Goal: Contribute content: Add original content to the website for others to see

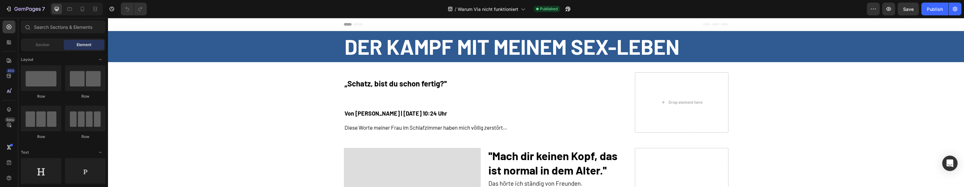
click at [77, 12] on div at bounding box center [76, 9] width 53 height 13
click at [79, 12] on div at bounding box center [82, 9] width 10 height 10
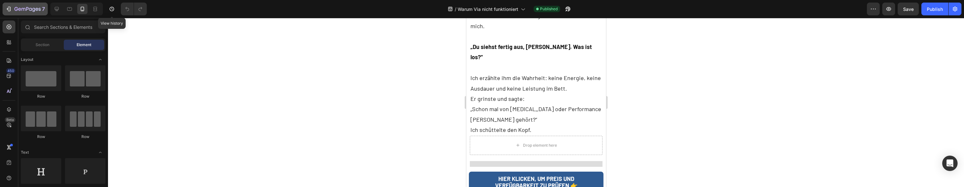
scroll to position [1540, 0]
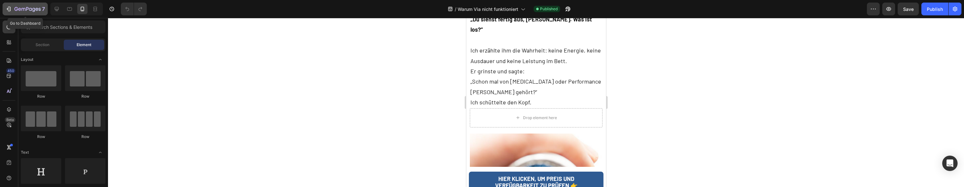
click at [22, 6] on div "7" at bounding box center [29, 9] width 30 height 8
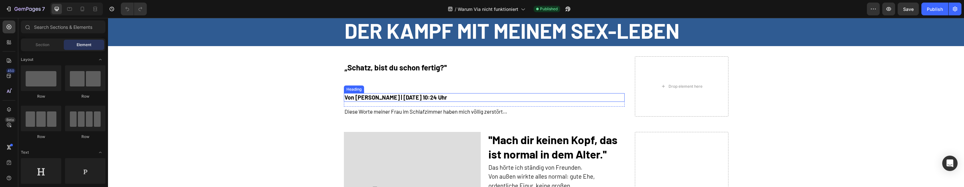
scroll to position [20, 0]
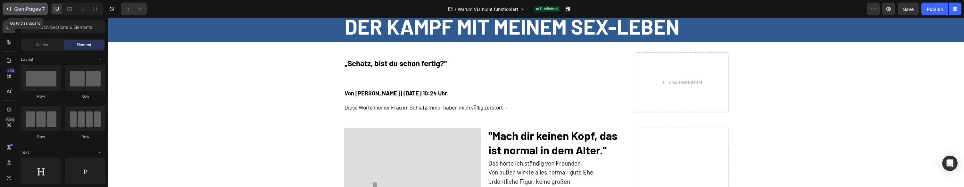
click at [11, 9] on icon "button" at bounding box center [8, 9] width 6 height 6
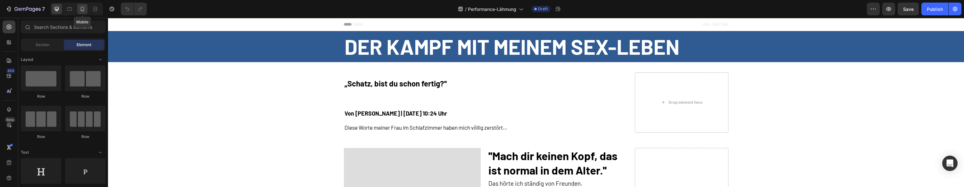
click at [83, 6] on icon at bounding box center [82, 9] width 6 height 6
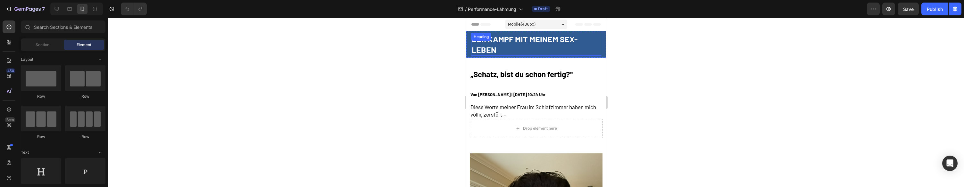
click at [489, 48] on h2 "Der kampf mit meinem sex-leben" at bounding box center [536, 44] width 130 height 23
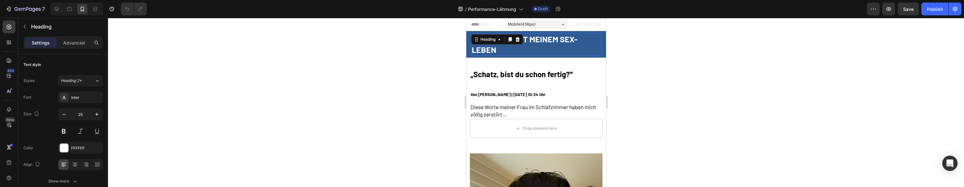
click at [489, 48] on h2 "Der kampf mit meinem sex-leben" at bounding box center [536, 44] width 130 height 23
click at [489, 48] on p "Der kampf mit meinem sex-leben" at bounding box center [535, 44] width 129 height 21
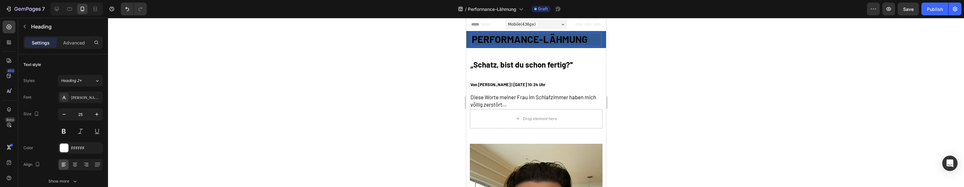
click at [657, 102] on div at bounding box center [536, 102] width 856 height 169
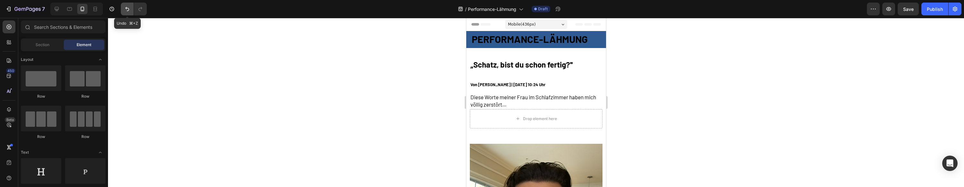
click at [123, 5] on button "Undo/Redo" at bounding box center [127, 9] width 13 height 13
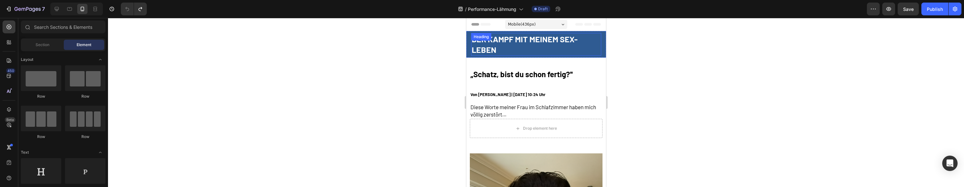
click at [531, 43] on h2 "Der kampf mit meinem sex-leben" at bounding box center [536, 44] width 130 height 23
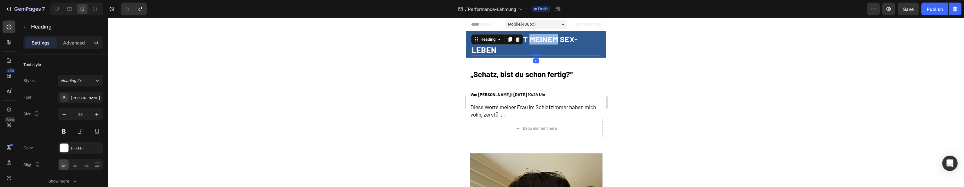
click at [531, 43] on h2 "Der kampf mit meinem sex-leben" at bounding box center [536, 44] width 130 height 23
click at [531, 43] on p "Der kampf mit meinem sex-leben" at bounding box center [535, 44] width 129 height 21
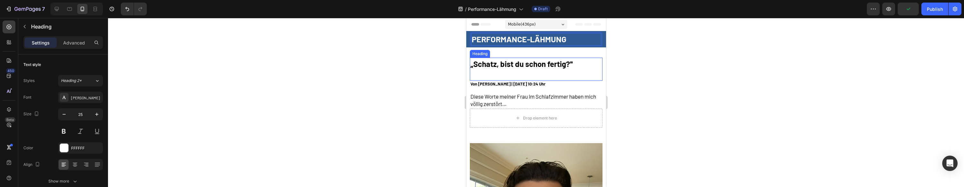
click at [515, 64] on strong "„Schatz, bist du schon fertig?''" at bounding box center [521, 63] width 102 height 9
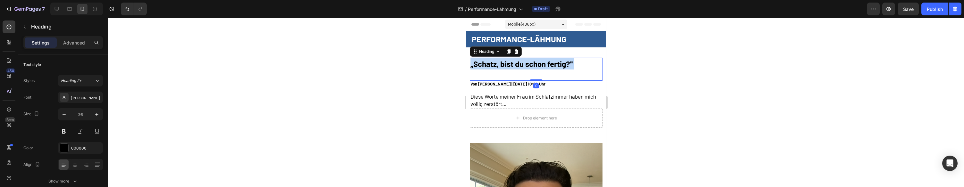
click at [515, 64] on strong "„Schatz, bist du schon fertig?''" at bounding box center [521, 63] width 102 height 9
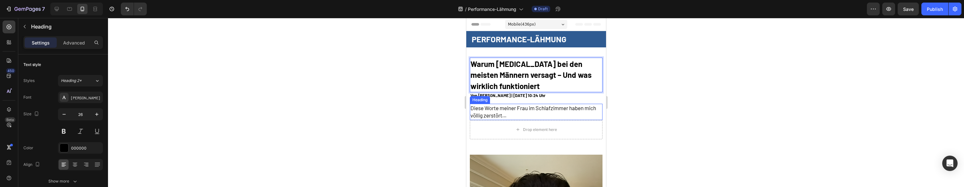
click at [508, 108] on span "Diese Worte meiner Frau im Schlafzimmer haben mich völlig zerstört…" at bounding box center [533, 112] width 126 height 14
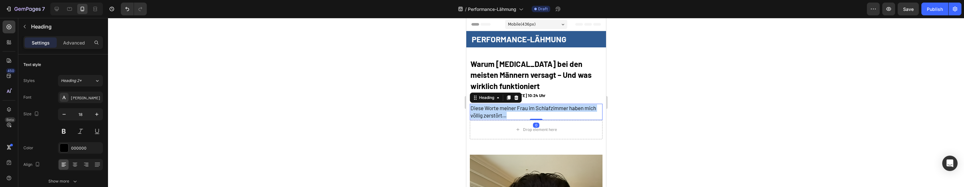
click at [508, 108] on span "Diese Worte meiner Frau im Schlafzimmer haben mich völlig zerstört…" at bounding box center [533, 112] width 126 height 14
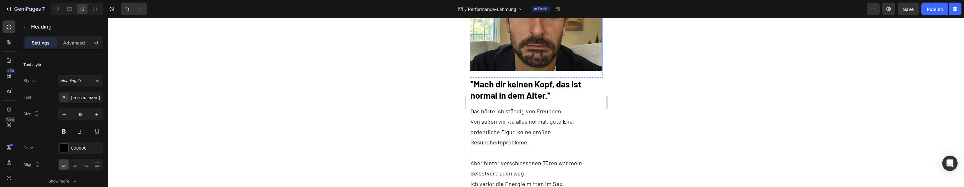
scroll to position [256, 0]
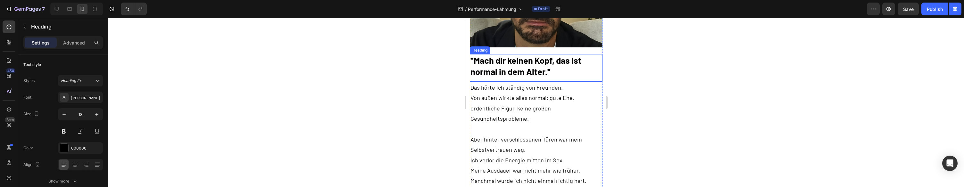
click at [516, 65] on h2 "''Mach dir keinen Kopf, das ist normal in dem Alter.''" at bounding box center [535, 66] width 133 height 24
click at [516, 65] on p "''Mach dir keinen Kopf, das ist normal in dem Alter.''" at bounding box center [535, 66] width 131 height 22
click at [515, 120] on p "Von außen wirkte alles normal: gute Ehe, ordentliche Figur, keine großen Gesund…" at bounding box center [535, 141] width 131 height 94
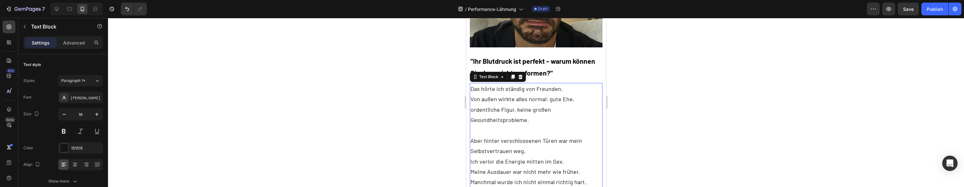
click at [515, 120] on p "Von außen wirkte alles normal: gute Ehe, ordentliche Figur, keine großen Gesund…" at bounding box center [535, 141] width 131 height 94
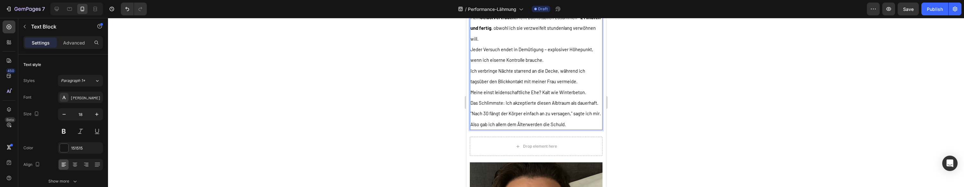
scroll to position [389, 0]
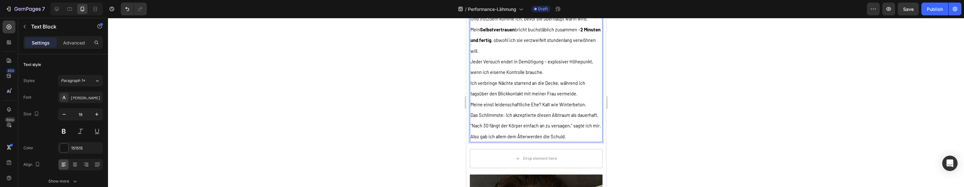
click at [511, 89] on p "Ich verbringe Nächte starrend an die Decke, während ich tagsüber den Blickkonta…" at bounding box center [535, 88] width 131 height 21
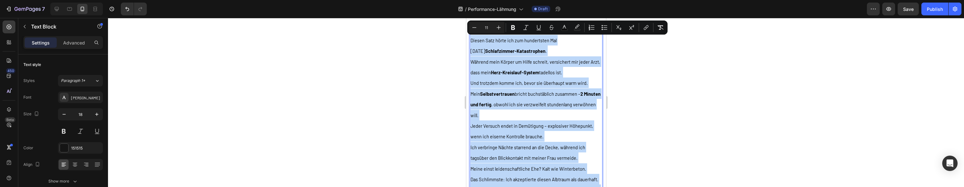
scroll to position [287, 0]
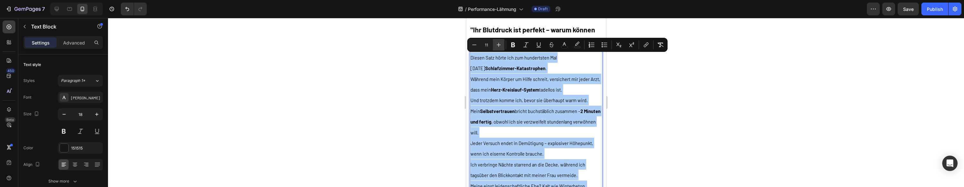
click at [500, 41] on button "Plus" at bounding box center [499, 45] width 12 height 12
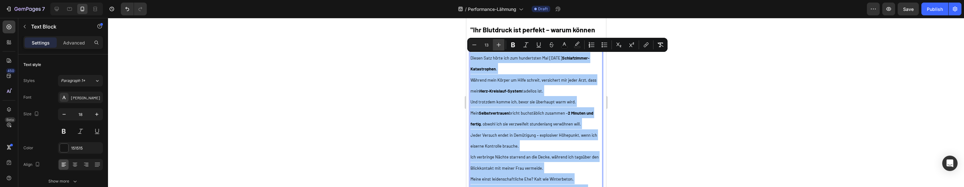
click at [500, 41] on button "Plus" at bounding box center [499, 45] width 12 height 12
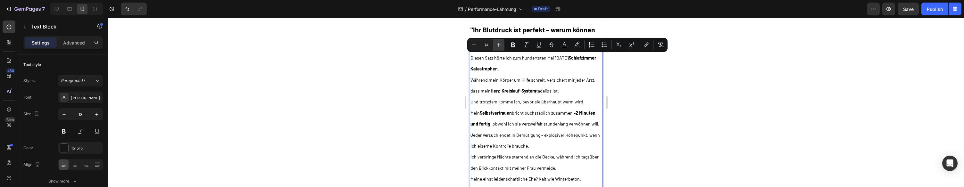
drag, startPoint x: 494, startPoint y: 40, endPoint x: 499, endPoint y: 44, distance: 6.6
click at [494, 40] on button "Plus" at bounding box center [499, 45] width 12 height 12
type input "15"
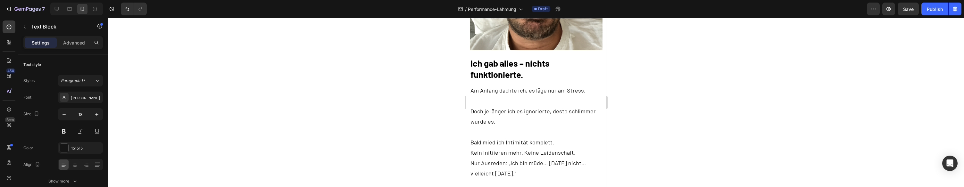
scroll to position [637, 0]
click at [506, 80] on h2 "Ich gab alles – nichts funktionierte." at bounding box center [535, 69] width 133 height 24
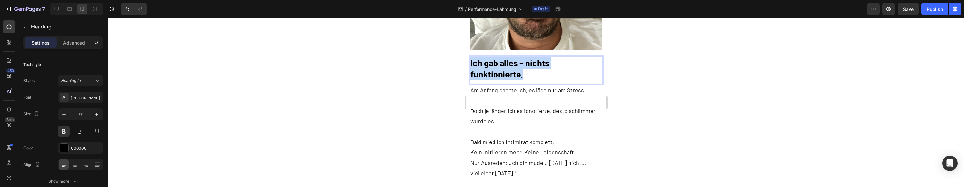
click at [506, 80] on p "Ich gab alles – nichts funktionierte." at bounding box center [535, 68] width 131 height 22
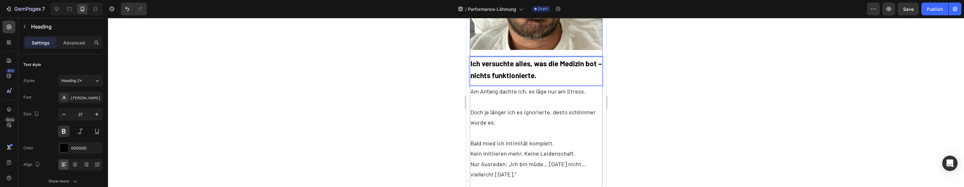
click at [550, 138] on p at bounding box center [535, 133] width 131 height 10
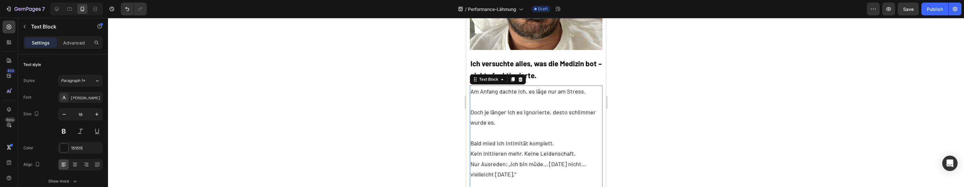
click at [550, 138] on p at bounding box center [535, 133] width 131 height 10
click at [550, 138] on p "Rich Text Editor. Editing area: main" at bounding box center [535, 133] width 131 height 10
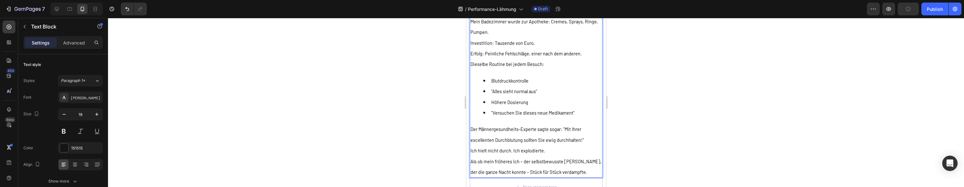
scroll to position [812, 0]
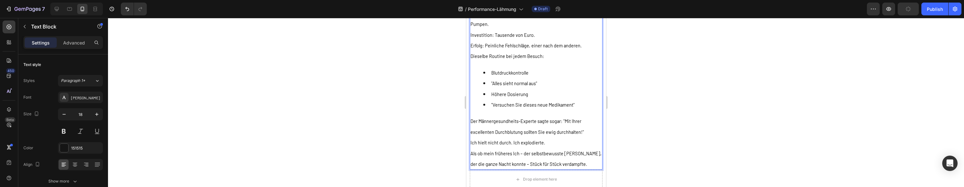
click at [528, 61] on p "Dieselbe Routine bei jedem Besuch:" at bounding box center [535, 56] width 131 height 11
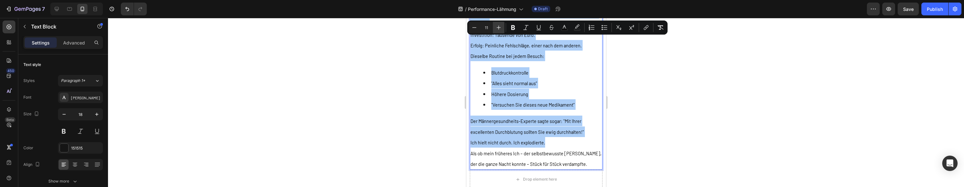
click at [501, 29] on icon "Editor contextual toolbar" at bounding box center [498, 27] width 6 height 6
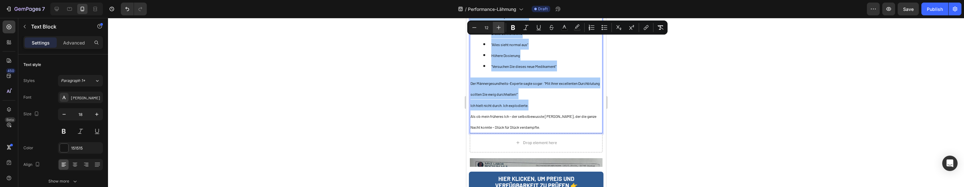
click at [501, 29] on icon "Editor contextual toolbar" at bounding box center [498, 27] width 6 height 6
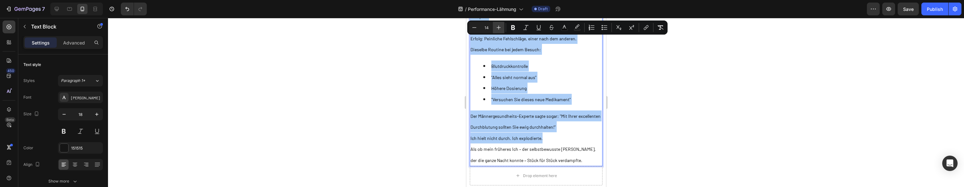
click at [501, 29] on icon "Editor contextual toolbar" at bounding box center [498, 27] width 6 height 6
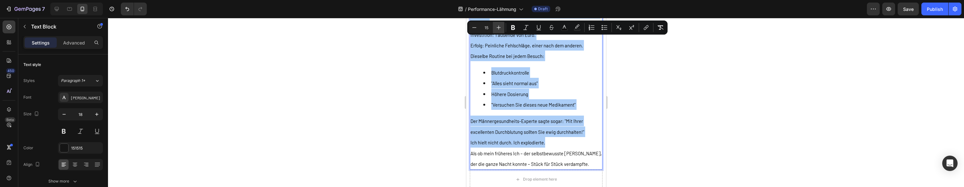
click at [501, 29] on icon "Editor contextual toolbar" at bounding box center [498, 27] width 6 height 6
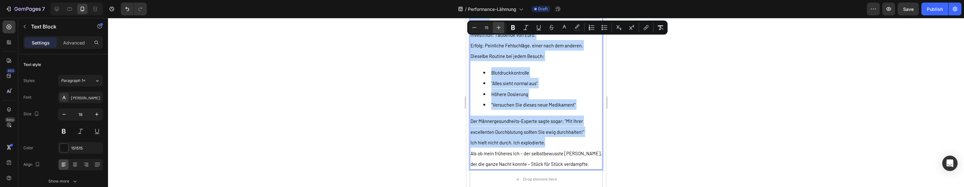
type input "16"
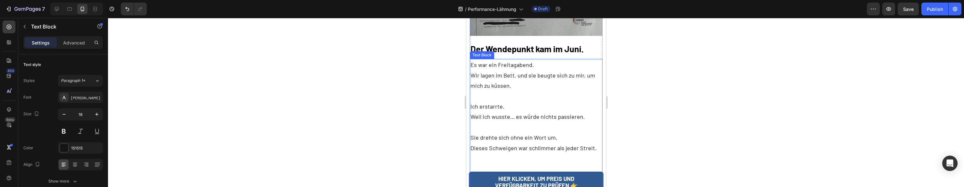
scroll to position [1092, 0]
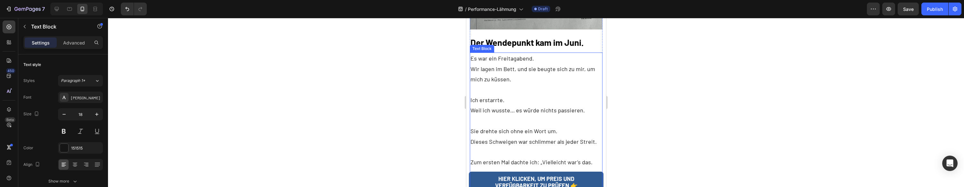
click at [532, 109] on p "Weil ich wusste… es würde nichts passieren." at bounding box center [535, 110] width 131 height 10
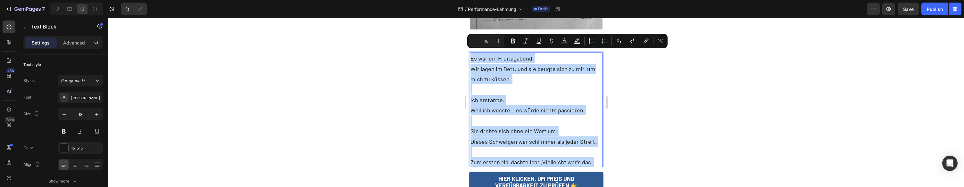
type input "11"
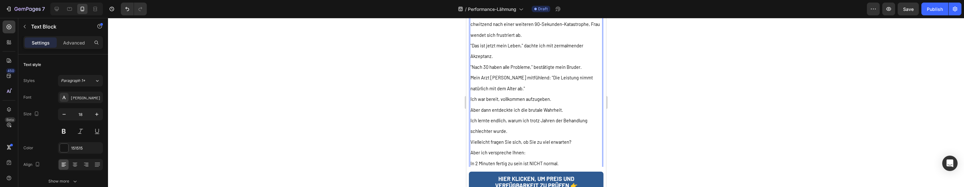
scroll to position [1153, 0]
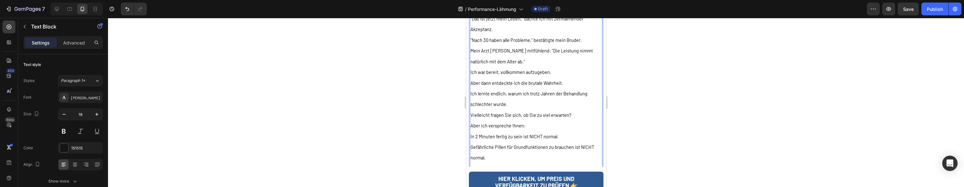
click at [532, 104] on p "Ich lernte endlich, warum ich trotz Jahren der Behandlung schlechter wurde." at bounding box center [535, 98] width 131 height 21
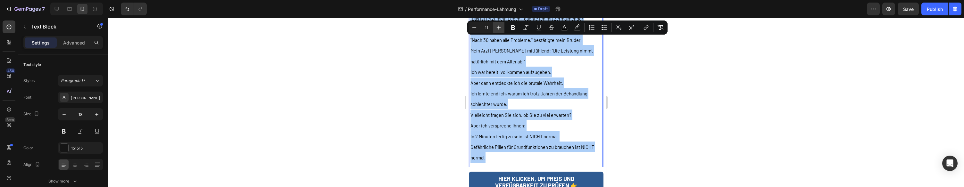
click at [500, 26] on icon "Editor contextual toolbar" at bounding box center [498, 27] width 6 height 6
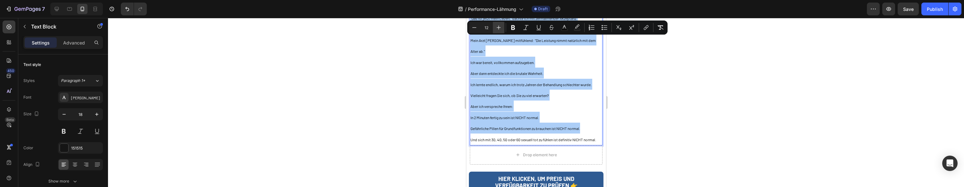
click at [500, 26] on icon "Editor contextual toolbar" at bounding box center [498, 27] width 6 height 6
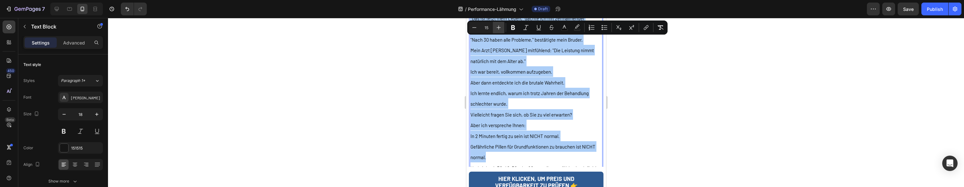
click at [500, 26] on icon "Editor contextual toolbar" at bounding box center [498, 27] width 6 height 6
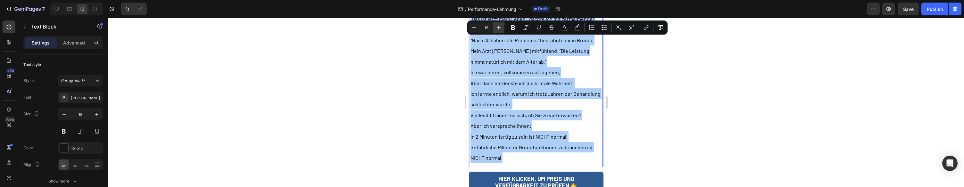
click at [500, 26] on icon "Editor contextual toolbar" at bounding box center [498, 27] width 6 height 6
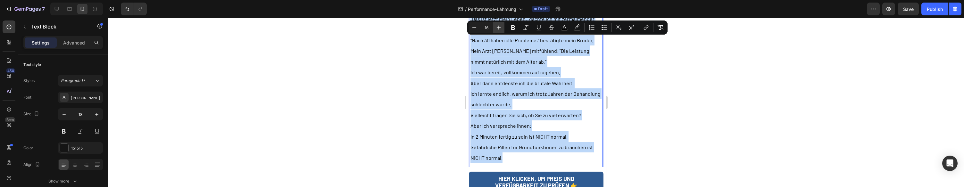
type input "17"
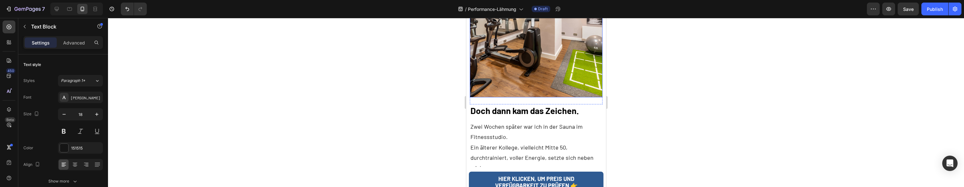
scroll to position [1394, 0]
click at [537, 105] on h2 "Doch dann kam das Zeichen." at bounding box center [535, 109] width 133 height 12
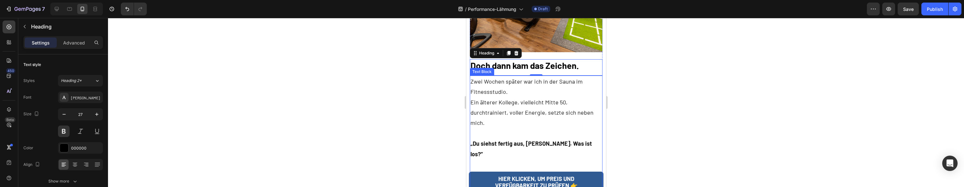
scroll to position [1456, 0]
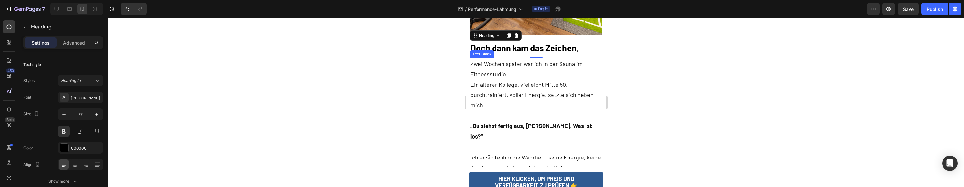
click at [526, 101] on p "Zwei Wochen später war ich in der Sauna im Fitnessstudio. Ein älterer Kollege, …" at bounding box center [535, 90] width 131 height 62
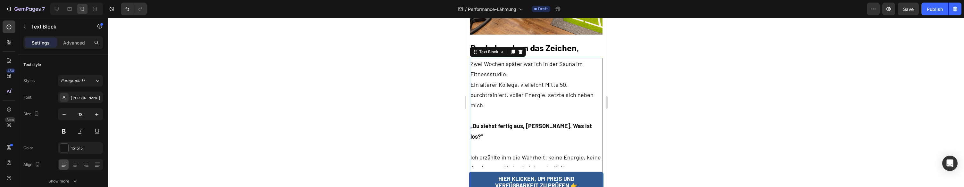
click at [526, 101] on p "Zwei Wochen später war ich in der Sauna im Fitnessstudio. Ein älterer Kollege, …" at bounding box center [535, 90] width 131 height 62
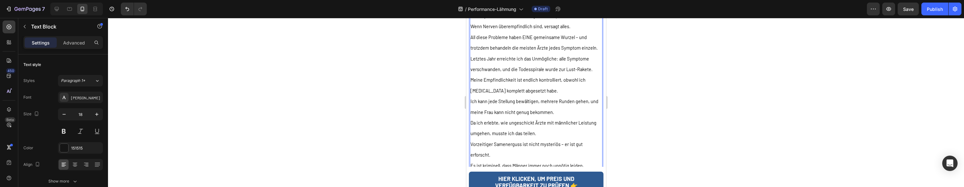
scroll to position [1613, 0]
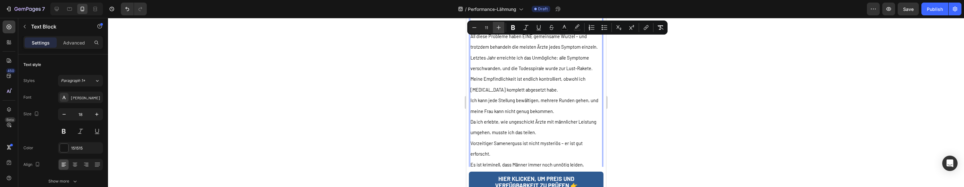
click at [496, 27] on icon "Editor contextual toolbar" at bounding box center [498, 27] width 6 height 6
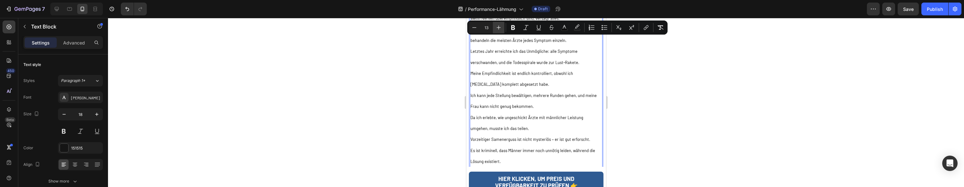
click at [496, 27] on icon "Editor contextual toolbar" at bounding box center [498, 27] width 6 height 6
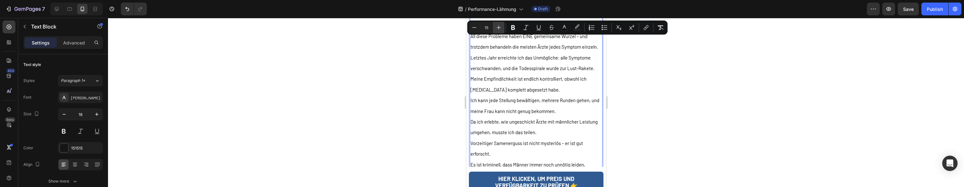
click at [496, 27] on icon "Editor contextual toolbar" at bounding box center [498, 27] width 6 height 6
type input "16"
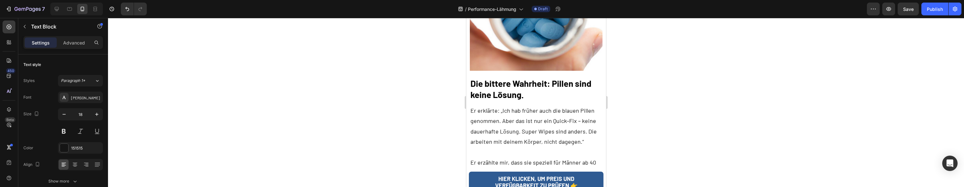
scroll to position [1920, 0]
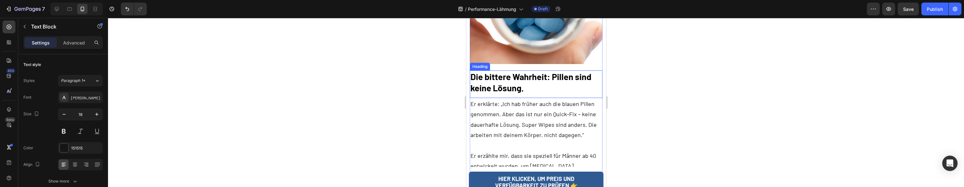
click at [505, 79] on h2 "Die bittere Wahrheit: Pillen sind keine Lösung." at bounding box center [535, 82] width 133 height 24
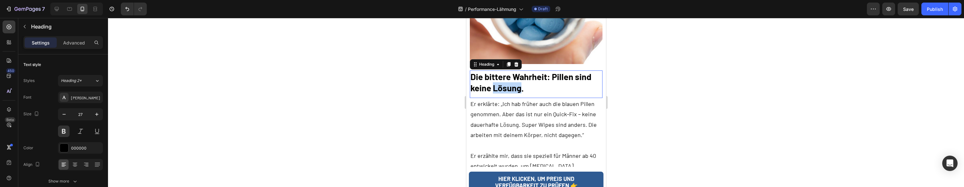
click at [505, 79] on h2 "Die bittere Wahrheit: Pillen sind keine Lösung." at bounding box center [535, 82] width 133 height 24
click at [504, 78] on p "Die bittere Wahrheit: Pillen sind keine Lösung." at bounding box center [535, 82] width 131 height 22
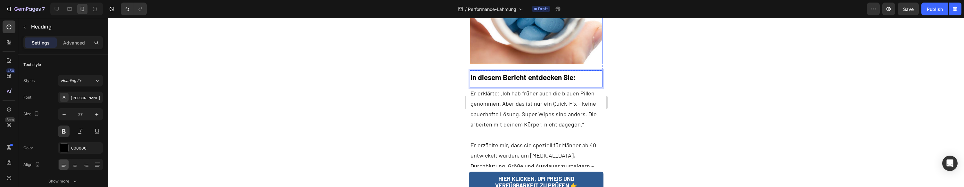
click at [537, 131] on p at bounding box center [535, 135] width 131 height 10
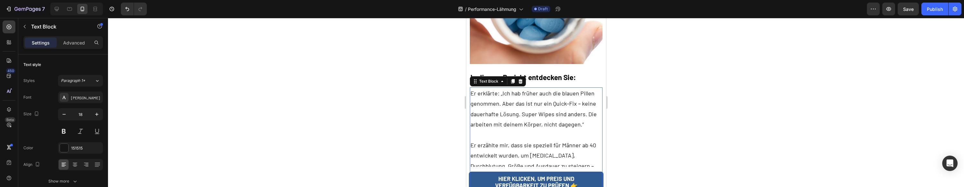
click at [537, 131] on p at bounding box center [535, 135] width 131 height 10
click at [537, 131] on p "Rich Text Editor. Editing area: main" at bounding box center [535, 135] width 131 height 10
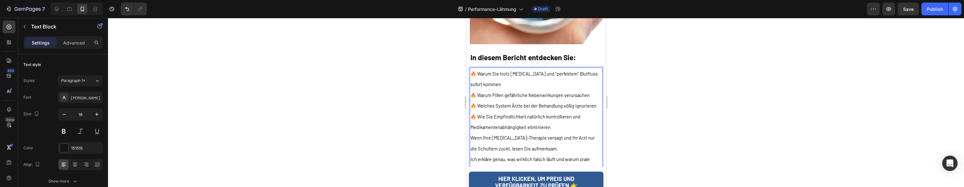
scroll to position [1940, 0]
click at [535, 119] on span "🔥 Wie Sie Empfindlichkeit natürlich kontrollieren und Medikamentenabhängigkeit …" at bounding box center [525, 121] width 110 height 16
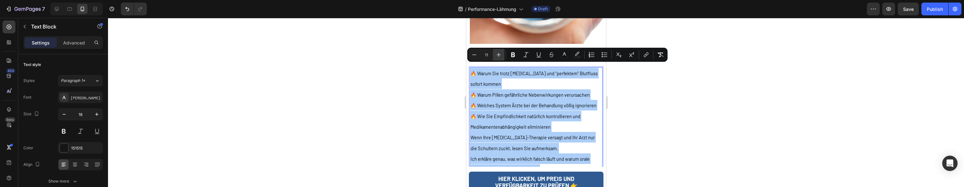
click at [500, 56] on icon "Editor contextual toolbar" at bounding box center [498, 55] width 6 height 6
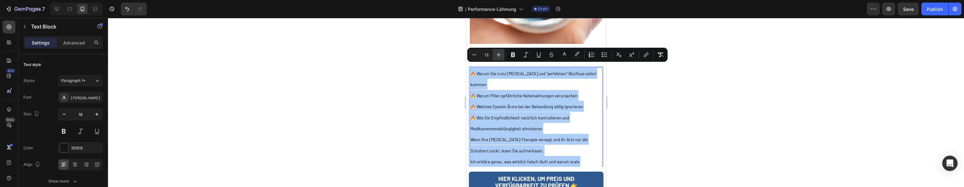
click at [500, 56] on icon "Editor contextual toolbar" at bounding box center [498, 55] width 6 height 6
click at [499, 56] on icon "Editor contextual toolbar" at bounding box center [498, 55] width 6 height 6
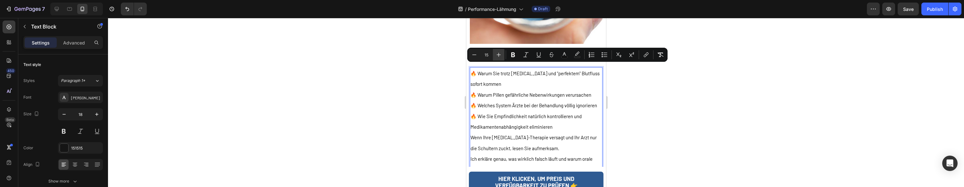
click at [499, 56] on icon "Editor contextual toolbar" at bounding box center [498, 55] width 6 height 6
type input "17"
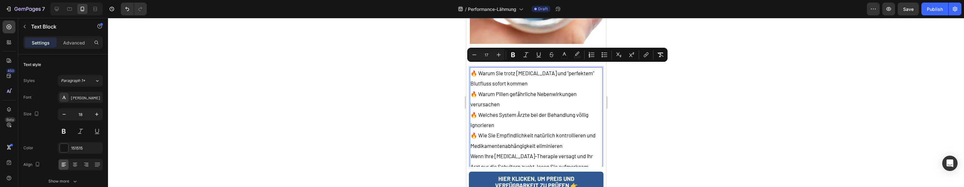
drag, startPoint x: 511, startPoint y: 77, endPoint x: 526, endPoint y: 80, distance: 15.8
click at [513, 81] on p "🔥 Warum Sie trotz [MEDICAL_DATA] und "perfektem" Blutfluss sofort kommen" at bounding box center [535, 78] width 131 height 21
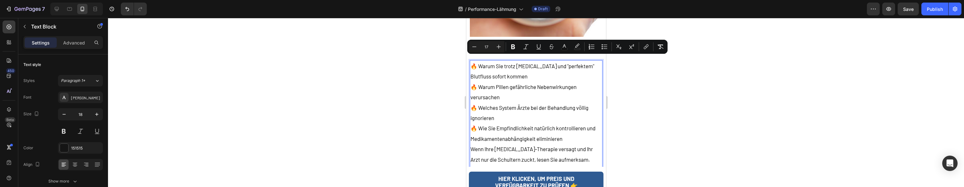
click at [536, 84] on span "🔥 Warum Pillen gefährliche Nebenwirkungen verursachen" at bounding box center [523, 92] width 106 height 17
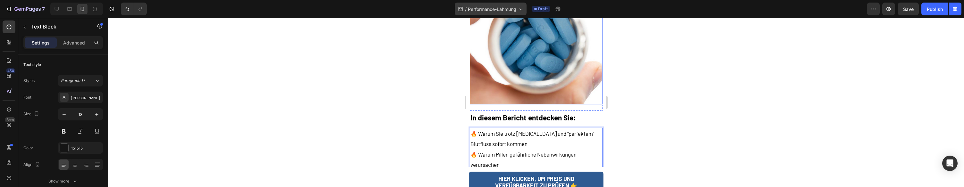
scroll to position [1872, 0]
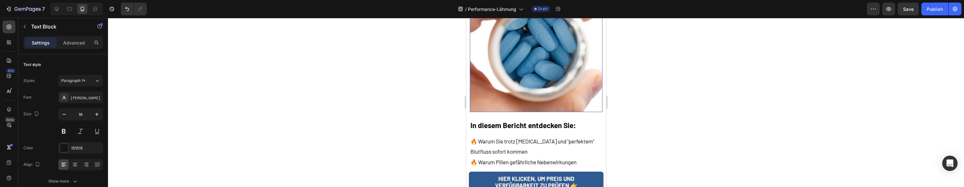
click at [513, 83] on img at bounding box center [535, 45] width 133 height 133
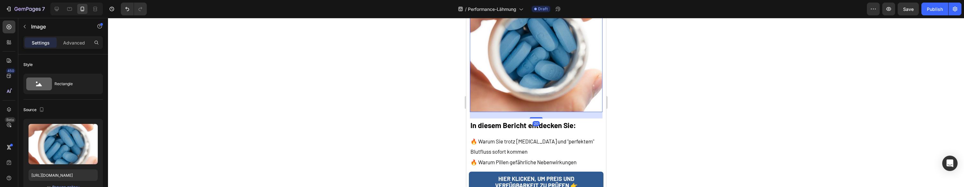
click at [513, 83] on img at bounding box center [535, 45] width 133 height 133
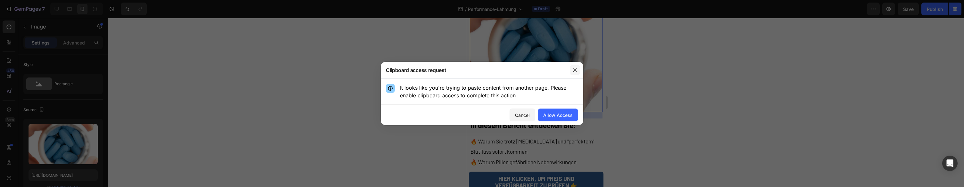
drag, startPoint x: 574, startPoint y: 72, endPoint x: 570, endPoint y: 72, distance: 4.5
click at [574, 72] on icon "button" at bounding box center [574, 70] width 5 height 5
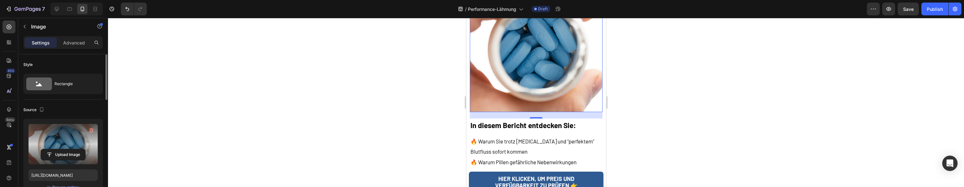
scroll to position [10, 0]
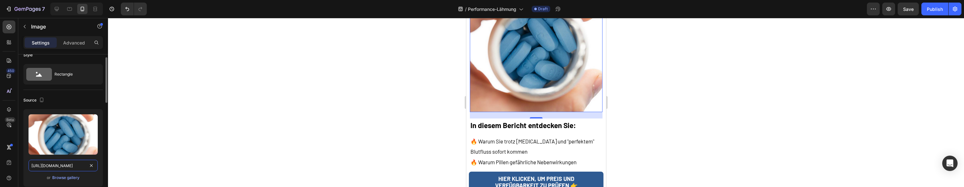
click at [64, 162] on input "https://cdn.shopify.com/s/files/1/0943/4120/2244/files/gempages_578977757858366…" at bounding box center [63, 166] width 69 height 12
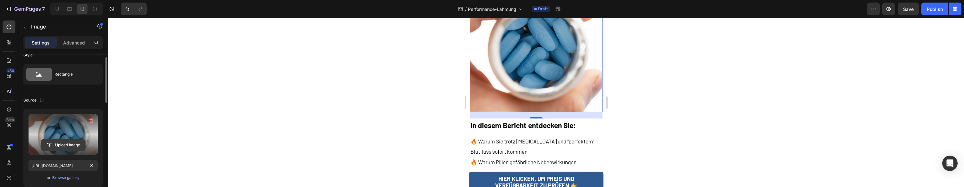
click at [70, 140] on input "file" at bounding box center [63, 145] width 44 height 11
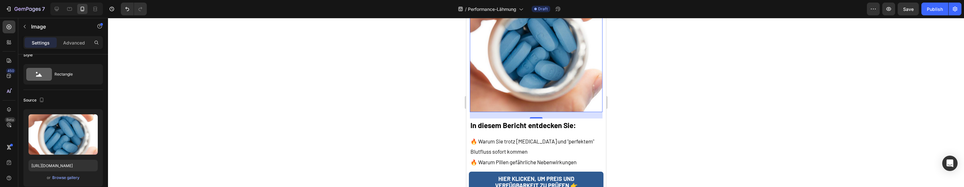
click at [513, 70] on img at bounding box center [535, 45] width 133 height 133
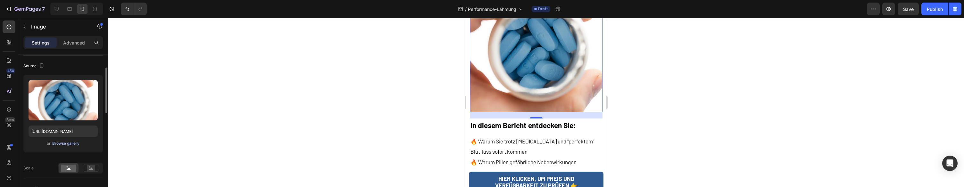
click at [78, 139] on div "Upload Image https://cdn.shopify.com/s/files/1/0943/4120/2244/files/gempages_57…" at bounding box center [62, 114] width 79 height 78
click at [75, 142] on div "Browse gallery" at bounding box center [65, 142] width 27 height 6
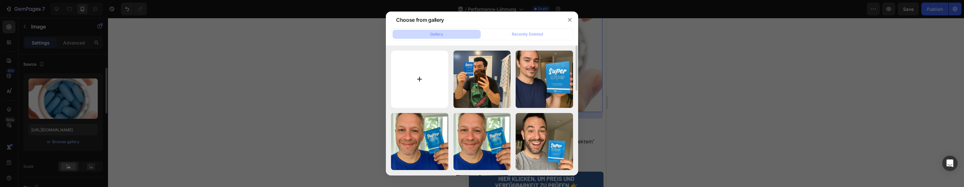
click at [433, 66] on input "file" at bounding box center [419, 79] width 57 height 57
type input "C:\fakepath\Bildschirmfoto 2025-08-27 um 14.57.06.png"
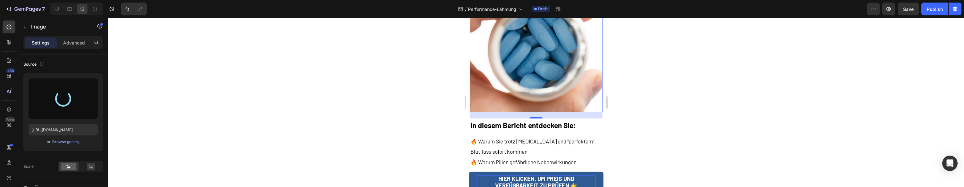
type input "https://cdn.shopify.com/s/files/1/0943/4120/2244/files/gempages_578977757858366…"
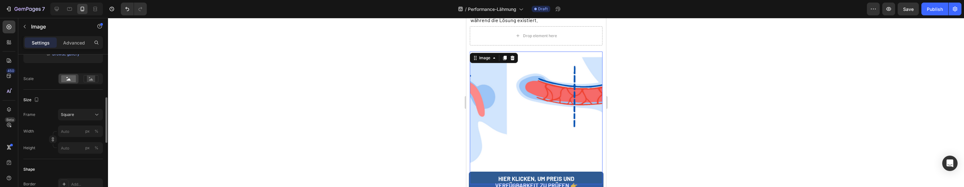
scroll to position [140, 0]
click at [87, 111] on div "Square" at bounding box center [76, 108] width 31 height 6
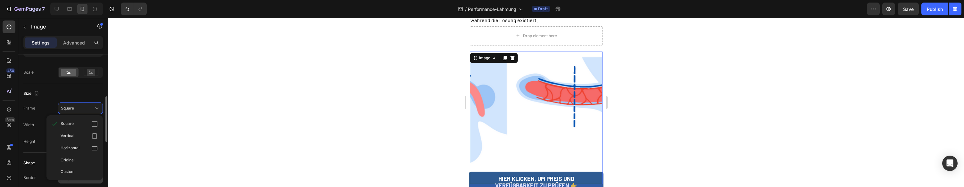
click at [78, 162] on div "Original" at bounding box center [79, 160] width 37 height 6
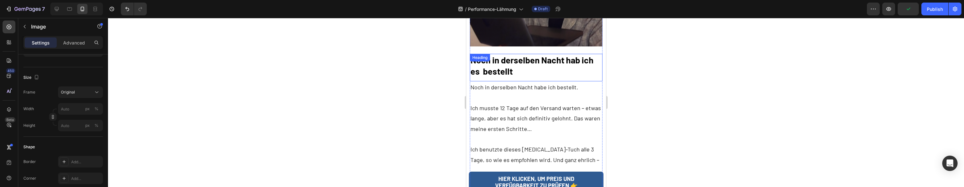
scroll to position [2183, 0]
click at [510, 57] on h2 "Noch in derselben Nacht hab ich es bestellt" at bounding box center [535, 67] width 133 height 24
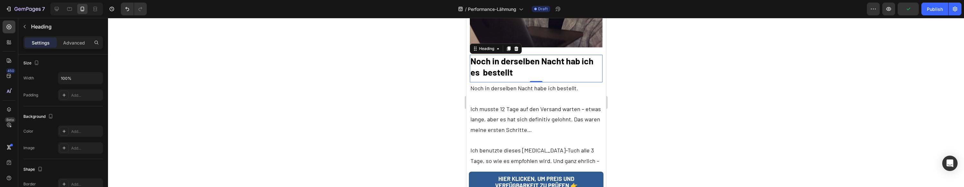
scroll to position [0, 0]
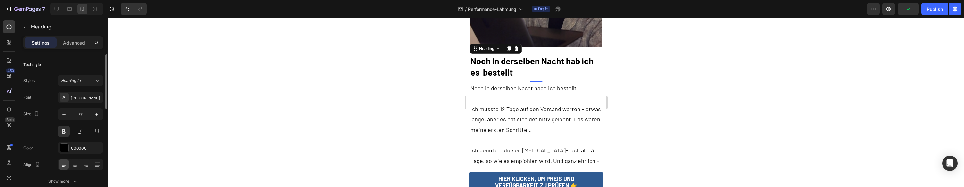
click at [510, 57] on h2 "Noch in derselben Nacht hab ich es bestellt" at bounding box center [535, 67] width 133 height 24
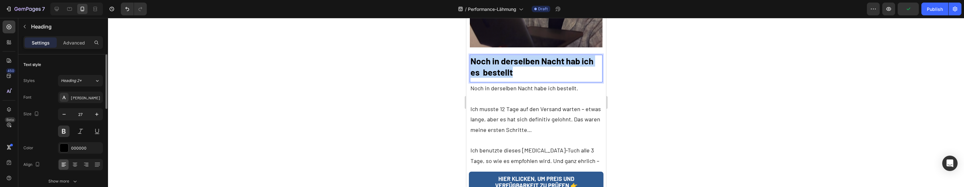
drag, startPoint x: 510, startPoint y: 57, endPoint x: 501, endPoint y: 41, distance: 18.1
click at [510, 57] on p "Noch in derselben Nacht hab ich es bestellt" at bounding box center [535, 66] width 131 height 22
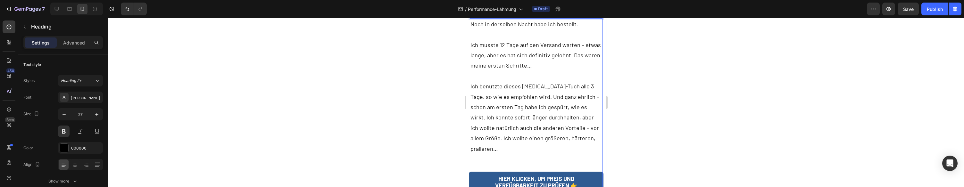
click at [527, 87] on p "Ich benutzte dieses Testosteron-Tuch alle 3 Tage, so wie es empfohlen wird. Und…" at bounding box center [535, 117] width 131 height 73
click at [527, 87] on p "Ich benutzte dieses Testosteron-Tuch alle 3 Tage, so wie es empfohlen wird. Und…" at bounding box center [535, 119] width 131 height 73
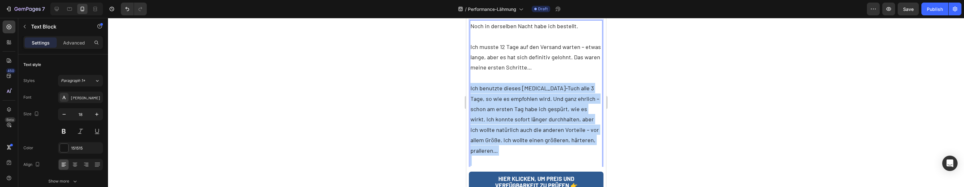
click at [527, 87] on p "Ich benutzte dieses Testosteron-Tuch alle 3 Tage, so wie es empfohlen wird. Und…" at bounding box center [535, 119] width 131 height 73
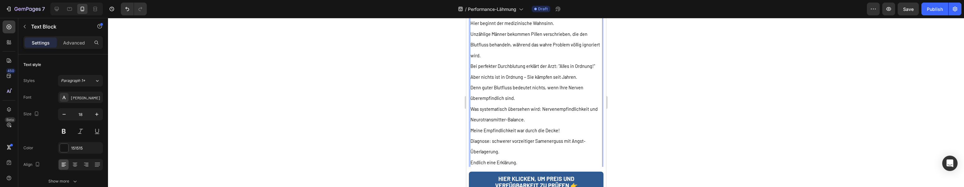
scroll to position [2339, 0]
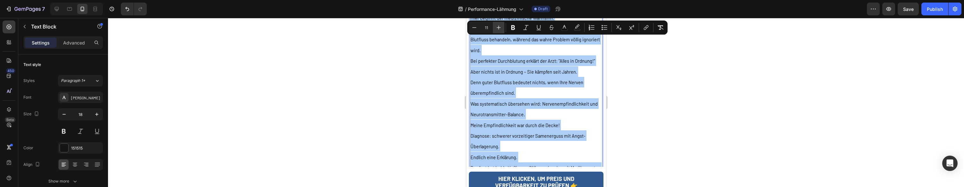
click at [501, 28] on icon "Editor contextual toolbar" at bounding box center [498, 27] width 6 height 6
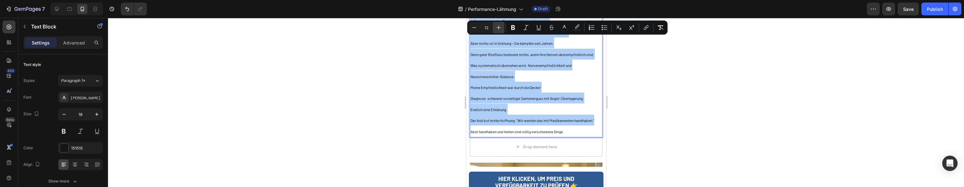
click at [501, 28] on icon "Editor contextual toolbar" at bounding box center [498, 27] width 6 height 6
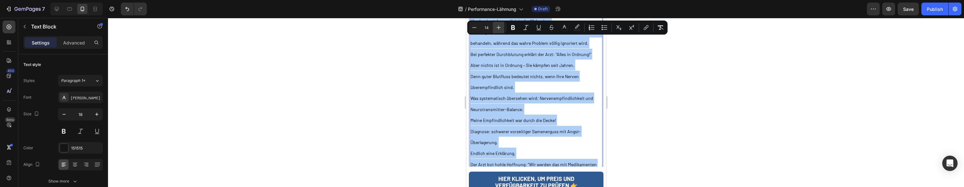
click at [501, 28] on icon "Editor contextual toolbar" at bounding box center [498, 27] width 6 height 6
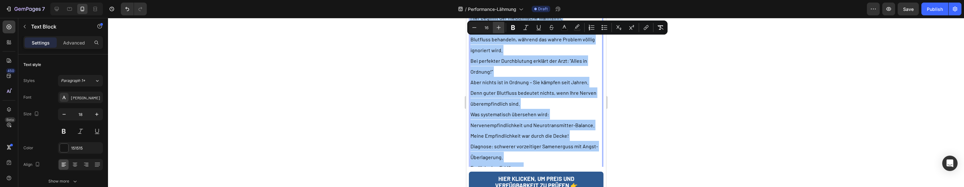
click at [501, 28] on icon "Editor contextual toolbar" at bounding box center [498, 27] width 6 height 6
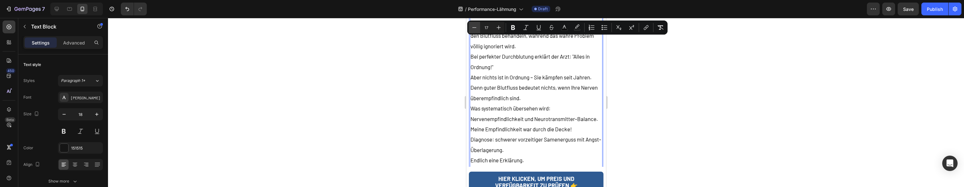
click at [475, 26] on icon "Editor contextual toolbar" at bounding box center [474, 27] width 6 height 6
type input "16"
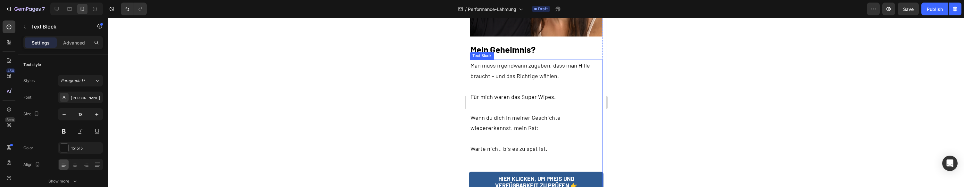
scroll to position [2683, 0]
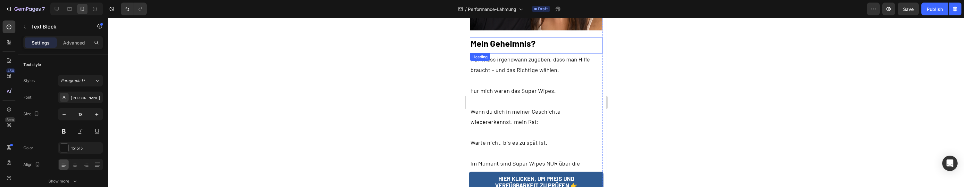
click at [511, 37] on h2 "Mein Geheimnis?" at bounding box center [535, 43] width 133 height 12
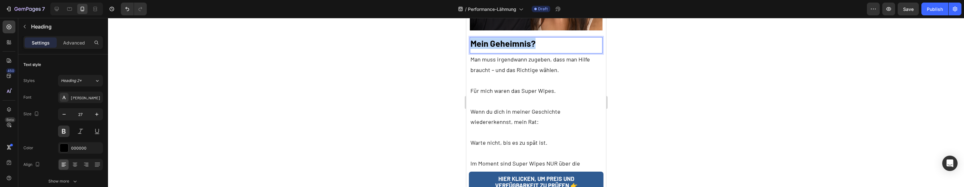
click at [511, 38] on p "Mein Geheimnis?" at bounding box center [535, 43] width 131 height 11
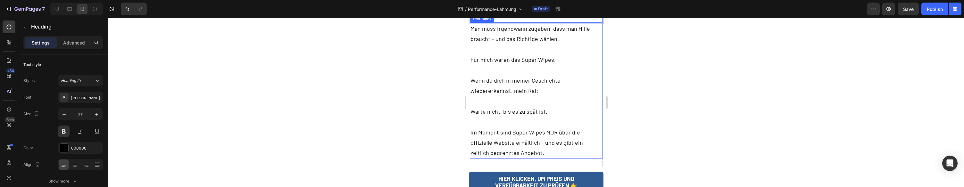
click at [557, 96] on p at bounding box center [535, 101] width 131 height 10
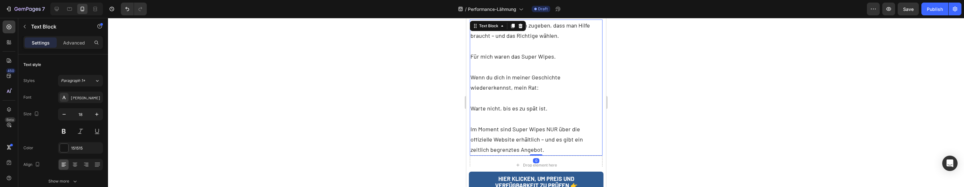
click at [557, 93] on p at bounding box center [535, 98] width 131 height 10
click at [557, 93] on p "Rich Text Editor. Editing area: main" at bounding box center [535, 98] width 131 height 10
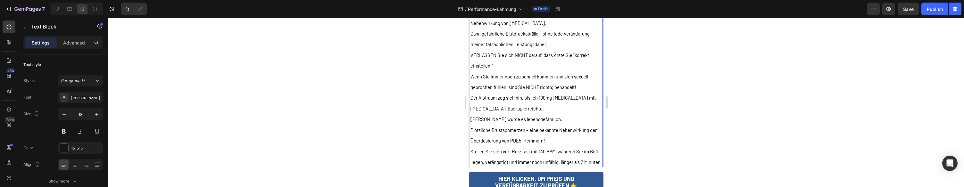
scroll to position [2840, 0]
click at [520, 49] on p "VERLASSEN Sie sich NICHT darauf, dass Ärzte Sie "korrekt einstellen."" at bounding box center [535, 59] width 131 height 21
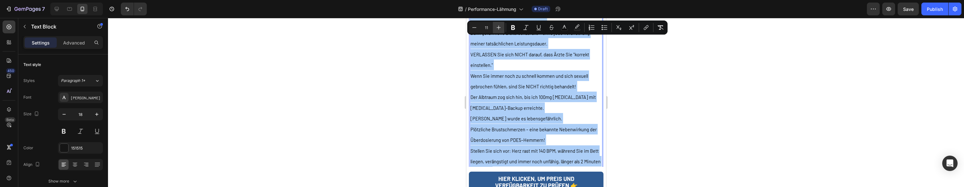
click at [498, 27] on icon "Editor contextual toolbar" at bounding box center [498, 27] width 6 height 6
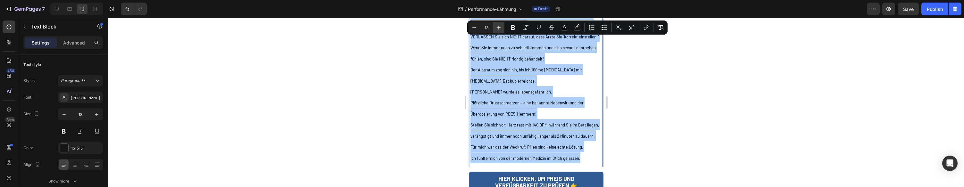
click at [498, 27] on icon "Editor contextual toolbar" at bounding box center [498, 27] width 6 height 6
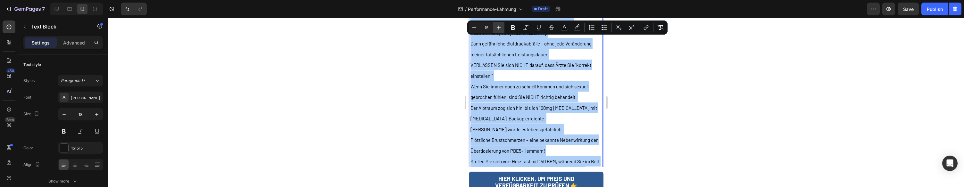
click at [498, 27] on icon "Editor contextual toolbar" at bounding box center [498, 27] width 6 height 6
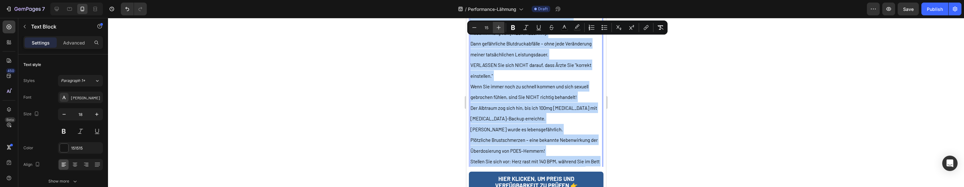
type input "16"
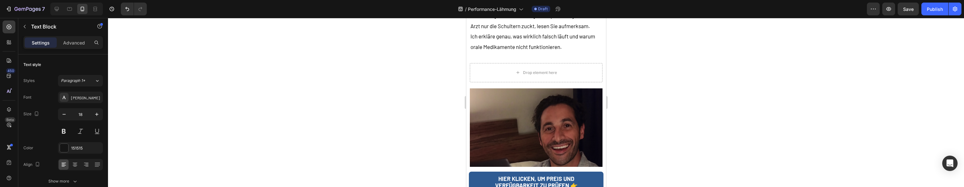
drag, startPoint x: 648, startPoint y: 77, endPoint x: 610, endPoint y: 78, distance: 37.5
click at [648, 77] on div at bounding box center [536, 102] width 856 height 169
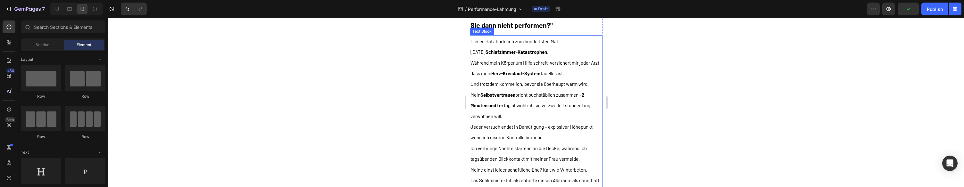
scroll to position [304, 0]
click at [542, 99] on p "Mein Selbstvertrauen bricht buchstäblich zusammen – 2 Minuten und fertig , obwo…" at bounding box center [535, 104] width 131 height 32
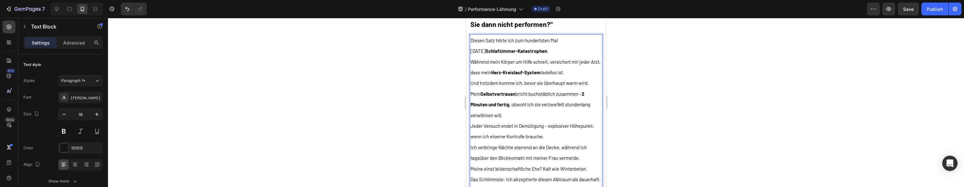
click at [584, 72] on p "Während mein Körper um Hilfe schreit, versichert mir jeder Arzt, dass mein Herz…" at bounding box center [535, 66] width 131 height 21
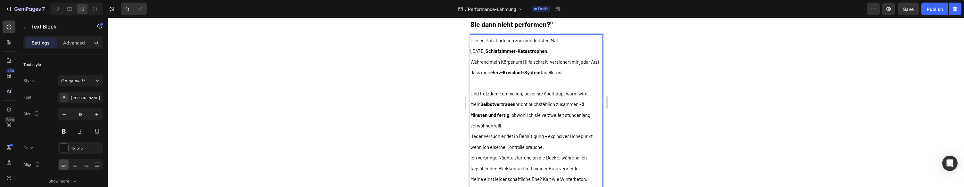
drag, startPoint x: 514, startPoint y: 126, endPoint x: 555, endPoint y: 111, distance: 43.1
click at [514, 126] on p "Mein Selbstvertrauen bricht buchstäblich zusammen – 2 Minuten und fertig , obwo…" at bounding box center [535, 115] width 131 height 32
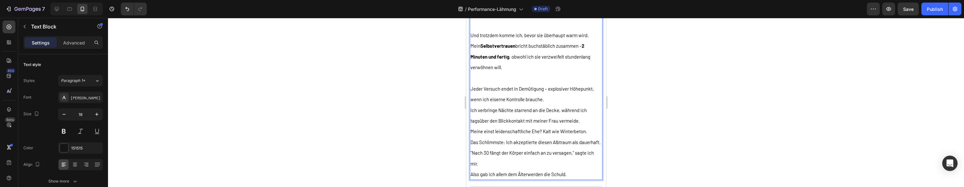
click at [560, 98] on p "Jeder Versuch endet in Demütigung – explosiver Höhepunkt, wenn ich eiserne Kont…" at bounding box center [535, 93] width 131 height 21
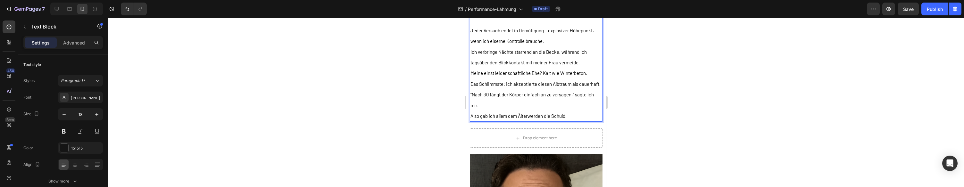
click at [533, 89] on p "Das Schlimmste: Ich akzeptierte diesen Albtraum als dauerhaft." at bounding box center [535, 83] width 131 height 11
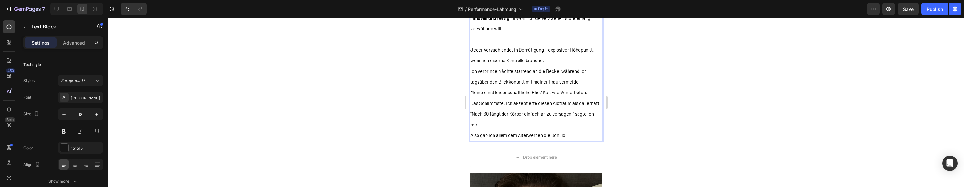
scroll to position [402, 0]
click at [584, 81] on p "Ich verbringe Nächte starrend an die Decke, während ich tagsüber den Blickkonta…" at bounding box center [535, 75] width 131 height 21
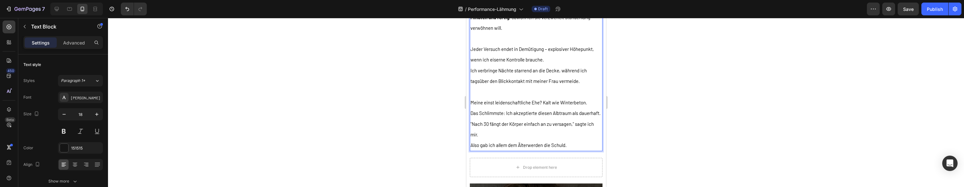
click at [515, 118] on p "Das Schlimmste: Ich akzeptierte diesen Albtraum als dauerhaft." at bounding box center [535, 113] width 131 height 11
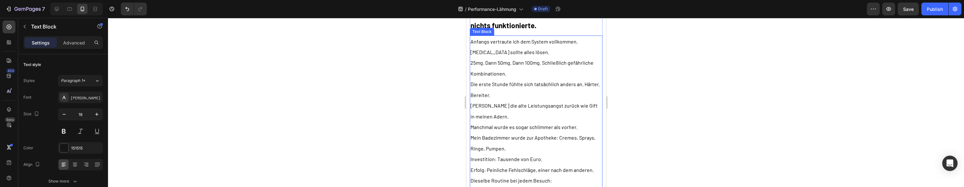
scroll to position [730, 0]
click at [530, 56] on p "[MEDICAL_DATA] sollte alles lösen." at bounding box center [535, 51] width 131 height 11
click at [523, 99] on p "Die erste Stunde fühlte sich tatsächlich anders an. Härter. Bereiter." at bounding box center [535, 88] width 131 height 21
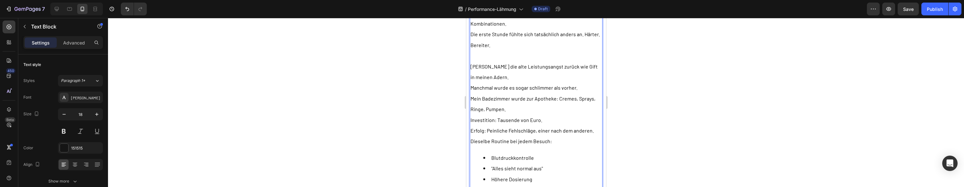
scroll to position [780, 0]
click at [571, 113] on p "Mein Badezimmer wurde zur Apotheke: Cremes, Sprays, Ringe, Pumpen." at bounding box center [535, 101] width 131 height 21
click at [562, 123] on p "Investition: Tausende von Euro." at bounding box center [535, 118] width 131 height 11
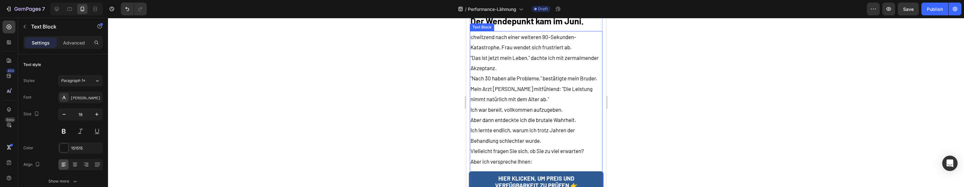
scroll to position [1181, 0]
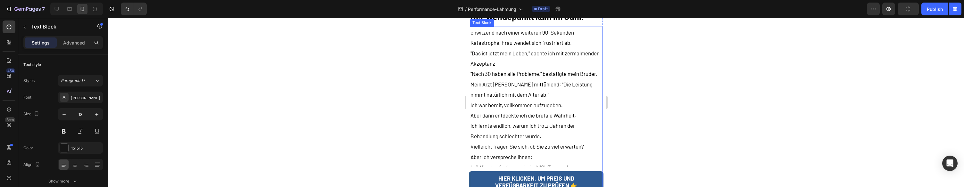
click at [529, 60] on p ""Das ist jetzt mein Leben," dachte ich mit zermalmender Akzeptanz." at bounding box center [535, 58] width 131 height 21
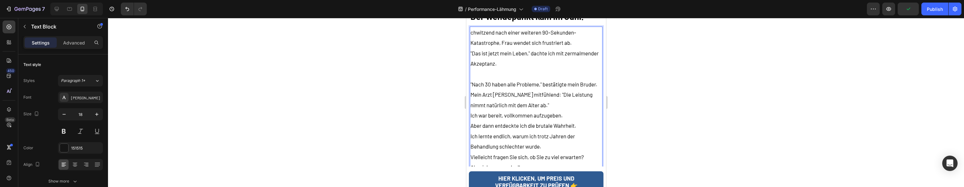
click at [554, 103] on p "Mein Arzt [PERSON_NAME] mitfühlend: "Die Leistung nimmt natürlich mit dem Alter…" at bounding box center [535, 99] width 131 height 21
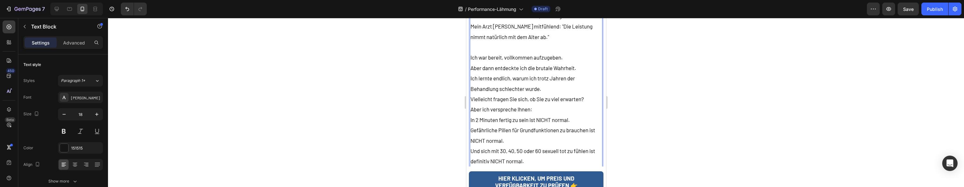
scroll to position [1261, 0]
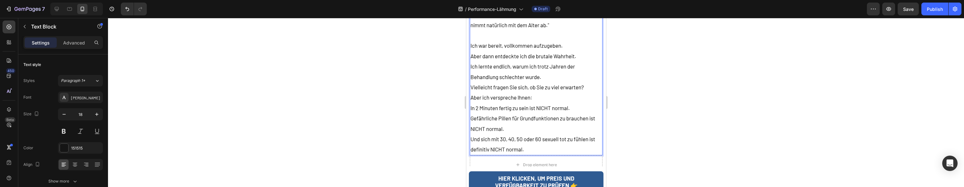
click at [552, 98] on p "Aber ich verspreche Ihnen:" at bounding box center [535, 97] width 131 height 10
click at [596, 83] on p "Vielleicht fragen Sie sich, ob Sie zu viel erwarten?" at bounding box center [535, 87] width 131 height 10
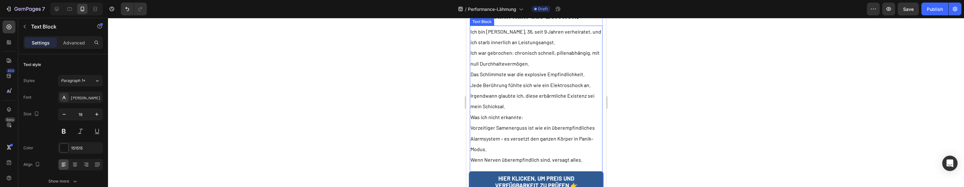
scroll to position [1584, 0]
click at [543, 60] on p "Ich war gebrochen: chronisch schnell, pillenabhängig, mit null Durchhaltevermög…" at bounding box center [535, 56] width 131 height 21
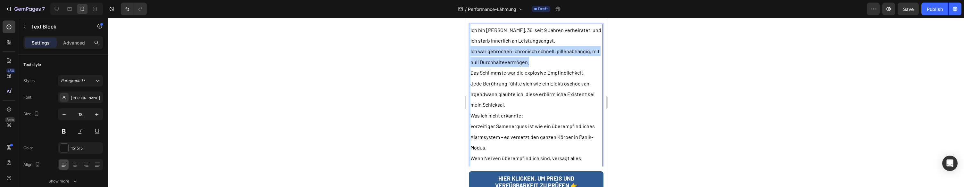
click at [543, 60] on p "Ich war gebrochen: chronisch schnell, pillenabhängig, mit null Durchhaltevermög…" at bounding box center [535, 56] width 131 height 21
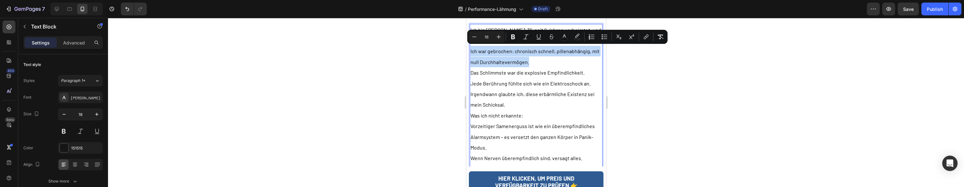
click at [552, 58] on p "Ich war gebrochen: chronisch schnell, pillenabhängig, mit null Durchhaltevermög…" at bounding box center [535, 56] width 131 height 21
click at [555, 61] on p "Ich war gebrochen: chronisch schnell, pillenabhängig, mit null Durchhaltevermög…" at bounding box center [535, 56] width 131 height 21
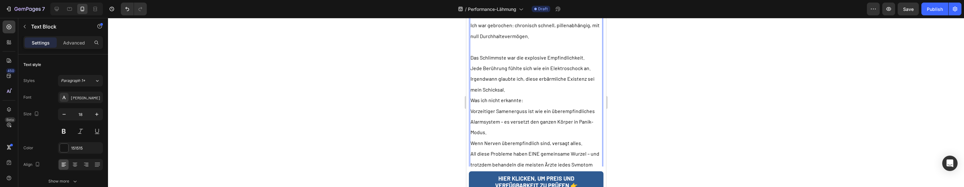
scroll to position [1632, 0]
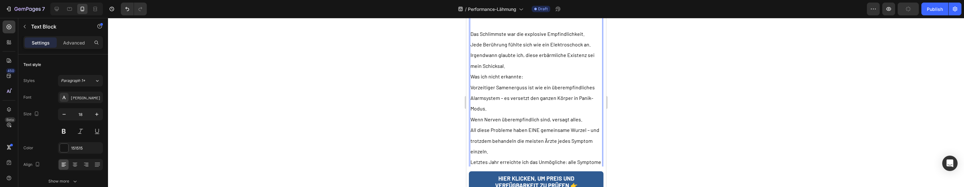
click at [527, 100] on p "Vorzeitiger Samenerguss ist wie ein überempfindliches Alarmsystem – es versetzt…" at bounding box center [535, 98] width 131 height 32
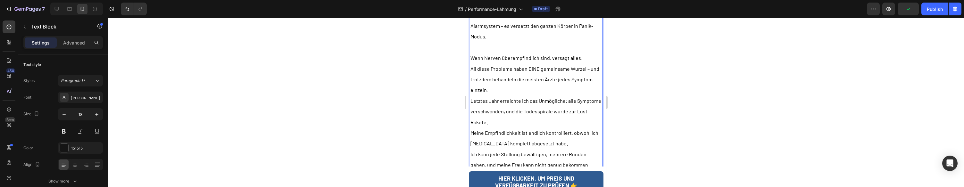
scroll to position [1707, 0]
click at [517, 115] on p "Letztes Jahr erreichte ich das Unmögliche: alle Symptome verschwanden, und die …" at bounding box center [535, 110] width 131 height 32
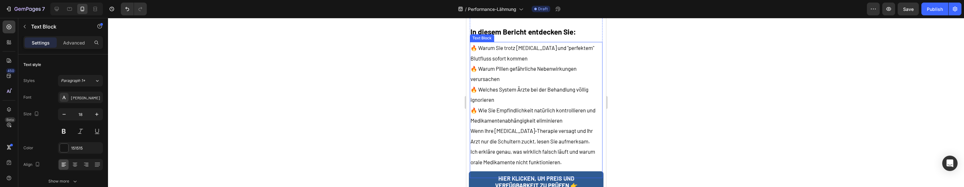
scroll to position [2017, 0]
click at [520, 89] on span "🔥 Welches System Ärzte bei der Behandlung völlig ignorieren" at bounding box center [529, 97] width 118 height 17
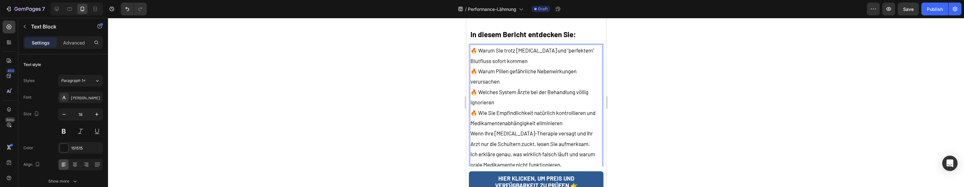
click at [569, 119] on p "🔥 Wie Sie Empfindlichkeit natürlich kontrollieren und Medikamentenabhängigkeit …" at bounding box center [535, 118] width 131 height 21
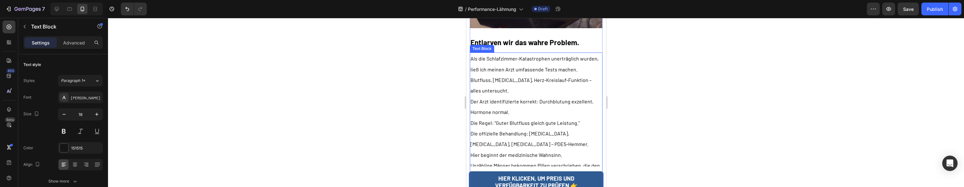
scroll to position [2339, 0]
click at [547, 83] on p "Blutfluss, [MEDICAL_DATA], Herz-Kreislauf-Funktion – alles untersucht." at bounding box center [535, 84] width 131 height 21
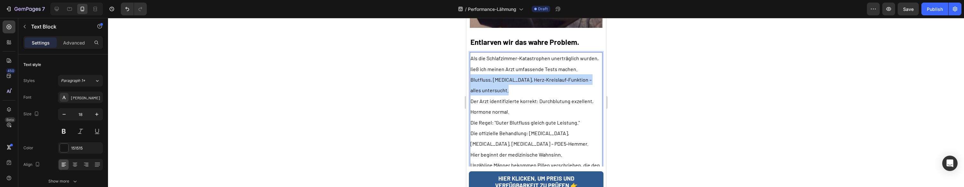
click at [546, 83] on p "Blutfluss, [MEDICAL_DATA], Herz-Kreislauf-Funktion – alles untersucht." at bounding box center [535, 84] width 131 height 21
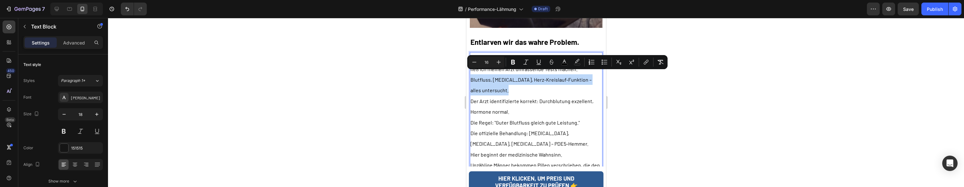
click at [541, 88] on p "Blutfluss, [MEDICAL_DATA], Herz-Kreislauf-Funktion – alles untersucht." at bounding box center [535, 84] width 131 height 21
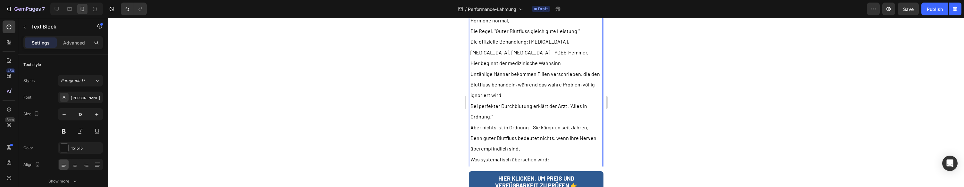
scroll to position [2437, 0]
click at [535, 93] on p "Unzählige Männer bekommen Pillen verschrieben, die den Blutfluss behandeln, wäh…" at bounding box center [535, 89] width 131 height 32
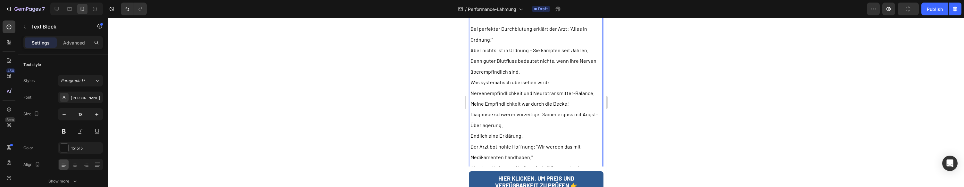
click at [551, 87] on p "Was systematisch übersehen wird: Nervenempfindlichkeit und Neurotransmitter-Bal…" at bounding box center [535, 87] width 131 height 21
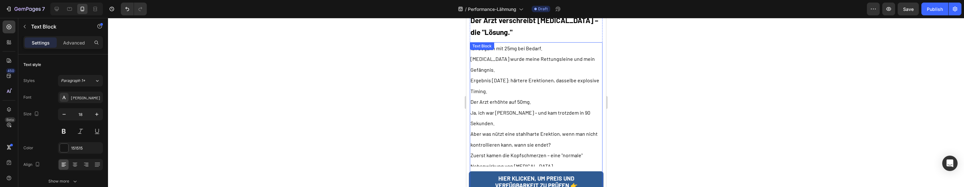
scroll to position [2880, 0]
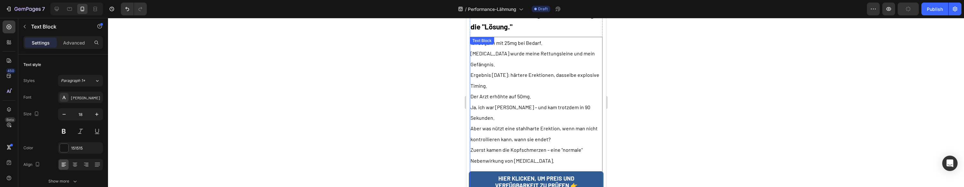
click at [542, 91] on p "Der Arzt erhöhte auf 50mg." at bounding box center [535, 96] width 131 height 11
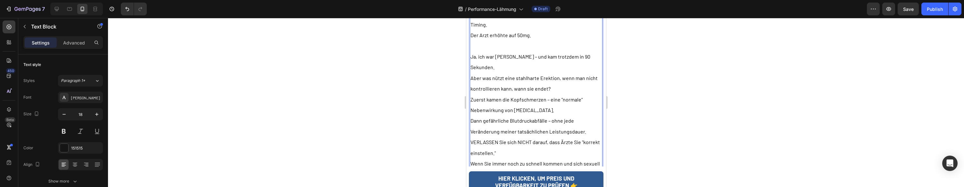
click at [545, 94] on p "Zuerst kamen die Kopfschmerzen – eine "normale" Nebenwirkung von [MEDICAL_DATA]." at bounding box center [535, 104] width 131 height 21
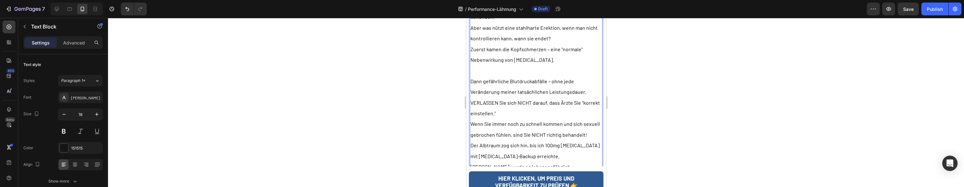
scroll to position [2992, 0]
click at [540, 139] on p "Der Albtraum zog sich hin, bis ich 100mg [MEDICAL_DATA] mit [MEDICAL_DATA]-Back…" at bounding box center [535, 149] width 131 height 21
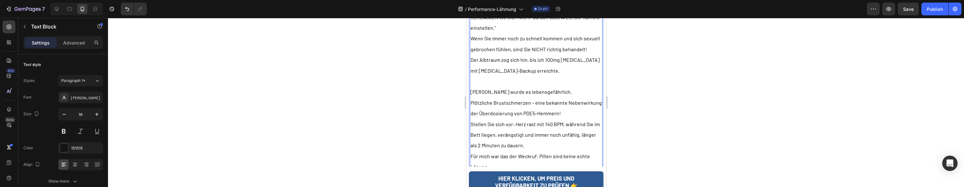
scroll to position [3077, 0]
click at [539, 150] on p "Für mich war das der Weckruf: Pillen sind keine echte Lösung." at bounding box center [535, 160] width 131 height 21
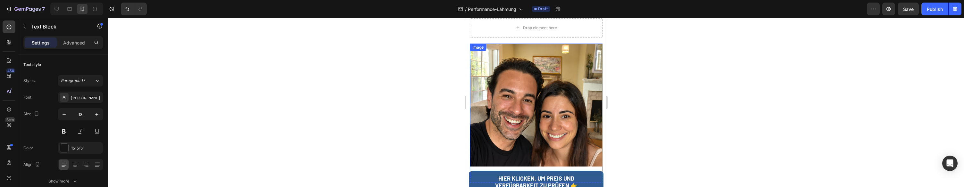
scroll to position [2703, 0]
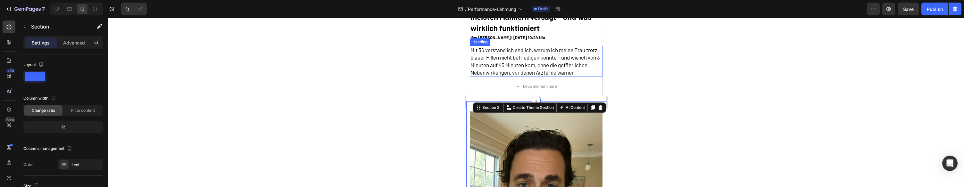
scroll to position [58, 0]
click at [592, 107] on icon at bounding box center [593, 107] width 4 height 4
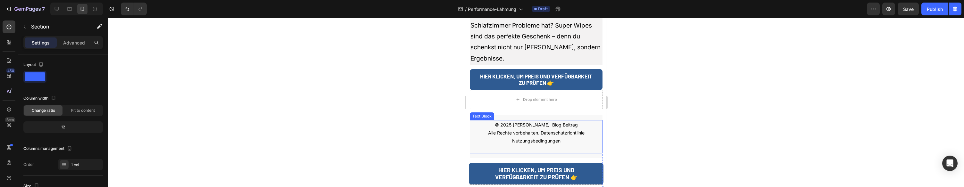
scroll to position [7043, 0]
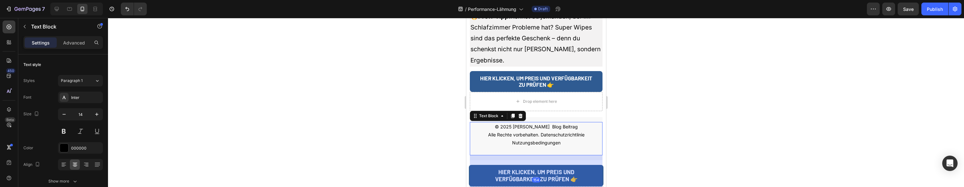
click at [469, 122] on div "© 2025 Thomas H. Blog Beitrag Alle Rechte vorbehalten. Datenschutzrichtlinie Nu…" at bounding box center [535, 139] width 133 height 34
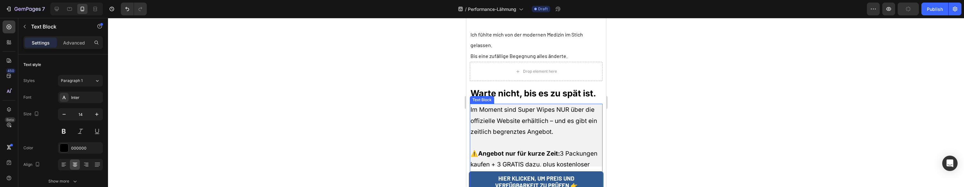
scroll to position [3230, 0]
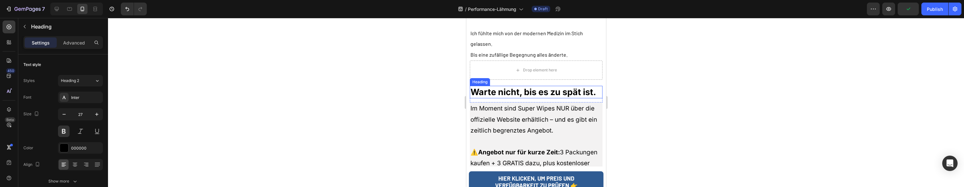
click at [473, 87] on strong "Warte nicht, bis es zu spät ist." at bounding box center [533, 92] width 126 height 11
drag, startPoint x: 518, startPoint y: 35, endPoint x: 519, endPoint y: 39, distance: 4.8
click at [518, 77] on icon at bounding box center [515, 79] width 5 height 5
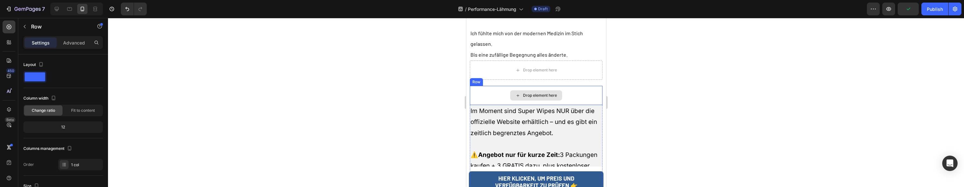
click at [500, 86] on div "Drop element here" at bounding box center [535, 95] width 133 height 19
drag, startPoint x: 509, startPoint y: 36, endPoint x: 499, endPoint y: 50, distance: 17.2
click at [509, 77] on icon at bounding box center [508, 79] width 5 height 5
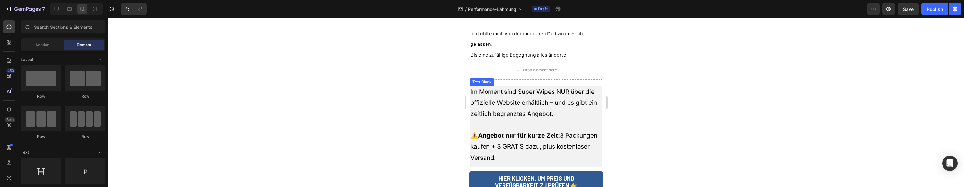
click at [491, 120] on p at bounding box center [535, 125] width 131 height 11
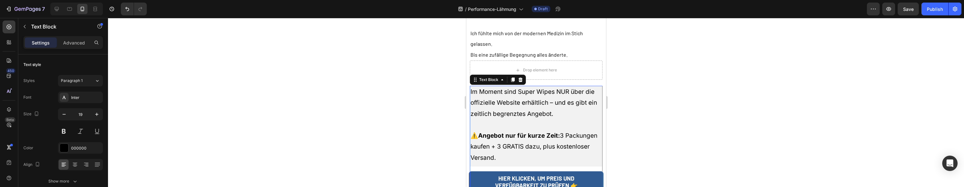
scroll to position [3236, 0]
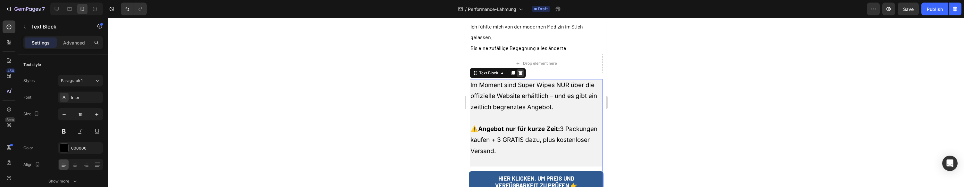
click at [520, 71] on icon at bounding box center [520, 73] width 4 height 4
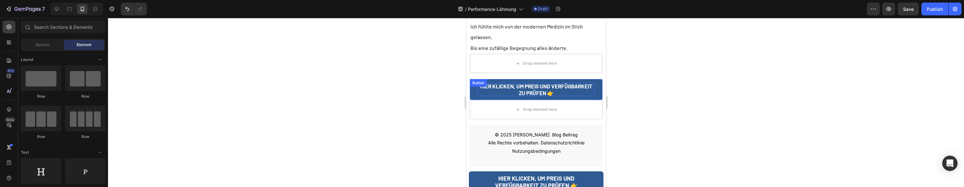
click at [493, 83] on p "HIER KLICKEN, UM PREIS UND VERFÜGBARKEIT ZU PRÜFEN 👉" at bounding box center [535, 89] width 117 height 13
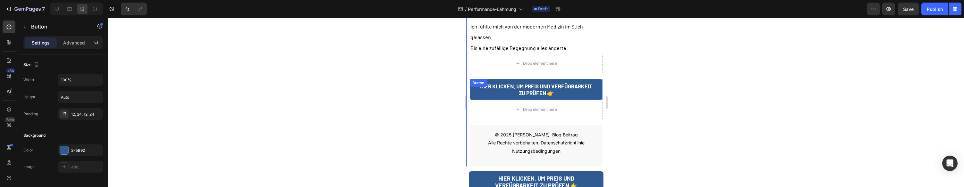
click at [470, 79] on link "HIER KLICKEN, UM PREIS UND VERFÜGBARKEIT ZU PRÜFEN 👉" at bounding box center [535, 89] width 133 height 21
click at [512, 83] on icon at bounding box center [512, 85] width 4 height 4
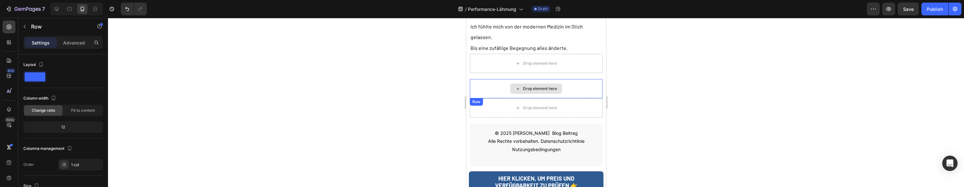
click at [493, 79] on div "Drop element here" at bounding box center [535, 88] width 133 height 19
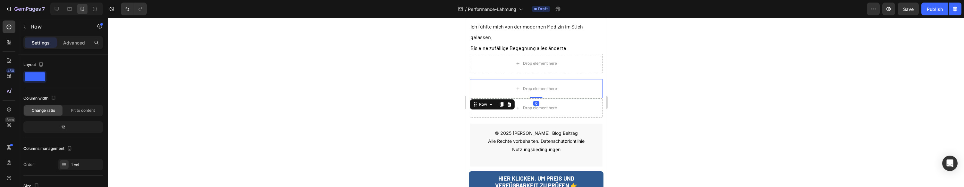
drag, startPoint x: 508, startPoint y: 58, endPoint x: 506, endPoint y: 55, distance: 3.5
click at [508, 102] on icon at bounding box center [508, 104] width 5 height 5
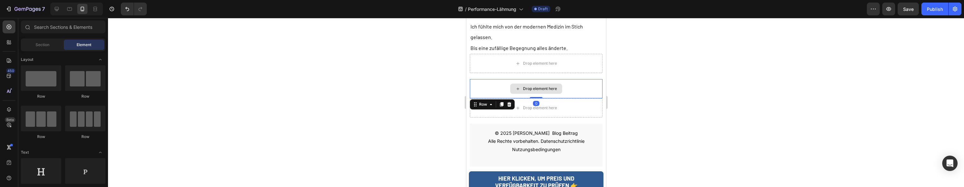
click at [495, 79] on div "Drop element here" at bounding box center [535, 88] width 133 height 19
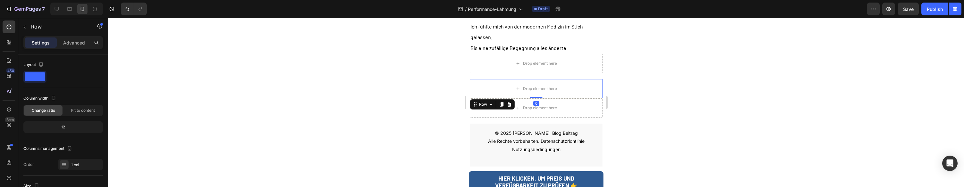
click at [506, 101] on div at bounding box center [509, 105] width 8 height 8
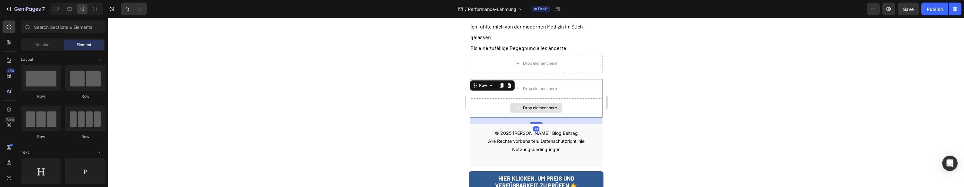
click at [488, 98] on div "Drop element here" at bounding box center [535, 107] width 133 height 19
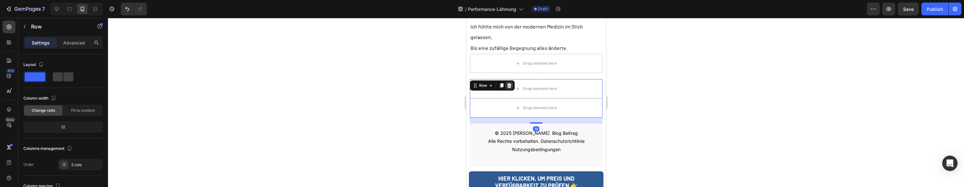
click at [510, 83] on icon at bounding box center [509, 85] width 4 height 4
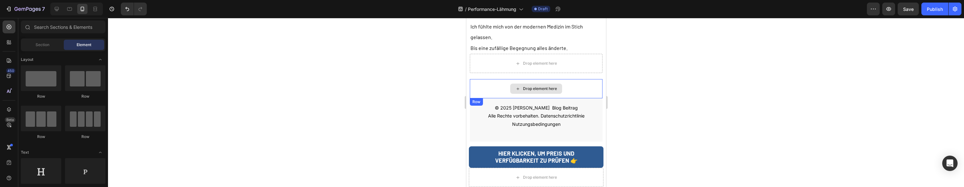
click at [480, 79] on div "Drop element here" at bounding box center [535, 88] width 133 height 19
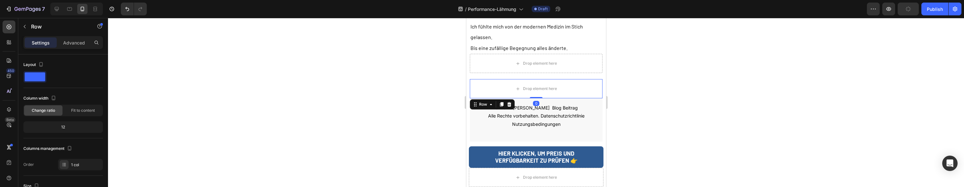
click at [508, 102] on icon at bounding box center [509, 104] width 4 height 4
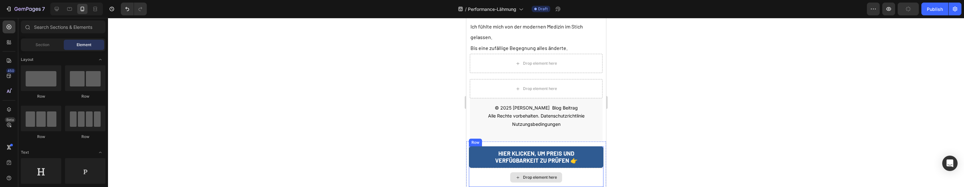
click at [474, 168] on div "Drop element here" at bounding box center [535, 177] width 135 height 19
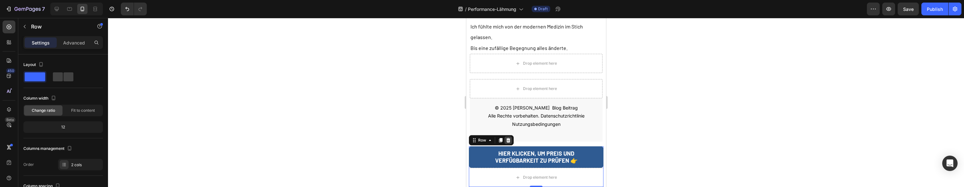
click at [511, 136] on div at bounding box center [508, 140] width 8 height 8
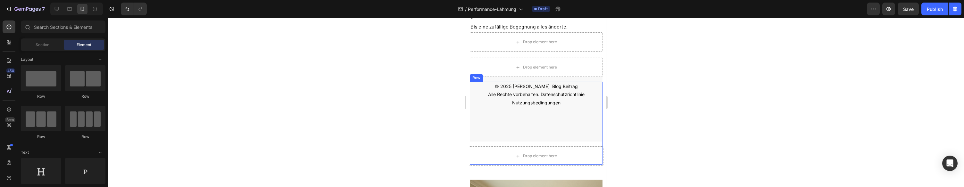
scroll to position [3215, 0]
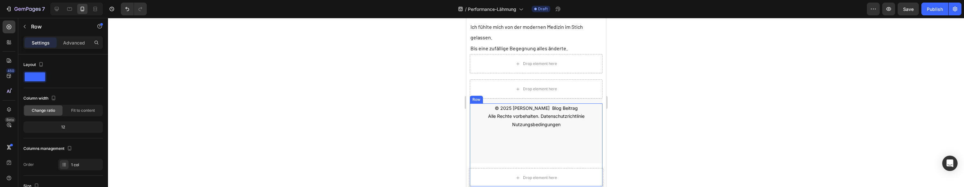
click at [486, 163] on div "Drop element here Row" at bounding box center [536, 177] width 140 height 28
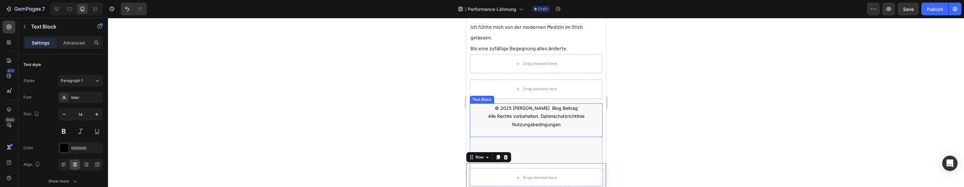
click at [479, 128] on p at bounding box center [535, 132] width 131 height 8
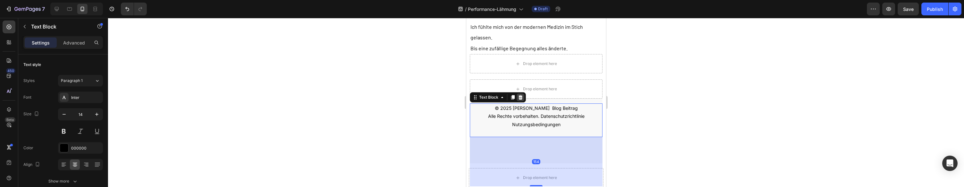
click at [521, 95] on icon at bounding box center [519, 97] width 5 height 5
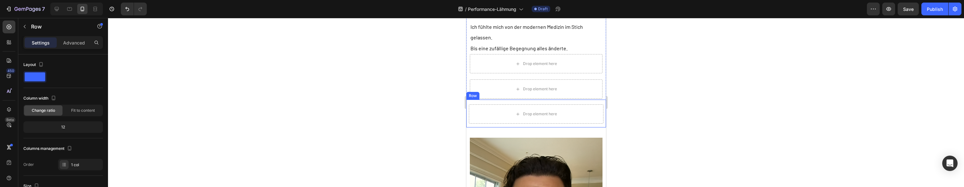
click at [497, 100] on div "Drop element here Row" at bounding box center [536, 114] width 140 height 28
click at [507, 91] on icon at bounding box center [505, 93] width 5 height 5
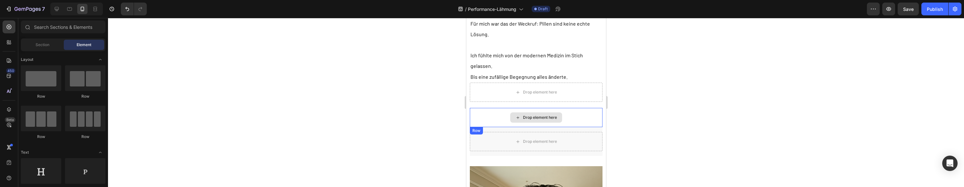
scroll to position [3150, 0]
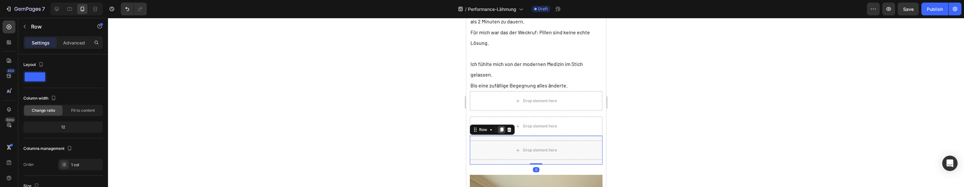
drag, startPoint x: 502, startPoint y: 89, endPoint x: 502, endPoint y: 86, distance: 3.2
click at [502, 136] on div "Drop element here Row Row Row 0" at bounding box center [535, 150] width 133 height 29
click at [509, 127] on icon at bounding box center [508, 129] width 5 height 5
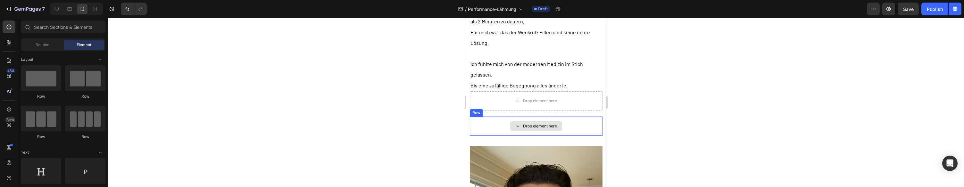
click at [509, 117] on div "Drop element here" at bounding box center [535, 126] width 133 height 19
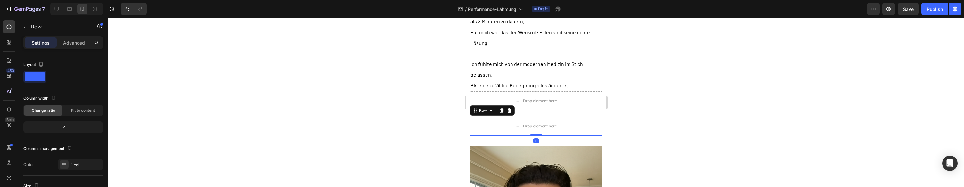
click at [507, 108] on icon at bounding box center [508, 110] width 5 height 5
drag, startPoint x: 497, startPoint y: 73, endPoint x: 504, endPoint y: 71, distance: 7.0
click at [497, 117] on div "Drop element here" at bounding box center [535, 126] width 133 height 19
click at [508, 108] on icon at bounding box center [509, 110] width 4 height 4
click at [503, 117] on div "Drop element here" at bounding box center [535, 126] width 133 height 19
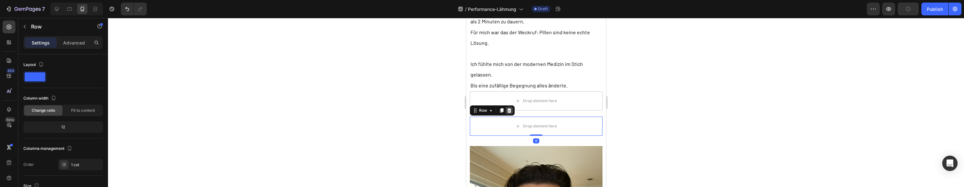
click at [507, 108] on icon at bounding box center [508, 110] width 5 height 5
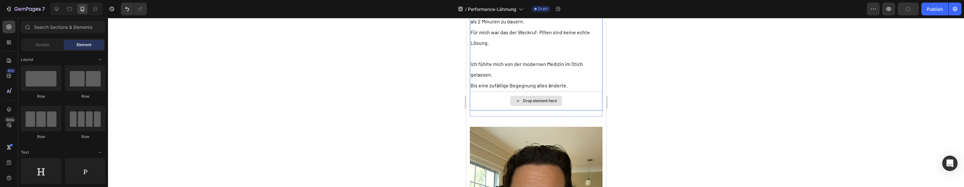
click at [515, 98] on icon at bounding box center [517, 100] width 5 height 5
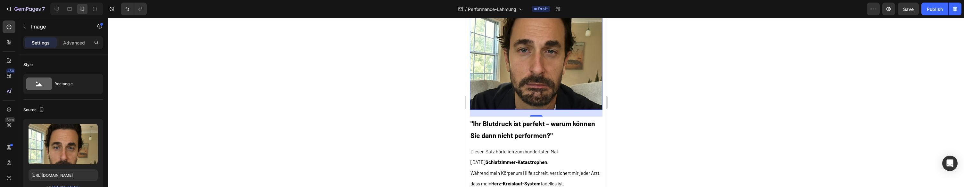
scroll to position [3282, 0]
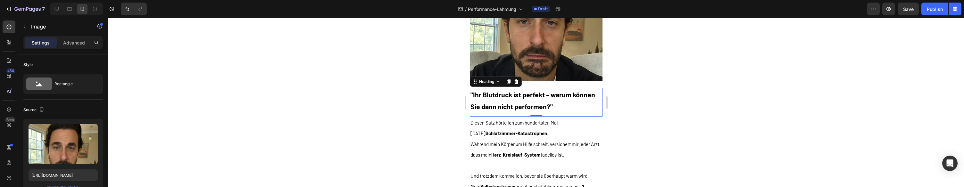
click at [512, 91] on strong ""Ihr Blutdruck ist perfekt – warum können Sie dann nicht performen?"" at bounding box center [532, 101] width 125 height 20
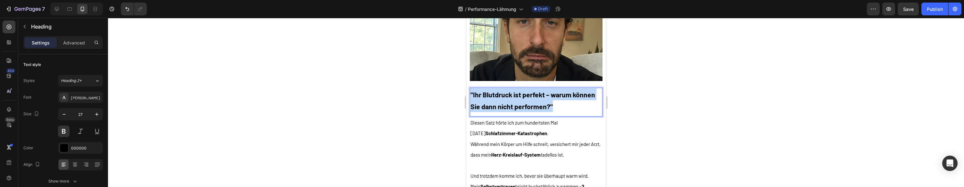
click at [512, 91] on strong ""Ihr Blutdruck ist perfekt – warum können Sie dann nicht performen?"" at bounding box center [532, 101] width 125 height 20
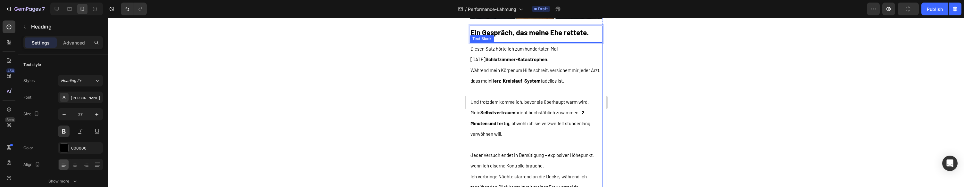
click at [551, 110] on span "Mein Selbstvertrauen bricht buchstäblich zusammen – 2 Minuten und fertig , obwo…" at bounding box center [530, 123] width 120 height 27
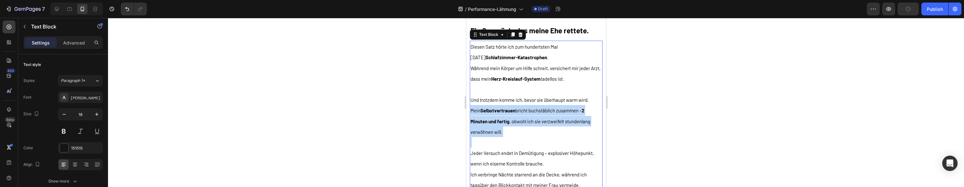
click at [551, 110] on span "Mein Selbstvertrauen bricht buchstäblich zusammen – 2 Minuten und fertig , obwo…" at bounding box center [530, 121] width 120 height 27
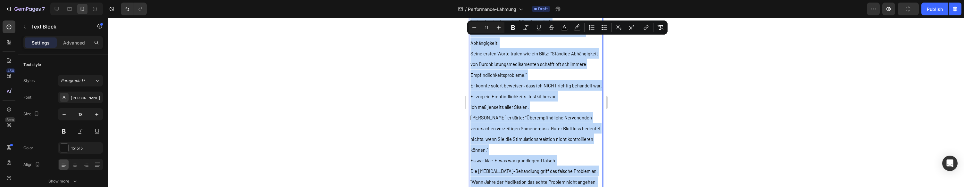
scroll to position [3494, 0]
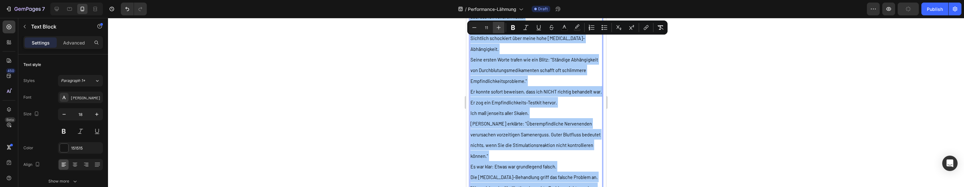
click at [496, 30] on icon "Editor contextual toolbar" at bounding box center [498, 27] width 6 height 6
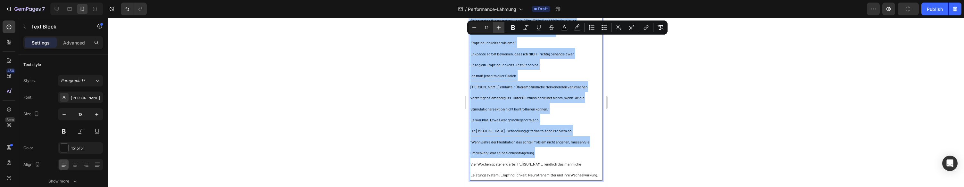
click at [496, 30] on icon "Editor contextual toolbar" at bounding box center [498, 27] width 6 height 6
drag, startPoint x: 496, startPoint y: 30, endPoint x: 504, endPoint y: 34, distance: 8.9
click at [497, 30] on icon "Editor contextual toolbar" at bounding box center [498, 27] width 6 height 6
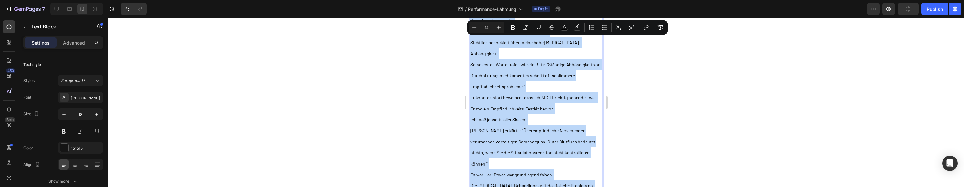
type input "15"
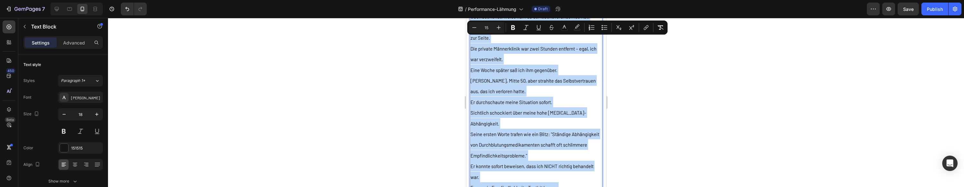
click at [543, 78] on span "Dr. Michael Torres, Mitte 50, aber strahlte das Selbstvertrauen aus, das ich ve…" at bounding box center [532, 86] width 125 height 16
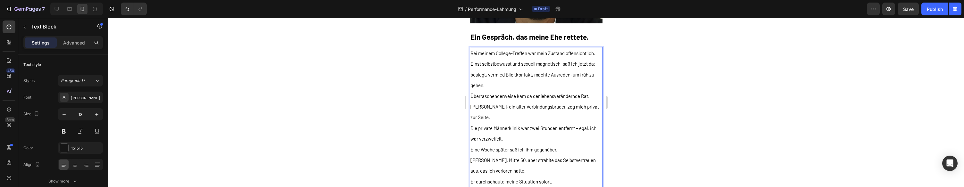
scroll to position [3329, 0]
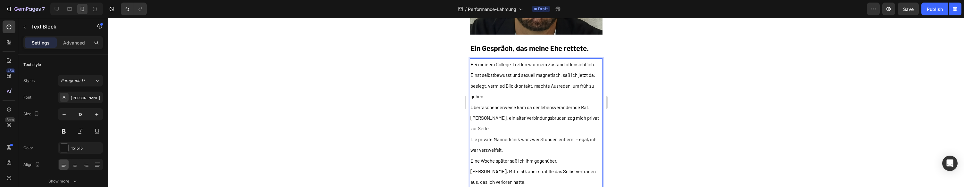
click at [533, 91] on p "Einst selbstbewusst und sexuell magnetisch, saß ich jetzt da: besiegt, vermied …" at bounding box center [535, 86] width 131 height 32
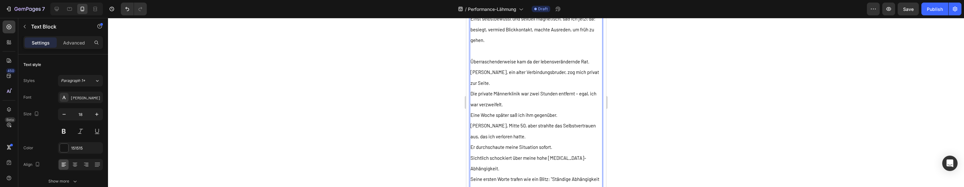
click at [531, 93] on p "Die private Männerklinik war zwei Stunden entfernt – egal, ich war verzweifelt." at bounding box center [535, 98] width 131 height 21
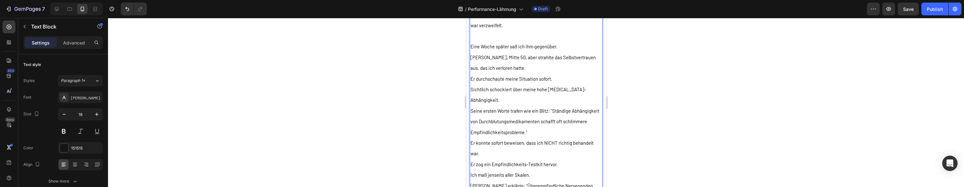
scroll to position [3464, 0]
click at [530, 137] on p "Er konnte sofort beweisen, dass ich NICHT richtig behandelt war." at bounding box center [535, 147] width 131 height 21
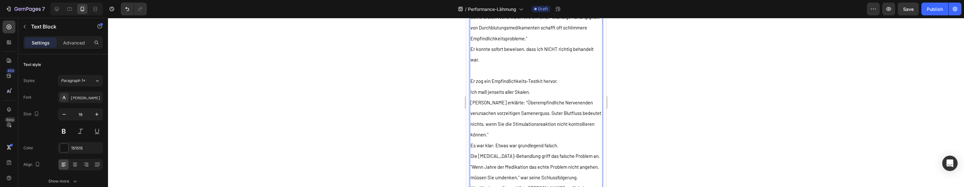
scroll to position [3558, 0]
click at [533, 113] on p "Dr. Torres erklärte: "Überempfindliche Nervenenden verursachen vorzeitigen Same…" at bounding box center [535, 117] width 131 height 43
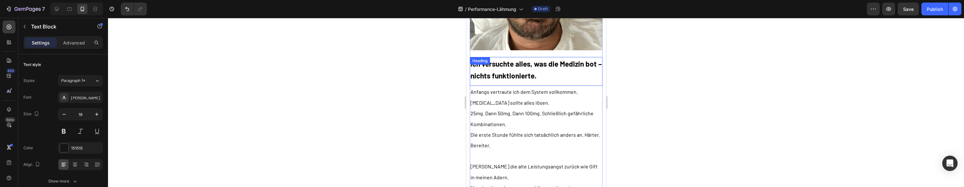
scroll to position [3894, 0]
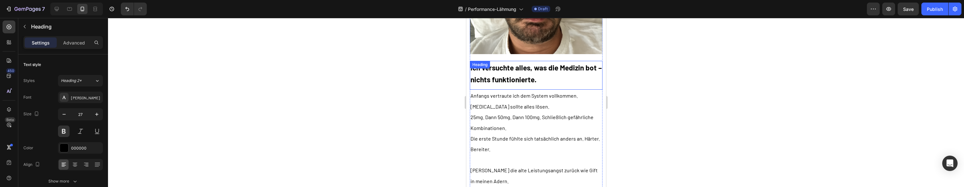
click at [517, 61] on div "Ich versuchte alles, was die Medizin bot – nichts funktionierte. Heading" at bounding box center [535, 75] width 133 height 29
click at [517, 63] on div at bounding box center [516, 67] width 8 height 8
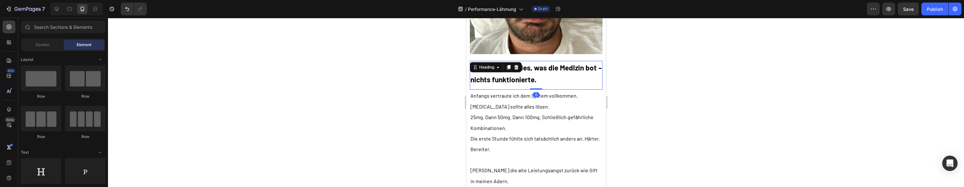
click at [517, 90] on p "Anfangs vertraute ich dem System vollkommen." at bounding box center [535, 95] width 131 height 11
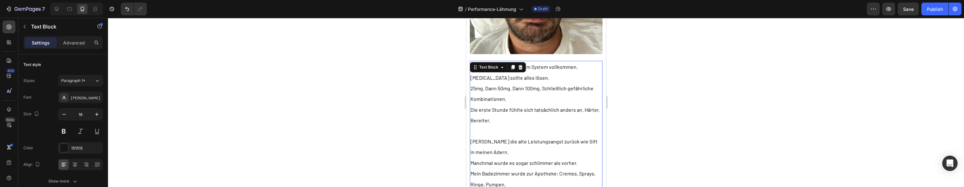
click at [557, 85] on span "25mg. Dann 50mg. Dann 100mg. Schließlich gefährliche Kombinationen." at bounding box center [531, 93] width 123 height 17
click at [123, 9] on button "Undo/Redo" at bounding box center [127, 9] width 13 height 13
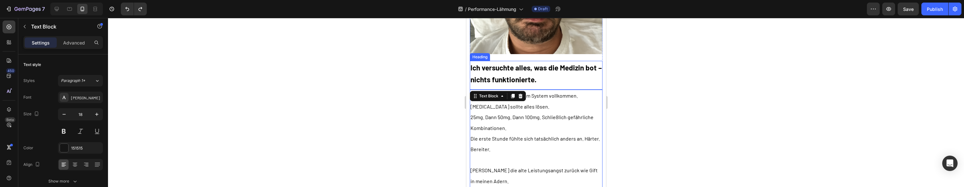
click at [528, 64] on div "Ich versuchte alles, was die Medizin bot – nichts funktionierte. Heading" at bounding box center [535, 75] width 133 height 29
click at [528, 63] on strong "Ich versuchte alles, was die Medizin bot – nichts funktionierte." at bounding box center [535, 73] width 131 height 21
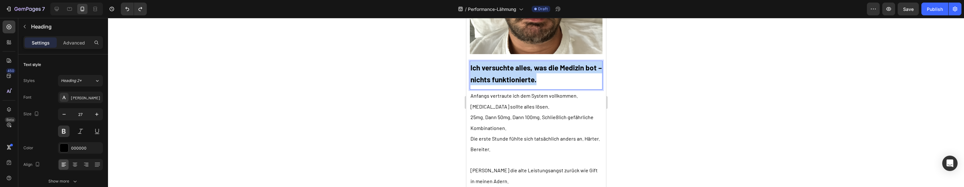
click at [528, 63] on strong "Ich versuchte alles, was die Medizin bot – nichts funktionierte." at bounding box center [535, 73] width 131 height 21
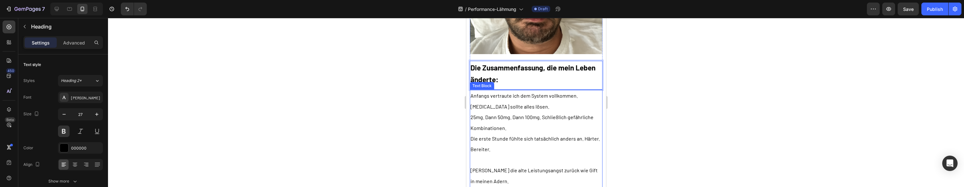
click at [524, 101] on p "[MEDICAL_DATA] sollte alles lösen." at bounding box center [535, 106] width 131 height 11
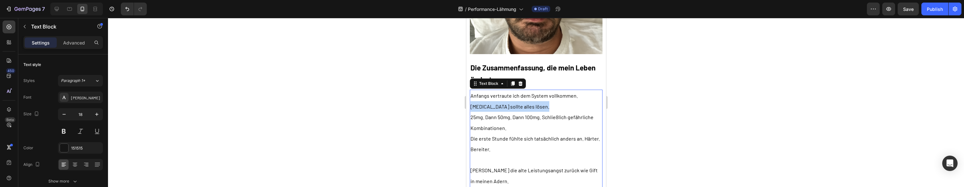
click at [524, 101] on p "[MEDICAL_DATA] sollte alles lösen." at bounding box center [535, 106] width 131 height 11
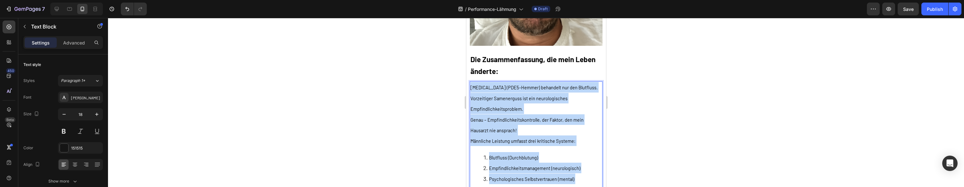
scroll to position [3898, 0]
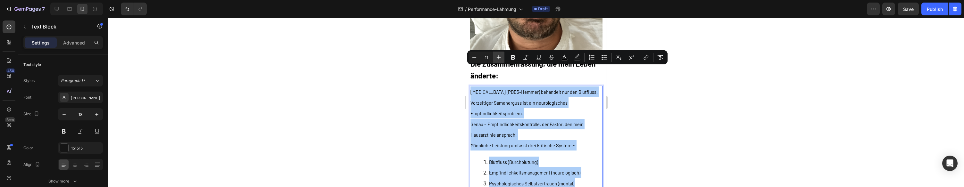
click at [499, 59] on icon "Editor contextual toolbar" at bounding box center [498, 57] width 6 height 6
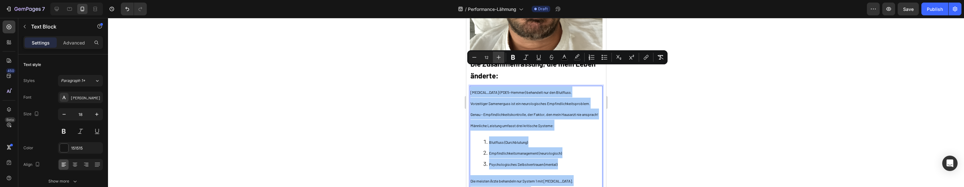
click at [499, 59] on icon "Editor contextual toolbar" at bounding box center [499, 57] width 4 height 4
drag, startPoint x: 499, startPoint y: 59, endPoint x: 502, endPoint y: 62, distance: 4.4
click at [498, 59] on icon "Editor contextual toolbar" at bounding box center [499, 57] width 4 height 4
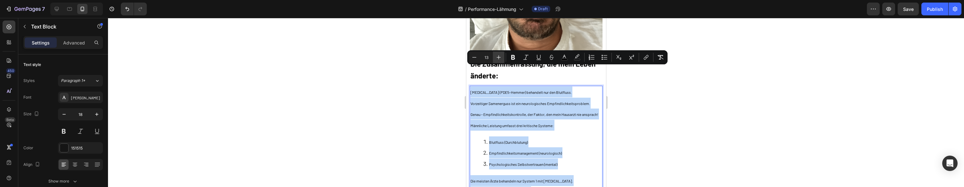
type input "14"
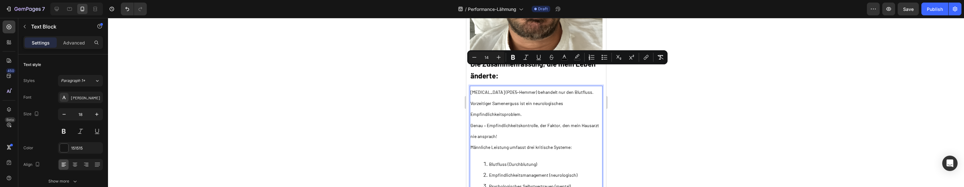
click at [573, 142] on p "Männliche Leistung umfasst drei kritische Systeme:" at bounding box center [535, 147] width 131 height 11
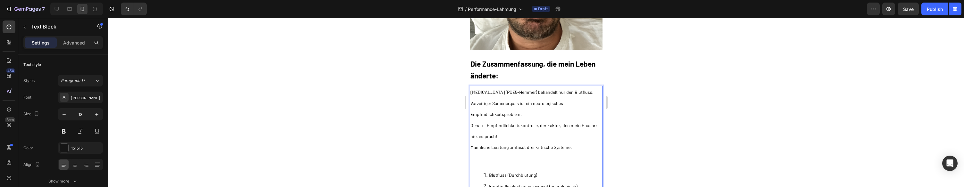
click at [565, 120] on p "Genau – Empfindlichkeitskontrolle, der Faktor, den mein Hausarzt nie ansprach!" at bounding box center [535, 131] width 131 height 22
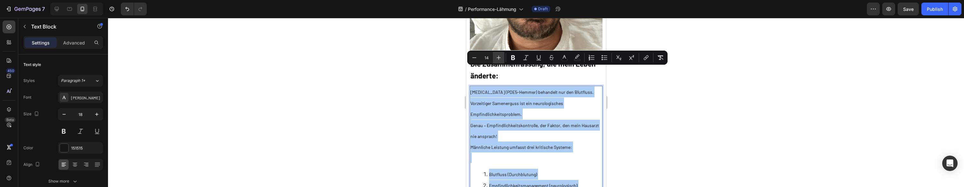
click at [498, 58] on icon "Editor contextual toolbar" at bounding box center [498, 57] width 6 height 6
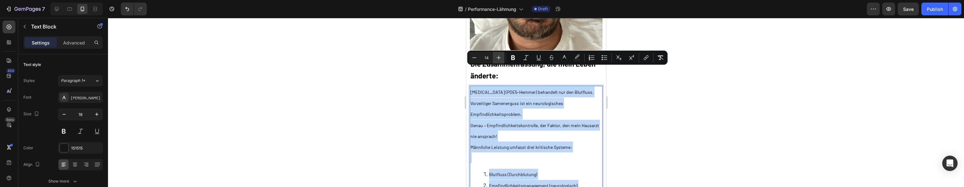
type input "15"
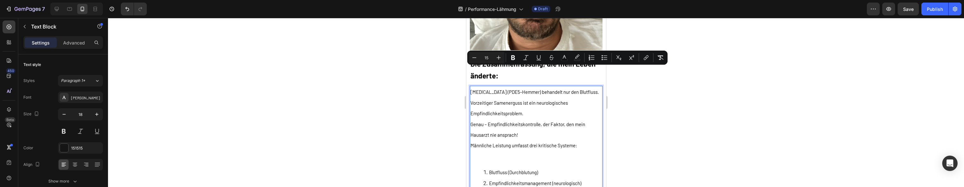
click at [578, 140] on p "Männliche Leistung umfasst drei kritische Systeme:" at bounding box center [535, 145] width 131 height 11
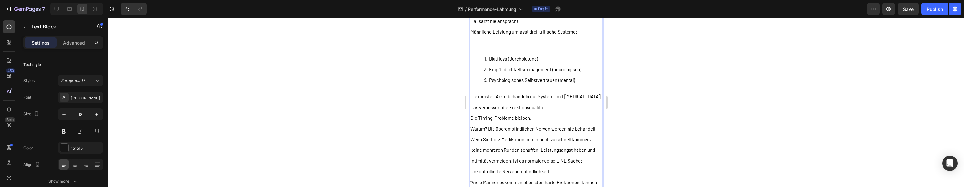
scroll to position [4012, 0]
click at [548, 112] on p "Die Timing-Probleme bleiben." at bounding box center [535, 117] width 131 height 11
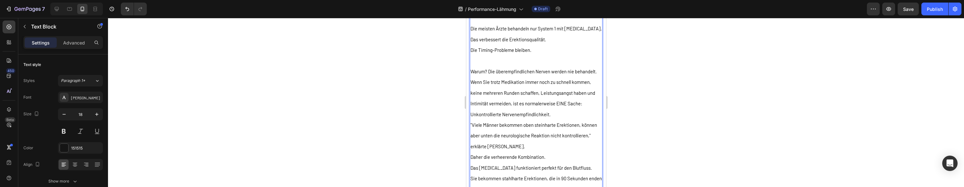
click at [561, 109] on p "Unkontrollierte Nervenempfindlichkeit." at bounding box center [535, 114] width 131 height 11
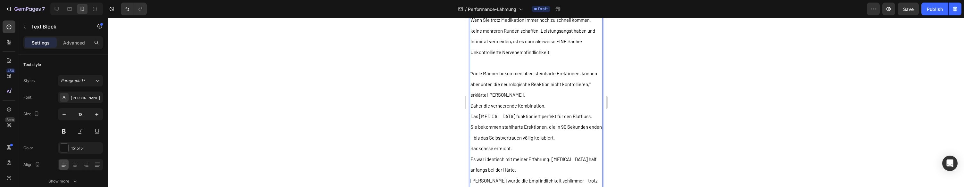
scroll to position [4142, 0]
click at [541, 73] on p ""Viele Männer bekommen oben steinharte Erektionen, können aber unten die neurol…" at bounding box center [535, 83] width 131 height 32
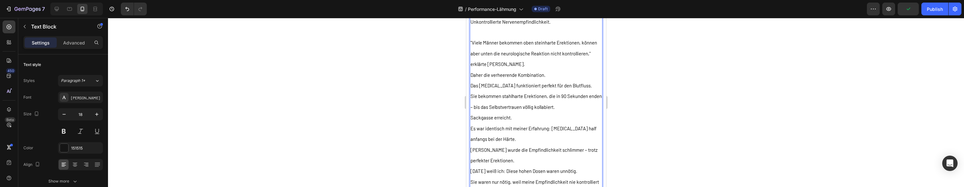
scroll to position [4179, 0]
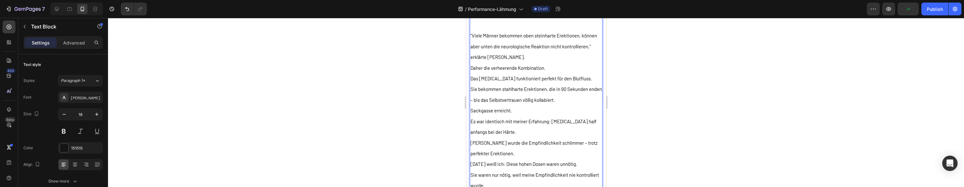
click at [526, 105] on p "Sackgasse erreicht." at bounding box center [535, 110] width 131 height 11
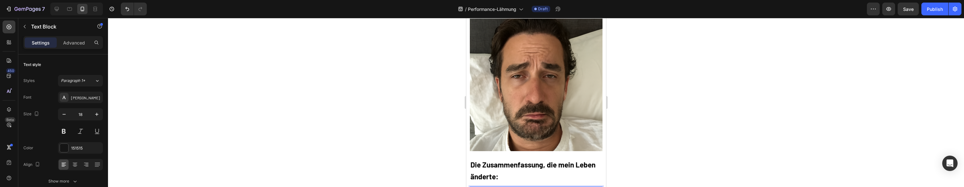
scroll to position [3793, 0]
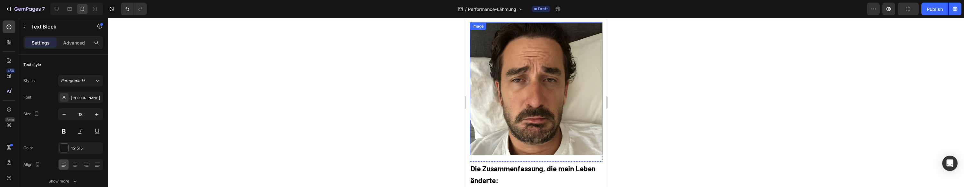
click at [524, 56] on img at bounding box center [535, 88] width 133 height 133
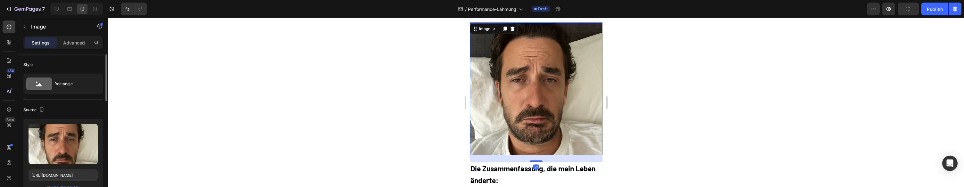
drag, startPoint x: 103, startPoint y: 123, endPoint x: 100, endPoint y: 121, distance: 3.3
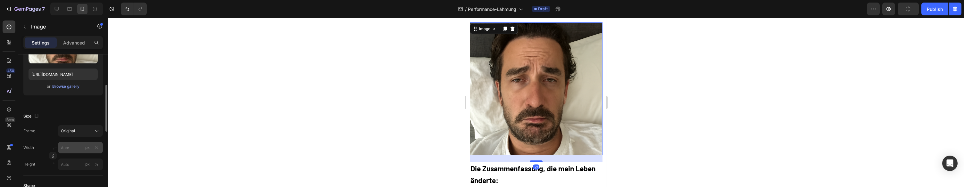
scroll to position [102, 0]
click at [85, 131] on div "Original" at bounding box center [76, 131] width 31 height 6
drag, startPoint x: 29, startPoint y: 90, endPoint x: 47, endPoint y: 76, distance: 22.4
click at [33, 87] on div "Upload Image https://cdn.shopify.com/s/files/1/0943/4120/2244/files/gempages_57…" at bounding box center [62, 56] width 79 height 78
drag, startPoint x: 47, startPoint y: 76, endPoint x: 58, endPoint y: 87, distance: 15.4
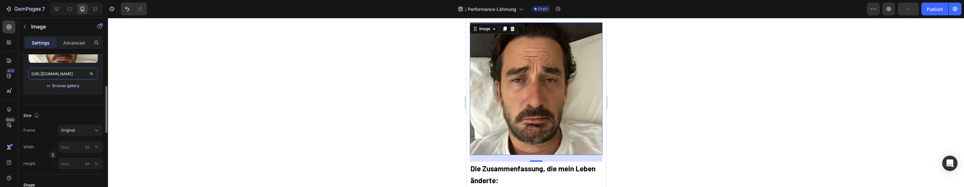
click at [47, 76] on input "https://cdn.shopify.com/s/files/1/0943/4120/2244/files/gempages_578977757858366…" at bounding box center [63, 74] width 69 height 12
click at [59, 87] on div "Browse gallery" at bounding box center [65, 86] width 27 height 6
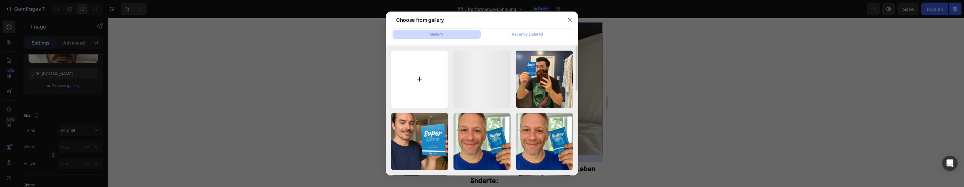
click at [409, 74] on input "file" at bounding box center [419, 79] width 57 height 57
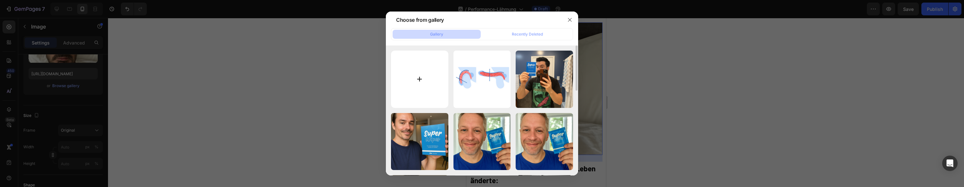
type input "C:\fakepath\Bildschirmfoto 2025-08-27 um 15.01.53.png"
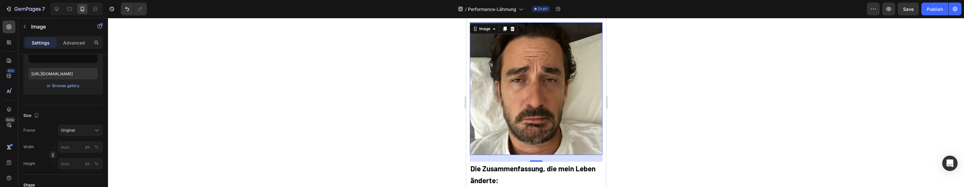
type input "https://cdn.shopify.com/s/files/1/0943/4120/2244/files/gempages_578977757858366…"
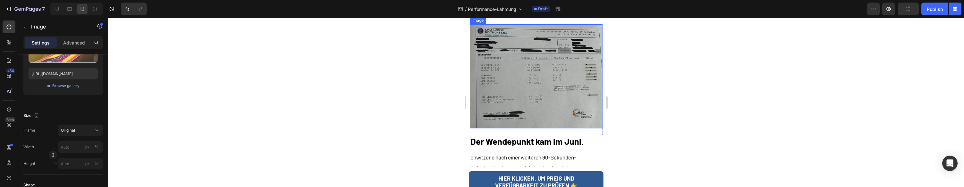
scroll to position [4340, 0]
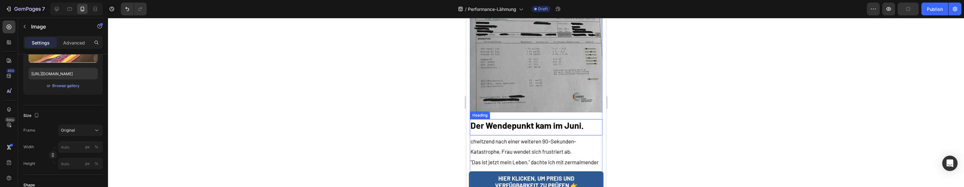
click at [513, 119] on h2 "Der Wendepunkt kam im Juni." at bounding box center [535, 125] width 133 height 12
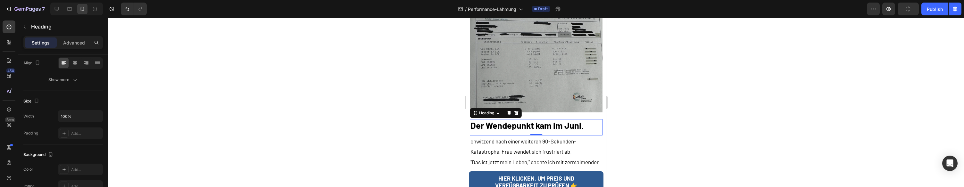
scroll to position [0, 0]
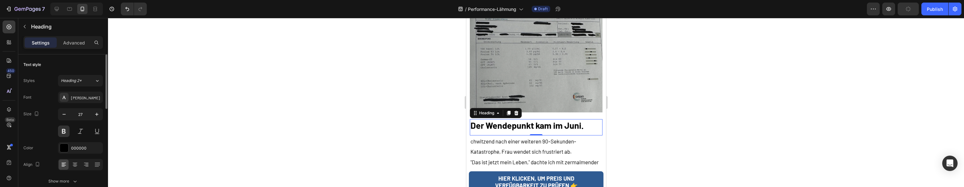
click at [513, 119] on h2 "Der Wendepunkt kam im Juni." at bounding box center [535, 125] width 133 height 12
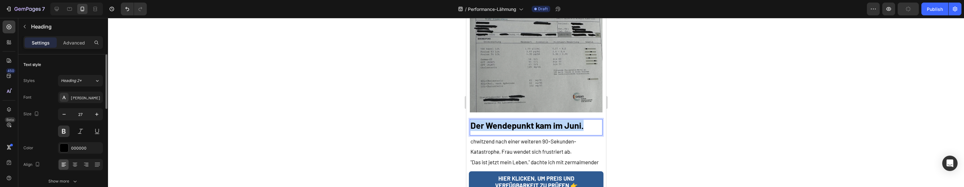
click at [513, 120] on p "Der Wendepunkt kam im Juni." at bounding box center [535, 125] width 131 height 11
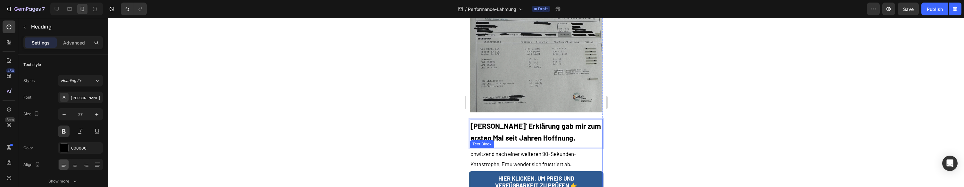
click at [527, 149] on p "chwitzend nach einer weiteren 90-Sekunden-Katastrophe, Frau wendet sich frustri…" at bounding box center [535, 159] width 131 height 21
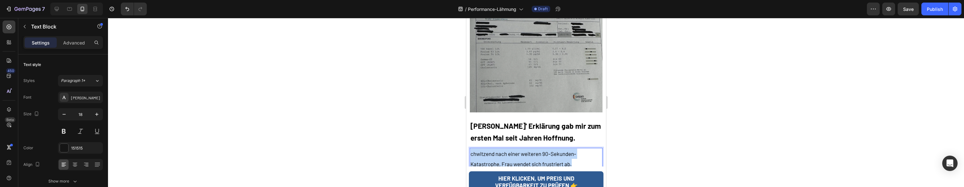
click at [527, 149] on p "chwitzend nach einer weiteren 90-Sekunden-Katastrophe, Frau wendet sich frustri…" at bounding box center [535, 159] width 131 height 21
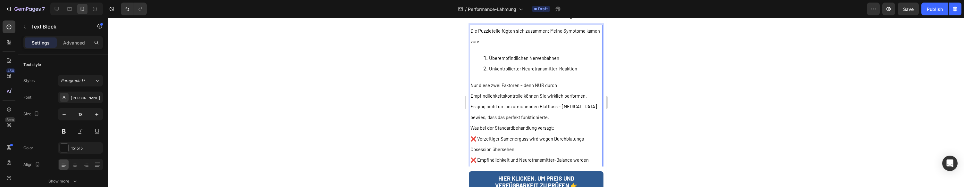
scroll to position [4480, 0]
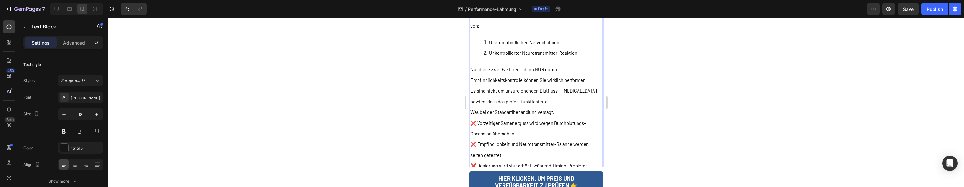
click at [550, 85] on p "Es ging nicht um unzureichenden Blutfluss – Viagra bewies, dass das perfekt fun…" at bounding box center [535, 95] width 131 height 21
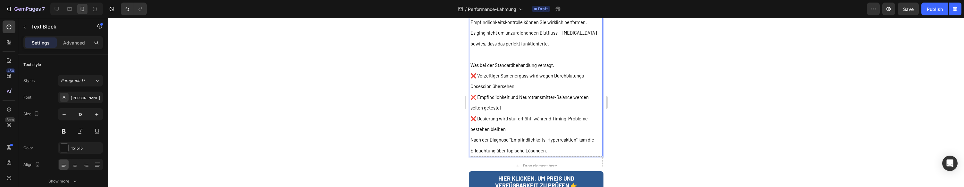
scroll to position [4538, 0]
click at [538, 112] on p "❌ Dosierung wird stur erhöht, während Timing-Probleme bestehen bleiben" at bounding box center [535, 122] width 131 height 21
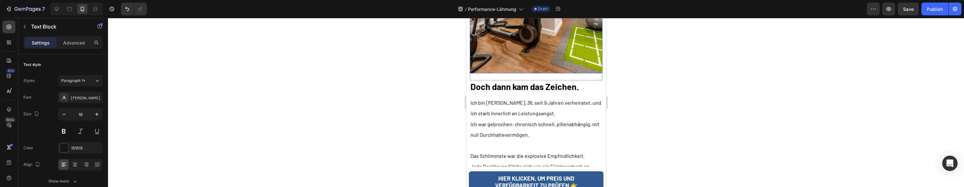
scroll to position [4794, 0]
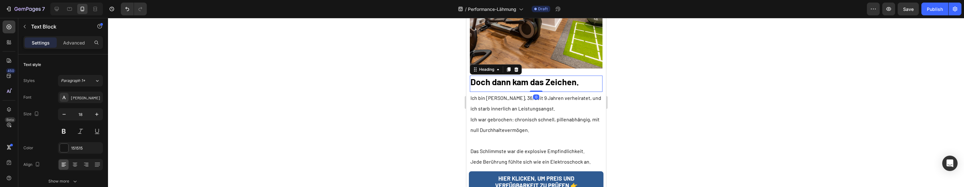
click at [521, 76] on h2 "Doch dann kam das Zeichen." at bounding box center [535, 82] width 133 height 12
drag, startPoint x: 521, startPoint y: 68, endPoint x: 516, endPoint y: 58, distance: 10.6
click at [521, 76] on p "Doch dann kam das Zeichen." at bounding box center [535, 81] width 131 height 11
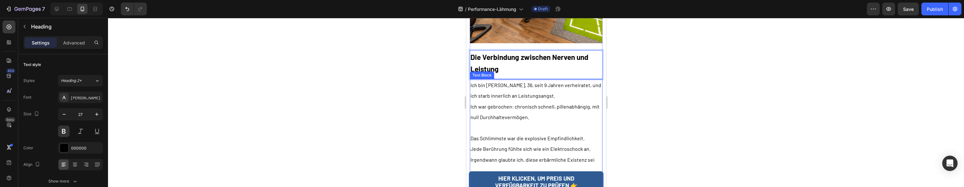
scroll to position [4825, 0]
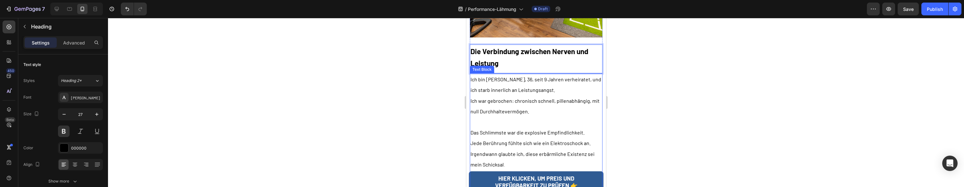
click at [534, 95] on p "Ich war gebrochen: chronisch schnell, pillenabhängig, mit null Durchhaltevermög…" at bounding box center [535, 105] width 131 height 21
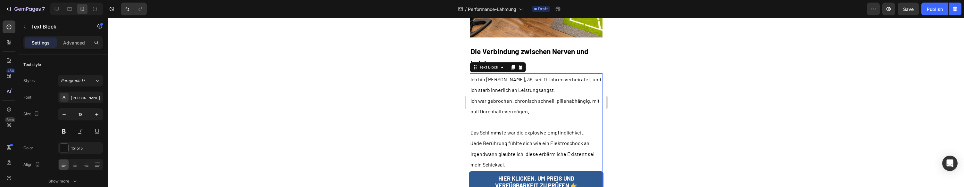
click at [534, 95] on p "Ich war gebrochen: chronisch schnell, pillenabhängig, mit null Durchhaltevermög…" at bounding box center [535, 105] width 131 height 21
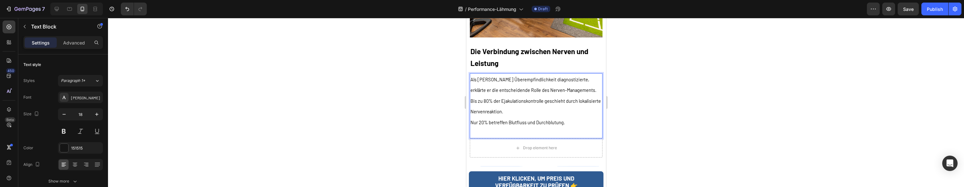
click at [578, 128] on p "Rich Text Editor. Editing area: main" at bounding box center [535, 133] width 131 height 10
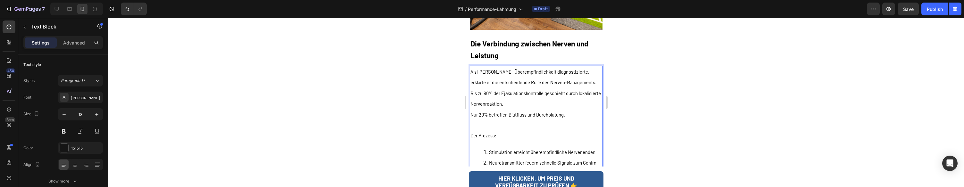
scroll to position [4837, 0]
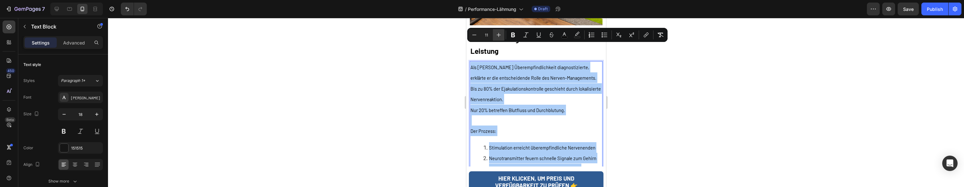
click at [499, 33] on icon "Editor contextual toolbar" at bounding box center [498, 35] width 6 height 6
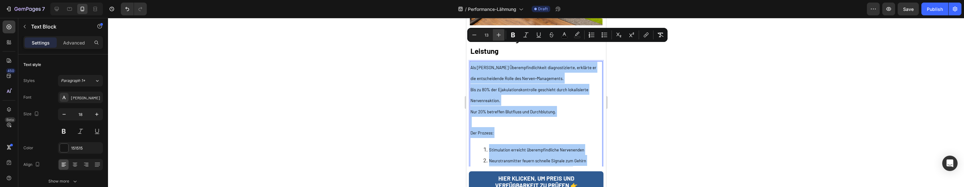
click at [499, 33] on icon "Editor contextual toolbar" at bounding box center [498, 35] width 6 height 6
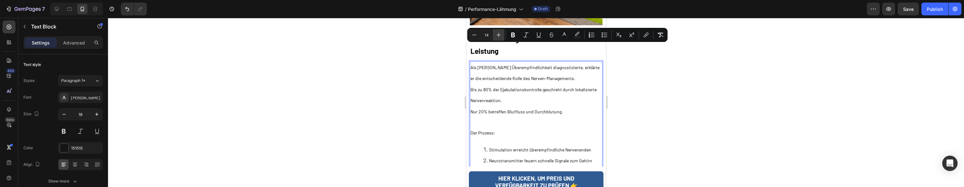
click at [498, 37] on icon "Editor contextual toolbar" at bounding box center [498, 35] width 6 height 6
type input "16"
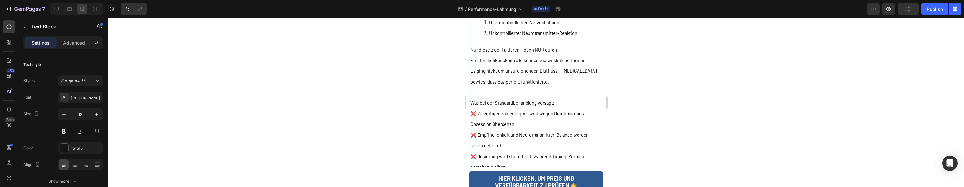
scroll to position [4491, 0]
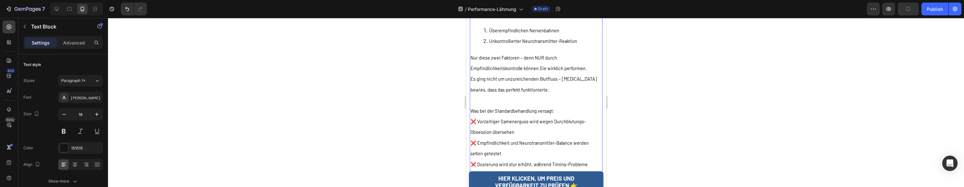
click at [539, 95] on p "Rich Text Editor. Editing area: main" at bounding box center [535, 100] width 131 height 10
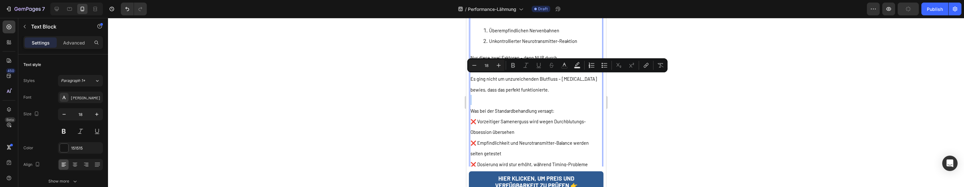
type input "11"
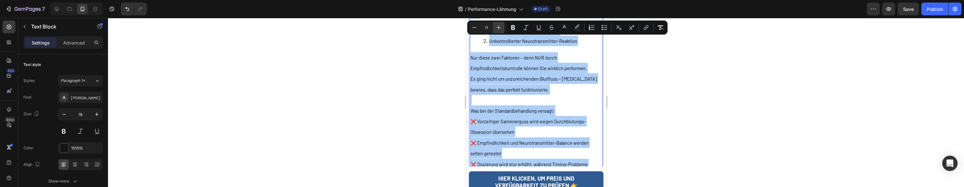
click at [500, 28] on icon "Editor contextual toolbar" at bounding box center [498, 27] width 6 height 6
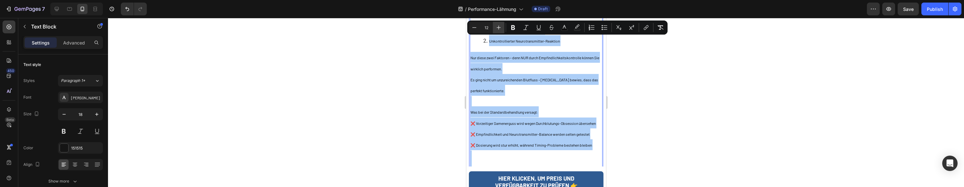
click at [499, 28] on icon "Editor contextual toolbar" at bounding box center [498, 27] width 6 height 6
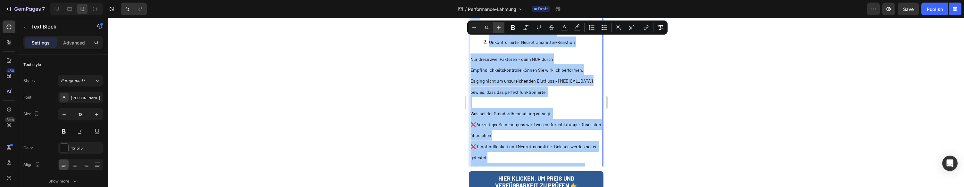
click at [499, 28] on icon "Editor contextual toolbar" at bounding box center [498, 27] width 6 height 6
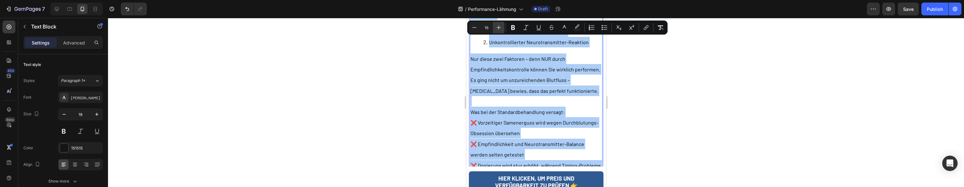
click at [499, 28] on icon "Editor contextual toolbar" at bounding box center [498, 27] width 6 height 6
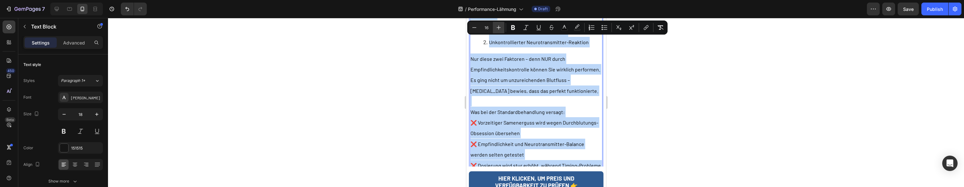
type input "17"
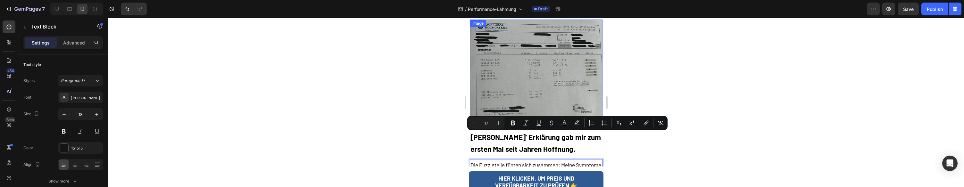
click at [550, 71] on img at bounding box center [535, 72] width 133 height 104
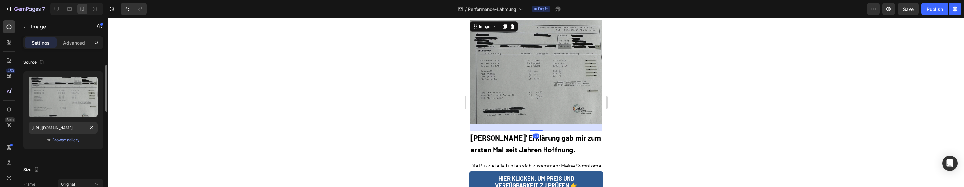
scroll to position [49, 0]
click at [67, 144] on div "Upload Image https://cdn.shopify.com/s/files/1/0943/4120/2244/files/gempages_57…" at bounding box center [62, 109] width 79 height 78
click at [69, 141] on button "Browse gallery" at bounding box center [66, 138] width 28 height 6
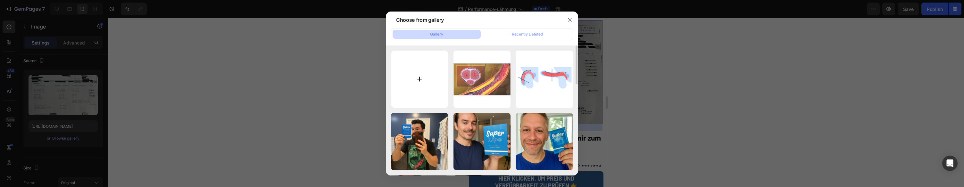
click at [432, 85] on input "file" at bounding box center [419, 79] width 57 height 57
type input "C:\fakepath\Bildschirmfoto 2025-08-27 um 15.03.07.png"
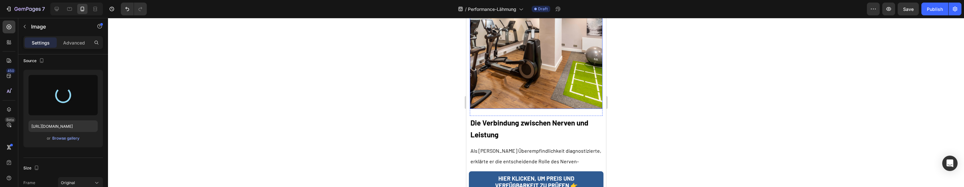
scroll to position [4769, 0]
type input "https://cdn.shopify.com/s/files/1/0943/4120/2244/files/gempages_578977757858366…"
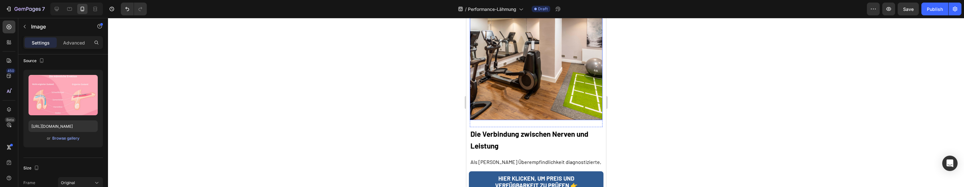
scroll to position [4743, 0]
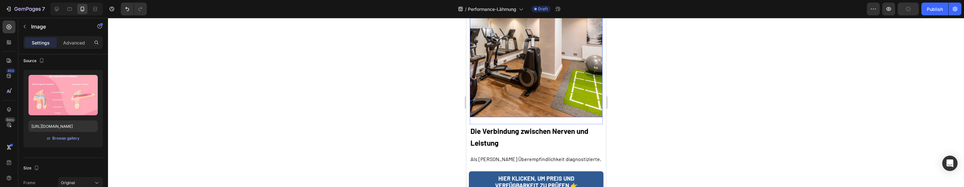
click at [526, 42] on img at bounding box center [535, 51] width 133 height 133
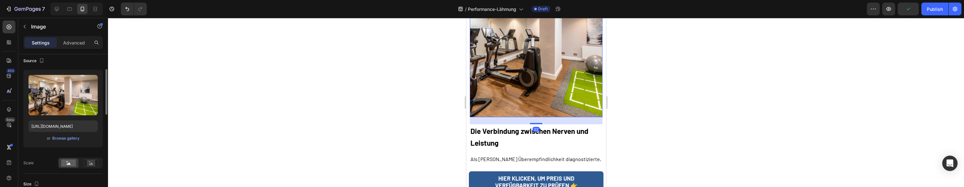
click at [80, 138] on div "or Browse gallery" at bounding box center [63, 139] width 69 height 8
click at [73, 138] on div "Browse gallery" at bounding box center [65, 139] width 27 height 6
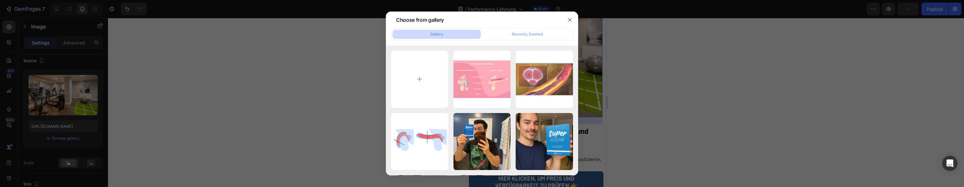
click at [0, 0] on p "296.28 kb" at bounding box center [0, 0] width 0 height 0
type input "https://cdn.shopify.com/s/files/1/0943/4120/2244/files/gempages_578977757858366…"
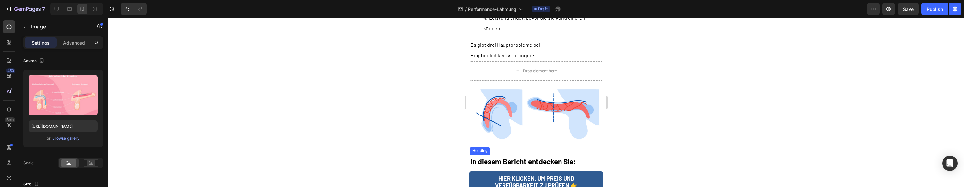
scroll to position [5030, 0]
click at [540, 156] on strong "In diesem Bericht entdecken Sie:" at bounding box center [522, 160] width 105 height 9
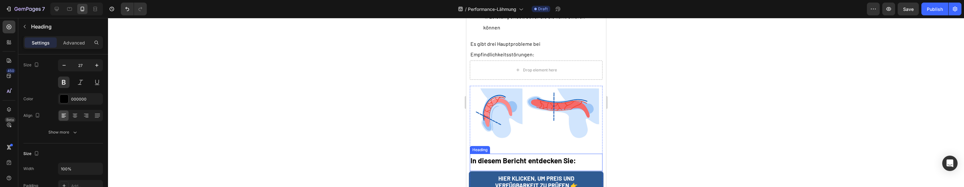
scroll to position [0, 0]
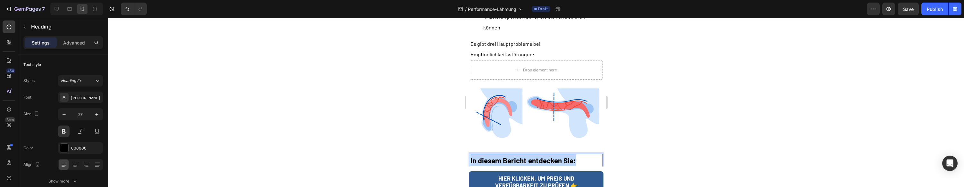
click at [540, 156] on strong "In diesem Bericht entdecken Sie:" at bounding box center [522, 160] width 105 height 9
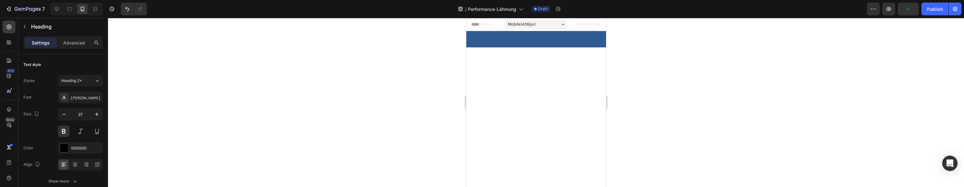
scroll to position [5030, 0]
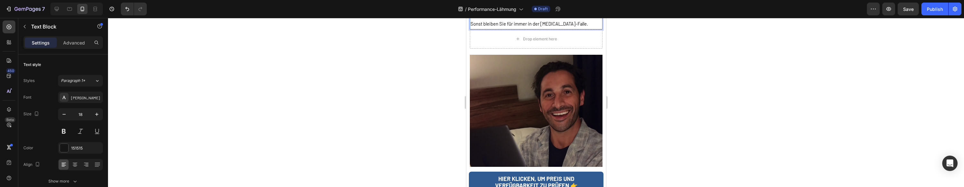
scroll to position [5205, 0]
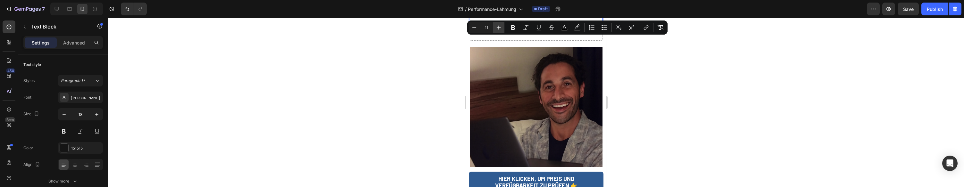
click at [498, 29] on icon "Editor contextual toolbar" at bounding box center [498, 27] width 6 height 6
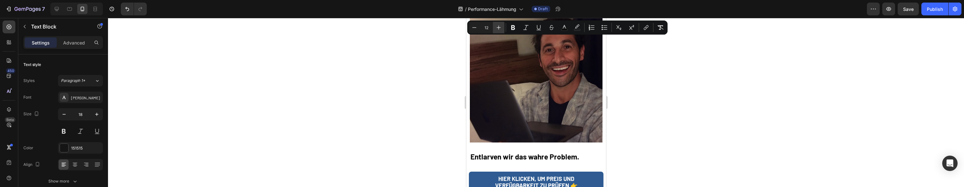
click at [498, 29] on icon "Editor contextual toolbar" at bounding box center [498, 27] width 6 height 6
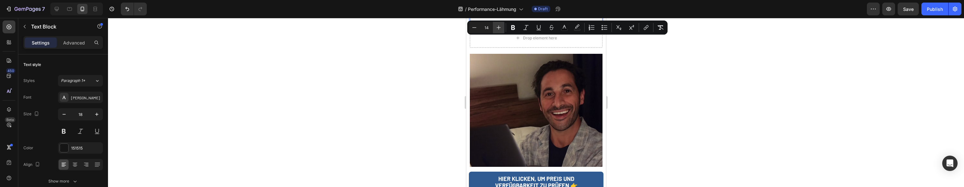
click at [498, 29] on icon "Editor contextual toolbar" at bounding box center [498, 27] width 6 height 6
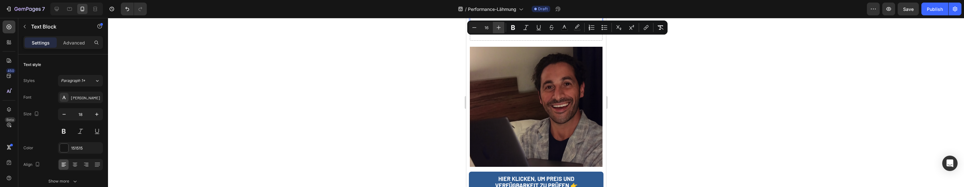
click at [498, 29] on icon "Editor contextual toolbar" at bounding box center [498, 27] width 6 height 6
click at [498, 29] on icon "Editor contextual toolbar" at bounding box center [499, 28] width 4 height 4
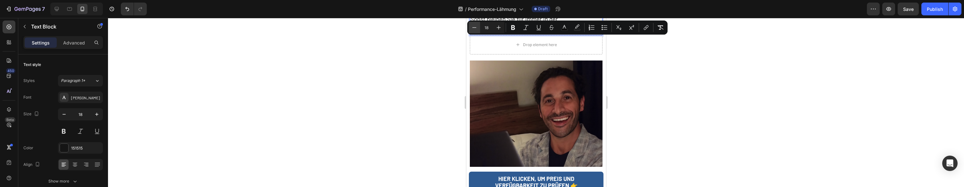
click at [475, 29] on icon "Editor contextual toolbar" at bounding box center [474, 27] width 6 height 6
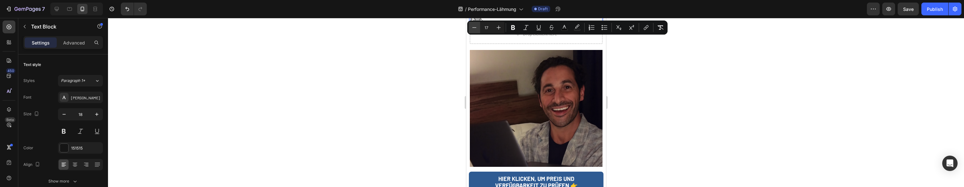
click at [475, 29] on icon "Editor contextual toolbar" at bounding box center [474, 27] width 6 height 6
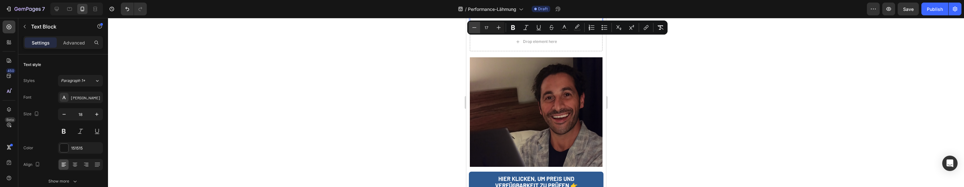
type input "16"
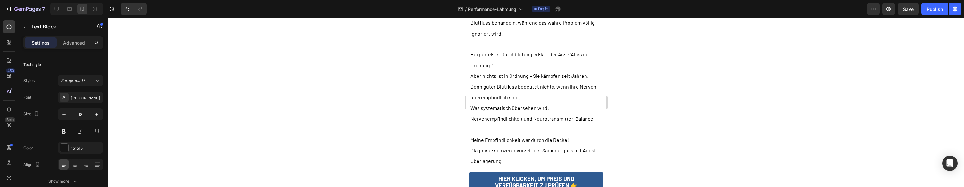
scroll to position [5530, 0]
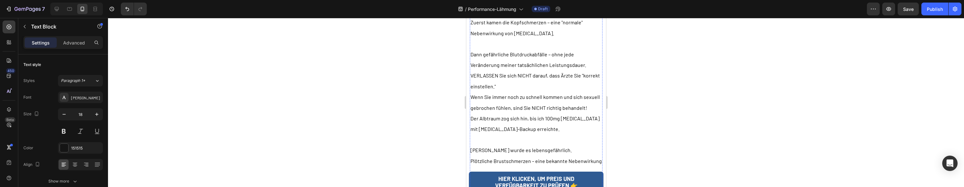
scroll to position [5845, 0]
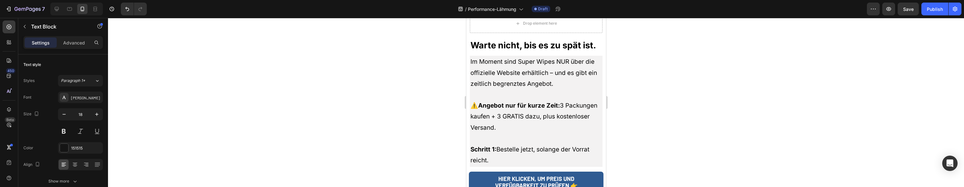
scroll to position [5891, 0]
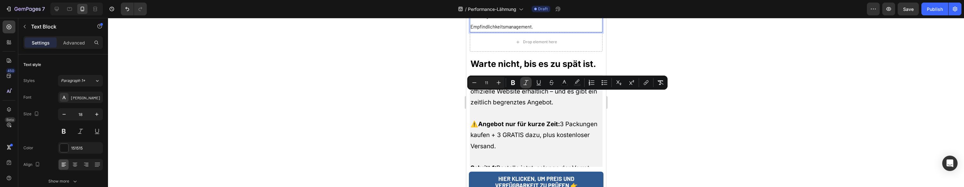
scroll to position [5862, 0]
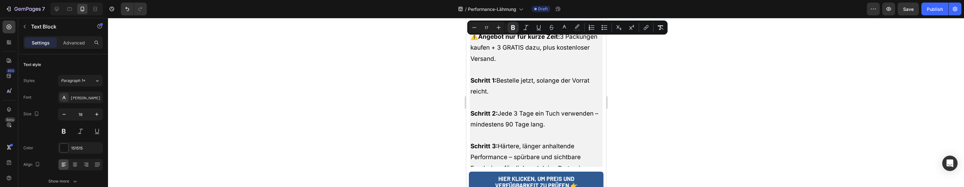
drag, startPoint x: 491, startPoint y: 61, endPoint x: 572, endPoint y: 111, distance: 95.1
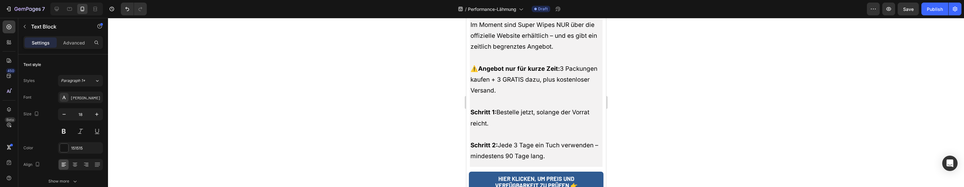
scroll to position [5825, 0]
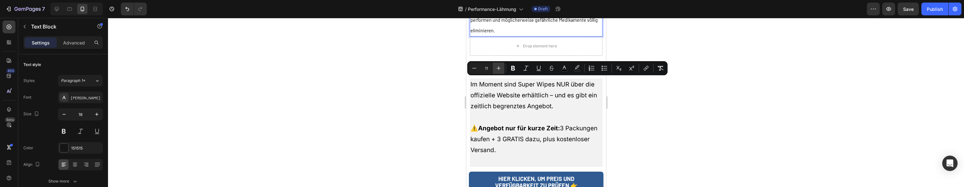
click at [499, 67] on icon "Editor contextual toolbar" at bounding box center [498, 68] width 6 height 6
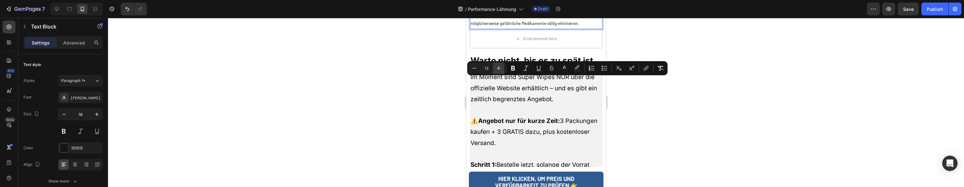
click at [499, 67] on icon "Editor contextual toolbar" at bounding box center [498, 68] width 6 height 6
click at [499, 66] on icon "Editor contextual toolbar" at bounding box center [498, 68] width 6 height 6
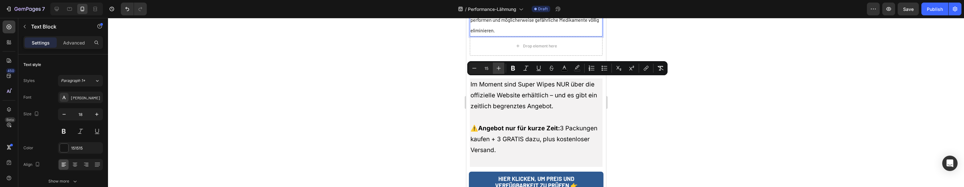
click at [499, 66] on icon "Editor contextual toolbar" at bounding box center [498, 68] width 6 height 6
type input "16"
drag, startPoint x: 535, startPoint y: 105, endPoint x: 599, endPoint y: 102, distance: 63.9
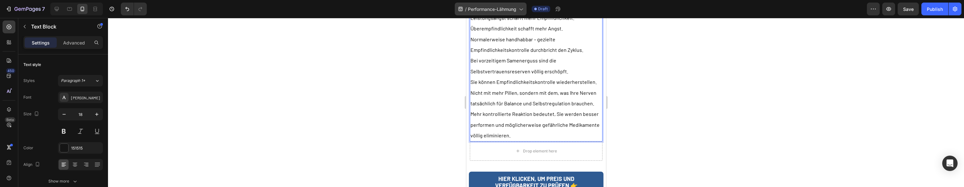
scroll to position [5710, 0]
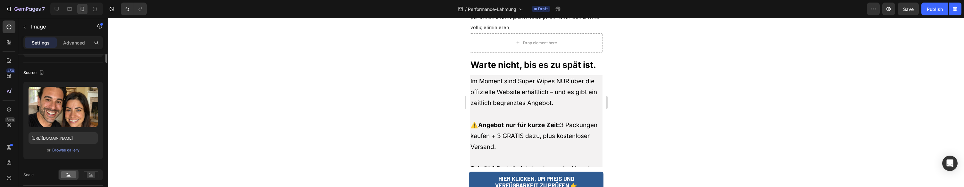
scroll to position [83, 0]
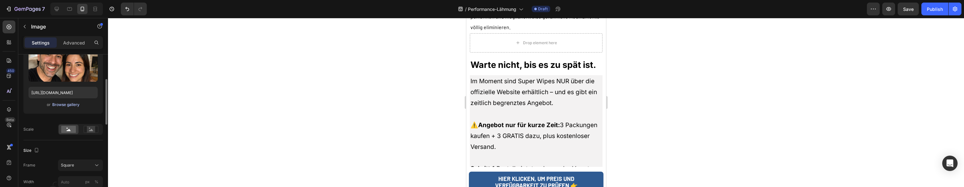
click at [75, 108] on div "Upload Image https://cdn.shopify.com/s/files/1/0943/4120/2244/files/gempages_57…" at bounding box center [62, 75] width 79 height 78
click at [75, 106] on div "Browse gallery" at bounding box center [65, 105] width 27 height 6
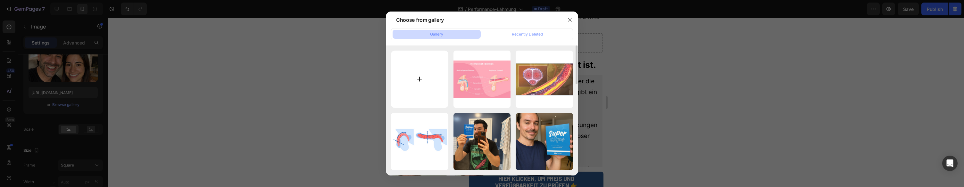
click at [417, 77] on input "file" at bounding box center [419, 79] width 57 height 57
type input "C:\fakepath\Bildschirmfoto 2025-08-27 um 15.05.34.png"
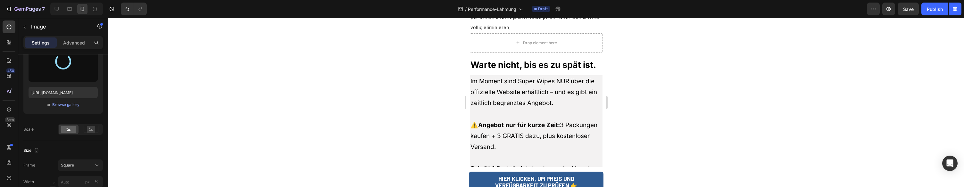
type input "https://cdn.shopify.com/s/files/1/0943/4120/2244/files/gempages_578977757858366…"
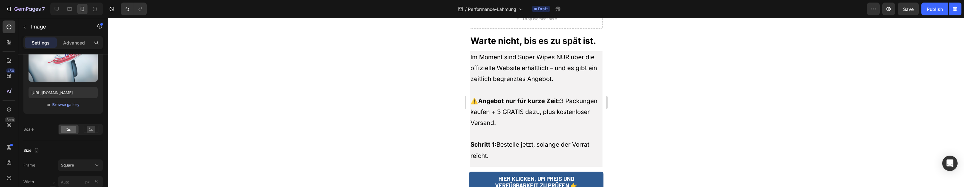
scroll to position [5849, 0]
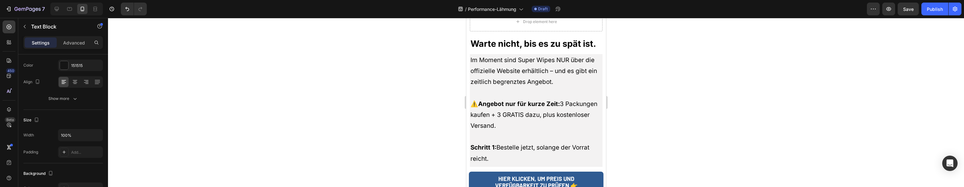
scroll to position [0, 0]
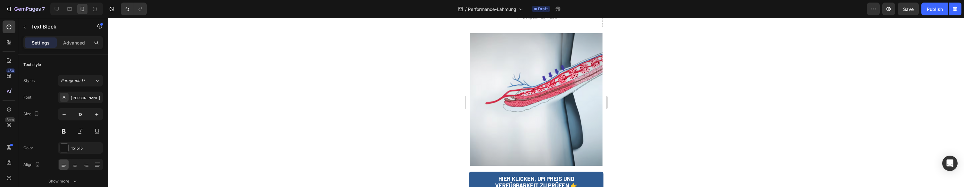
scroll to position [5540, 0]
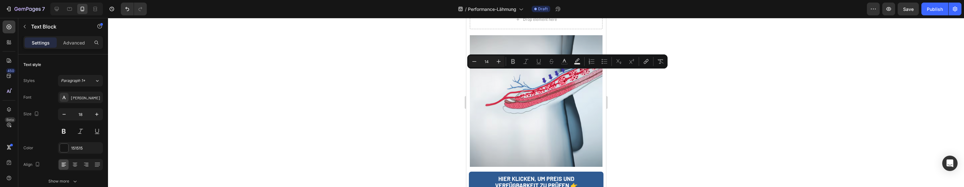
scroll to position [5540, 0]
type input "11"
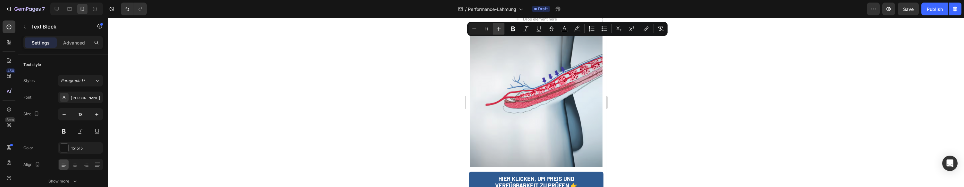
click at [498, 29] on icon "Editor contextual toolbar" at bounding box center [498, 29] width 6 height 6
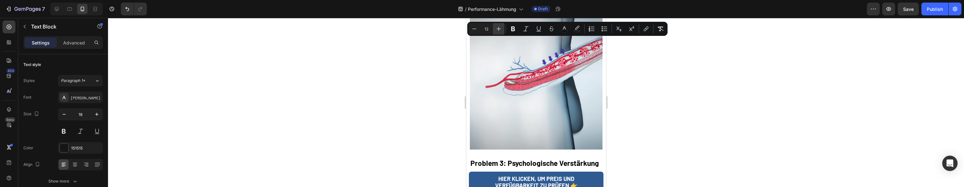
click at [498, 29] on icon "Editor contextual toolbar" at bounding box center [498, 29] width 6 height 6
click at [498, 28] on icon "Editor contextual toolbar" at bounding box center [498, 29] width 6 height 6
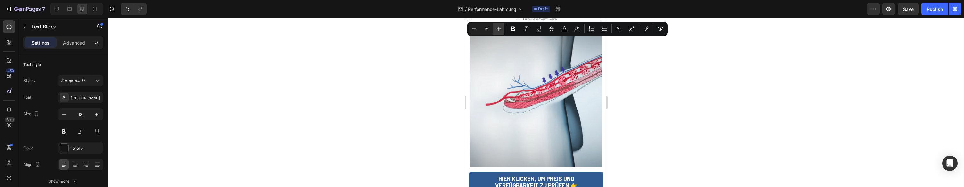
click at [498, 28] on icon "Editor contextual toolbar" at bounding box center [498, 29] width 6 height 6
type input "16"
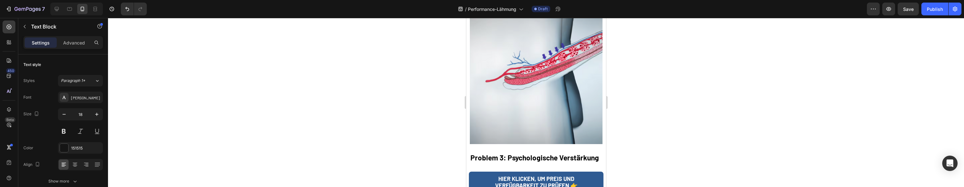
scroll to position [5591, 0]
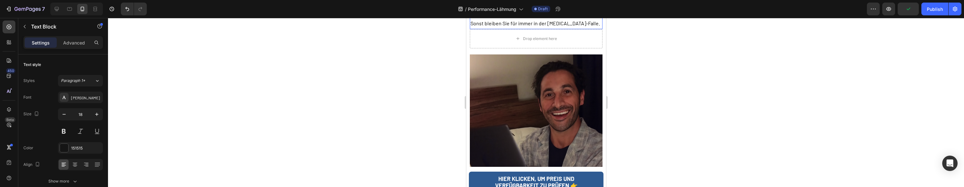
scroll to position [5200, 0]
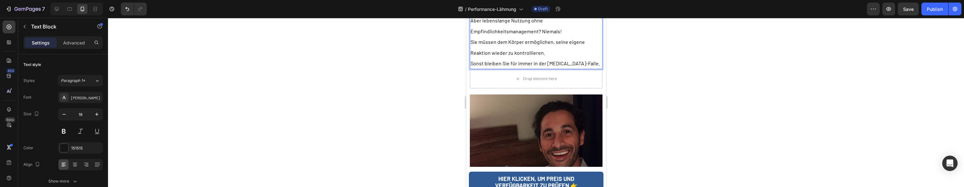
scroll to position [5159, 0]
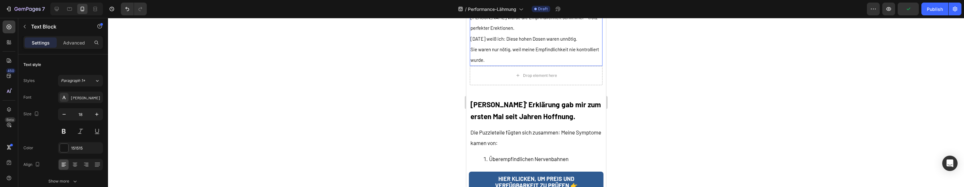
scroll to position [4188, 0]
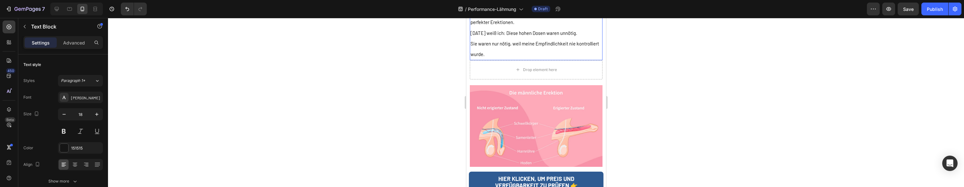
click at [511, 60] on p "Sie waren nur nötig, weil meine Empfindlichkeit nie kontrolliert wurde." at bounding box center [535, 48] width 131 height 21
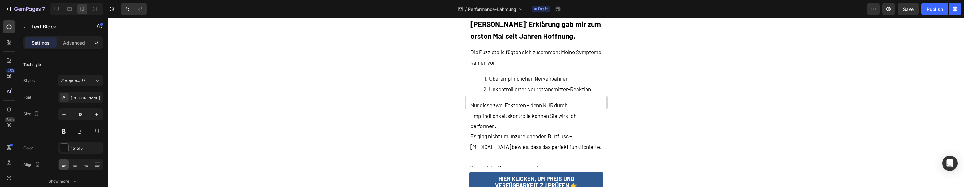
scroll to position [4349, 0]
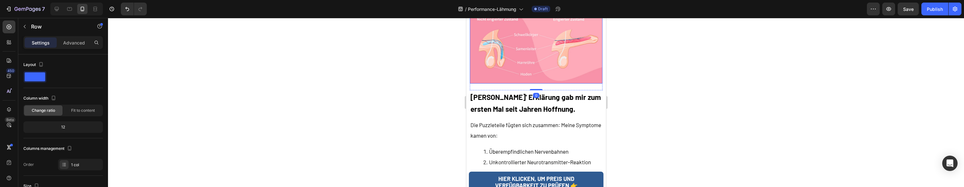
scroll to position [4269, 0]
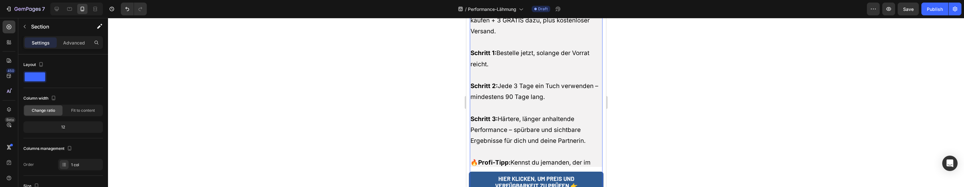
scroll to position [6115, 0]
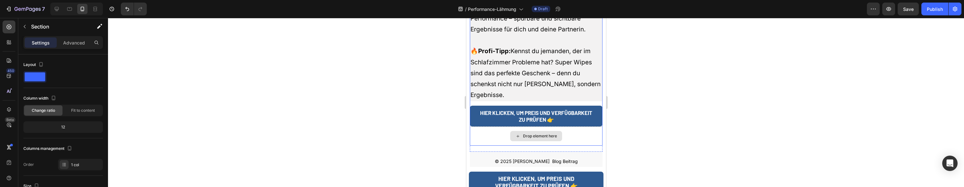
click at [484, 127] on div "Drop element here" at bounding box center [535, 136] width 133 height 19
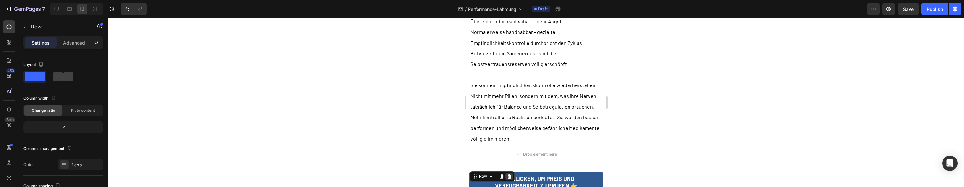
scroll to position [5780, 0]
click at [500, 97] on div "Image Row Problem 3: Psychologische Verstärkung Heading Leistungsangst schafft …" at bounding box center [535, 165] width 133 height 642
click at [500, 100] on div "Image Row Problem 3: Psychologische Verstärkung Heading Leistungsangst schafft …" at bounding box center [535, 165] width 133 height 642
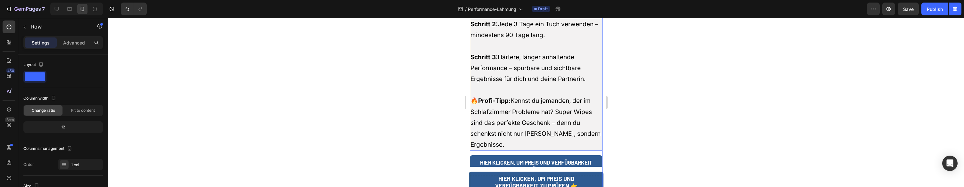
scroll to position [6065, 0]
click at [596, 136] on div "Warte nicht, bis es zu spät ist. Heading Row Im Moment sind Super Wipes NUR übe…" at bounding box center [535, 40] width 133 height 321
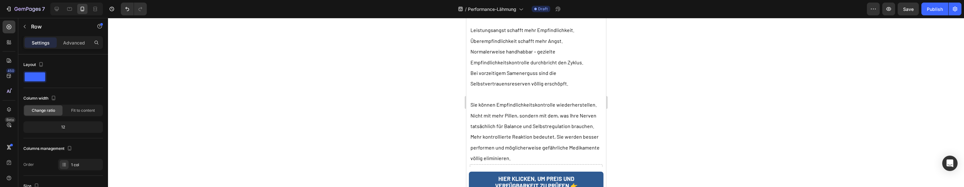
scroll to position [5751, 0]
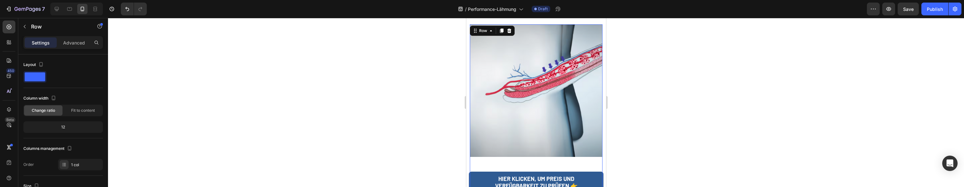
scroll to position [5599, 0]
click at [600, 103] on div "Image" at bounding box center [535, 94] width 133 height 139
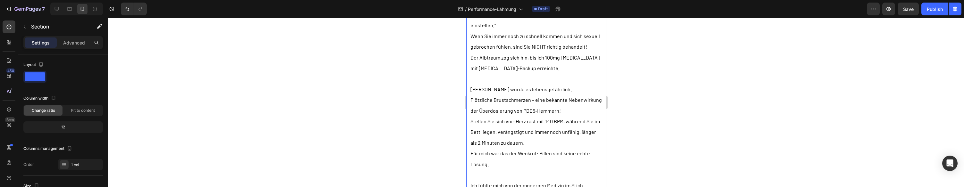
scroll to position [2853, 0]
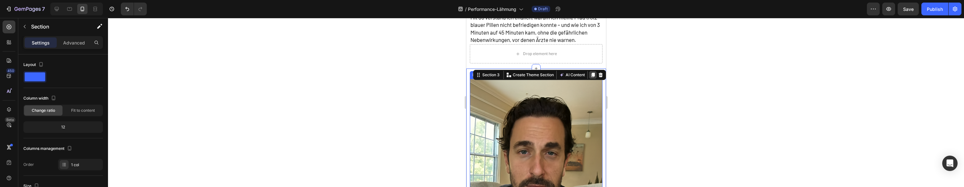
scroll to position [93, 0]
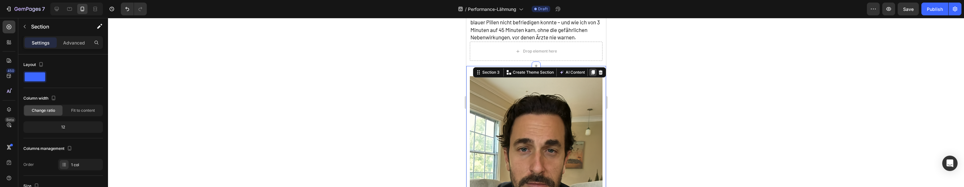
click at [593, 72] on icon at bounding box center [593, 72] width 4 height 4
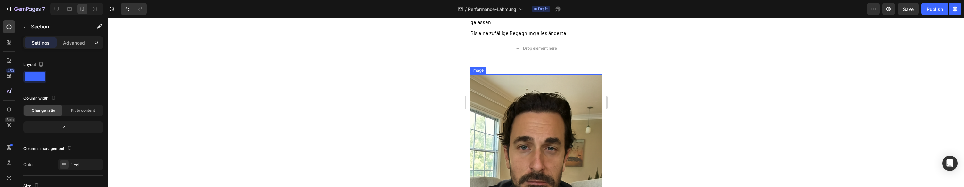
scroll to position [3204, 0]
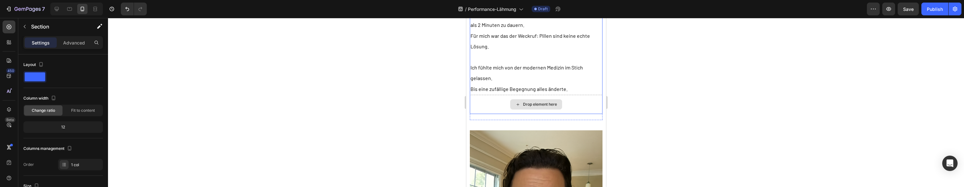
scroll to position [3144, 0]
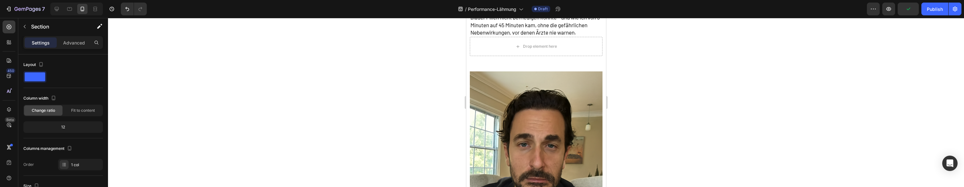
scroll to position [101, 0]
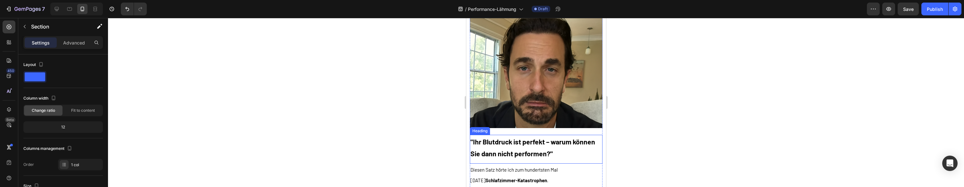
scroll to position [179, 0]
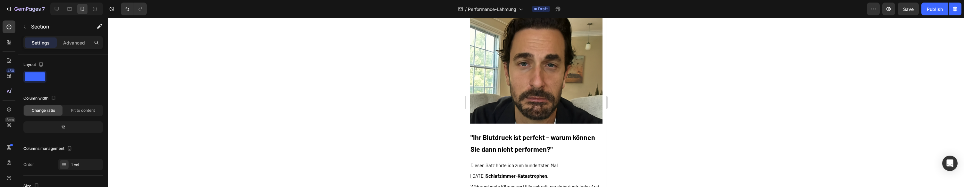
drag, startPoint x: 467, startPoint y: 127, endPoint x: 467, endPoint y: 120, distance: 6.1
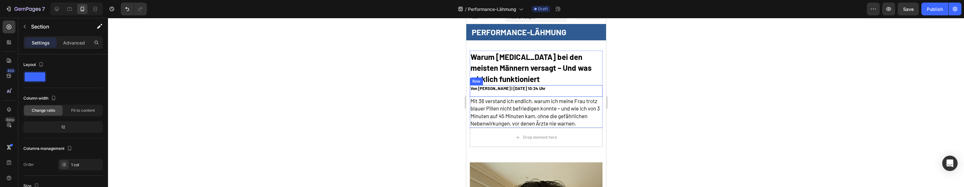
scroll to position [3, 0]
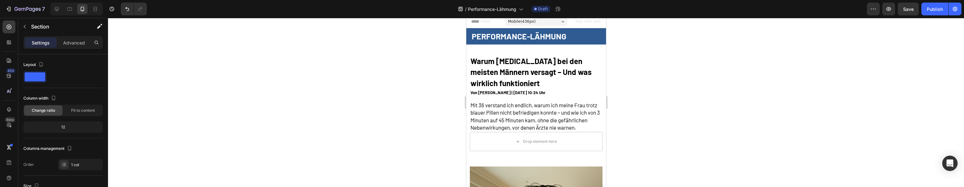
drag, startPoint x: 491, startPoint y: 163, endPoint x: 498, endPoint y: 146, distance: 18.1
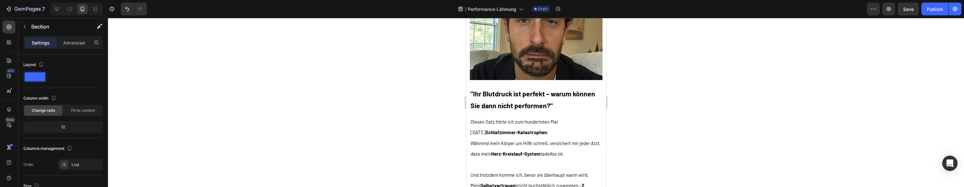
scroll to position [303, 0]
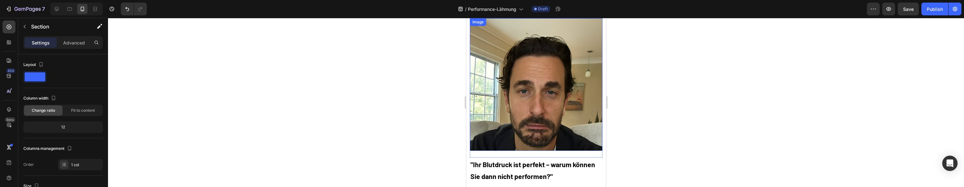
scroll to position [3212, 0]
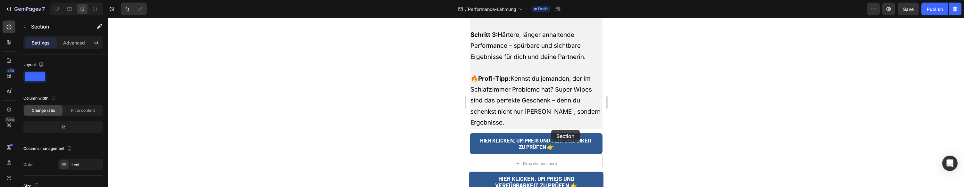
scroll to position [9391, 0]
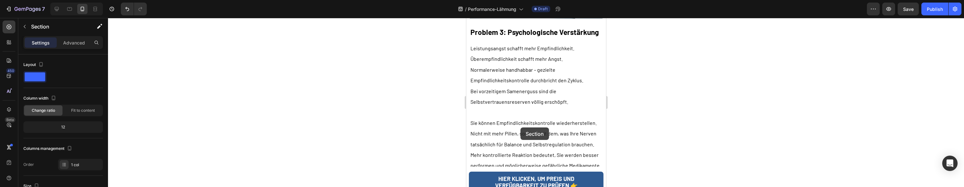
drag, startPoint x: 476, startPoint y: 72, endPoint x: 520, endPoint y: 128, distance: 70.3
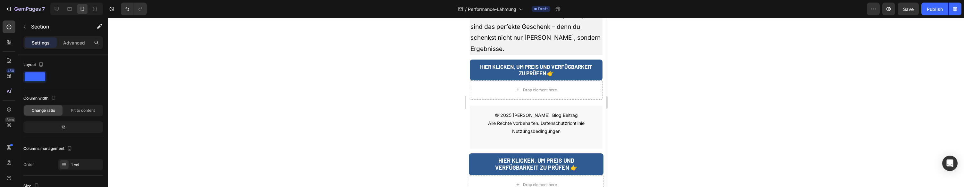
scroll to position [6397, 0]
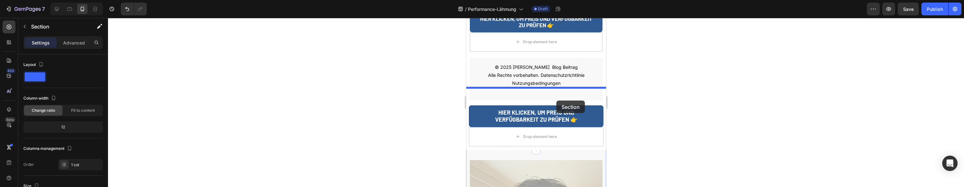
scroll to position [6447, 0]
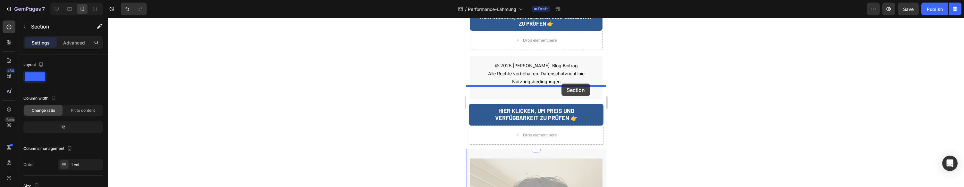
drag, startPoint x: 589, startPoint y: 131, endPoint x: 561, endPoint y: 84, distance: 55.2
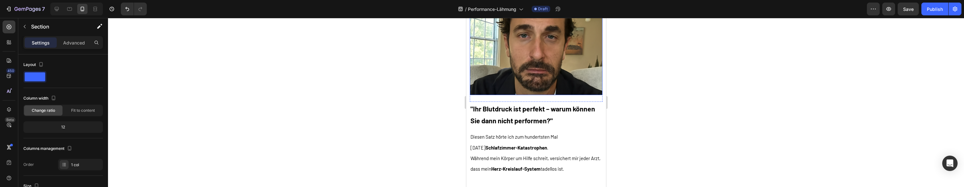
scroll to position [6605, 0]
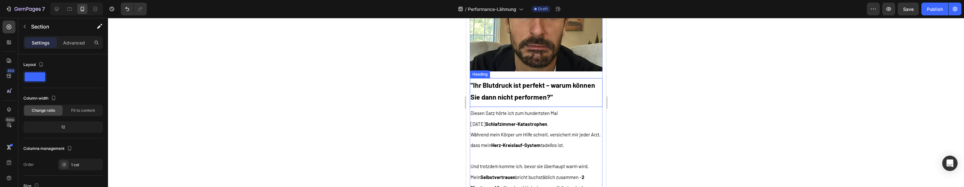
click at [504, 92] on h2 ""Ihr Blutdruck ist perfekt – warum können Sie dann nicht performen?"" at bounding box center [535, 90] width 133 height 25
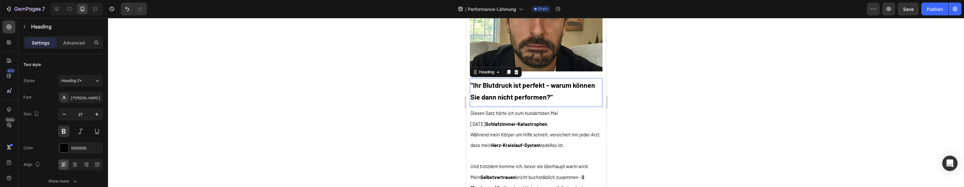
click at [504, 92] on h2 ""Ihr Blutdruck ist perfekt – warum können Sie dann nicht performen?"" at bounding box center [535, 90] width 133 height 25
click at [504, 92] on p ""Ihr Blutdruck ist perfekt – warum können Sie dann nicht performen?"" at bounding box center [535, 91] width 131 height 24
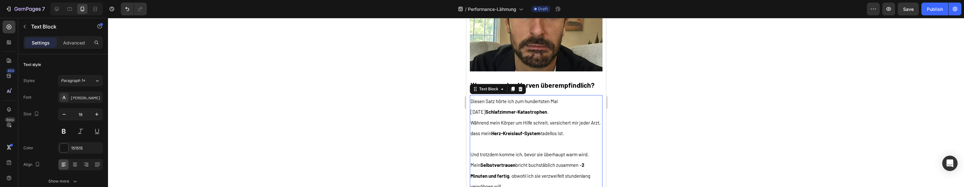
click at [564, 132] on span "Während mein Körper um Hilfe schreit, versichert mir jeder Arzt, dass mein Herz…" at bounding box center [535, 128] width 130 height 16
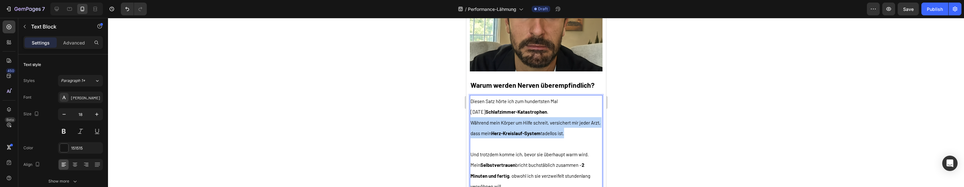
click at [564, 132] on span "Während mein Körper um Hilfe schreit, versichert mir jeder Arzt, dass mein Herz…" at bounding box center [535, 128] width 130 height 16
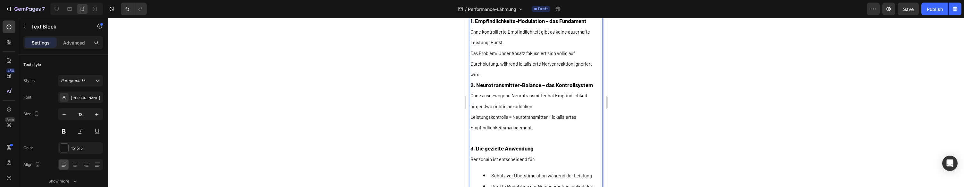
scroll to position [6689, 0]
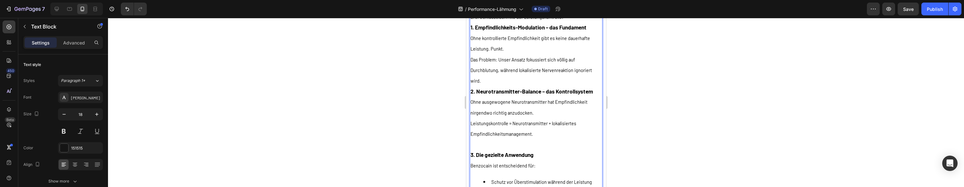
drag, startPoint x: 505, startPoint y: 73, endPoint x: 504, endPoint y: 78, distance: 4.5
click at [505, 76] on p "Das Problem: Unser Ansatz fokussiert sich völlig auf Durchblutung, während loka…" at bounding box center [535, 70] width 131 height 32
click at [503, 83] on p "Das Problem: Unser Ansatz fokussiert sich völlig auf Durchblutung, während loka…" at bounding box center [535, 70] width 131 height 32
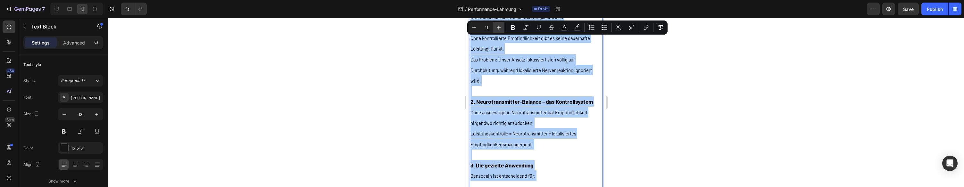
click at [496, 29] on icon "Editor contextual toolbar" at bounding box center [498, 27] width 6 height 6
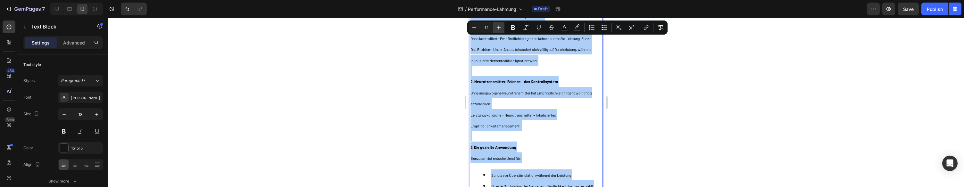
click at [496, 29] on icon "Editor contextual toolbar" at bounding box center [498, 27] width 6 height 6
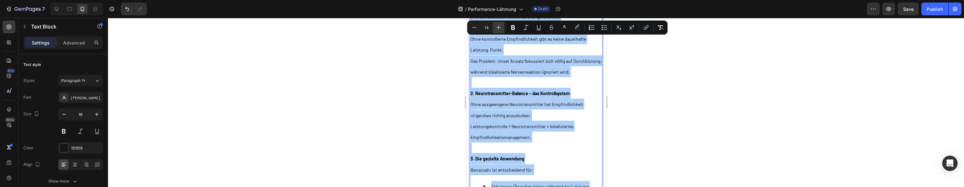
click at [496, 29] on icon "Editor contextual toolbar" at bounding box center [498, 27] width 6 height 6
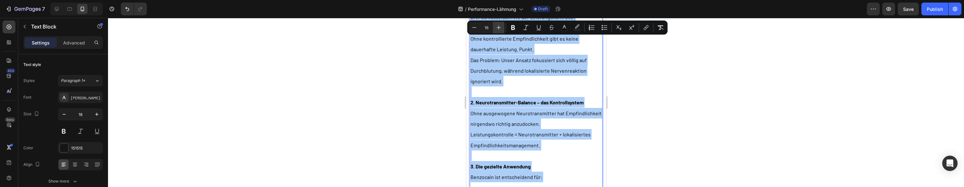
click at [496, 29] on icon "Editor contextual toolbar" at bounding box center [498, 27] width 6 height 6
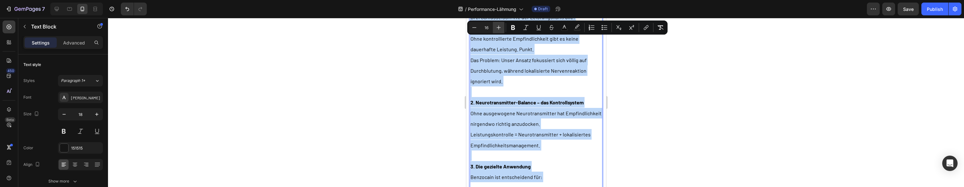
type input "17"
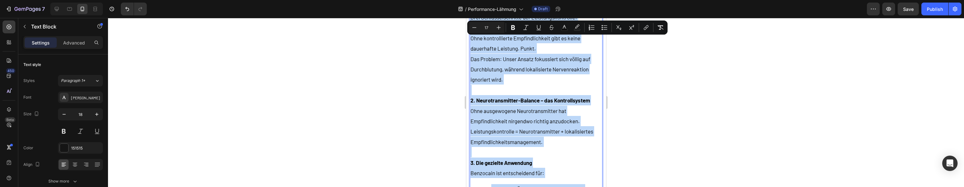
click at [520, 81] on p "Das Problem: Unser Ansatz fokussiert sich völlig auf Durchblutung, während loka…" at bounding box center [535, 69] width 131 height 31
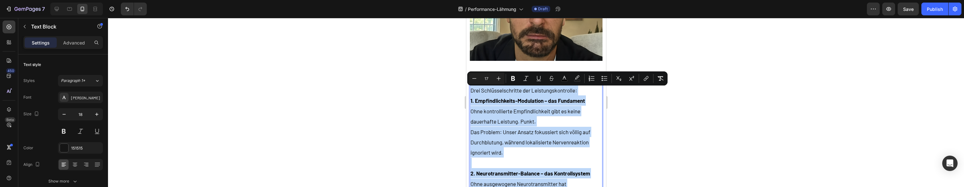
scroll to position [6613, 0]
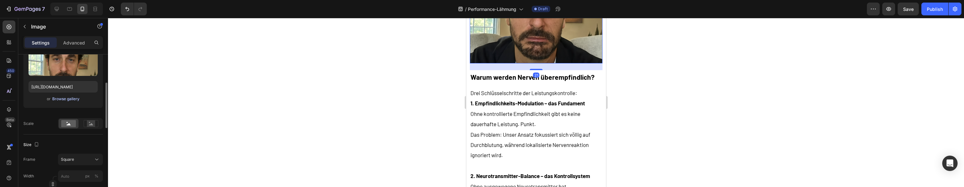
scroll to position [90, 0]
click at [73, 98] on div "Browse gallery" at bounding box center [65, 98] width 27 height 6
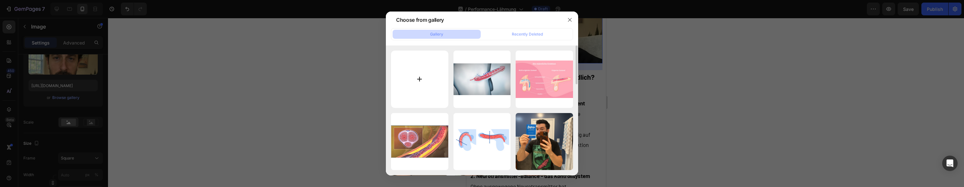
click at [412, 87] on input "file" at bounding box center [419, 79] width 57 height 57
type input "C:\fakepath\Bildschirmfoto 2025-08-27 um 15.10.00.png"
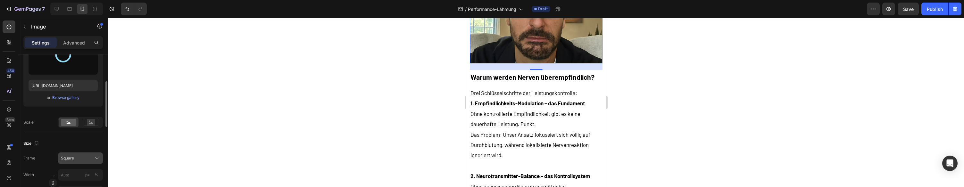
click at [75, 163] on button "Square" at bounding box center [80, 159] width 45 height 12
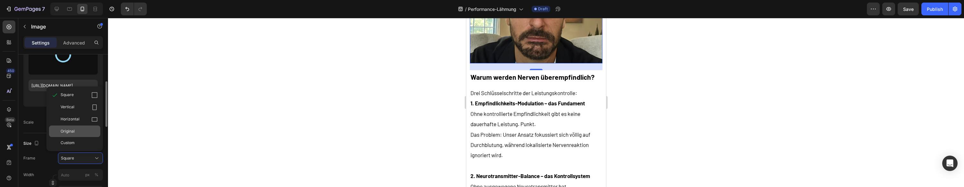
click at [76, 131] on div "Original" at bounding box center [79, 131] width 37 height 6
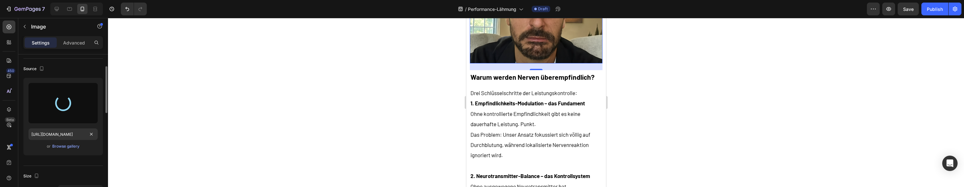
scroll to position [40, 0]
type input "https://cdn.shopify.com/s/files/1/0943/4120/2244/files/gempages_578977757858366…"
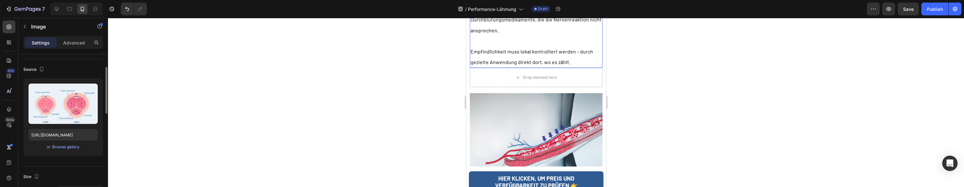
scroll to position [5800, 0]
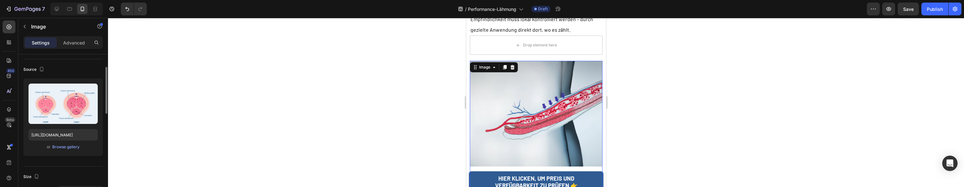
click at [562, 74] on img at bounding box center [535, 127] width 133 height 133
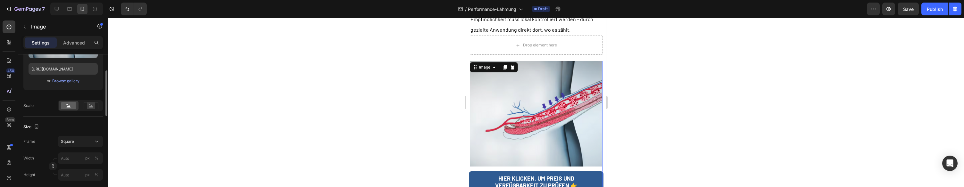
scroll to position [157, 0]
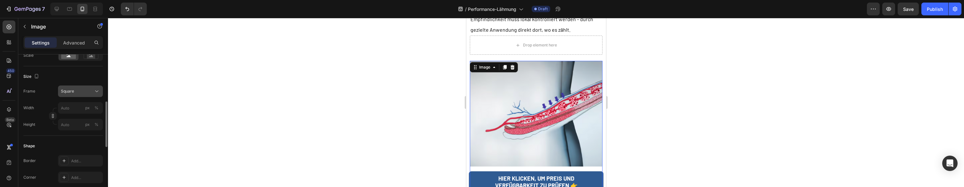
drag, startPoint x: 83, startPoint y: 90, endPoint x: 80, endPoint y: 96, distance: 6.9
click at [83, 90] on div "Square" at bounding box center [76, 91] width 31 height 6
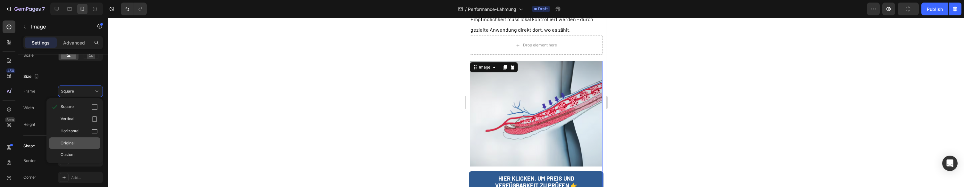
click at [75, 145] on div "Original" at bounding box center [79, 143] width 37 height 6
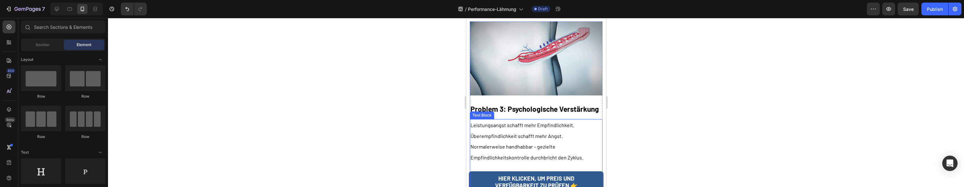
scroll to position [5867, 0]
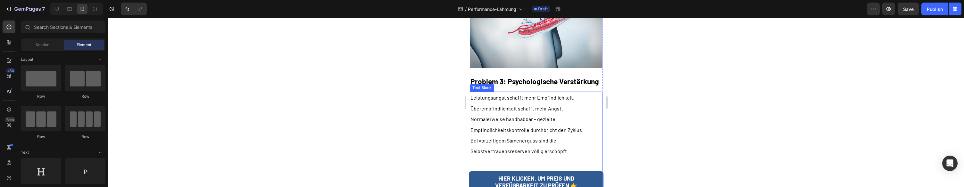
click at [530, 135] on p "Bei vorzeitigem Samenerguss sind die Selbstvertrauensreserven völlig erschöpft." at bounding box center [535, 145] width 131 height 21
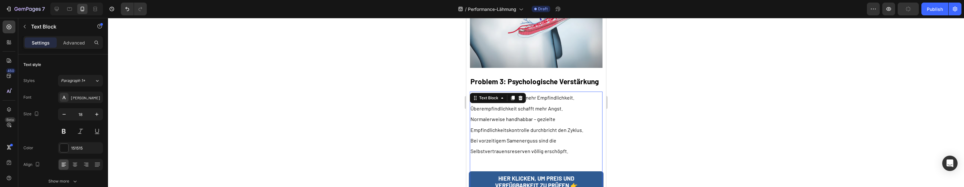
click at [530, 135] on p "Bei vorzeitigem Samenerguss sind die Selbstvertrauensreserven völlig erschöpft." at bounding box center [535, 145] width 131 height 21
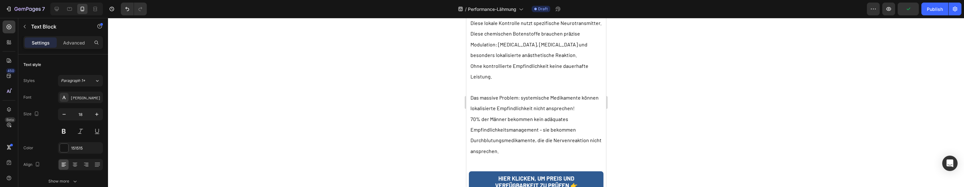
scroll to position [5571, 0]
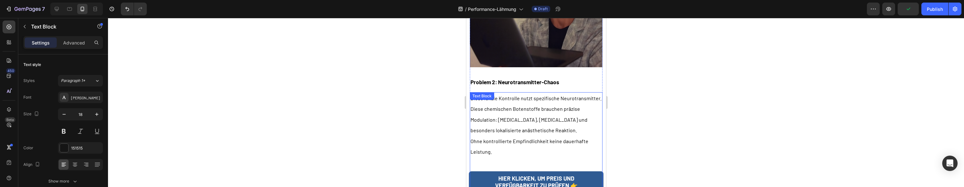
click at [529, 103] on p "Diese chemischen Botenstoffe brauchen präzise Modulation: Dopamin, Serotonin un…" at bounding box center [535, 119] width 131 height 32
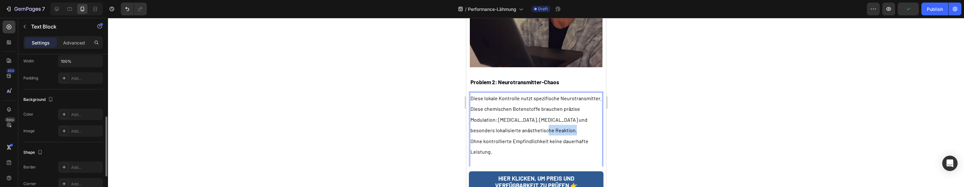
click at [529, 103] on p "Diese chemischen Botenstoffe brauchen präzise Modulation: Dopamin, Serotonin un…" at bounding box center [535, 119] width 131 height 32
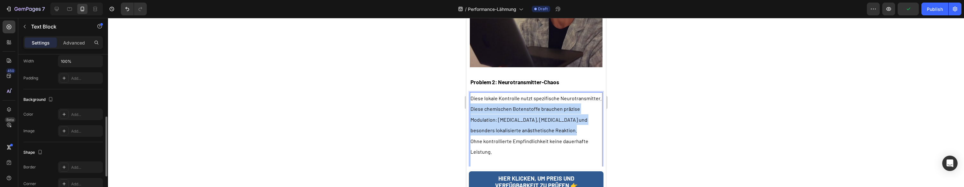
click at [529, 103] on p "Diese chemischen Botenstoffe brauchen präzise Modulation: Dopamin, Serotonin un…" at bounding box center [535, 119] width 131 height 32
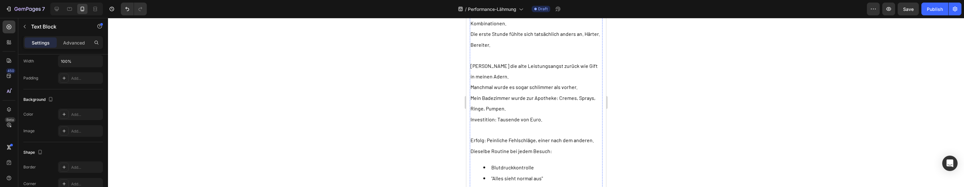
scroll to position [7068, 0]
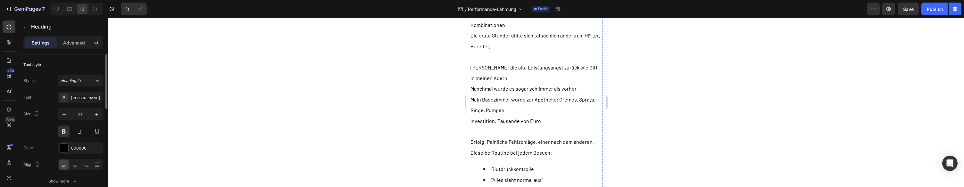
drag, startPoint x: 526, startPoint y: 88, endPoint x: 502, endPoint y: 19, distance: 72.9
click at [527, 52] on p "Die erste Stunde fühlte sich tatsächlich anders an. Härter. Bereiter." at bounding box center [535, 40] width 131 height 21
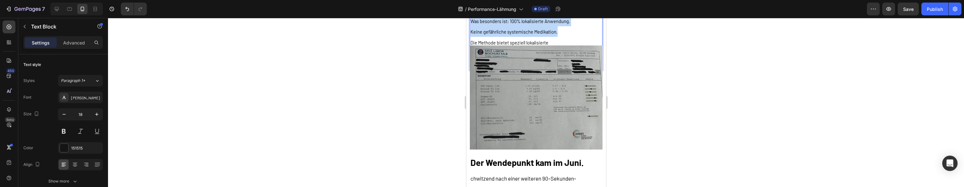
scroll to position [7370, 0]
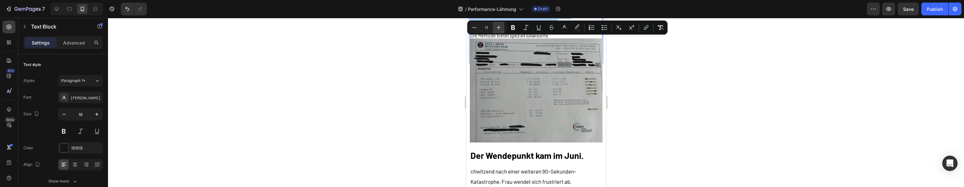
click at [498, 28] on icon "Editor contextual toolbar" at bounding box center [498, 27] width 6 height 6
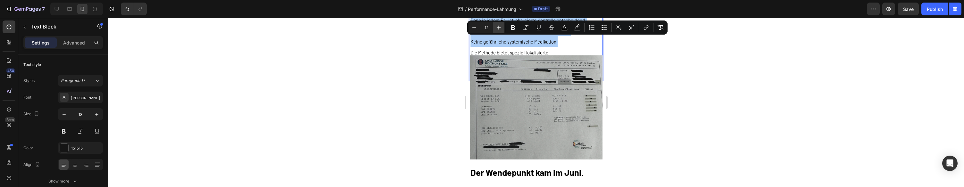
click at [498, 28] on icon "Editor contextual toolbar" at bounding box center [498, 27] width 6 height 6
type input "13"
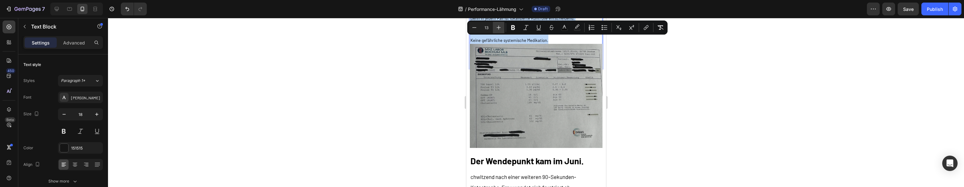
scroll to position [7373, 0]
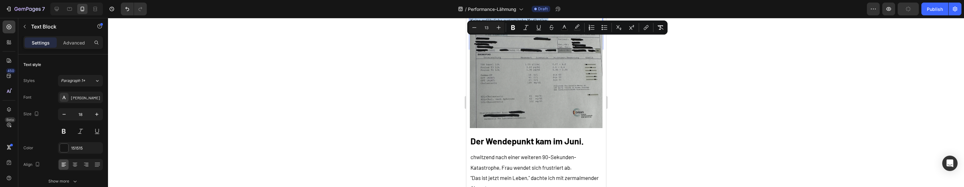
click at [568, 26] on p "Keine gefährliche systemische Medikation." at bounding box center [535, 20] width 131 height 11
drag, startPoint x: 567, startPoint y: 134, endPoint x: 598, endPoint y: 125, distance: 32.7
click at [567, 26] on p "Keine gefährliche systemische Medikation." at bounding box center [535, 20] width 131 height 11
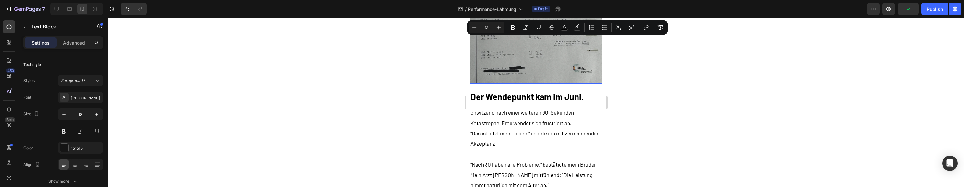
scroll to position [7419, 0]
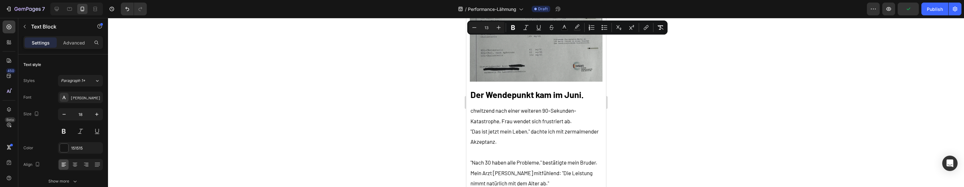
drag, startPoint x: 647, startPoint y: 107, endPoint x: 627, endPoint y: 102, distance: 20.9
click at [647, 107] on div at bounding box center [536, 102] width 856 height 169
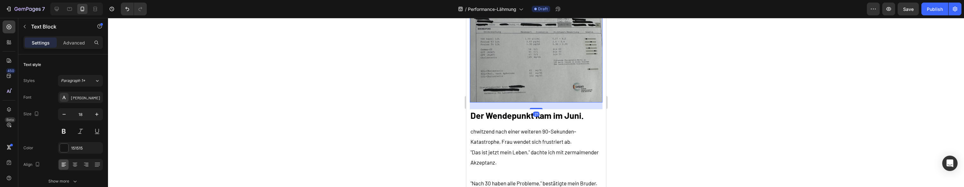
click at [538, 103] on img at bounding box center [535, 50] width 133 height 104
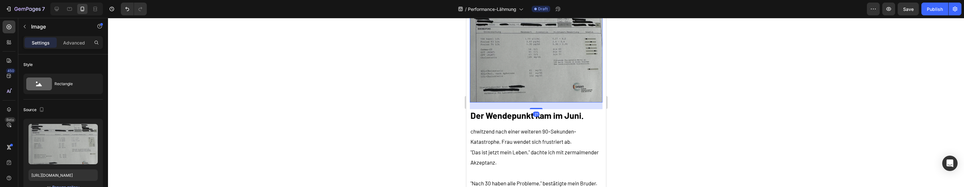
scroll to position [7457, 0]
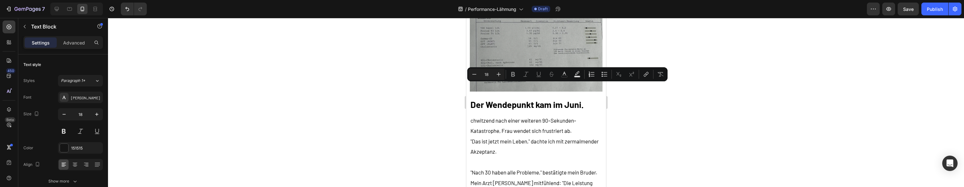
scroll to position [7428, 0]
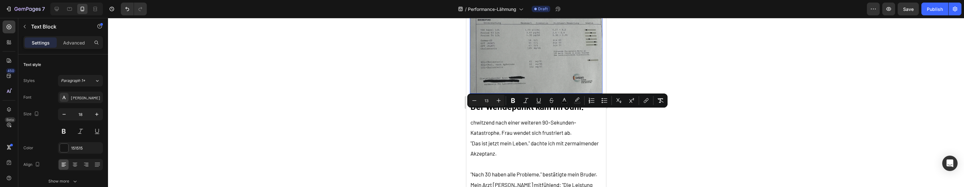
drag, startPoint x: 509, startPoint y: 95, endPoint x: 549, endPoint y: 144, distance: 63.2
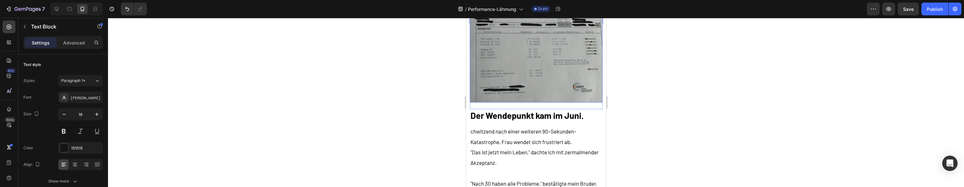
drag, startPoint x: 519, startPoint y: 108, endPoint x: 537, endPoint y: 132, distance: 30.2
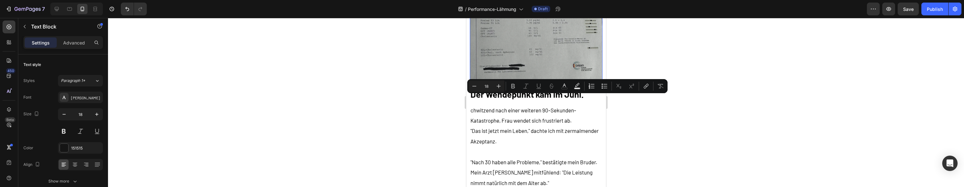
drag, startPoint x: 534, startPoint y: 86, endPoint x: 573, endPoint y: 128, distance: 56.9
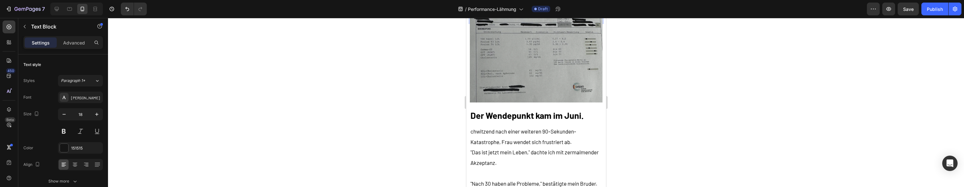
drag, startPoint x: 504, startPoint y: 85, endPoint x: 486, endPoint y: 44, distance: 44.6
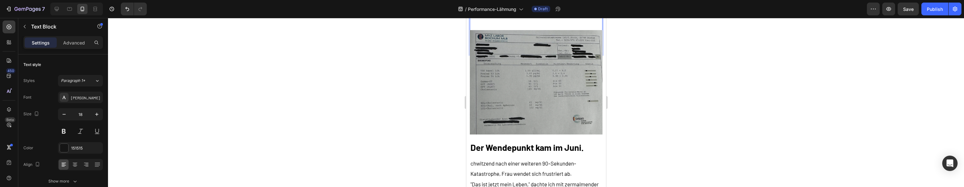
click at [481, 23] on p "Rich Text Editor. Editing area: main" at bounding box center [535, 17] width 131 height 10
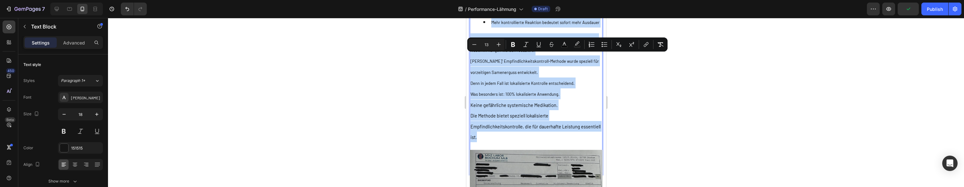
drag, startPoint x: 455, startPoint y: 69, endPoint x: 472, endPoint y: 58, distance: 19.9
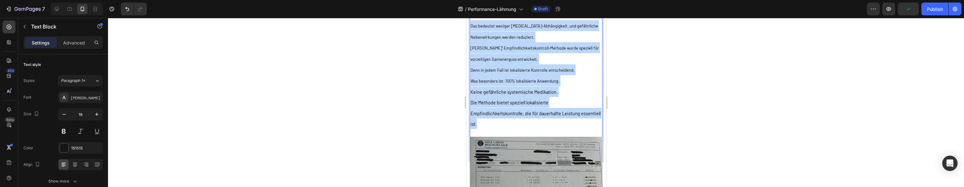
scroll to position [7302, 0]
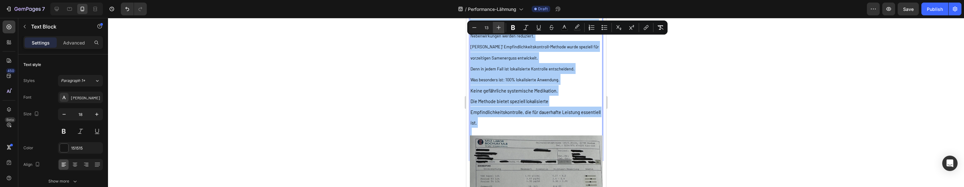
click at [497, 32] on button "Plus" at bounding box center [499, 28] width 12 height 12
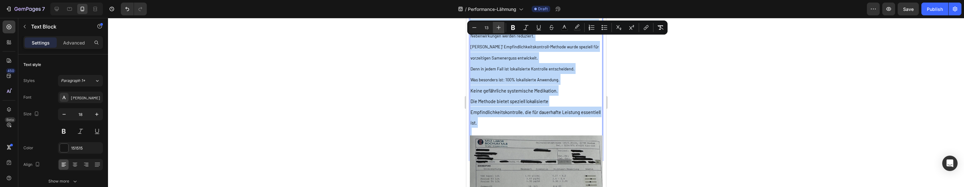
type input "14"
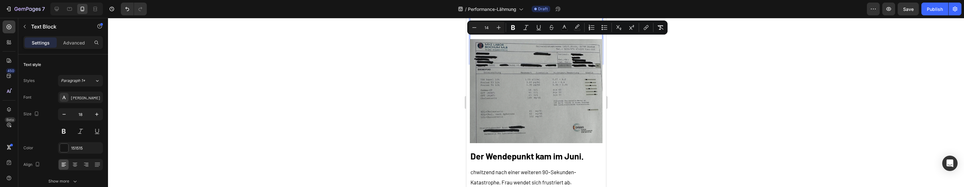
scroll to position [7401, 0]
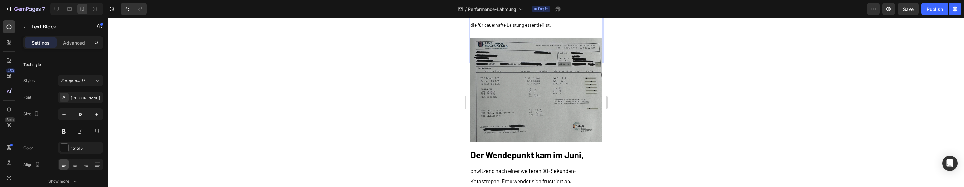
click at [556, 30] on p "Die Methode bietet speziell lokalisierte Empfindlichkeitskontrolle, die für dau…" at bounding box center [535, 19] width 131 height 22
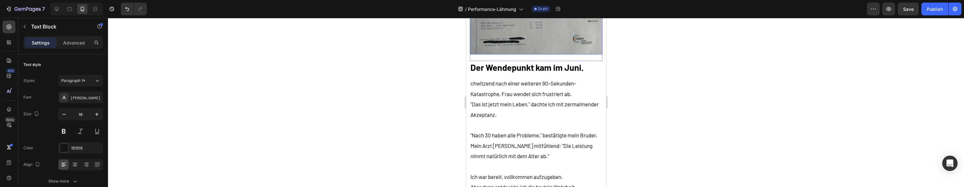
scroll to position [7498, 0]
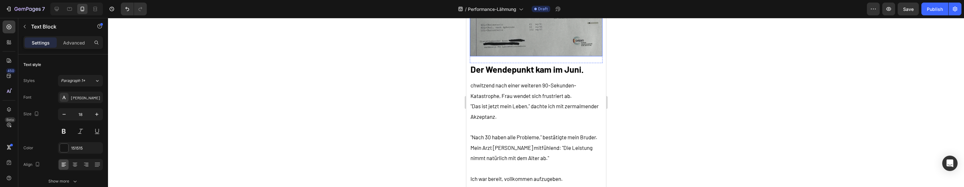
click at [559, 56] on img at bounding box center [535, 4] width 133 height 104
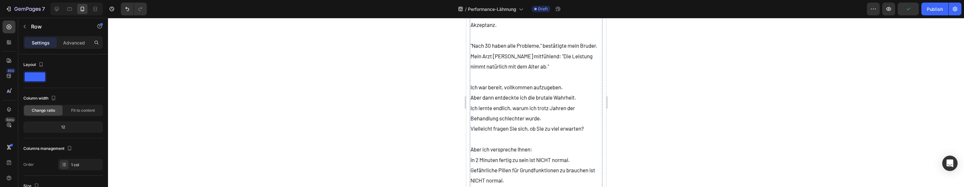
scroll to position [7498, 0]
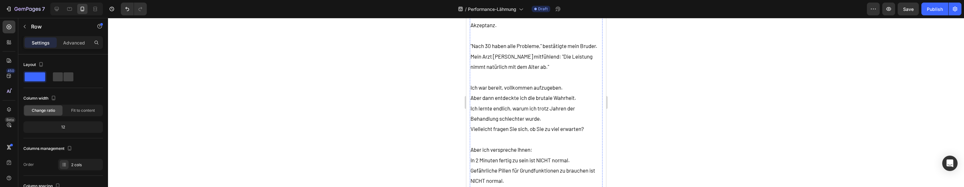
scroll to position [7500, 0]
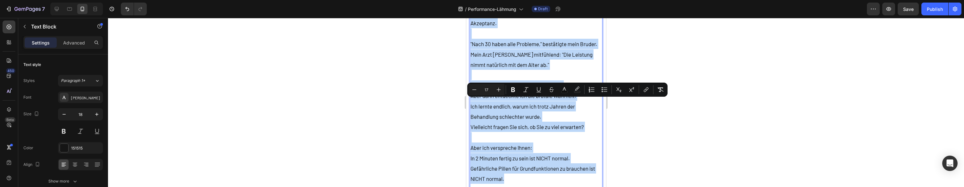
type input "11"
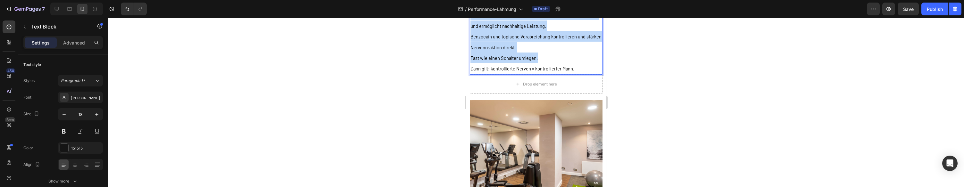
scroll to position [7686, 0]
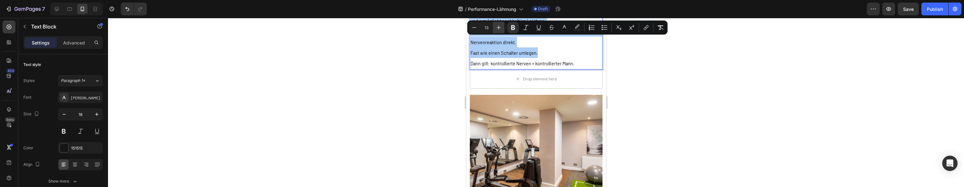
click at [499, 30] on icon "Editor contextual toolbar" at bounding box center [498, 27] width 6 height 6
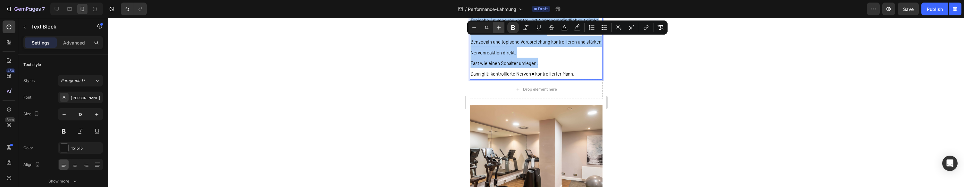
click at [499, 30] on icon "Editor contextual toolbar" at bounding box center [498, 27] width 6 height 6
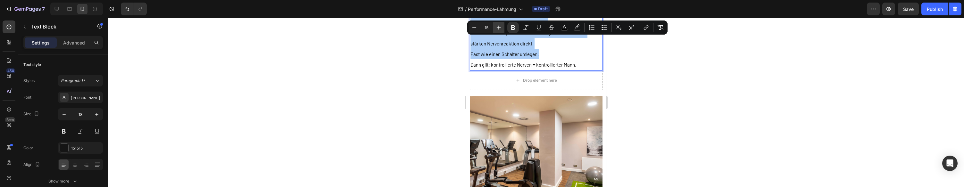
click at [499, 30] on icon "Editor contextual toolbar" at bounding box center [498, 27] width 6 height 6
type input "16"
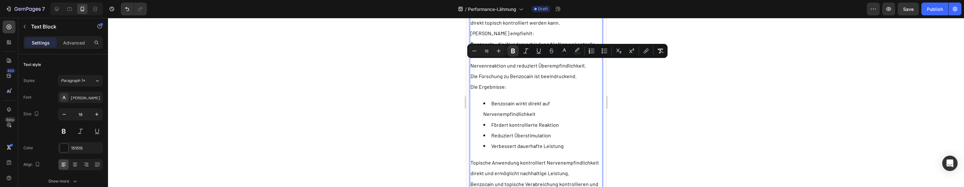
scroll to position [7535, 0]
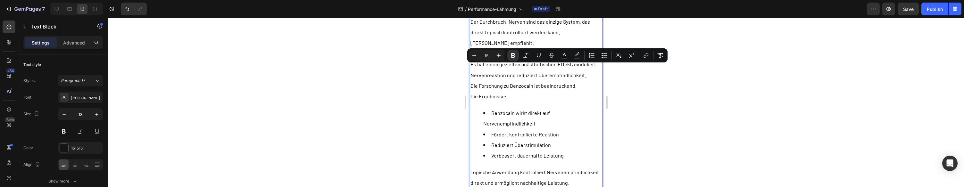
drag, startPoint x: 526, startPoint y: 99, endPoint x: 535, endPoint y: 101, distance: 9.2
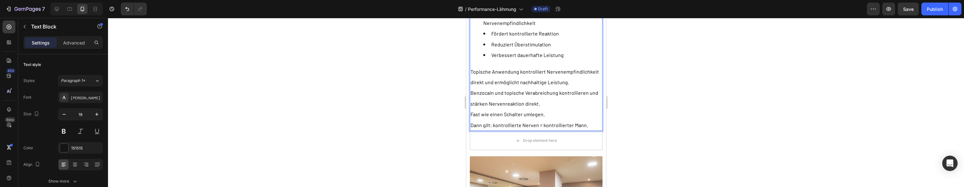
scroll to position [7656, 0]
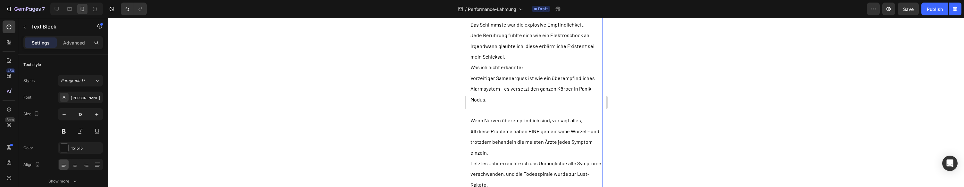
scroll to position [8017, 0]
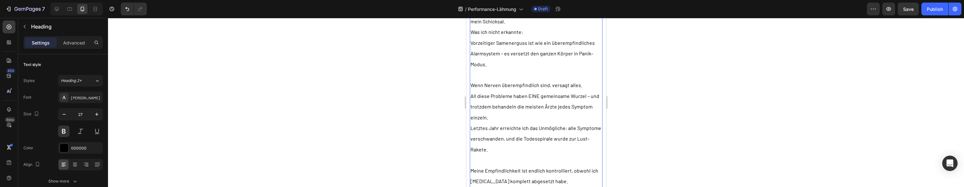
click at [550, 5] on p "Jede Berührung fühlte sich wie ein Elektroschock an." at bounding box center [535, 0] width 131 height 11
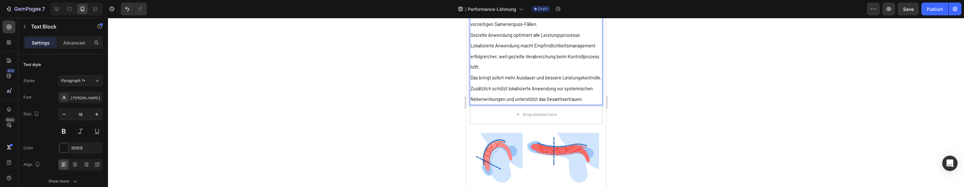
scroll to position [8056, 0]
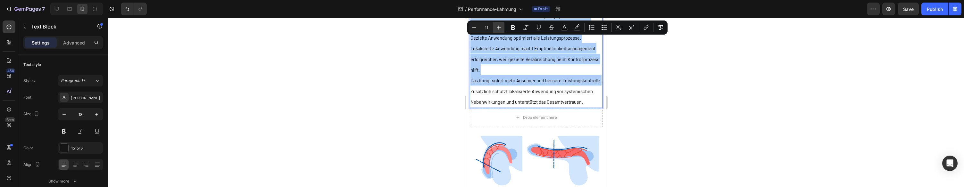
click at [497, 29] on icon "Editor contextual toolbar" at bounding box center [498, 27] width 6 height 6
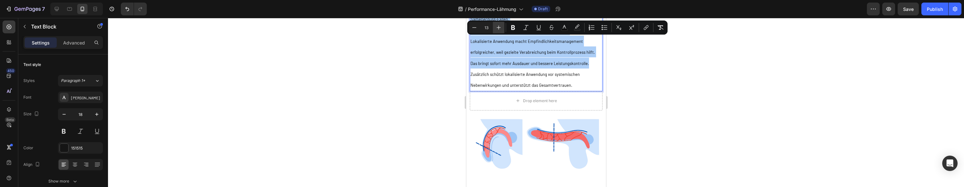
click at [497, 29] on icon "Editor contextual toolbar" at bounding box center [498, 27] width 6 height 6
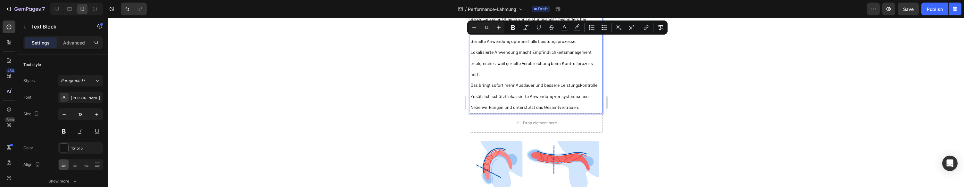
drag, startPoint x: 500, startPoint y: 25, endPoint x: 508, endPoint y: 34, distance: 12.0
click at [500, 26] on icon "Editor contextual toolbar" at bounding box center [498, 27] width 6 height 6
type input "15"
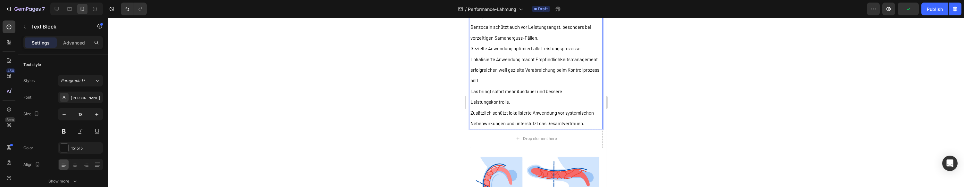
click at [531, 21] on p "Umwandlung funktioniert nur, wenn Empfindlichkeitskontrolle angewendet wird – d…" at bounding box center [535, 5] width 131 height 32
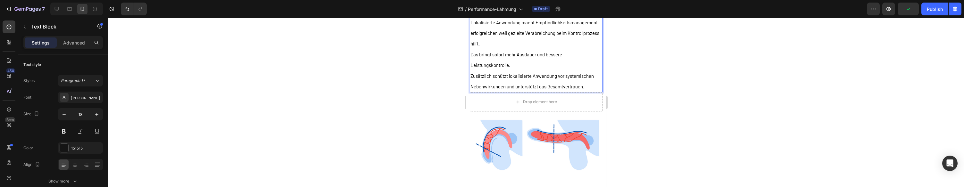
scroll to position [8095, 0]
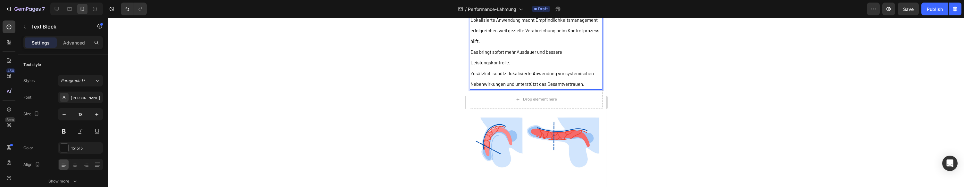
click at [590, 14] on p "Gezielte Anwendung optimiert alle Leistungsprozesse." at bounding box center [535, 9] width 131 height 11
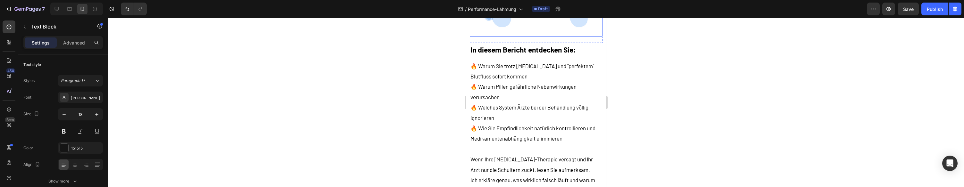
scroll to position [8247, 0]
click at [553, 36] on img at bounding box center [535, 5] width 133 height 62
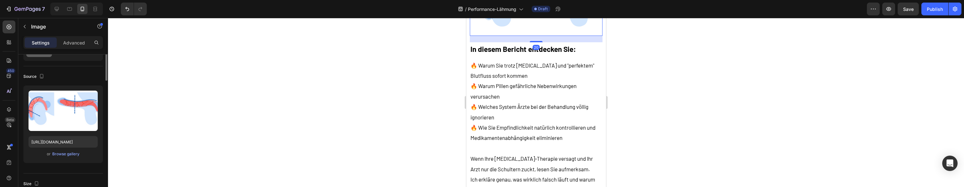
scroll to position [80, 0]
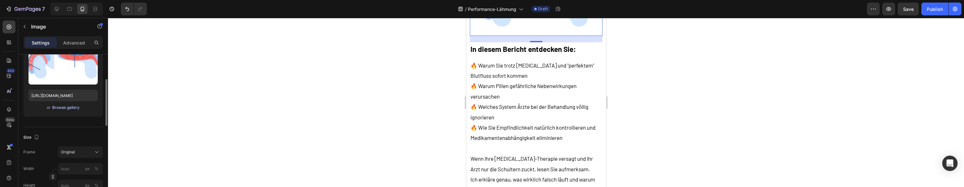
click at [72, 107] on div "Browse gallery" at bounding box center [65, 108] width 27 height 6
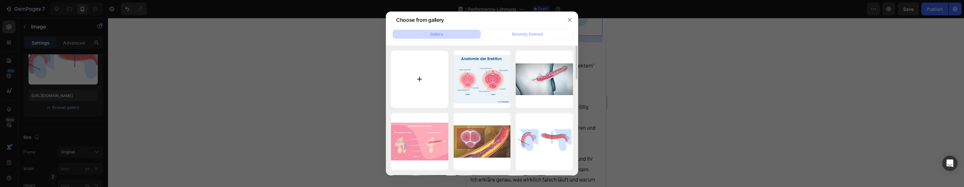
click at [421, 74] on input "file" at bounding box center [419, 79] width 57 height 57
type input "C:\fakepath\Bildschirmfoto 2025-08-27 um 15.13.28.png"
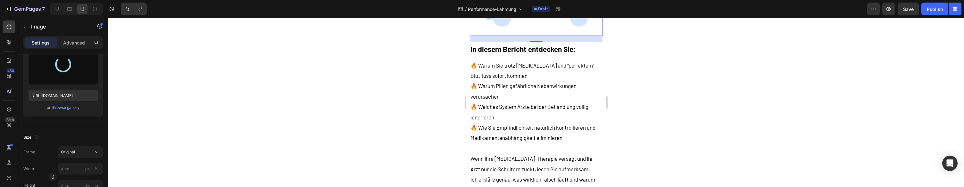
type input "https://cdn.shopify.com/s/files/1/0943/4120/2244/files/gempages_578977757858366…"
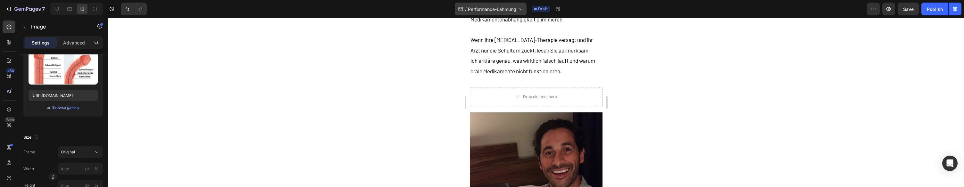
scroll to position [8400, 0]
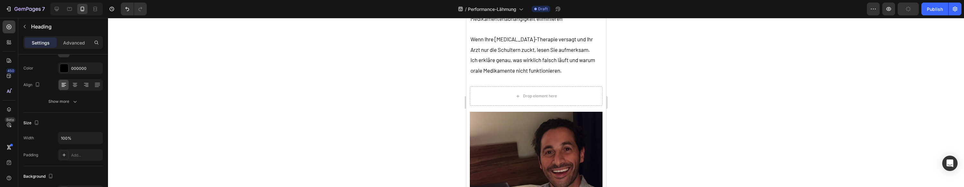
scroll to position [0, 0]
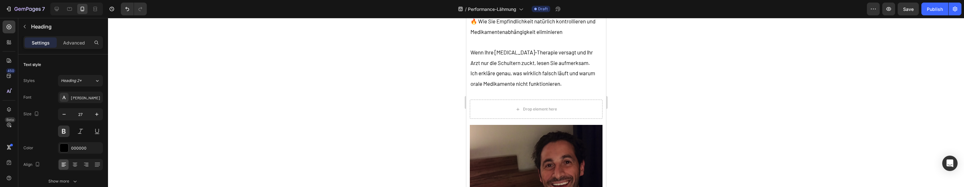
click at [536, 16] on p "🔥 Welches System Ärzte bei der Behandlung völlig ignorieren" at bounding box center [535, 5] width 131 height 21
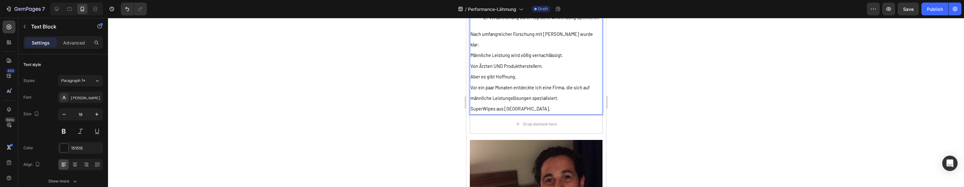
scroll to position [8361, 0]
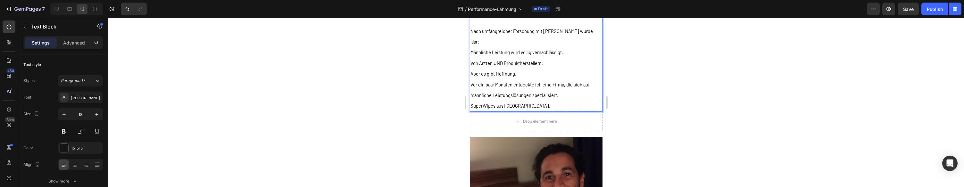
click at [534, 20] on li "Verabreichung durch topische Anwendung optimieren" at bounding box center [542, 14] width 119 height 11
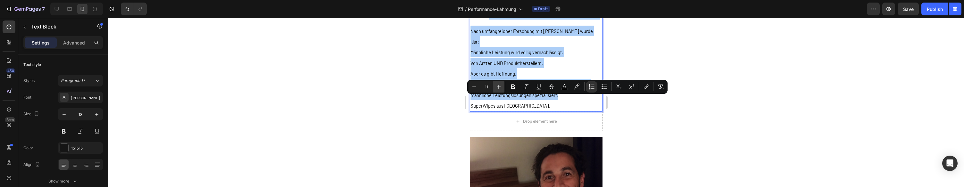
click at [500, 88] on icon "Editor contextual toolbar" at bounding box center [498, 87] width 6 height 6
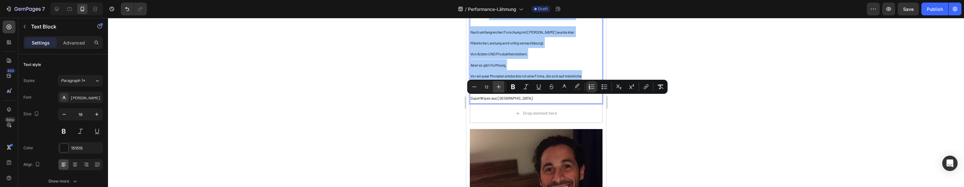
click at [500, 88] on icon "Editor contextual toolbar" at bounding box center [498, 87] width 6 height 6
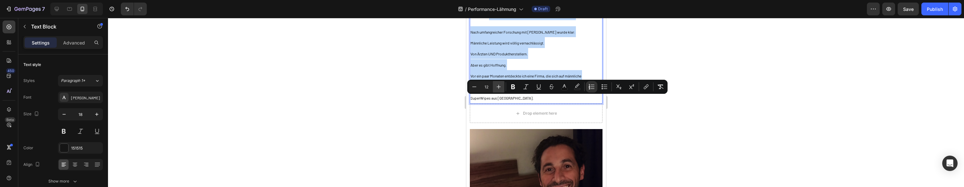
type input "13"
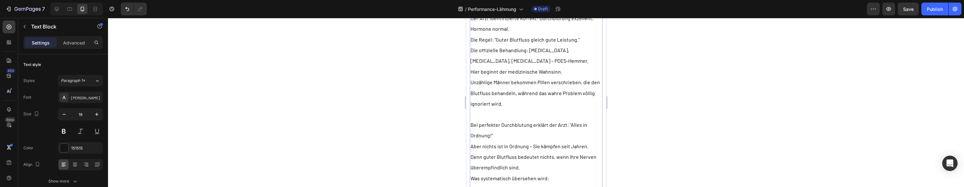
scroll to position [8690, 0]
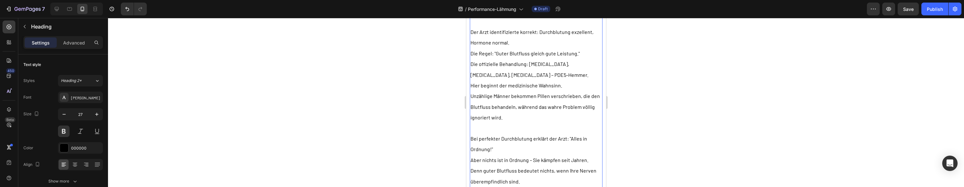
scroll to position [8724, 0]
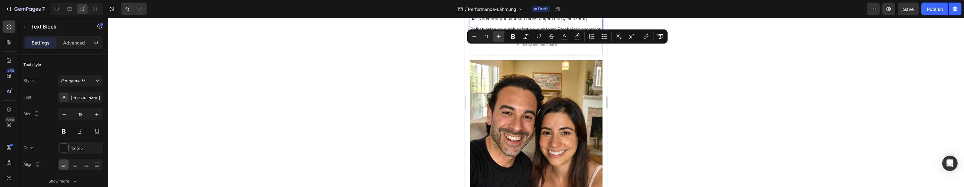
click at [502, 38] on button "Plus" at bounding box center [499, 37] width 12 height 12
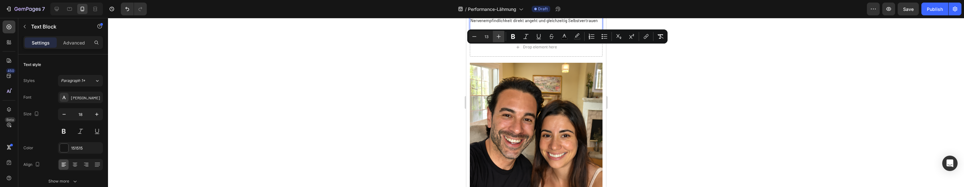
click at [501, 38] on button "Plus" at bounding box center [499, 37] width 12 height 12
click at [501, 38] on icon "Editor contextual toolbar" at bounding box center [498, 36] width 6 height 6
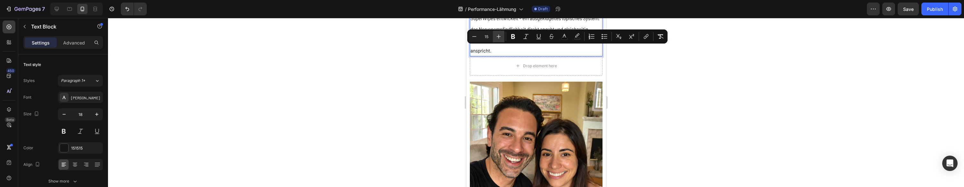
click at [501, 38] on icon "Editor contextual toolbar" at bounding box center [498, 36] width 6 height 6
type input "16"
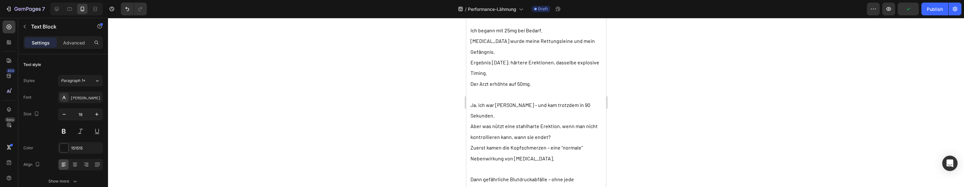
scroll to position [8969, 0]
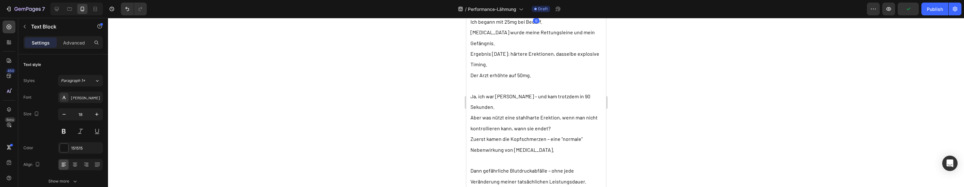
click at [511, 10] on strong "Der Arzt verschreibt [MEDICAL_DATA] – die "Lösung."" at bounding box center [534, -1] width 128 height 21
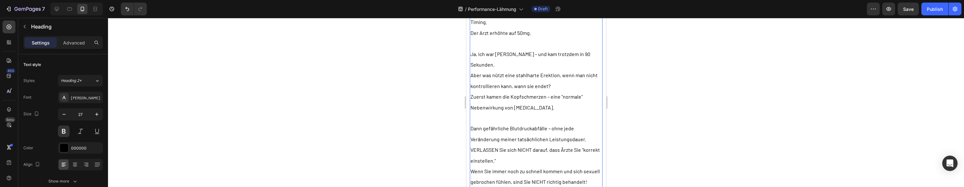
click at [545, 28] on p "Ergebnis [DATE]: härtere Erektionen, dasselbe explosive Timing." at bounding box center [535, 16] width 131 height 21
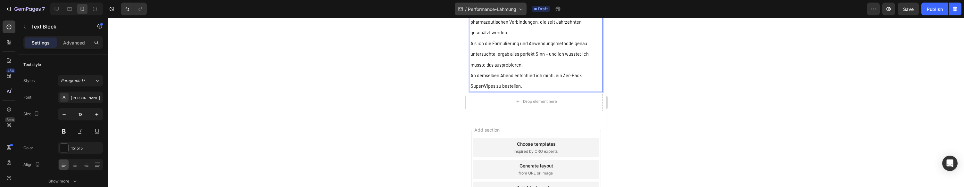
scroll to position [9123, 0]
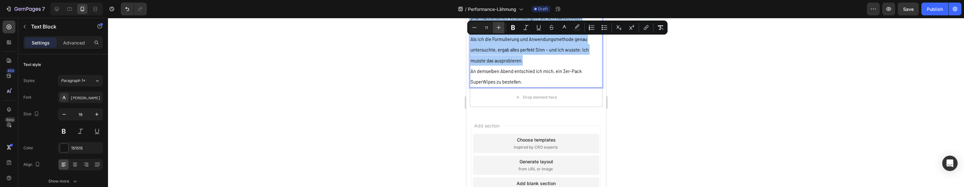
click at [502, 29] on button "Plus" at bounding box center [499, 28] width 12 height 12
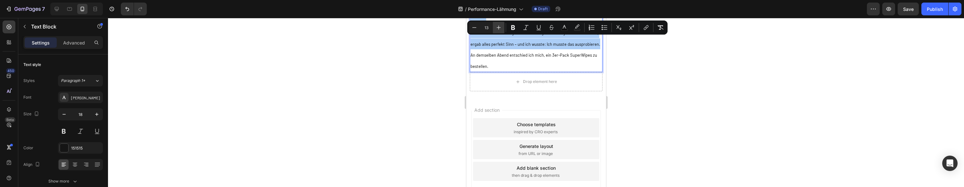
click at [502, 29] on button "Plus" at bounding box center [499, 28] width 12 height 12
type input "15"
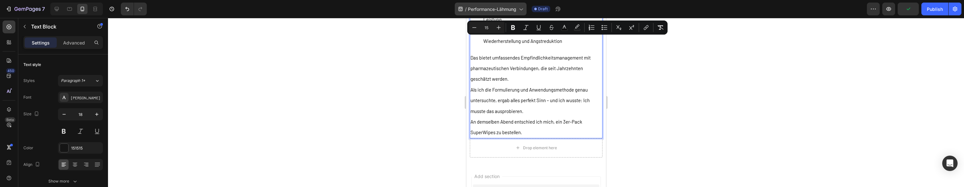
scroll to position [9065, 0]
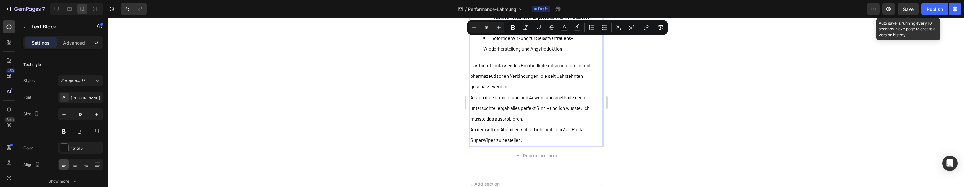
drag, startPoint x: 912, startPoint y: 11, endPoint x: 801, endPoint y: 38, distance: 113.8
click at [912, 11] on span "Save" at bounding box center [908, 8] width 11 height 5
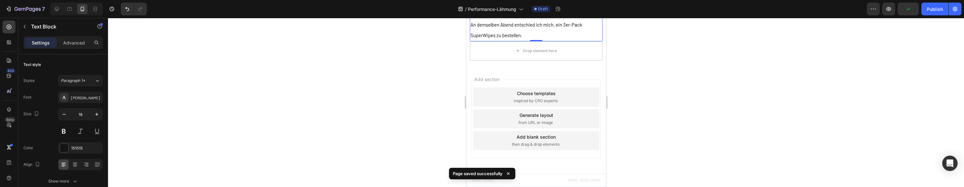
scroll to position [9237, 0]
drag, startPoint x: 573, startPoint y: 66, endPoint x: 577, endPoint y: 73, distance: 8.2
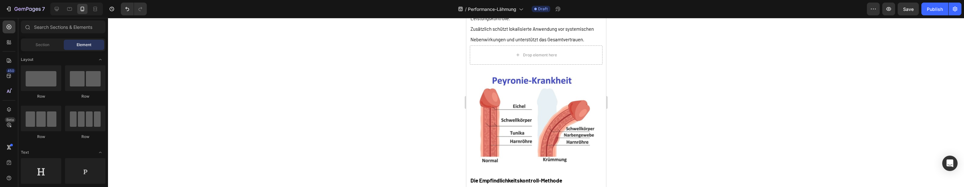
scroll to position [8152, 0]
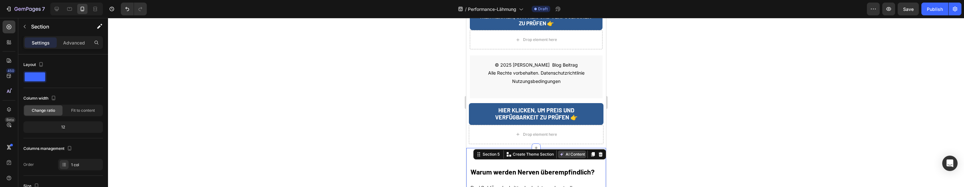
scroll to position [6390, 0]
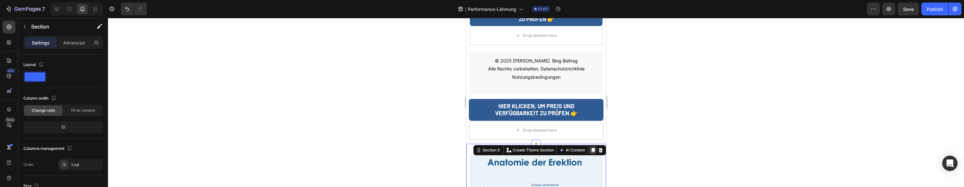
click at [593, 146] on div at bounding box center [593, 150] width 8 height 8
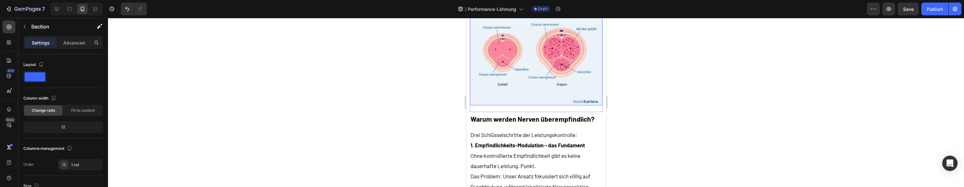
scroll to position [9349, 0]
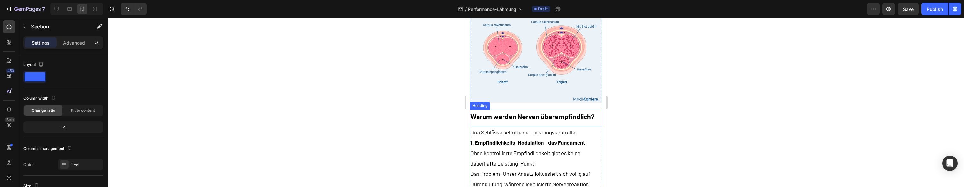
click at [520, 114] on strong "Warum werden Nerven überempfindlich?" at bounding box center [532, 116] width 124 height 8
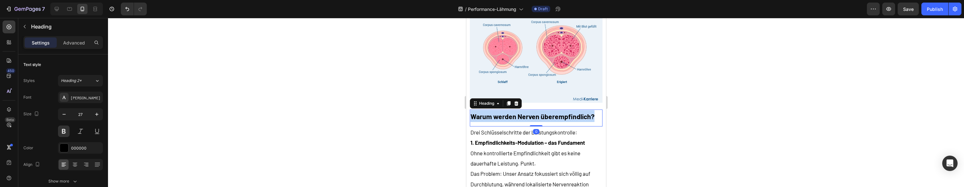
click at [520, 114] on strong "Warum werden Nerven überempfindlich?" at bounding box center [532, 116] width 124 height 8
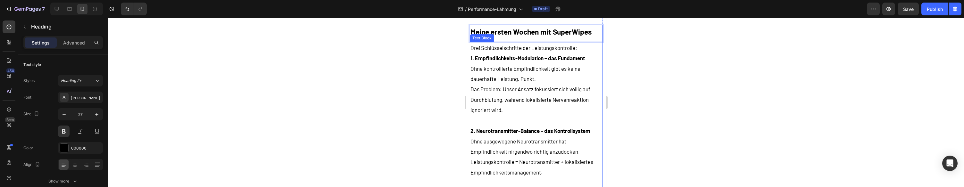
scroll to position [9439, 0]
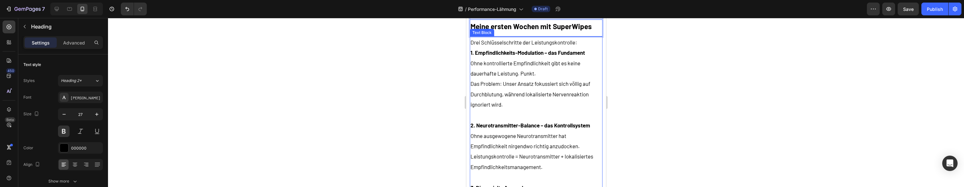
click at [516, 68] on p "Ohne kontrollierte Empfindlichkeit gibt es keine dauerhafte Leistung. Punkt." at bounding box center [535, 68] width 131 height 21
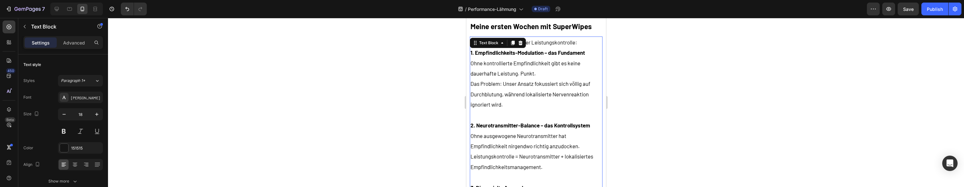
click at [516, 68] on p "Ohne kontrollierte Empfindlichkeit gibt es keine dauerhafte Leistung. Punkt." at bounding box center [535, 68] width 131 height 21
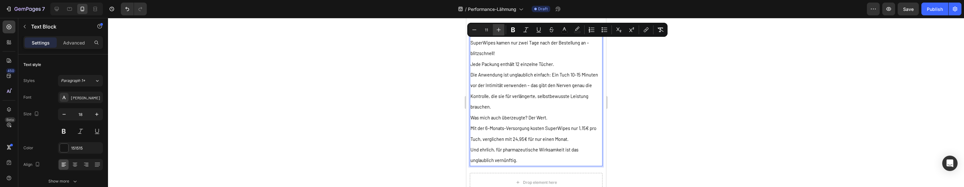
click at [499, 31] on icon "Editor contextual toolbar" at bounding box center [499, 30] width 4 height 4
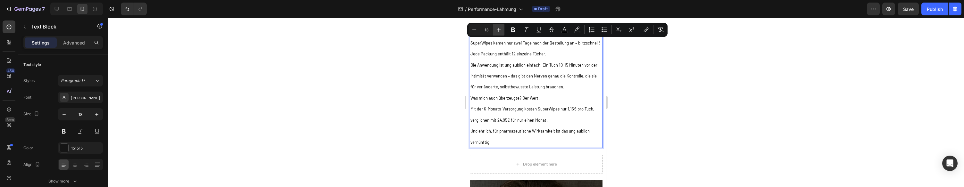
click at [499, 31] on icon "Editor contextual toolbar" at bounding box center [499, 30] width 4 height 4
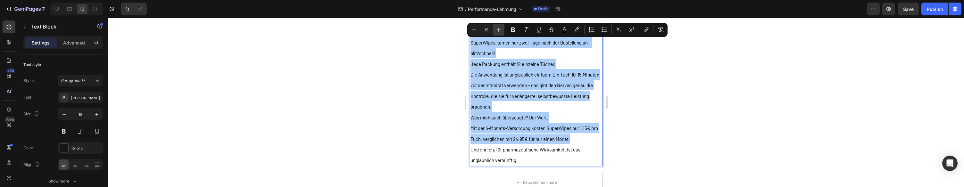
click at [498, 32] on icon "Editor contextual toolbar" at bounding box center [498, 30] width 6 height 6
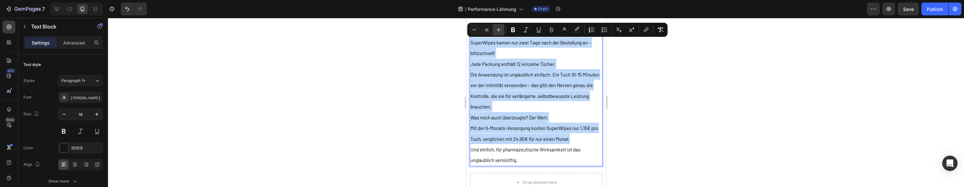
type input "17"
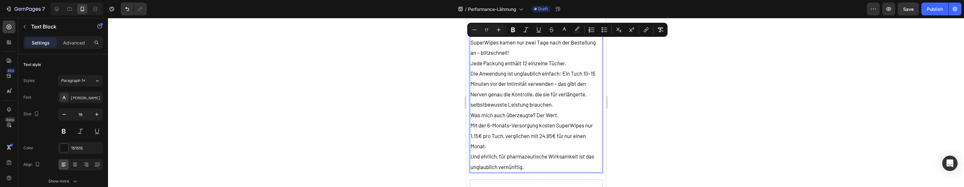
drag, startPoint x: 543, startPoint y: 48, endPoint x: 533, endPoint y: 45, distance: 10.5
click at [543, 48] on p "SuperWipes kamen nur zwei Tage nach der Bestellung an – blitzschnell!" at bounding box center [535, 47] width 131 height 21
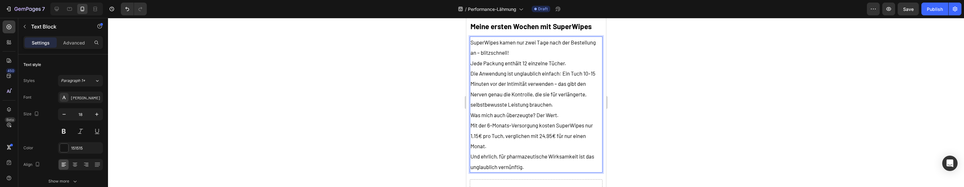
click at [532, 45] on span "SuperWipes kamen nur zwei Tage nach der Bestellung an – blitzschnell!" at bounding box center [532, 47] width 125 height 17
click at [526, 63] on span "Jede Packung enthält 12 einzelne Tücher." at bounding box center [518, 63] width 96 height 6
click at [576, 70] on p "Die Anwendung ist unglaublich einfach: Ein Tuch 10-15 Minuten vor der Intimität…" at bounding box center [535, 89] width 131 height 42
click at [575, 64] on p "Jede Packung enthält 10 einzelne Tücher." at bounding box center [535, 63] width 131 height 10
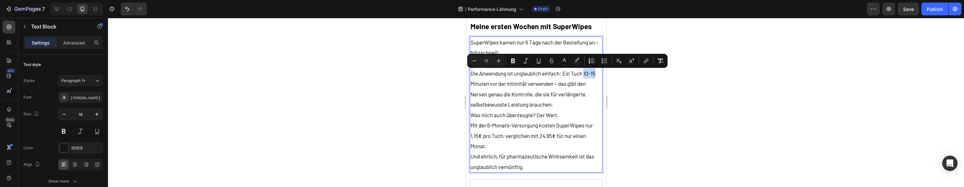
drag, startPoint x: 585, startPoint y: 75, endPoint x: 595, endPoint y: 75, distance: 10.3
click at [595, 75] on span "Die Anwendung ist unglaublich einfach: Ein Tuch 10-15 Minuten vor der Intimität…" at bounding box center [532, 88] width 125 height 37
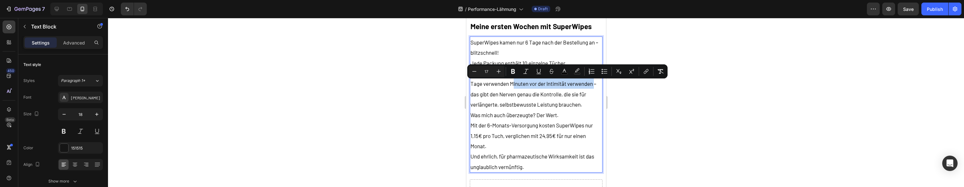
drag, startPoint x: 513, startPoint y: 85, endPoint x: 597, endPoint y: 86, distance: 83.6
click at [597, 86] on span "Die Anwendung ist unglaublich einfach: Ein Tuch jede 3 Tage verwenden Minuten v…" at bounding box center [533, 88] width 127 height 37
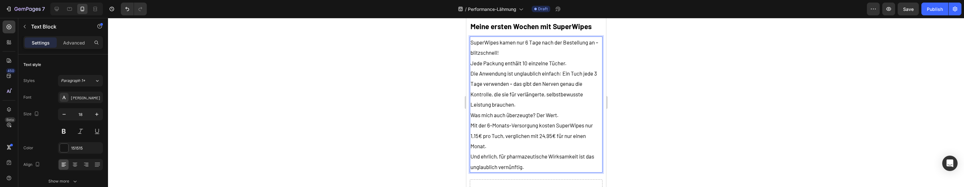
click at [548, 108] on p "Die Anwendung ist unglaublich einfach: Ein Tuch jede 3 Tage verwenden – das gib…" at bounding box center [535, 89] width 131 height 42
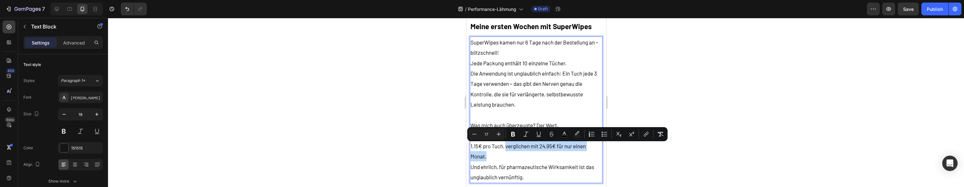
drag, startPoint x: 509, startPoint y: 153, endPoint x: 505, endPoint y: 148, distance: 6.6
click at [505, 148] on p "Mit der 6-Monats-Versorgung kosten SuperWipes nur 1,15€ pro Tuch, verglichen mi…" at bounding box center [535, 146] width 131 height 31
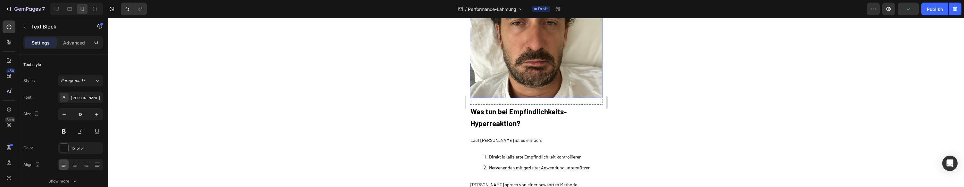
scroll to position [9688, 0]
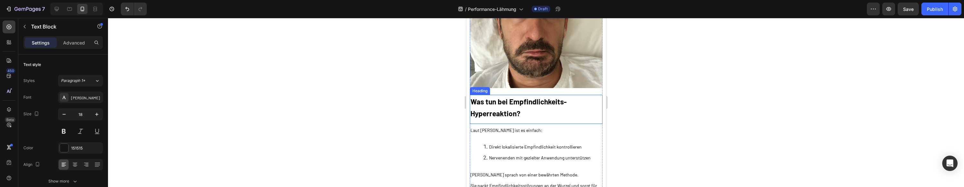
click at [508, 106] on strong "Was tun bei Empfindlichkeits-Hyperreaktion?" at bounding box center [518, 107] width 96 height 21
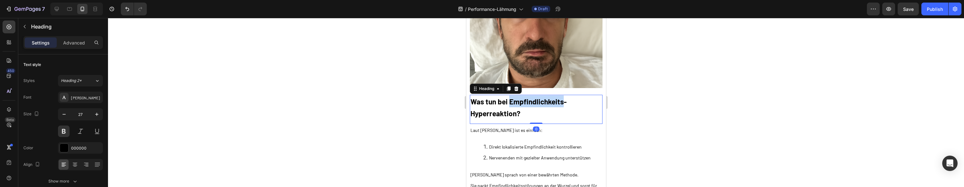
click at [508, 106] on strong "Was tun bei Empfindlichkeits-Hyperreaktion?" at bounding box center [518, 107] width 96 height 21
click at [507, 106] on strong "Was tun bei Empfindlichkeits-Hyperreaktion?" at bounding box center [518, 107] width 96 height 21
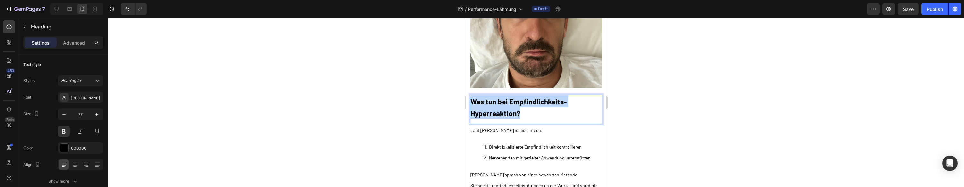
click at [507, 106] on strong "Was tun bei Empfindlichkeits-Hyperreaktion?" at bounding box center [518, 107] width 96 height 21
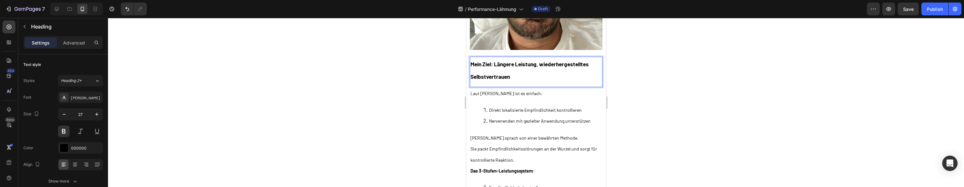
scroll to position [9748, 0]
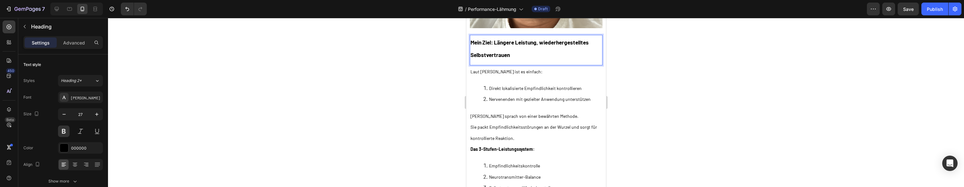
click at [524, 88] on span "Direkt lokalisierte Empfindlichkeit kontrollieren" at bounding box center [535, 88] width 93 height 5
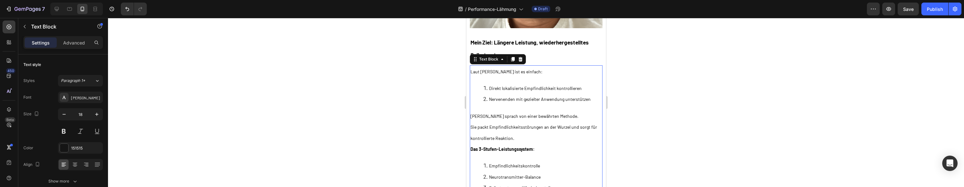
click at [524, 88] on span "Direkt lokalisierte Empfindlichkeit kontrollieren" at bounding box center [535, 88] width 93 height 5
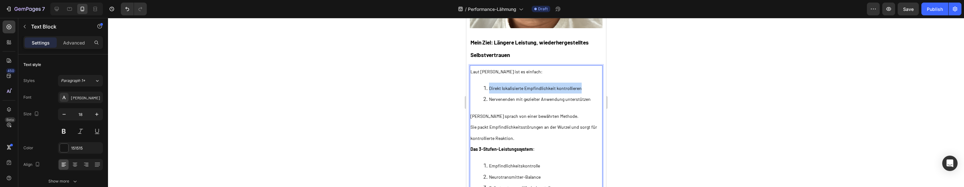
click at [524, 88] on span "Direkt lokalisierte Empfindlichkeit kontrollieren" at bounding box center [535, 88] width 93 height 5
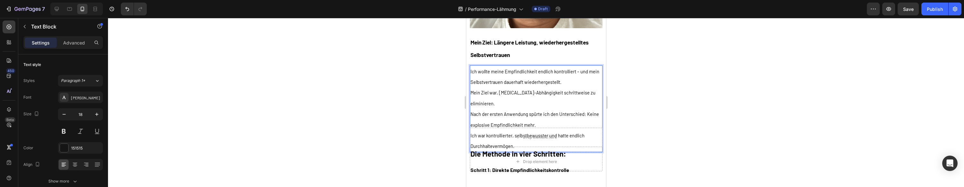
click at [524, 87] on p "Ich wollte meine Empfindlichkeit endlich kontrolliert – und mein Selbstvertraue…" at bounding box center [535, 76] width 131 height 21
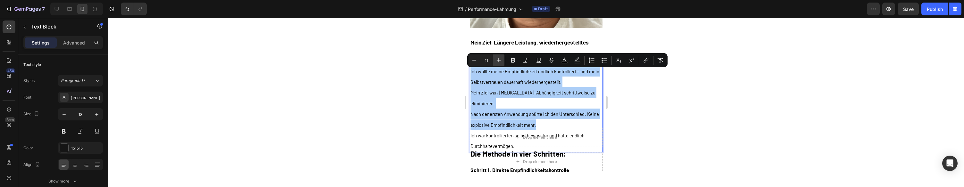
click at [502, 63] on button "Plus" at bounding box center [499, 60] width 12 height 12
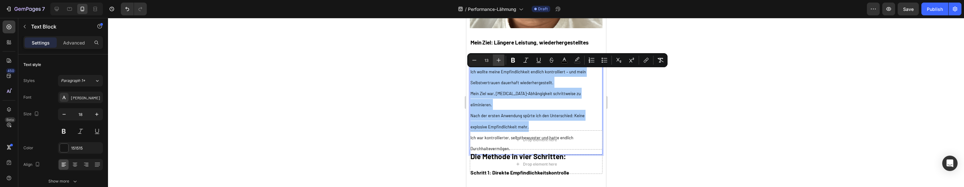
click at [502, 63] on button "Plus" at bounding box center [499, 60] width 12 height 12
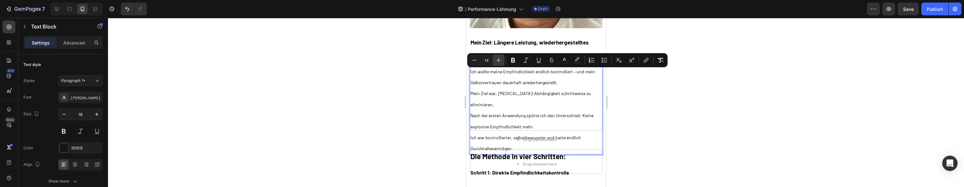
click at [500, 62] on icon "Editor contextual toolbar" at bounding box center [498, 60] width 6 height 6
type input "15"
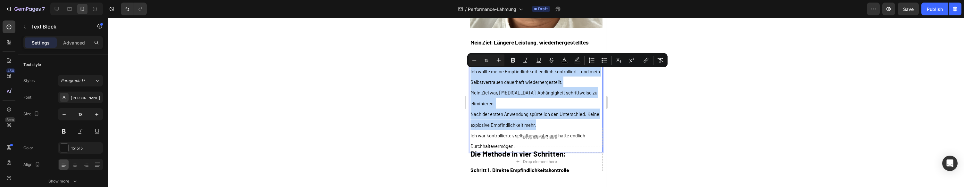
drag, startPoint x: 544, startPoint y: 108, endPoint x: 530, endPoint y: 126, distance: 22.5
click at [544, 109] on p "Nach der ersten Anwendung spürte ich den Unterschied: Keine explosive Empfindli…" at bounding box center [535, 119] width 131 height 21
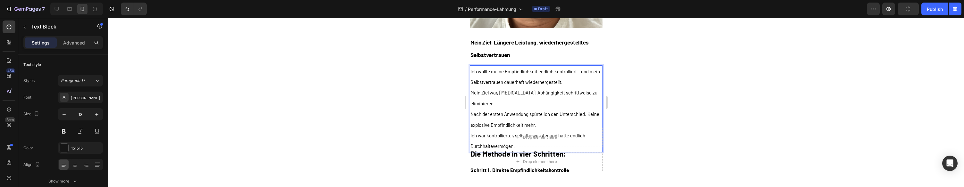
drag, startPoint x: 527, startPoint y: 118, endPoint x: 525, endPoint y: 121, distance: 3.9
click at [526, 118] on span "Nach der ersten Anwendung spürte ich den Unterschied: Keine explosive Empfindli…" at bounding box center [534, 119] width 129 height 16
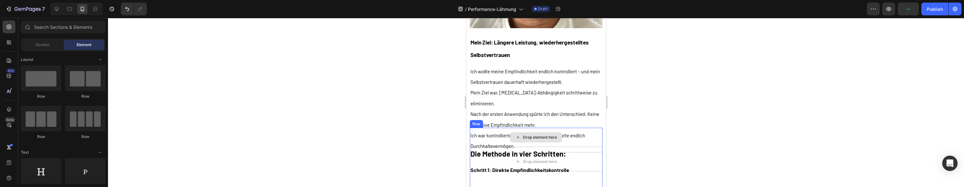
click at [522, 132] on div "Drop element here" at bounding box center [536, 137] width 52 height 10
click at [544, 116] on p "Nach der ersten Anwendung spürte ich den Unterschied: Keine explosive Empfindli…" at bounding box center [535, 119] width 131 height 21
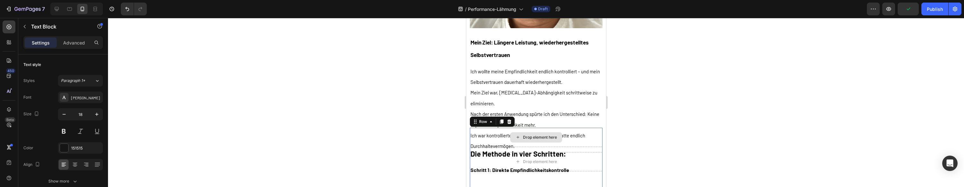
drag, startPoint x: 509, startPoint y: 136, endPoint x: 520, endPoint y: 115, distance: 23.2
click at [509, 136] on div "Drop element here" at bounding box center [535, 137] width 133 height 19
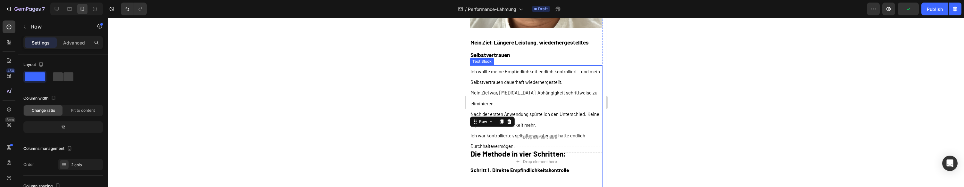
click at [521, 114] on span "Nach der ersten Anwendung spürte ich den Unterschied: Keine explosive Empfindli…" at bounding box center [534, 119] width 129 height 16
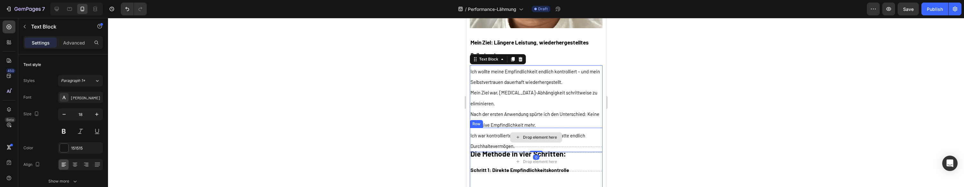
click at [537, 132] on div "Drop element here" at bounding box center [536, 137] width 52 height 10
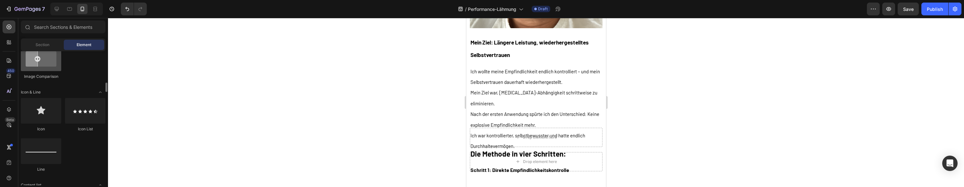
scroll to position [384, 0]
drag, startPoint x: 47, startPoint y: 58, endPoint x: 47, endPoint y: 50, distance: 8.0
click at [47, 57] on div at bounding box center [41, 54] width 40 height 26
click at [46, 47] on span "Section" at bounding box center [43, 45] width 14 height 6
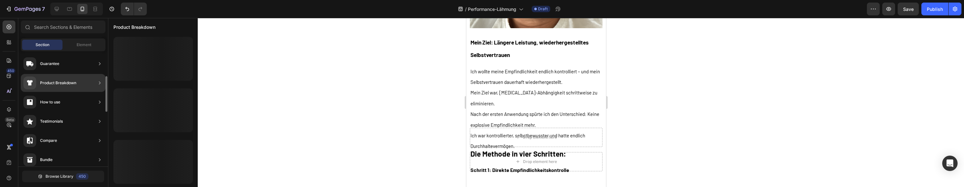
scroll to position [86, 0]
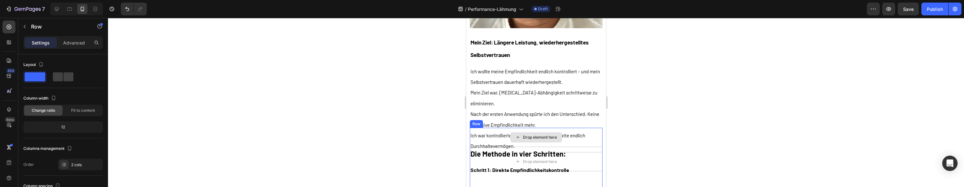
click at [478, 130] on div "Drop element here" at bounding box center [535, 137] width 133 height 19
drag, startPoint x: 75, startPoint y: 38, endPoint x: 71, endPoint y: 52, distance: 14.4
click at [75, 38] on div "Advanced" at bounding box center [74, 42] width 32 height 10
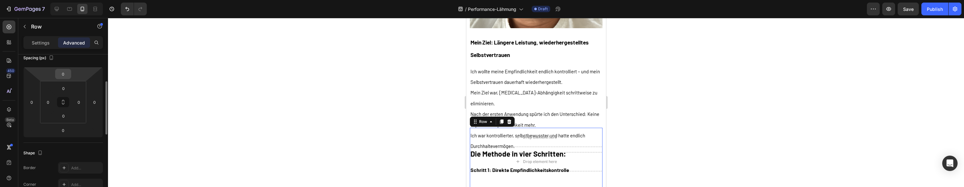
scroll to position [77, 0]
click at [67, 73] on input "0" at bounding box center [63, 73] width 13 height 10
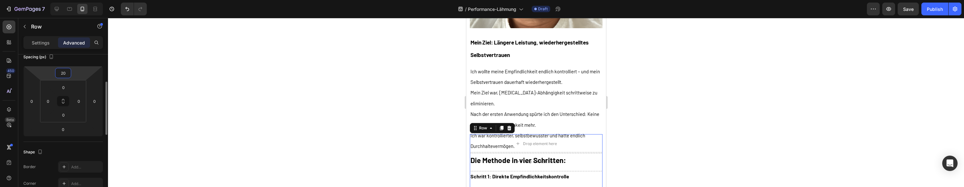
type input "2"
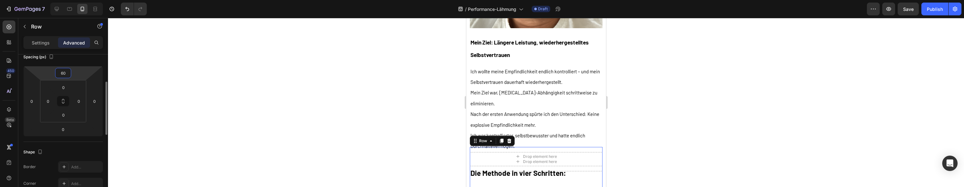
type input "6"
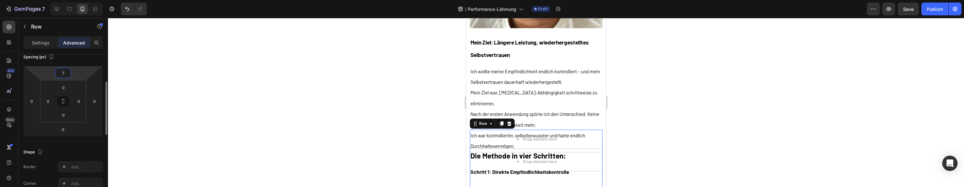
type input "70"
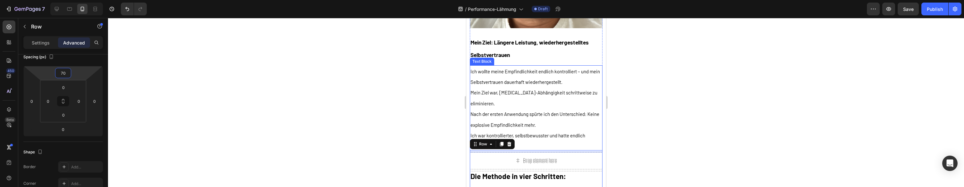
click at [542, 81] on span "Ich wollte meine Empfindlichkeit endlich kontrolliert – und mein Selbstvertraue…" at bounding box center [534, 77] width 129 height 16
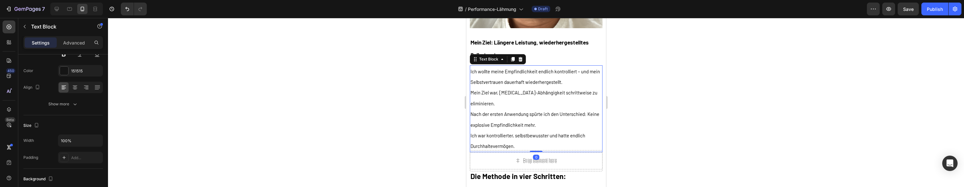
scroll to position [0, 0]
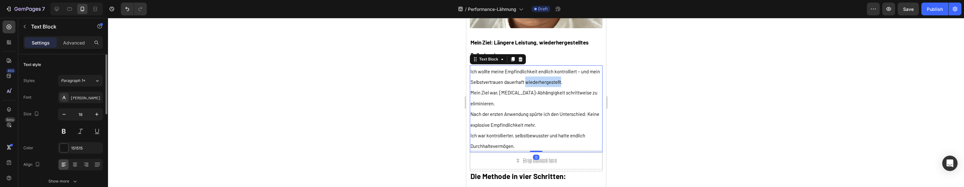
click at [531, 81] on span "Ich wollte meine Empfindlichkeit endlich kontrolliert – und mein Selbstvertraue…" at bounding box center [534, 77] width 129 height 16
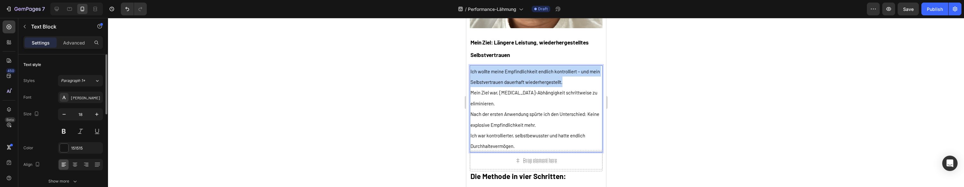
click at [531, 81] on span "Ich wollte meine Empfindlichkeit endlich kontrolliert – und mein Selbstvertraue…" at bounding box center [534, 77] width 129 height 16
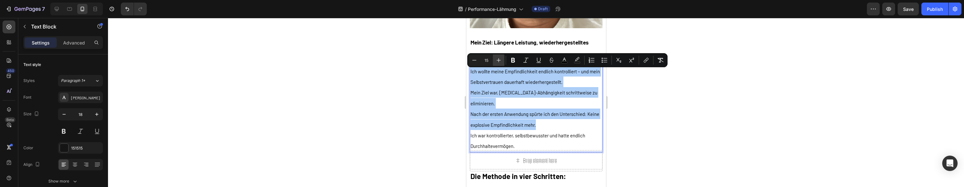
click at [498, 60] on icon "Editor contextual toolbar" at bounding box center [499, 60] width 4 height 4
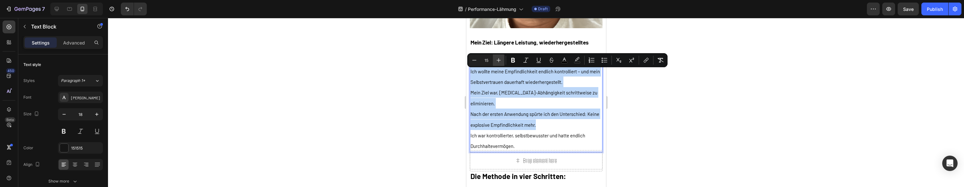
type input "16"
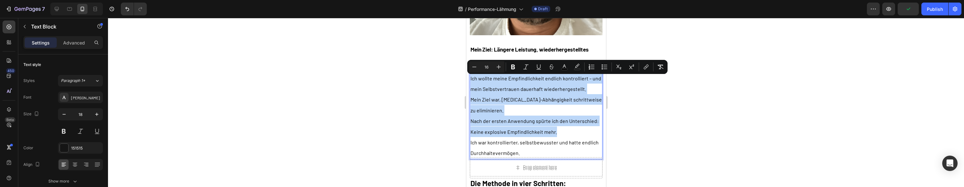
drag, startPoint x: 525, startPoint y: 105, endPoint x: 537, endPoint y: 108, distance: 11.7
click at [525, 105] on p "Mein Ziel war, Viagra-Abhängigkeit schrittweise zu eliminieren." at bounding box center [535, 104] width 131 height 21
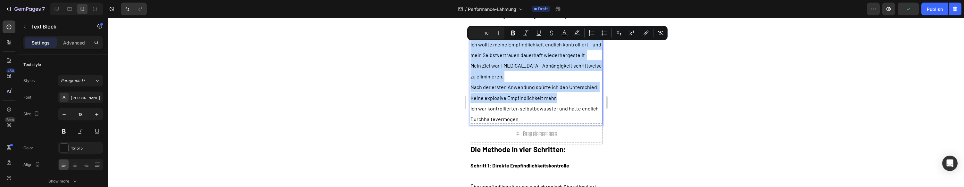
scroll to position [9787, 0]
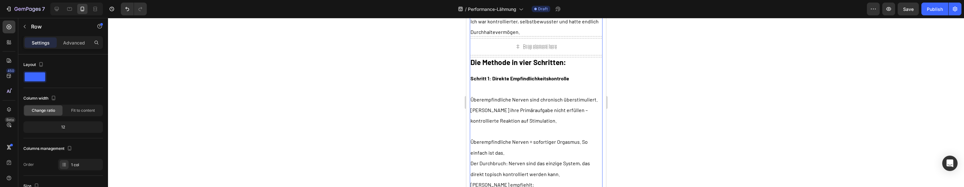
scroll to position [9863, 0]
click at [531, 66] on h2 "Die Methode in vier Schritten:" at bounding box center [535, 60] width 133 height 13
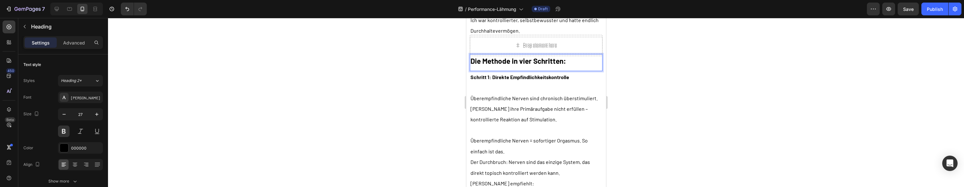
click at [531, 66] on h2 "Die Methode in vier Schritten:" at bounding box center [535, 60] width 133 height 13
click at [531, 66] on p "Die Methode in vier Schritten:" at bounding box center [535, 61] width 131 height 12
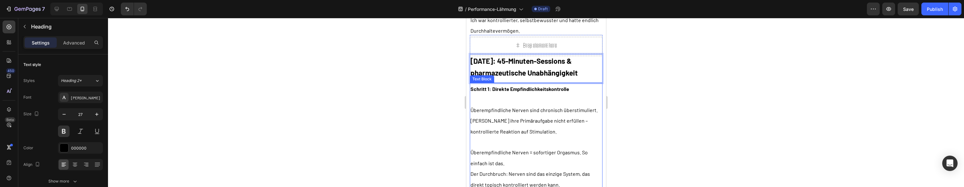
click at [567, 133] on span "Können ihre Primäraufgabe nicht erfüllen – kontrollierte Reaktion auf Stimulati…" at bounding box center [528, 126] width 117 height 17
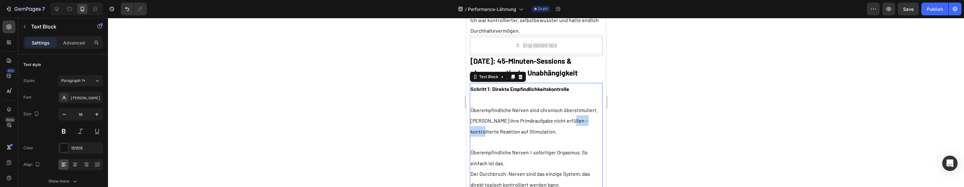
click at [567, 133] on span "Können ihre Primäraufgabe nicht erfüllen – kontrollierte Reaktion auf Stimulati…" at bounding box center [528, 126] width 117 height 17
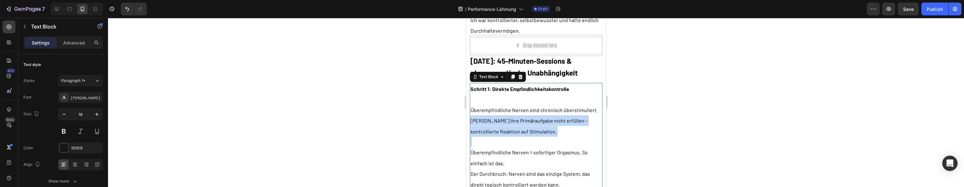
click at [567, 133] on span "Können ihre Primäraufgabe nicht erfüllen – kontrollierte Reaktion auf Stimulati…" at bounding box center [528, 126] width 117 height 17
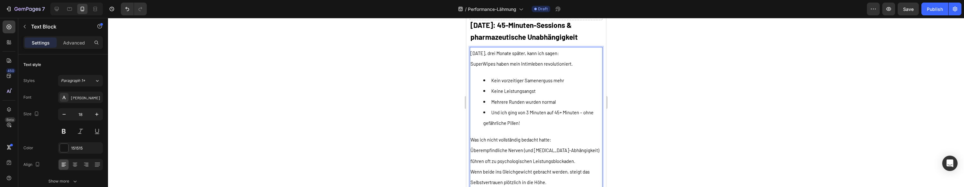
scroll to position [9917, 0]
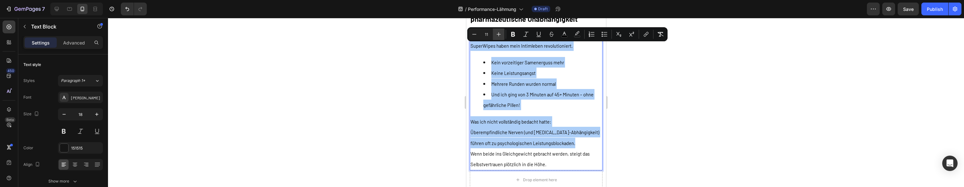
click at [498, 36] on icon "Editor contextual toolbar" at bounding box center [498, 34] width 6 height 6
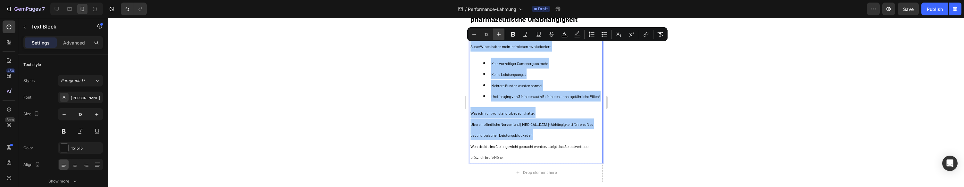
click at [498, 36] on icon "Editor contextual toolbar" at bounding box center [498, 34] width 6 height 6
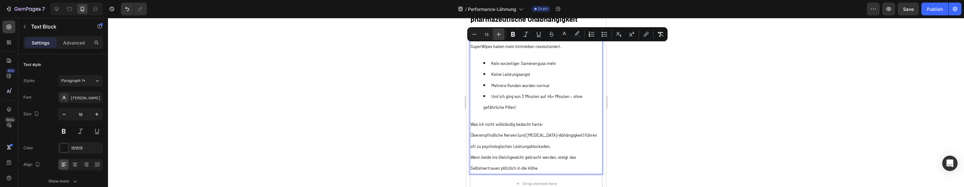
click at [498, 36] on icon "Editor contextual toolbar" at bounding box center [498, 34] width 6 height 6
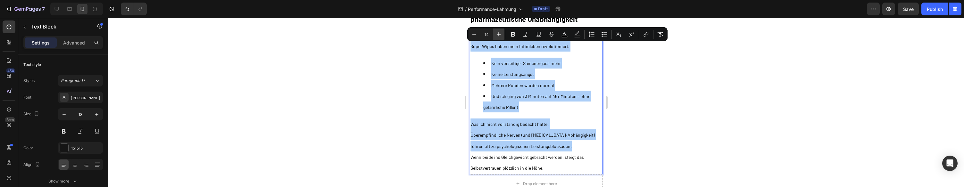
click at [498, 36] on icon "Editor contextual toolbar" at bounding box center [498, 34] width 6 height 6
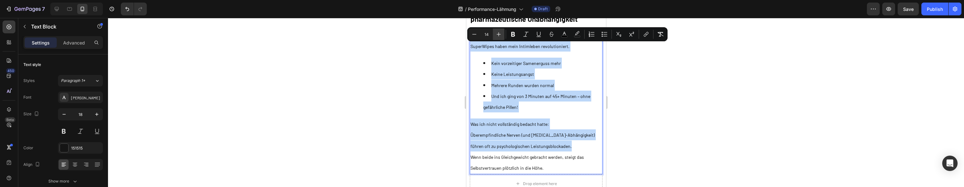
type input "15"
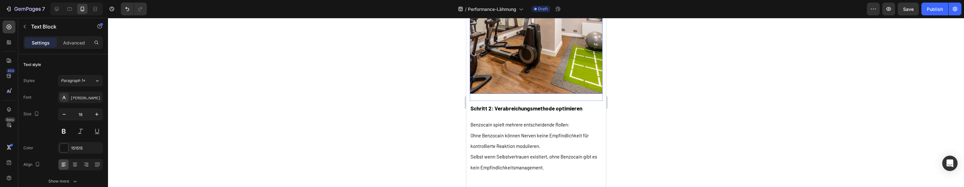
scroll to position [10158, 0]
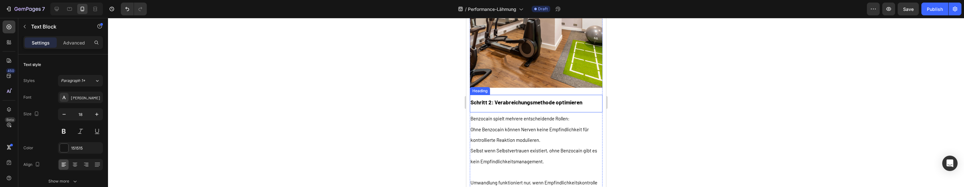
click at [503, 109] on h2 "Schritt 2: Verabreichungsmethode optimieren" at bounding box center [535, 102] width 133 height 14
click at [504, 109] on h2 "Schritt 2: Verabreichungsmethode optimieren" at bounding box center [535, 102] width 133 height 14
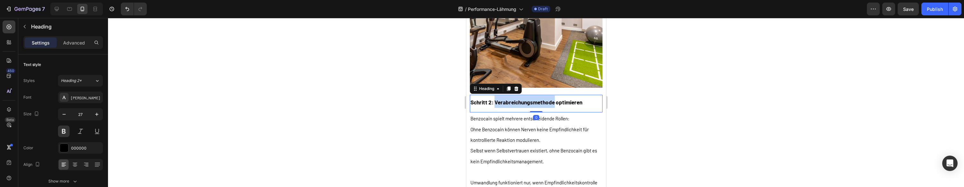
click at [504, 108] on p "Schritt 2: Verabreichungsmethode optimieren" at bounding box center [535, 101] width 131 height 12
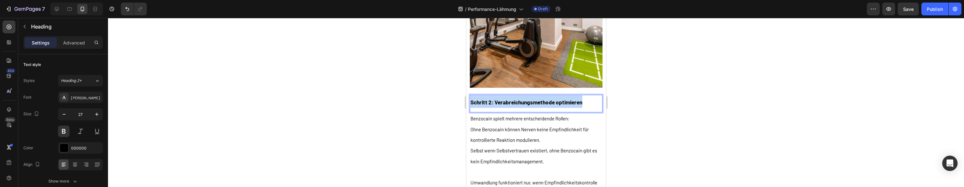
click at [504, 108] on p "Schritt 2: Verabreichungsmethode optimieren" at bounding box center [535, 101] width 131 height 12
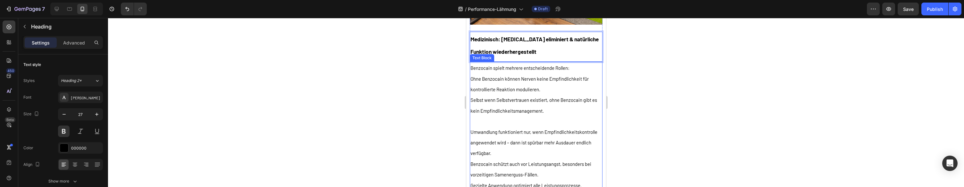
click at [538, 92] on span "Ohne Benzocain können Nerven keine Empfindlichkeit für kontrollierte Reaktion m…" at bounding box center [529, 84] width 118 height 16
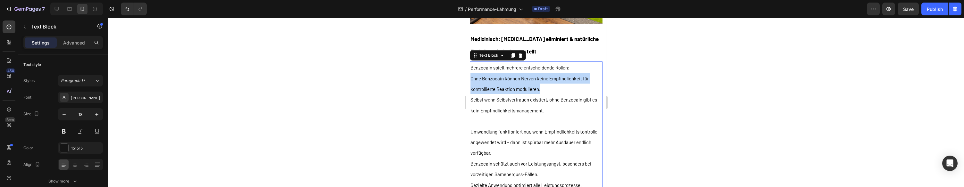
click at [538, 92] on span "Ohne Benzocain können Nerven keine Empfindlichkeit für kontrollierte Reaktion m…" at bounding box center [529, 84] width 118 height 16
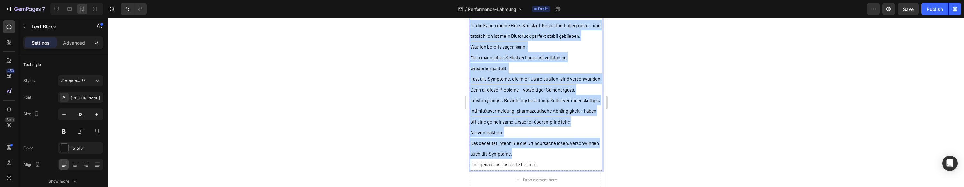
scroll to position [10405, 0]
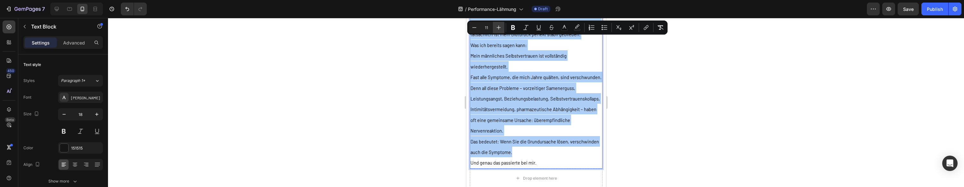
click at [498, 27] on icon "Editor contextual toolbar" at bounding box center [499, 28] width 4 height 4
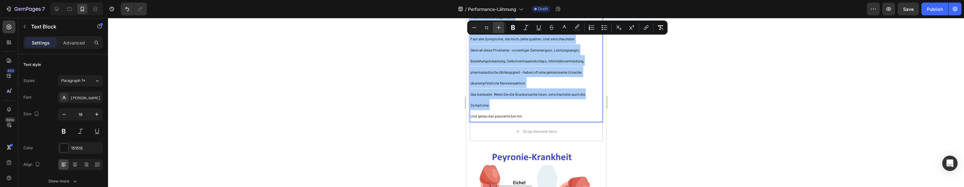
click at [498, 27] on icon "Editor contextual toolbar" at bounding box center [499, 28] width 4 height 4
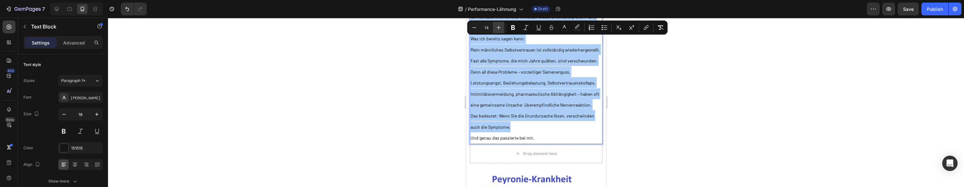
click at [498, 27] on icon "Editor contextual toolbar" at bounding box center [499, 28] width 4 height 4
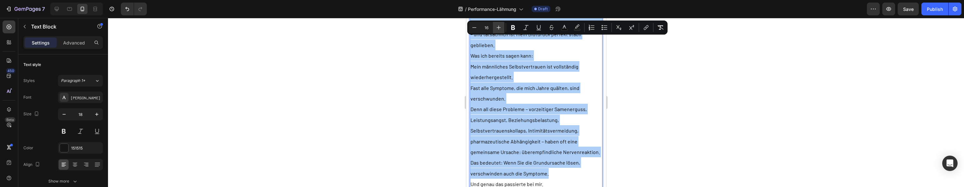
click at [498, 27] on icon "Editor contextual toolbar" at bounding box center [499, 28] width 4 height 4
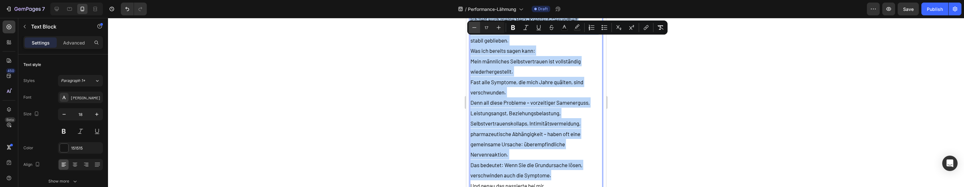
click at [467, 29] on div "Minus 17 Plus Bold Italic Underline Strikethrough color color Numbered List Bul…" at bounding box center [567, 28] width 200 height 14
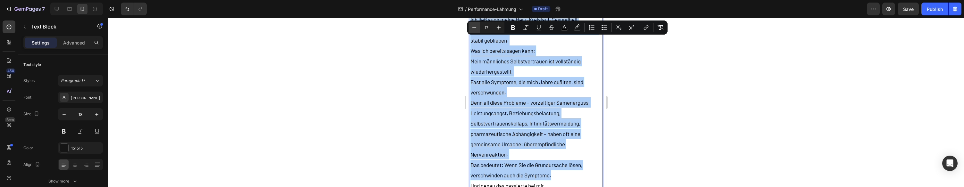
click at [475, 27] on icon "Editor contextual toolbar" at bounding box center [474, 27] width 6 height 6
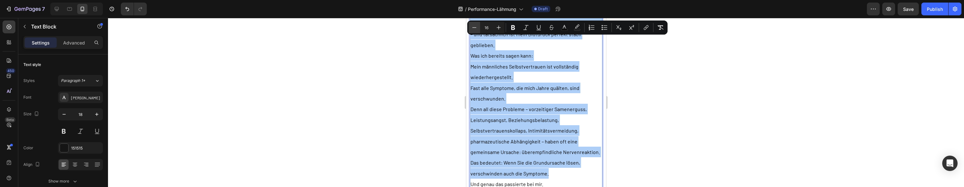
click at [475, 27] on icon "Editor contextual toolbar" at bounding box center [474, 27] width 6 height 6
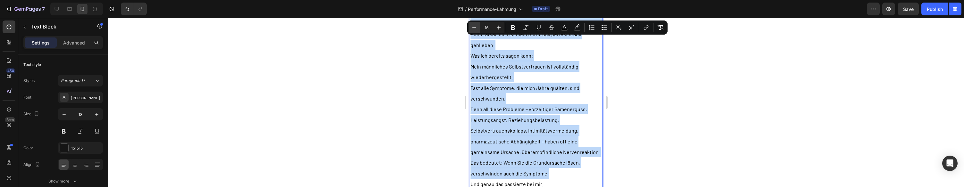
type input "15"
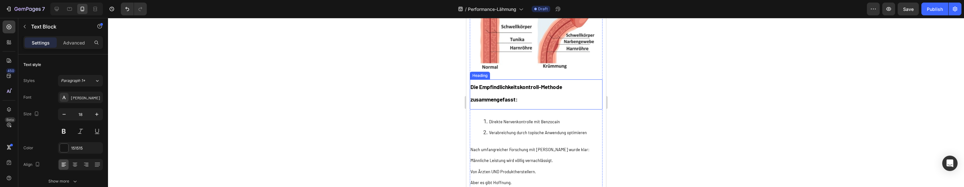
click at [516, 103] on strong "Die Empfindlichkeitskontroll-Methode zusammengefasst:" at bounding box center [516, 93] width 92 height 19
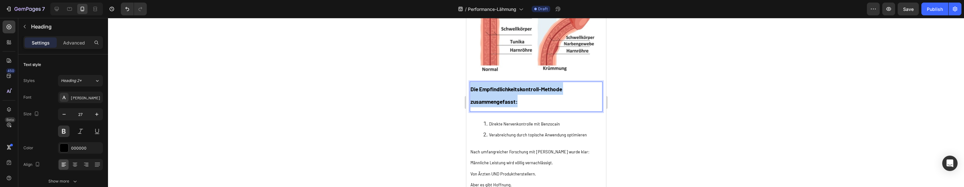
click at [516, 105] on strong "Die Empfindlichkeitskontroll-Methode zusammengefasst:" at bounding box center [516, 95] width 92 height 19
click at [515, 105] on strong "Die Empfindlichkeitskontroll-Methode zusammengefasst:" at bounding box center [516, 95] width 92 height 19
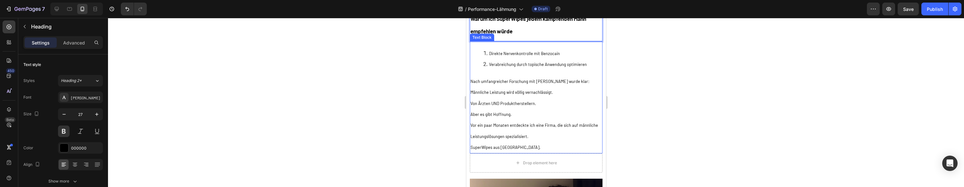
click at [539, 87] on p "Nach umfangreicher Forschung mit Dr. Torres wurde klar:" at bounding box center [535, 81] width 131 height 11
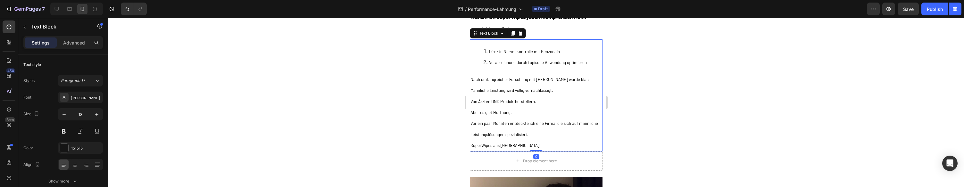
click at [539, 85] on p "Nach umfangreicher Forschung mit Dr. Torres wurde klar:" at bounding box center [535, 79] width 131 height 11
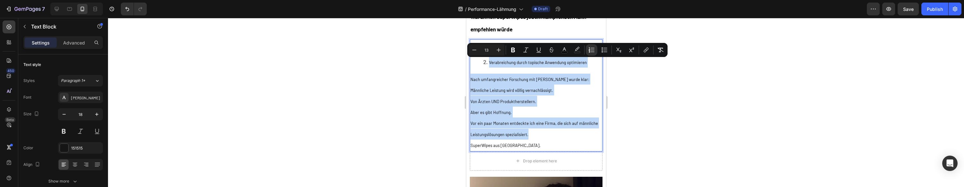
type input "11"
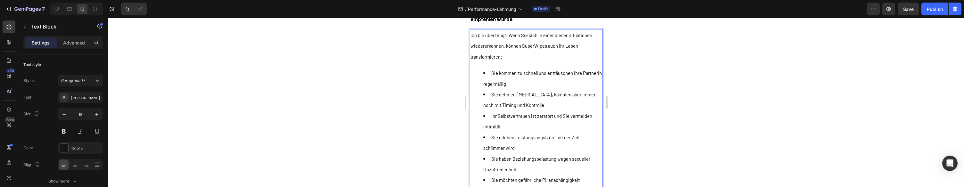
scroll to position [10778, 0]
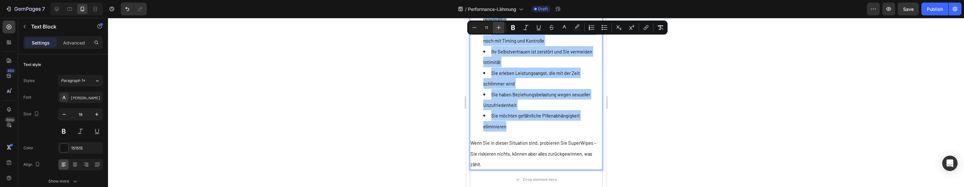
click at [502, 28] on button "Plus" at bounding box center [499, 28] width 12 height 12
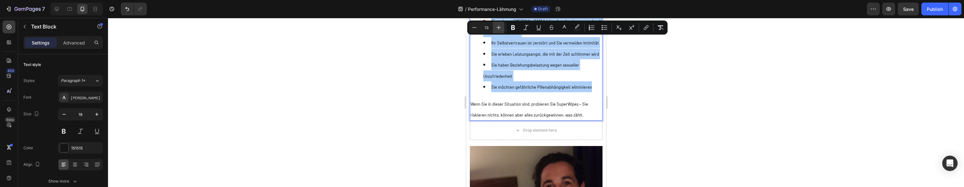
click at [502, 28] on button "Plus" at bounding box center [499, 28] width 12 height 12
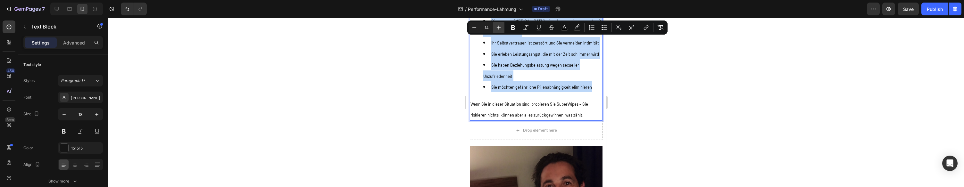
type input "15"
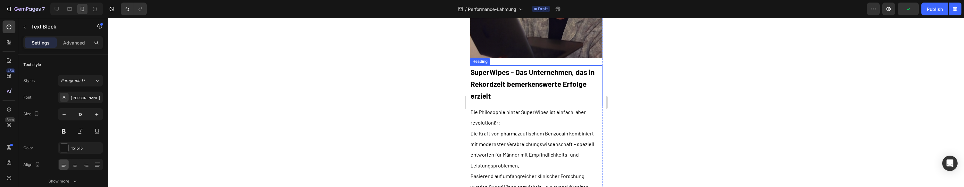
click at [521, 93] on strong "SuperWipes - Das Unternehmen, das in Rekordzeit bemerkenswerte Erfolge erzielt" at bounding box center [532, 84] width 124 height 33
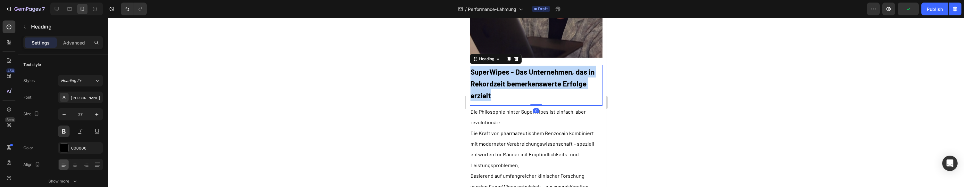
click at [521, 93] on strong "SuperWipes - Das Unternehmen, das in Rekordzeit bemerkenswerte Erfolge erzielt" at bounding box center [532, 83] width 124 height 33
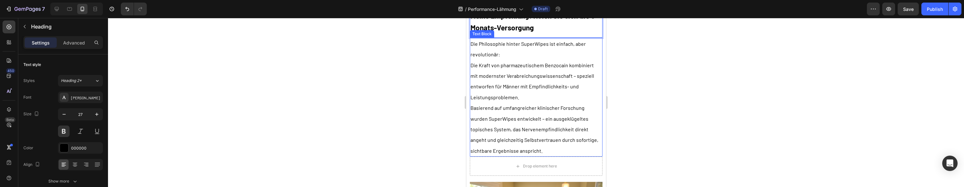
click at [542, 96] on span "Die Kraft von pharmazeutischem Benzocain kombiniert mit modernster Verabreichun…" at bounding box center [532, 81] width 124 height 38
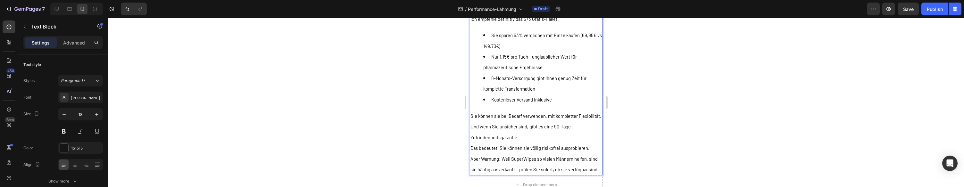
scroll to position [11134, 0]
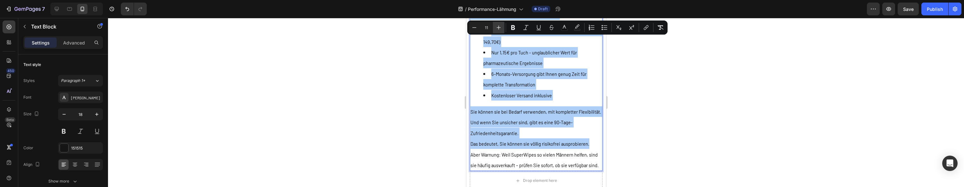
click at [499, 30] on icon "Editor contextual toolbar" at bounding box center [498, 27] width 6 height 6
drag, startPoint x: 499, startPoint y: 30, endPoint x: 496, endPoint y: 26, distance: 5.3
click at [499, 30] on icon "Editor contextual toolbar" at bounding box center [498, 27] width 6 height 6
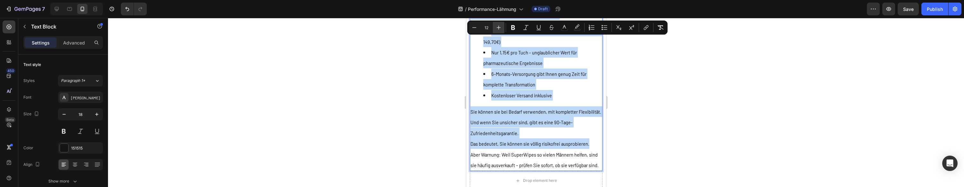
type input "13"
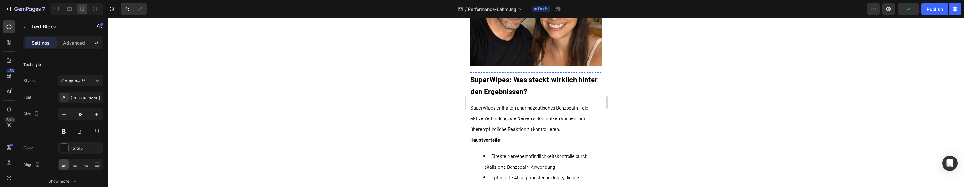
scroll to position [11403, 0]
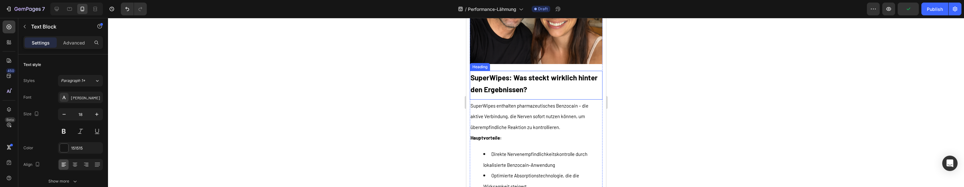
click at [512, 94] on strong "SuperWipes: Was steckt wirklich hinter den Ergebnissen?" at bounding box center [533, 83] width 127 height 21
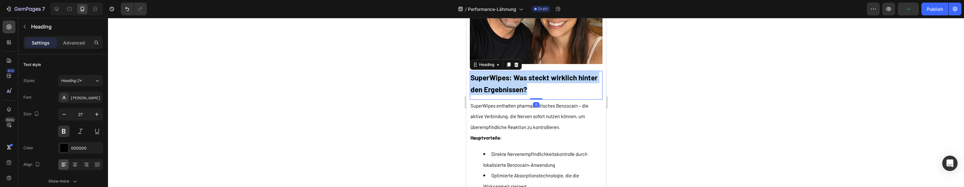
click at [512, 94] on strong "SuperWipes: Was steckt wirklich hinter den Ergebnissen?" at bounding box center [533, 83] width 127 height 21
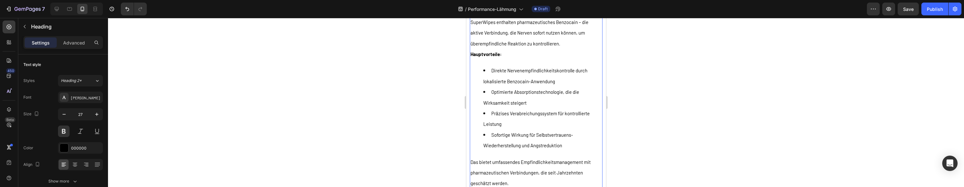
click at [550, 72] on div "SuperWipes enthalten pharmazeutisches Benzocain – die aktive Verbindung, die Ne…" at bounding box center [535, 129] width 133 height 227
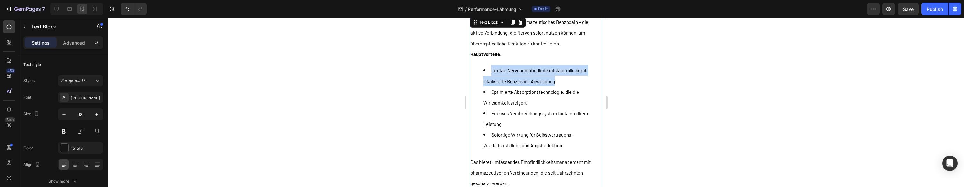
click at [550, 72] on div "SuperWipes enthalten pharmazeutisches Benzocain – die aktive Verbindung, die Ne…" at bounding box center [535, 129] width 133 height 227
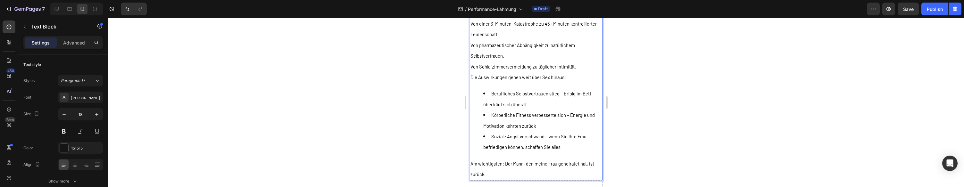
scroll to position [11515, 0]
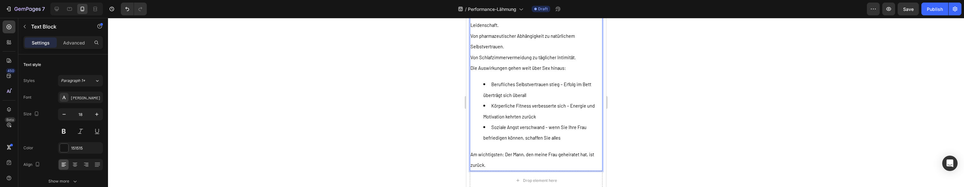
click at [544, 60] on span "Von Schlafzimmervermeidung zu täglicher Intimität." at bounding box center [522, 57] width 105 height 6
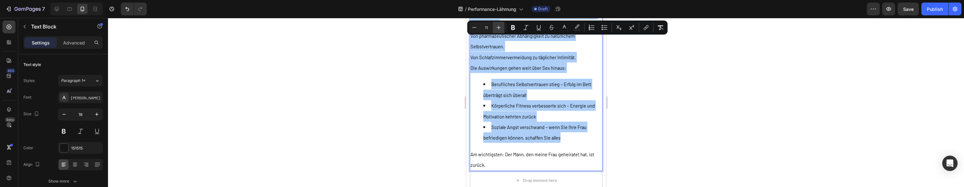
click at [499, 30] on icon "Editor contextual toolbar" at bounding box center [498, 27] width 6 height 6
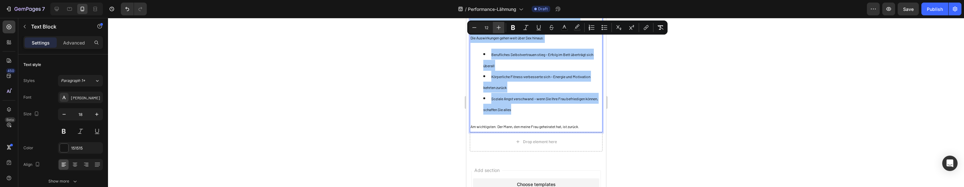
click at [499, 31] on button "Plus" at bounding box center [499, 28] width 12 height 12
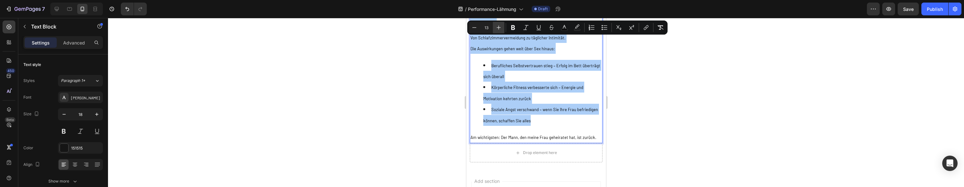
click at [499, 31] on button "Plus" at bounding box center [499, 28] width 12 height 12
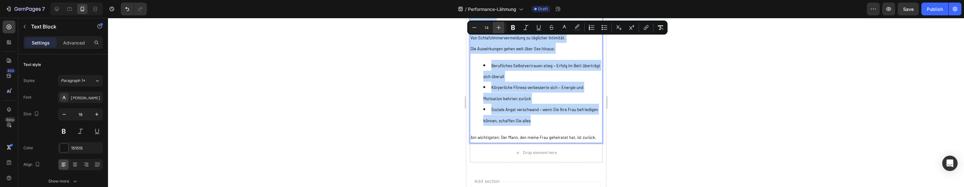
type input "15"
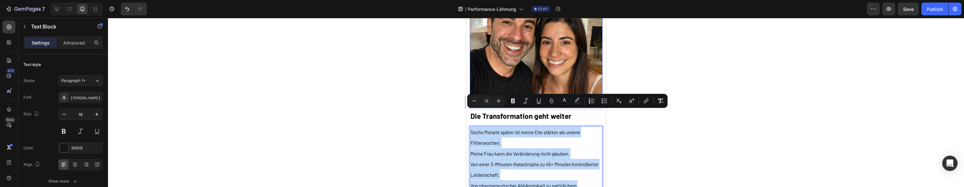
scroll to position [11356, 0]
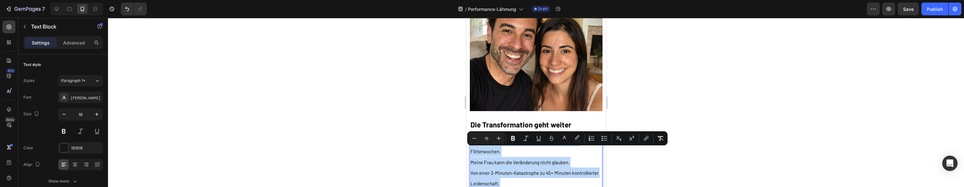
click at [562, 148] on span "Sechs Monate später ist meine Ehe stärker als unsere Flitterwochen." at bounding box center [525, 146] width 110 height 16
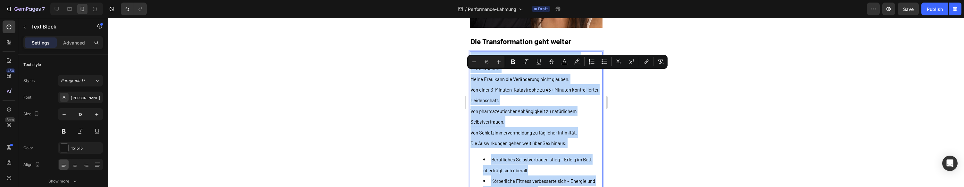
click at [565, 137] on p "Von Schlafzimmervermeidung zu täglicher Intimität." at bounding box center [535, 132] width 131 height 11
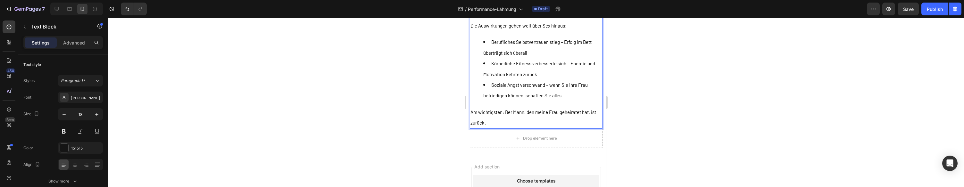
scroll to position [11584, 0]
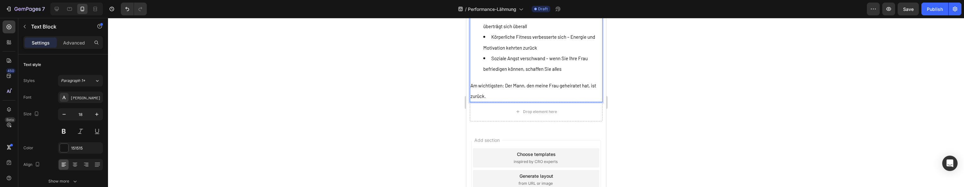
click at [516, 102] on p "Am wichtigsten: Der Mann, den meine Frau geheiratet hat, ist zurück." at bounding box center [535, 90] width 131 height 21
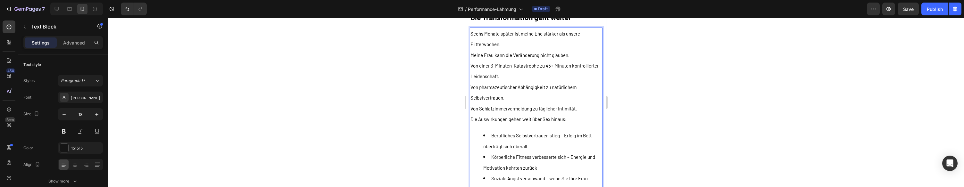
scroll to position [11461, 0]
click at [520, 85] on p "Von einer 3-Minuten-Katastrophe zu 45+ Minuten kontrollierter Leidenschaft." at bounding box center [535, 73] width 131 height 21
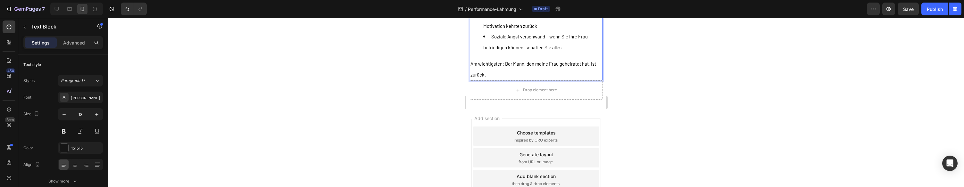
scroll to position [11615, 0]
click at [537, 80] on p "Am wichtigsten: Der Mann, den meine Frau geheiratet hat, ist zurück." at bounding box center [535, 69] width 131 height 21
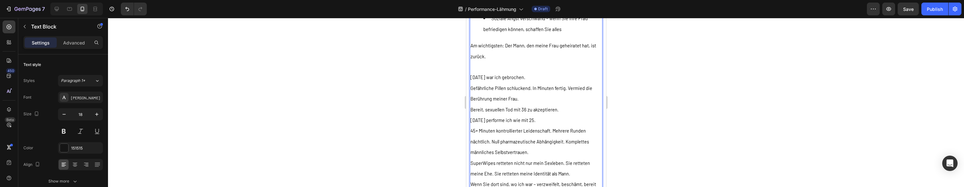
scroll to position [11638, 0]
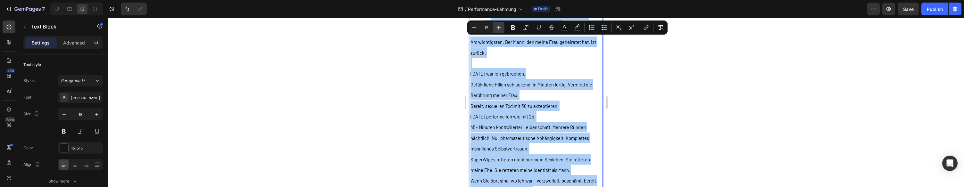
click at [498, 26] on icon "Editor contextual toolbar" at bounding box center [499, 28] width 4 height 4
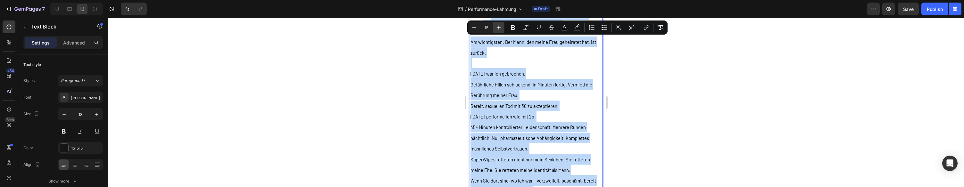
type input "16"
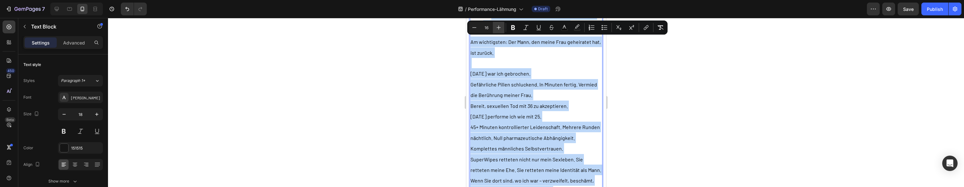
scroll to position [11636, 0]
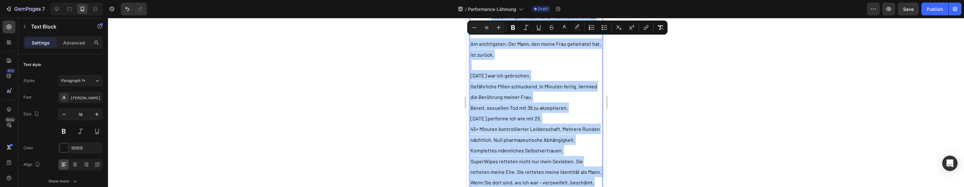
drag, startPoint x: 550, startPoint y: 109, endPoint x: 550, endPoint y: 114, distance: 5.1
click at [550, 109] on p "Bereit, sexuellen Tod mit 36 zu akzeptieren." at bounding box center [535, 108] width 131 height 11
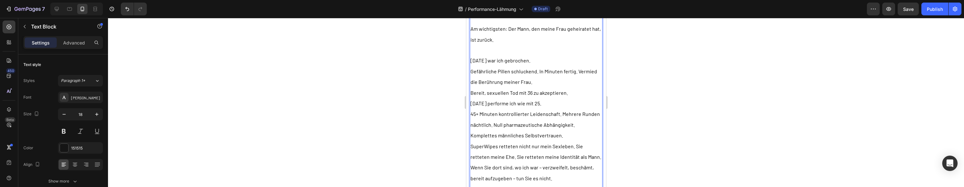
scroll to position [11651, 0]
click at [553, 108] on p "Heute performe ich wie mit 25." at bounding box center [535, 103] width 131 height 11
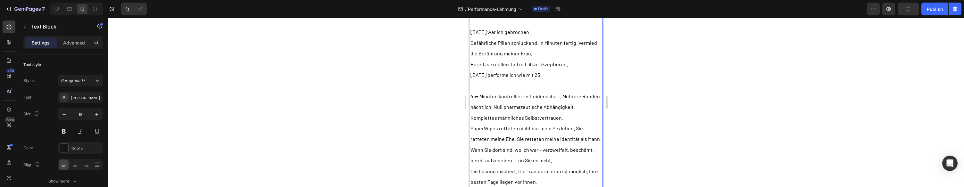
click at [551, 123] on p "45+ Minuten kontrollierter Leidenschaft. Mehrere Runden nächtlich. Null pharmaz…" at bounding box center [535, 107] width 131 height 32
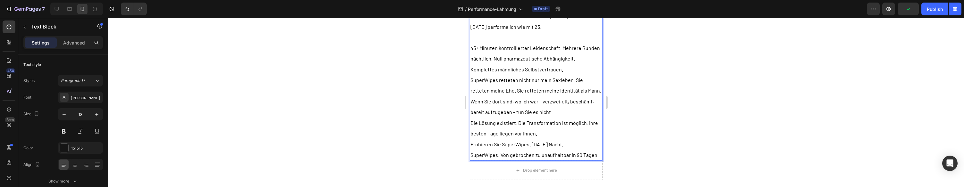
scroll to position [11729, 0]
click at [589, 94] on p "SuperWipes retteten nicht nur mein Sexleben. Sie retteten meine Ehe. Sie rettet…" at bounding box center [535, 83] width 131 height 21
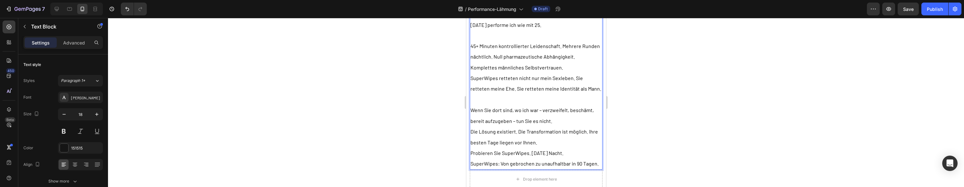
click at [567, 158] on p "Probieren Sie SuperWipes. Heute Nacht." at bounding box center [535, 153] width 131 height 11
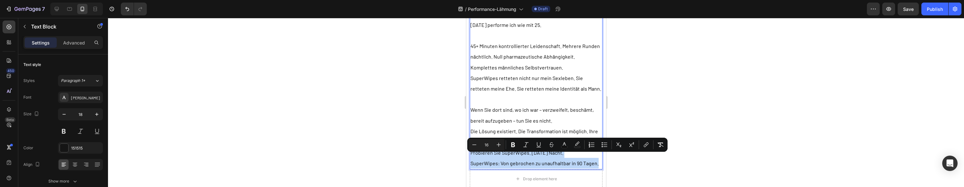
drag, startPoint x: 549, startPoint y: 158, endPoint x: 491, endPoint y: 155, distance: 58.4
click at [567, 165] on span "SuperWipes: Von gebrochen zu unaufhaltbar in 90 Tagen." at bounding box center [534, 163] width 128 height 6
drag, startPoint x: 594, startPoint y: 167, endPoint x: 529, endPoint y: 160, distance: 65.5
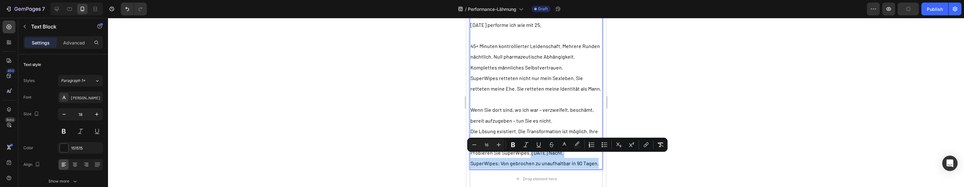
click at [560, 166] on span "SuperWipes: Von gebrochen zu unaufhaltbar in 90 Tagen." at bounding box center [534, 163] width 128 height 6
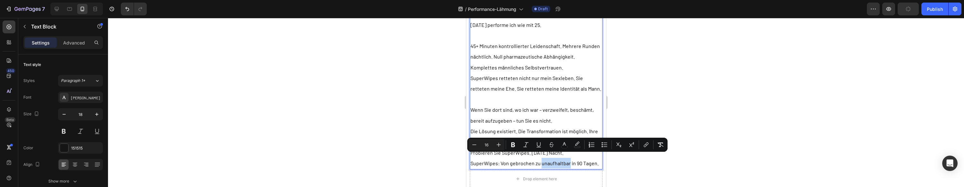
click at [560, 166] on span "SuperWipes: Von gebrochen zu unaufhaltbar in 90 Tagen." at bounding box center [534, 163] width 128 height 6
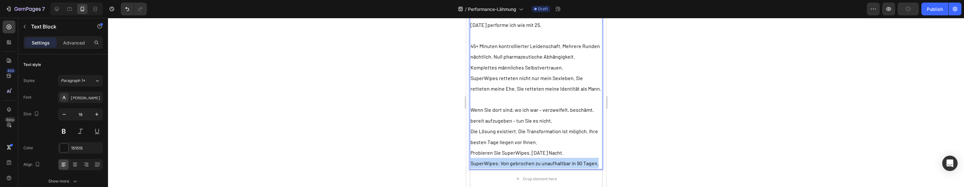
click at [560, 166] on span "SuperWipes: Von gebrochen zu unaufhaltbar in 90 Tagen." at bounding box center [534, 163] width 128 height 6
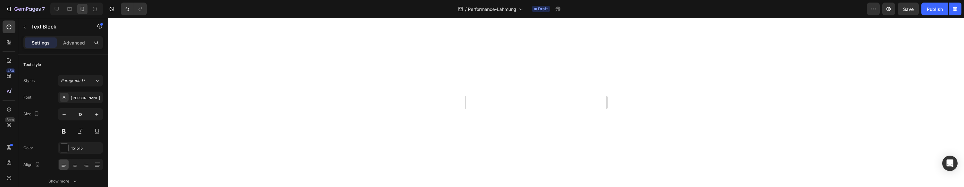
scroll to position [5948, 0]
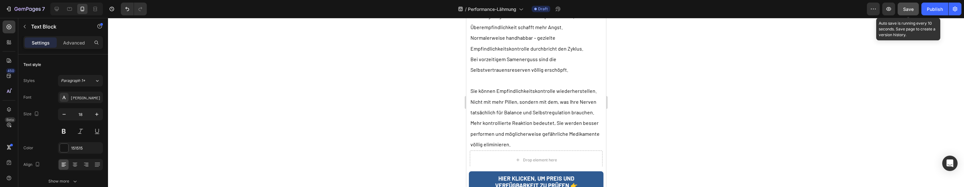
click at [906, 7] on span "Save" at bounding box center [908, 8] width 11 height 5
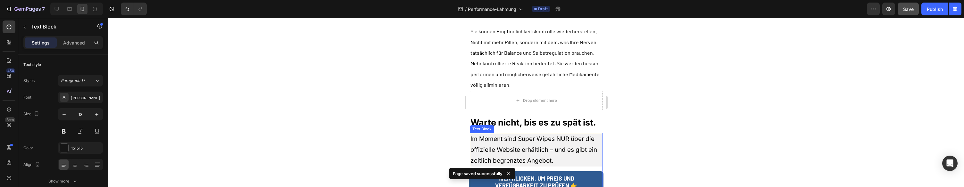
scroll to position [6016, 0]
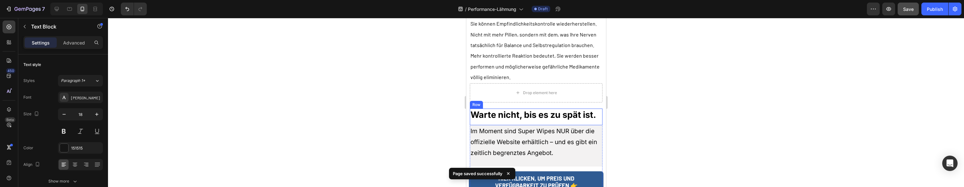
click at [506, 109] on div "Warte nicht, bis es zu spät ist. Heading" at bounding box center [535, 117] width 133 height 17
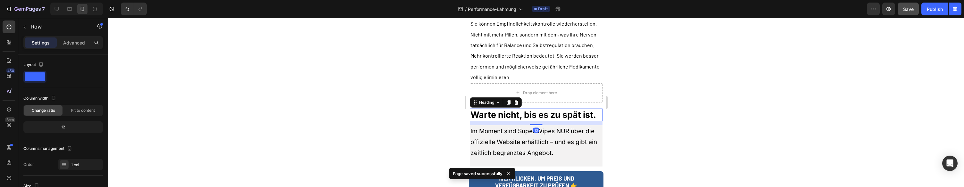
click at [506, 110] on strong "Warte nicht, bis es zu spät ist." at bounding box center [533, 115] width 126 height 11
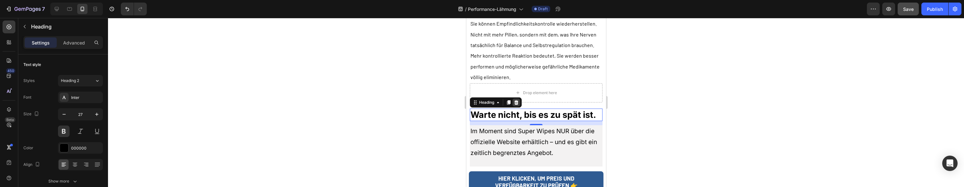
click at [516, 100] on icon at bounding box center [516, 102] width 4 height 4
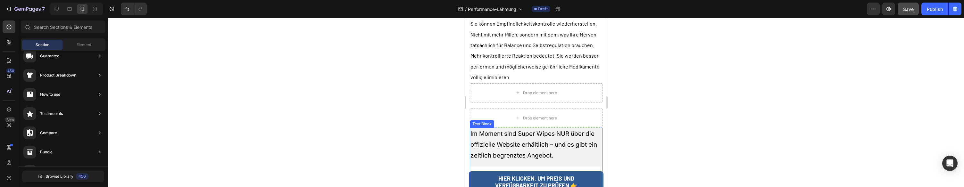
click at [488, 128] on p "Im Moment sind Super Wipes NUR über die offizielle Website erhältlich – und es …" at bounding box center [535, 144] width 131 height 33
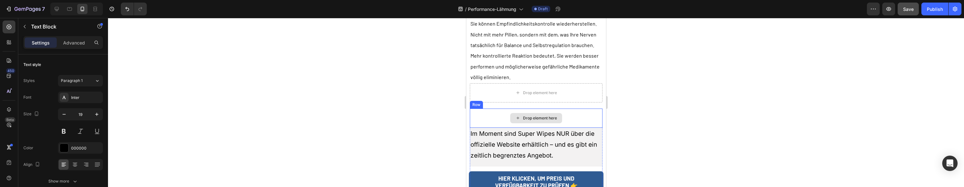
click at [510, 113] on div "Drop element here" at bounding box center [536, 118] width 52 height 10
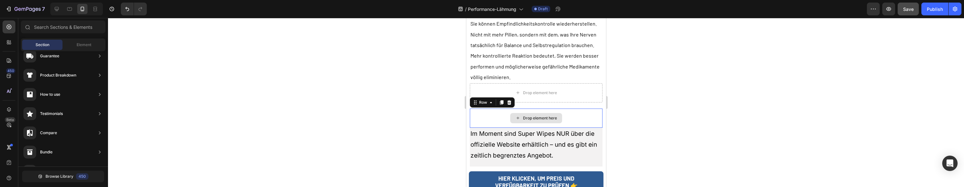
click at [508, 109] on div "Drop element here" at bounding box center [535, 118] width 133 height 19
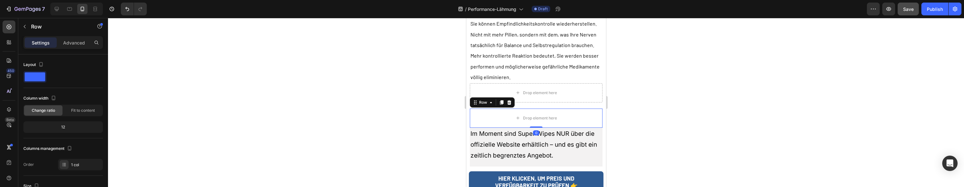
click at [507, 100] on icon at bounding box center [508, 102] width 5 height 5
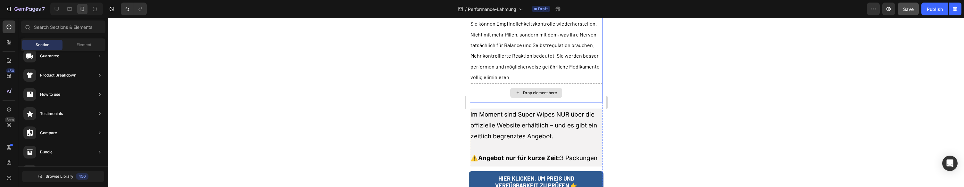
click at [501, 83] on div "Drop element here" at bounding box center [535, 92] width 133 height 19
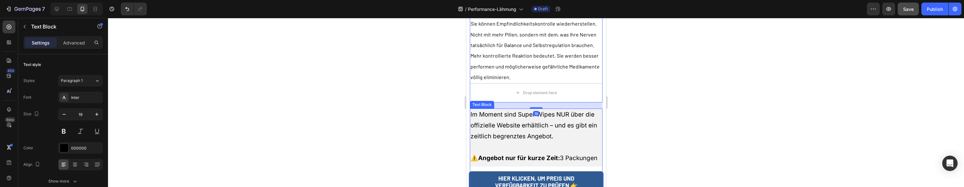
click at [492, 109] on p "Im Moment sind Super Wipes NUR über die offizielle Website erhältlich – und es …" at bounding box center [535, 125] width 131 height 33
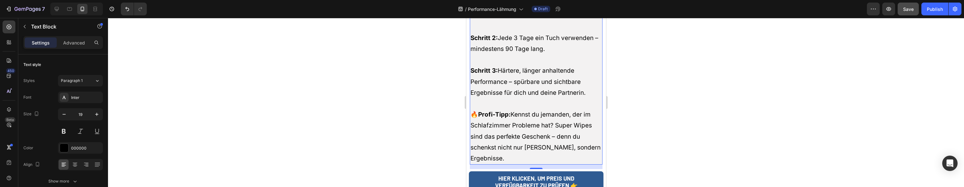
scroll to position [6213, 0]
click at [471, 169] on link "HIER KLICKEN, UM PREIS UND VERFÜGBARKEIT ZU PRÜFEN 👉" at bounding box center [535, 179] width 133 height 21
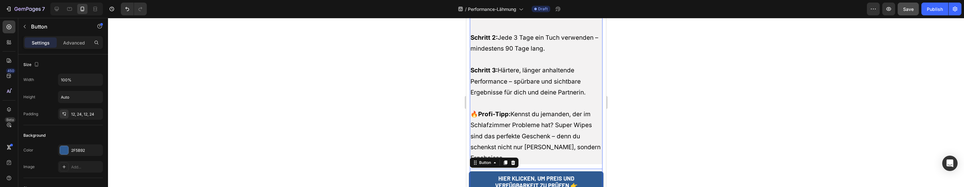
click at [540, 109] on p "🔥 Profi-Tipp: Kennst du jemanden, der im Schlafzimmer Probleme hat? Super Wipes…" at bounding box center [535, 136] width 131 height 55
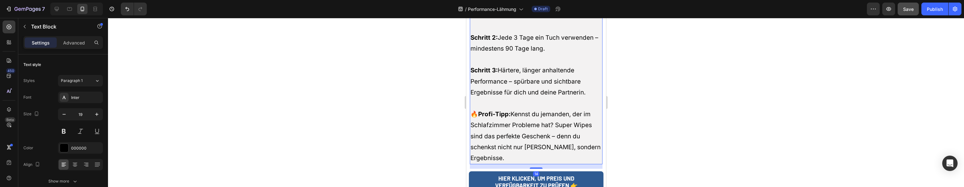
click at [540, 109] on p "🔥 Profi-Tipp: Kennst du jemanden, der im Schlafzimmer Probleme hat? Super Wipes…" at bounding box center [535, 136] width 131 height 55
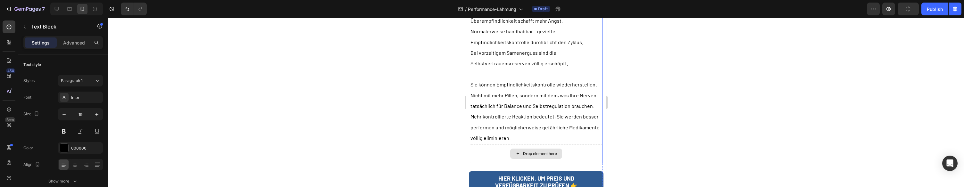
scroll to position [5958, 0]
click at [580, 167] on p "Im Moment sind Super Wipes NUR über die offizielle Website erhältlich – und es …" at bounding box center [535, 183] width 131 height 33
drag, startPoint x: 651, startPoint y: 107, endPoint x: 608, endPoint y: 110, distance: 43.3
click at [650, 107] on div at bounding box center [536, 102] width 856 height 169
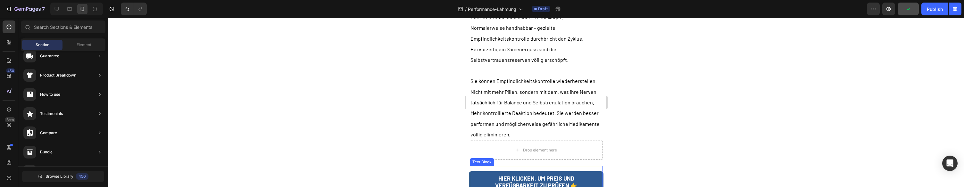
click at [590, 167] on p "Im Moment sind Super Wipes NUR über die offizielle Website erhältlich – und es …" at bounding box center [535, 183] width 131 height 33
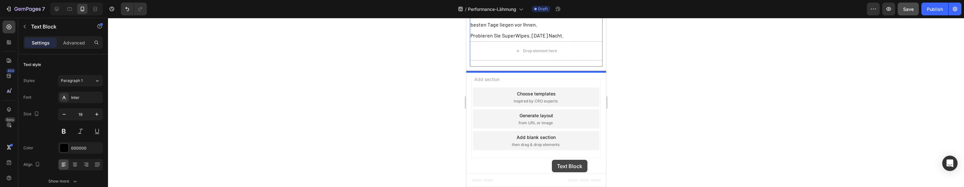
scroll to position [11832, 0]
drag, startPoint x: 472, startPoint y: 97, endPoint x: 538, endPoint y: 64, distance: 73.7
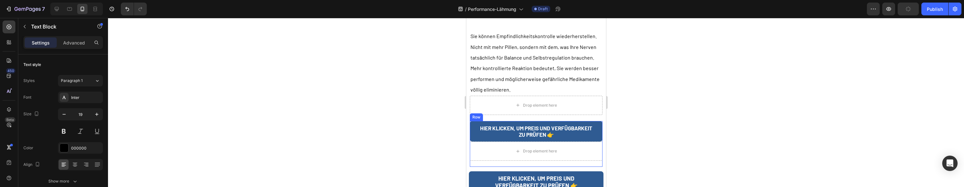
scroll to position [6025, 0]
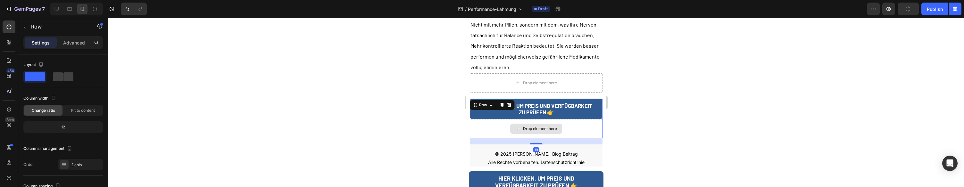
click at [489, 119] on div "Drop element here" at bounding box center [535, 128] width 133 height 19
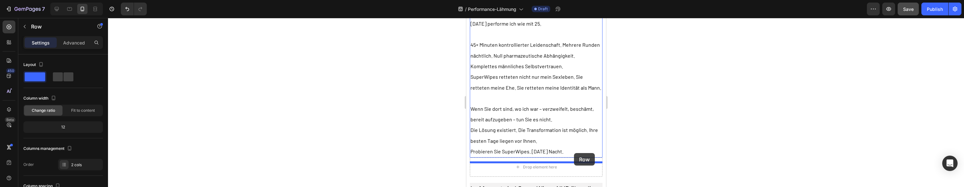
scroll to position [11834, 0]
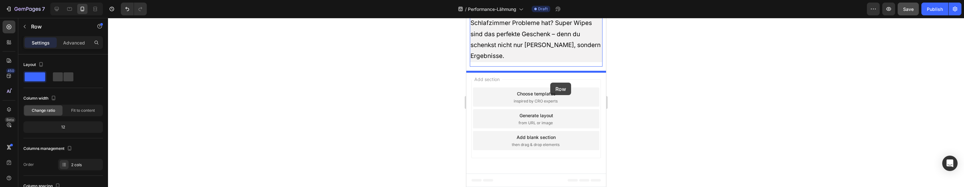
drag, startPoint x: 474, startPoint y: 42, endPoint x: 550, endPoint y: 83, distance: 85.9
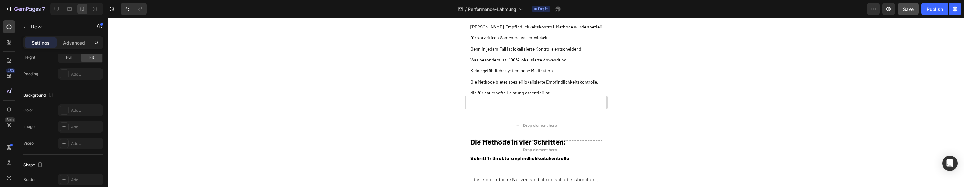
scroll to position [7171, 0]
click at [540, 129] on div "Drop element here" at bounding box center [535, 124] width 133 height 19
click at [500, 127] on div "Drop element here" at bounding box center [535, 124] width 133 height 19
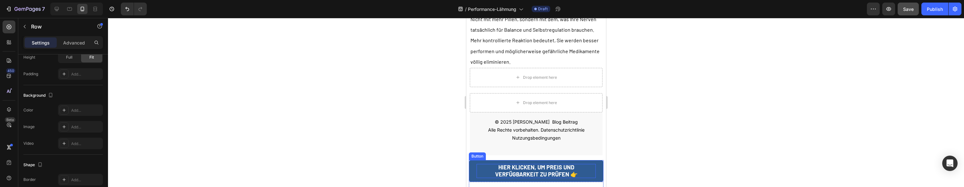
scroll to position [6029, 0]
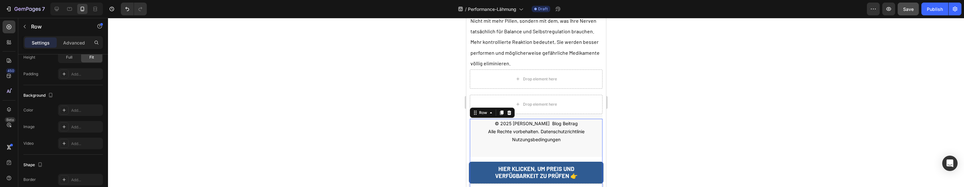
click at [481, 119] on div "© 2025 Thomas H. Blog Beitrag Alle Rechte vorbehalten. Datenschutzrichtlinie Nu…" at bounding box center [535, 160] width 133 height 83
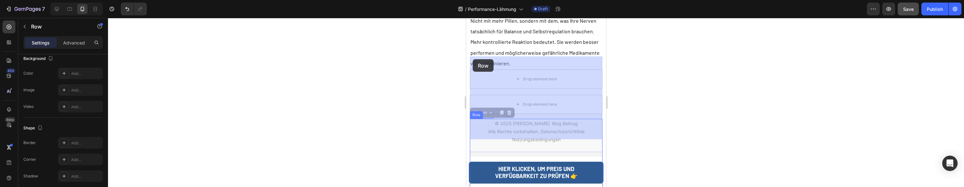
drag, startPoint x: 474, startPoint y: 51, endPoint x: 472, endPoint y: 59, distance: 8.2
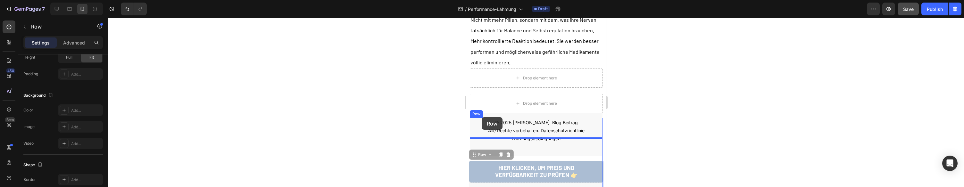
drag, startPoint x: 478, startPoint y: 131, endPoint x: 488, endPoint y: 110, distance: 23.4
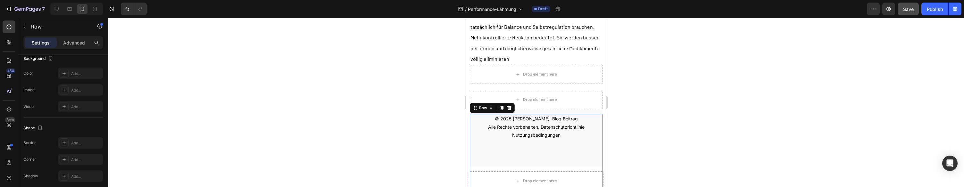
scroll to position [6012, 0]
drag, startPoint x: 527, startPoint y: 110, endPoint x: 533, endPoint y: 109, distance: 6.8
click at [527, 114] on div "© 2025 Thomas H. Blog Beitrag Alle Rechte vorbehalten. Datenschutzrichtlinie Nu…" at bounding box center [535, 176] width 133 height 124
click at [127, 9] on icon "Undo/Redo" at bounding box center [127, 9] width 6 height 6
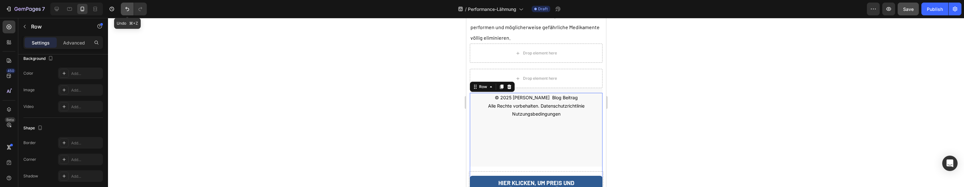
click at [127, 9] on icon "Undo/Redo" at bounding box center [127, 9] width 6 height 6
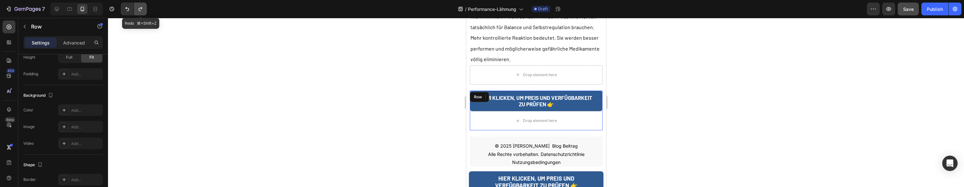
click at [138, 9] on icon "Undo/Redo" at bounding box center [140, 9] width 6 height 6
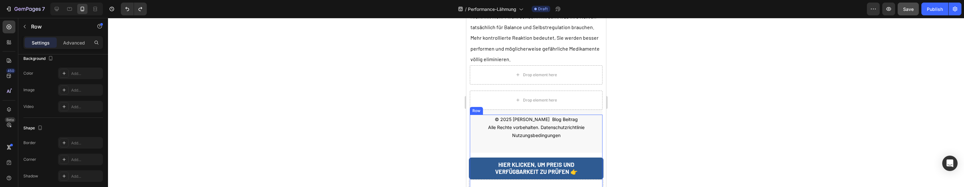
click at [493, 115] on div "© 2025 Thomas H. Blog Beitrag Alle Rechte vorbehalten. Datenschutzrichtlinie Nu…" at bounding box center [535, 156] width 133 height 83
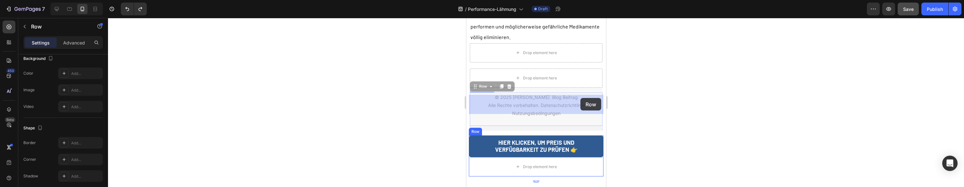
scroll to position [6054, 0]
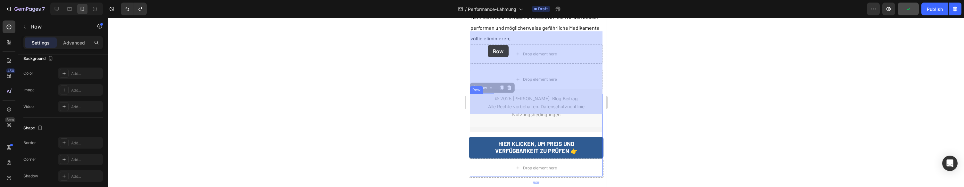
drag, startPoint x: 492, startPoint y: 88, endPoint x: 487, endPoint y: 45, distance: 43.9
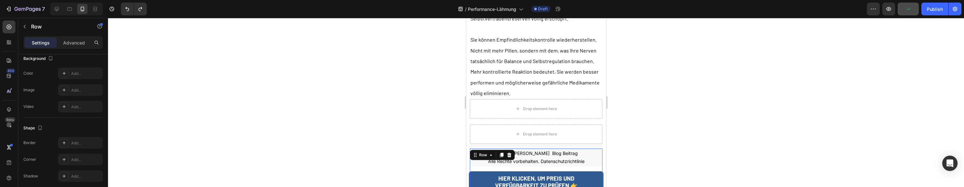
scroll to position [5999, 0]
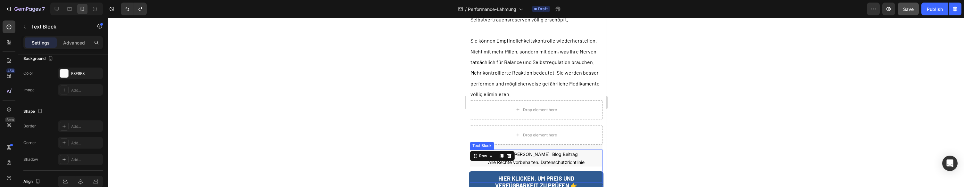
click at [483, 150] on p "© 2025 Thomas H. Blog Beitrag Alle Rechte vorbehalten. Datenschutzrichtlinie Nu…" at bounding box center [535, 162] width 131 height 24
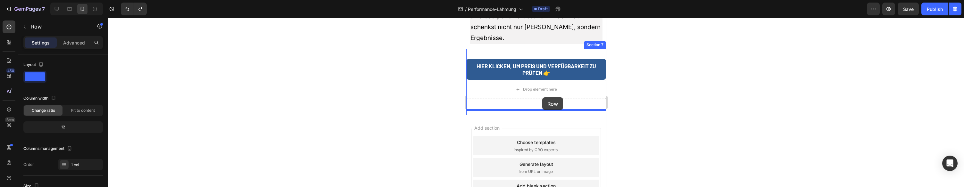
scroll to position [11820, 0]
drag, startPoint x: 538, startPoint y: 108, endPoint x: 541, endPoint y: 108, distance: 3.6
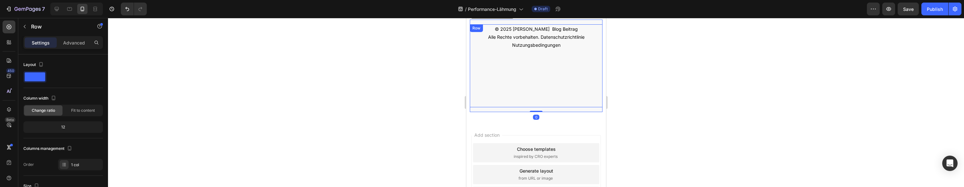
click at [550, 95] on div "© 2025 Thomas H. Blog Beitrag Alle Rechte vorbehalten. Datenschutzrichtlinie Nu…" at bounding box center [535, 65] width 133 height 83
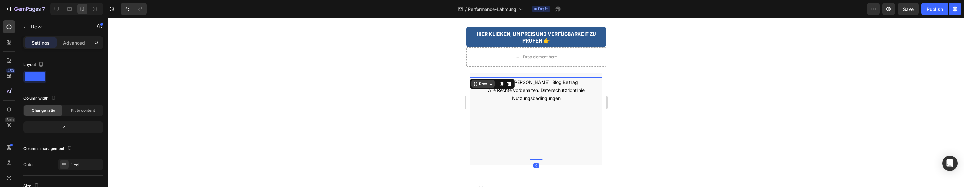
scroll to position [11857, 0]
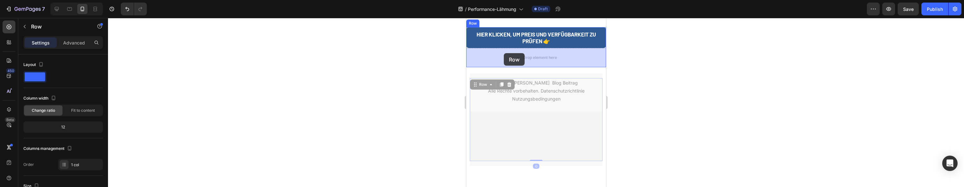
drag, startPoint x: 497, startPoint y: 87, endPoint x: 503, endPoint y: 54, distance: 33.6
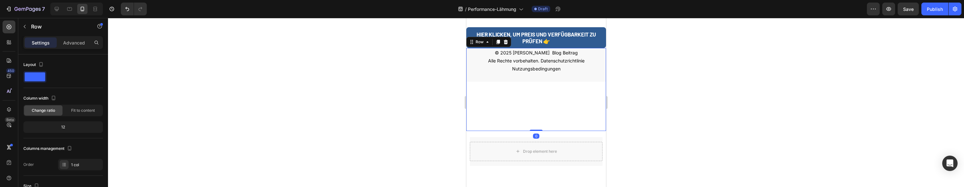
click at [562, 89] on div "© 2025 Thomas H. Blog Beitrag Alle Rechte vorbehalten. Datenschutzrichtlinie Nu…" at bounding box center [536, 89] width 140 height 83
drag, startPoint x: 494, startPoint y: 56, endPoint x: 496, endPoint y: 51, distance: 5.5
click at [495, 55] on p "© 2025 Thomas H. Blog Beitrag Alle Rechte vorbehalten. Datenschutzrichtlinie Nu…" at bounding box center [536, 61] width 138 height 24
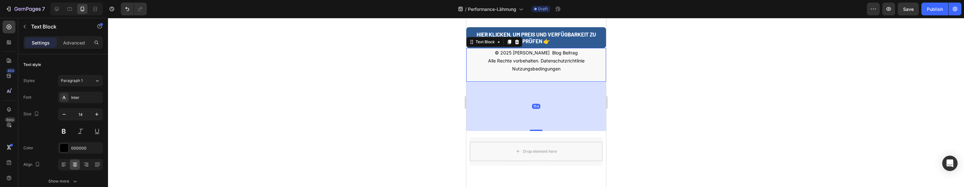
click at [496, 51] on p "© 2025 Thomas H. Blog Beitrag Alle Rechte vorbehalten. Datenschutzrichtlinie Nu…" at bounding box center [536, 61] width 138 height 24
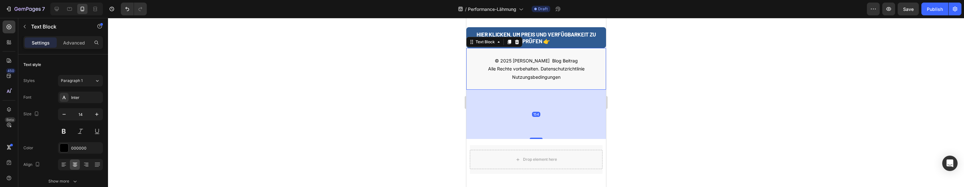
click at [654, 75] on div at bounding box center [536, 102] width 856 height 169
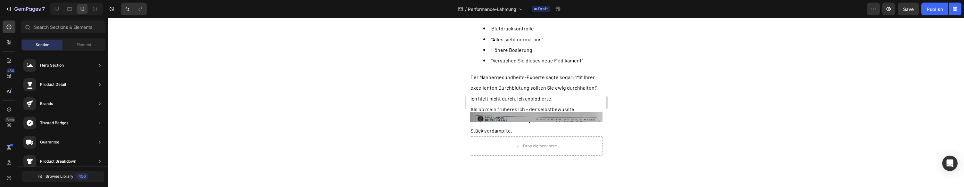
scroll to position [895, 0]
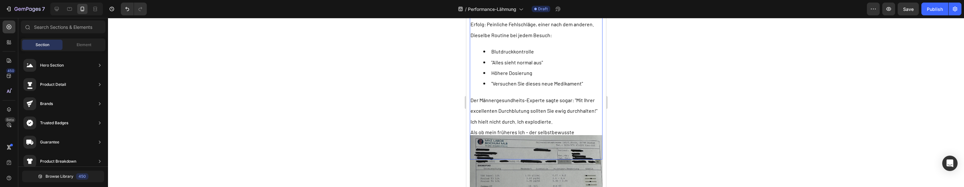
click at [561, 123] on p "Ich hielt nicht durch. Ich explodierte." at bounding box center [535, 121] width 131 height 11
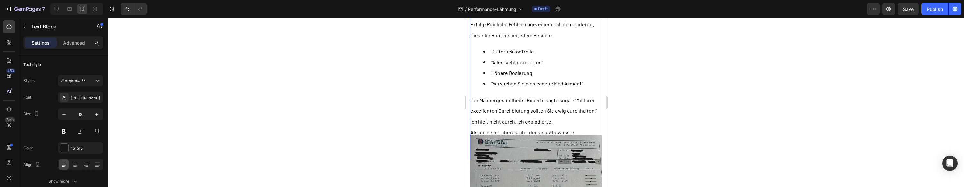
click at [561, 124] on p "Ich hielt nicht durch. Ich explodierte." at bounding box center [535, 121] width 131 height 11
click at [561, 126] on p "Ich hielt nicht durch. Ich explodierte." at bounding box center [535, 121] width 131 height 11
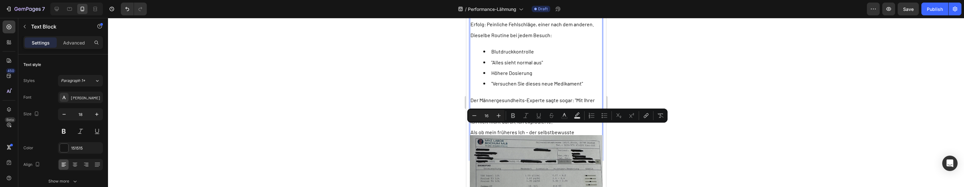
click at [562, 127] on p "Ich hielt nicht durch. Ich explodierte." at bounding box center [535, 121] width 131 height 11
drag, startPoint x: 565, startPoint y: 129, endPoint x: 562, endPoint y: 127, distance: 3.6
click at [564, 127] on p "Ich hielt nicht durch. Ich explodierte." at bounding box center [535, 121] width 131 height 11
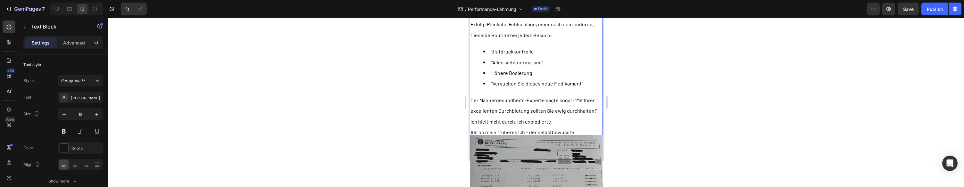
scroll to position [925, 0]
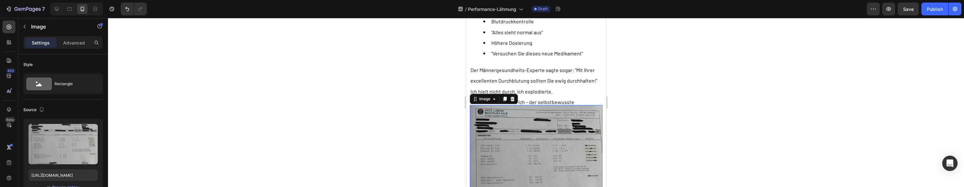
click at [497, 117] on img at bounding box center [535, 157] width 133 height 104
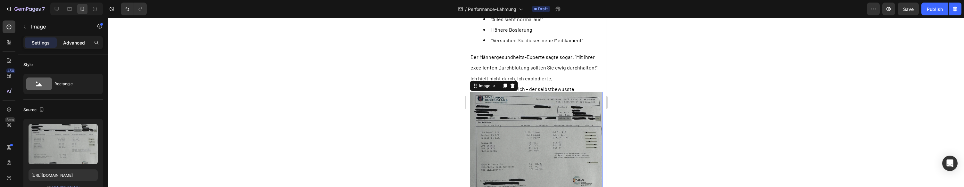
click at [73, 45] on p "Advanced" at bounding box center [74, 42] width 22 height 7
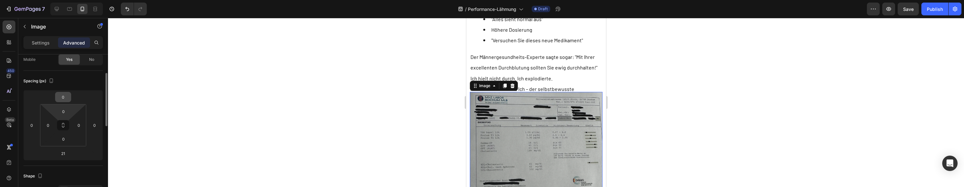
click at [67, 99] on input "0" at bounding box center [63, 97] width 13 height 10
click at [67, 99] on input "0" at bounding box center [63, 96] width 13 height 10
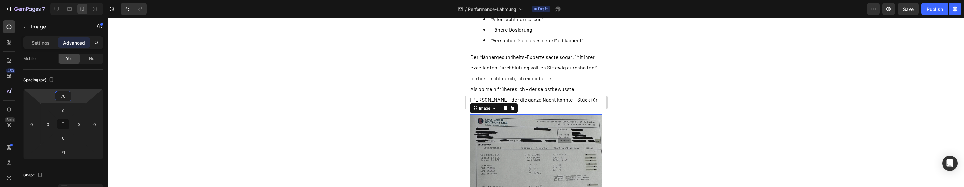
type input "7"
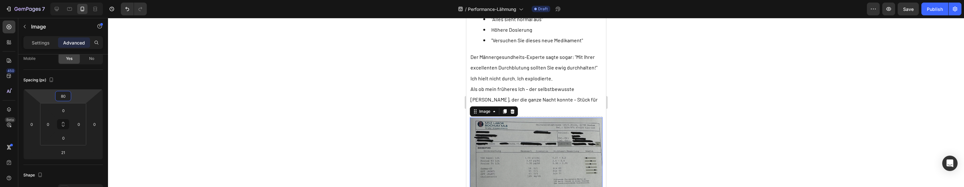
type input "8"
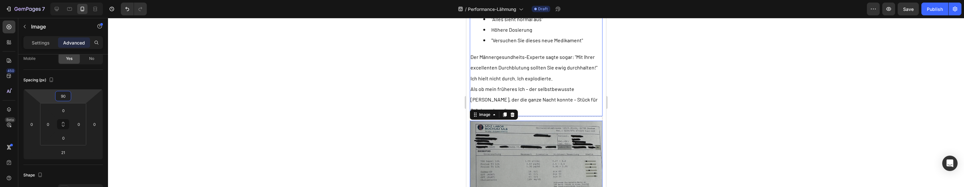
type input "90"
click at [399, 76] on div at bounding box center [536, 102] width 856 height 169
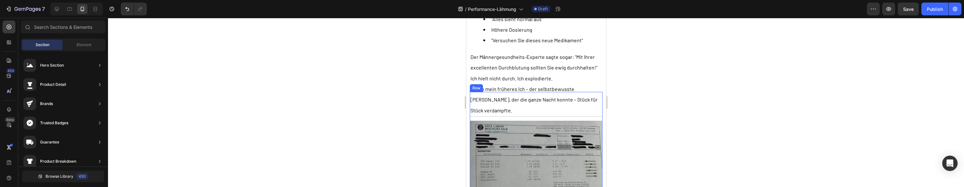
click at [594, 108] on div "Image" at bounding box center [535, 162] width 133 height 140
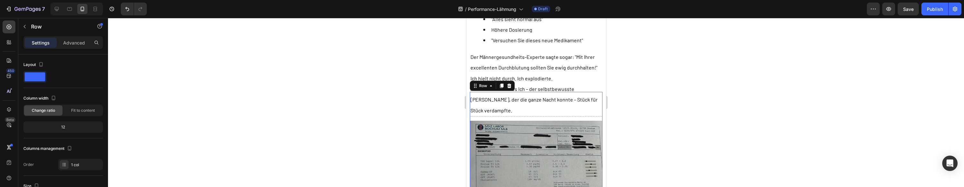
click at [599, 109] on div "Image" at bounding box center [535, 162] width 133 height 140
click at [598, 108] on div "Image" at bounding box center [535, 162] width 133 height 140
click at [597, 105] on div "Image" at bounding box center [535, 162] width 133 height 140
drag, startPoint x: 597, startPoint y: 105, endPoint x: 587, endPoint y: 72, distance: 34.3
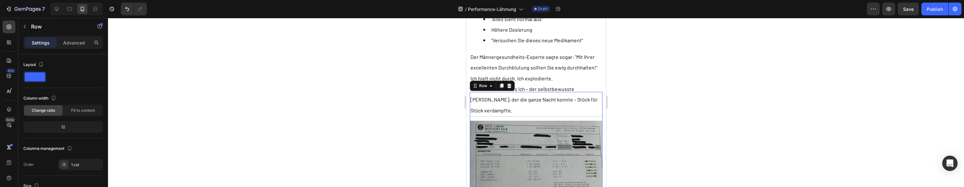
click at [596, 105] on div "Image" at bounding box center [535, 162] width 133 height 140
drag, startPoint x: 587, startPoint y: 71, endPoint x: 587, endPoint y: 81, distance: 9.6
click at [587, 71] on p "Der Männergesundheits-Experte sagte sogar: "Mit Ihrer excellenten Durchblutung …" at bounding box center [535, 62] width 131 height 21
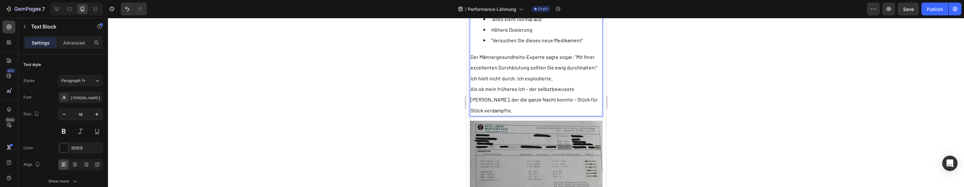
click at [586, 84] on p "Ich hielt nicht durch. Ich explodierte." at bounding box center [535, 78] width 131 height 11
click at [585, 84] on p "Ich hielt nicht durch. Ich explodierte." at bounding box center [535, 78] width 131 height 11
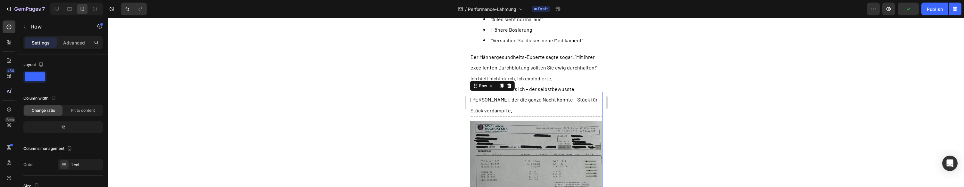
click at [598, 109] on div "Image" at bounding box center [535, 162] width 133 height 140
click at [598, 105] on div "Image" at bounding box center [535, 162] width 133 height 140
drag, startPoint x: 598, startPoint y: 105, endPoint x: 596, endPoint y: 101, distance: 5.2
click at [598, 105] on div "Image" at bounding box center [535, 162] width 133 height 140
click at [582, 70] on span "Der Männergesundheits-Experte sagte sogar: "Mit Ihrer excellenten Durchblutung …" at bounding box center [533, 62] width 127 height 17
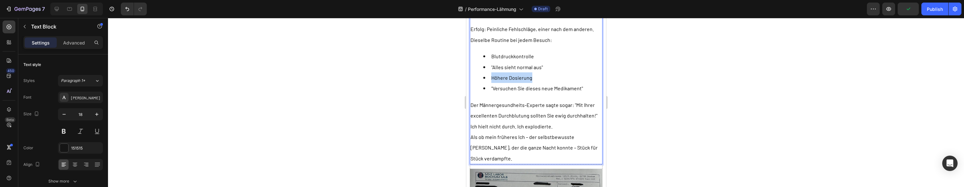
click at [582, 75] on div "Anfangs vertraute ich dem System vollkommen. Viagra sollte alles lösen. 25mg. D…" at bounding box center [535, 19] width 133 height 291
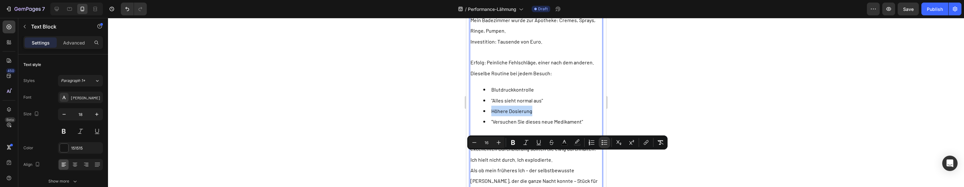
scroll to position [887, 0]
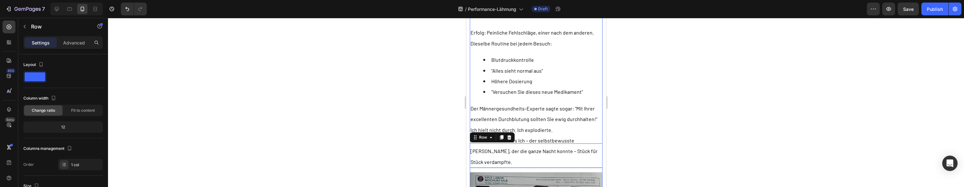
click at [596, 125] on p "Der Männergesundheits-Experte sagte sogar: "Mit Ihrer excellenten Durchblutung …" at bounding box center [535, 113] width 131 height 21
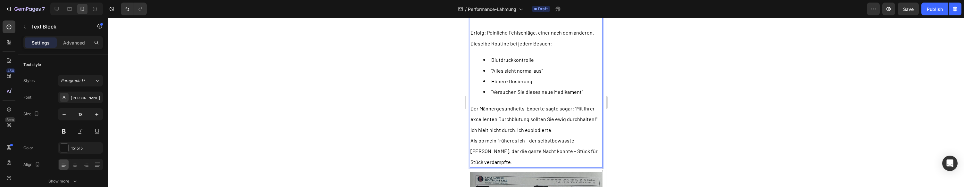
click at [592, 131] on p "Ich hielt nicht durch. Ich explodierte." at bounding box center [535, 130] width 131 height 11
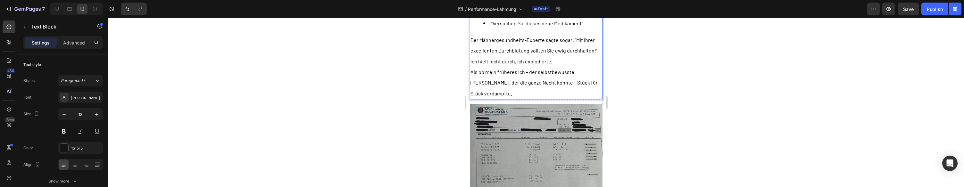
click at [586, 124] on img at bounding box center [535, 156] width 133 height 104
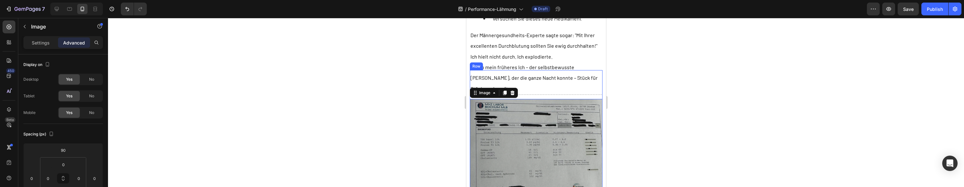
click at [584, 93] on div "Image 21" at bounding box center [535, 140] width 133 height 140
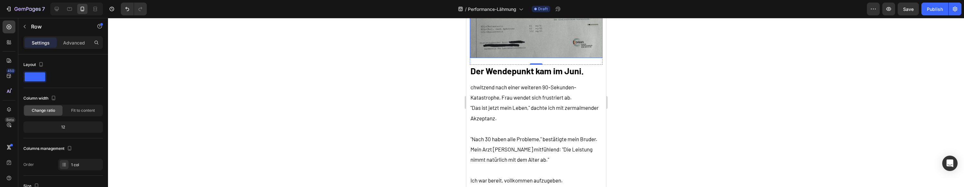
scroll to position [1110, 0]
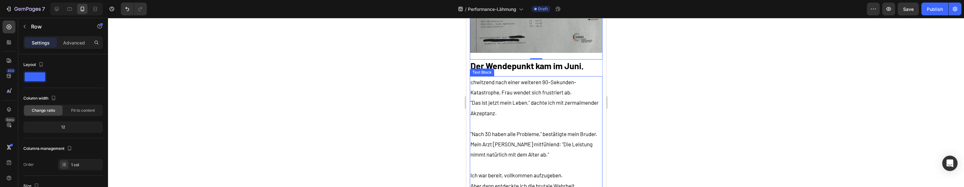
click at [503, 83] on p "chwitzend nach einer weiteren 90-Sekunden-Katastrophe, Frau wendet sich frustri…" at bounding box center [535, 87] width 131 height 21
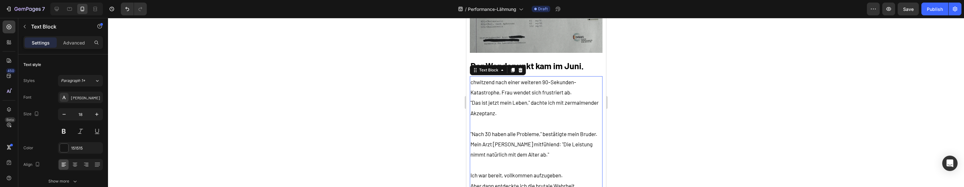
click at [481, 81] on p "chwitzend nach einer weiteren 90-Sekunden-Katastrophe, Frau wendet sich frustri…" at bounding box center [535, 87] width 131 height 21
click at [471, 79] on span "chwitzend nach einer weiteren 90-Sekunden-Katastrophe, Frau wendet sich frustri…" at bounding box center [523, 87] width 106 height 17
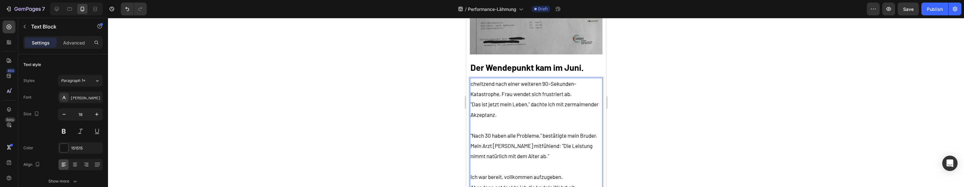
scroll to position [1103, 0]
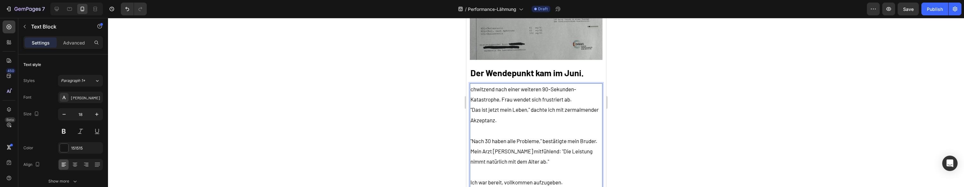
click at [470, 86] on span "chwitzend nach einer weiteren 90-Sekunden-Katastrophe, Frau wendet sich frustri…" at bounding box center [523, 94] width 106 height 17
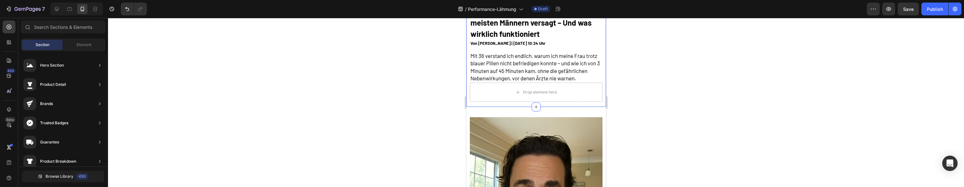
scroll to position [0, 0]
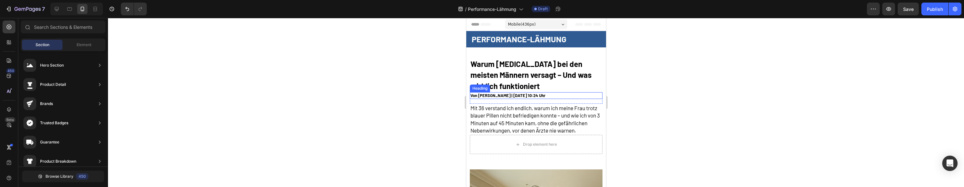
click at [486, 97] on h2 "Von Thomas H. | 28 August, 2025 | 10:24 Uhr" at bounding box center [535, 95] width 133 height 7
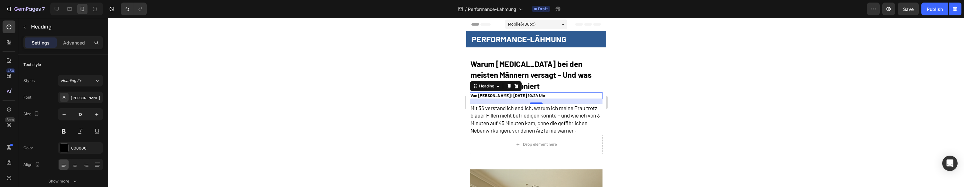
click at [486, 97] on h2 "Von Thomas H. | 28 August, 2025 | 10:24 Uhr" at bounding box center [535, 95] width 133 height 7
click at [494, 95] on p "Von Marcus H. | 28 August, 2025 | 10:24 Uhr" at bounding box center [535, 96] width 131 height 6
click at [488, 96] on span "[PERSON_NAME]" at bounding box center [495, 96] width 37 height 6
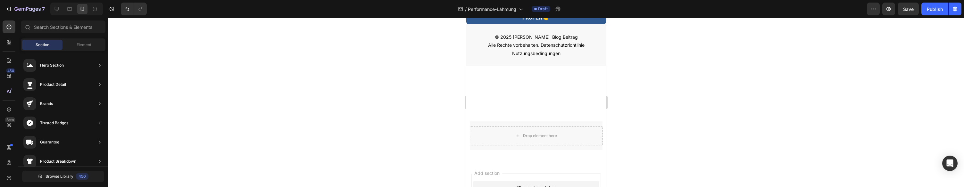
scroll to position [11743, 0]
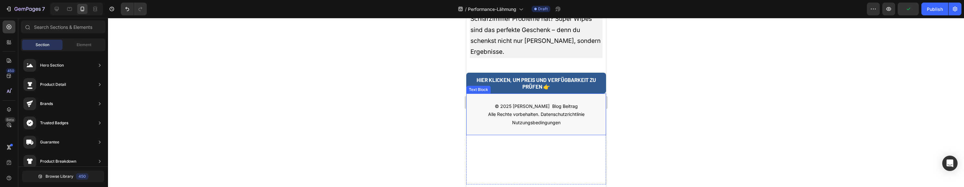
click at [533, 110] on p "© 2025 Thomas H. Blog Beitrag Alle Rechte vorbehalten. Datenschutzrichtlinie Nu…" at bounding box center [536, 114] width 138 height 24
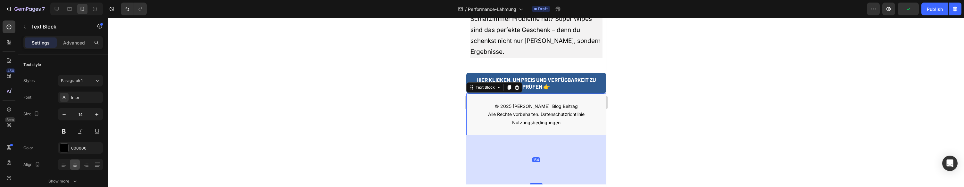
click at [533, 110] on p "© 2025 Thomas H. Blog Beitrag Alle Rechte vorbehalten. Datenschutzrichtlinie Nu…" at bounding box center [536, 114] width 138 height 24
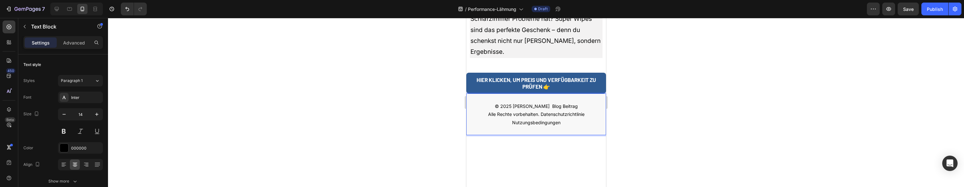
click at [539, 109] on p "© 2025 Marcus H. Blog Beitrag Alle Rechte vorbehalten. Datenschutzrichtlinie Nu…" at bounding box center [536, 114] width 138 height 24
click at [537, 111] on p "© 2025 Marcus H. Blog Beitrag Alle Rechte vorbehalten. Datenschutzrichtlinie Nu…" at bounding box center [536, 114] width 138 height 24
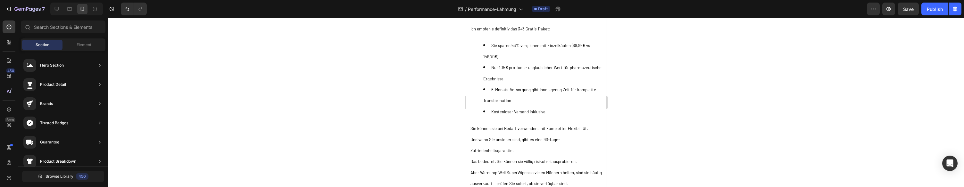
scroll to position [10700, 0]
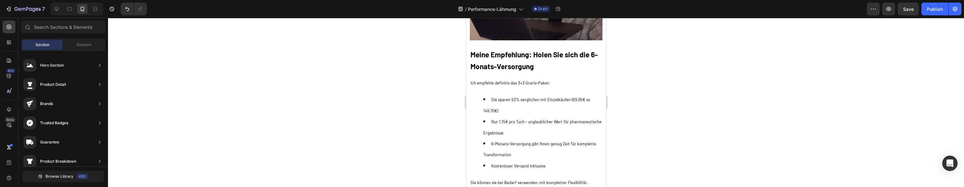
drag, startPoint x: 603, startPoint y: 178, endPoint x: 1071, endPoint y: 164, distance: 468.3
click at [562, 116] on li "Sie sparen 53% verglichen mit Einzelkäufen (69,95€ vs 149,70€)" at bounding box center [542, 105] width 119 height 22
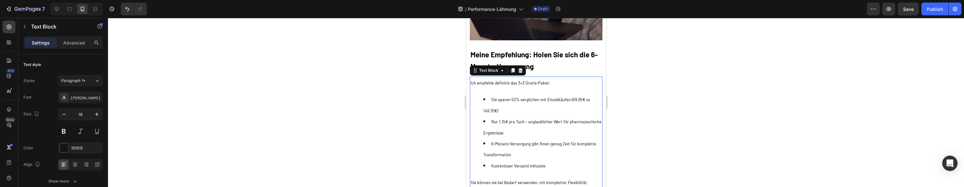
click at [562, 116] on li "Sie sparen 53% verglichen mit Einzelkäufen (69,95€ vs 149,70€)" at bounding box center [542, 105] width 119 height 22
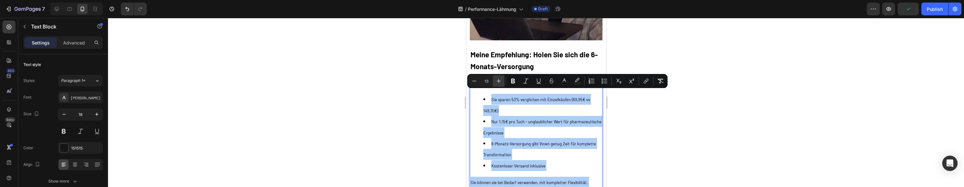
click at [499, 79] on icon "Editor contextual toolbar" at bounding box center [498, 81] width 6 height 6
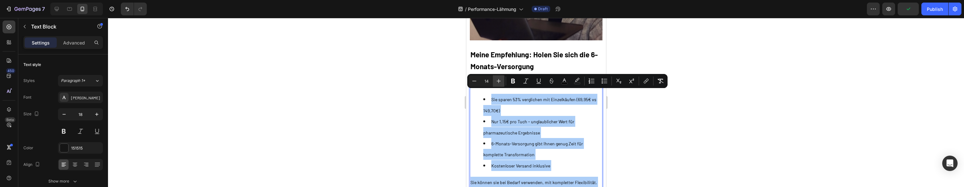
click at [499, 79] on icon "Editor contextual toolbar" at bounding box center [498, 81] width 6 height 6
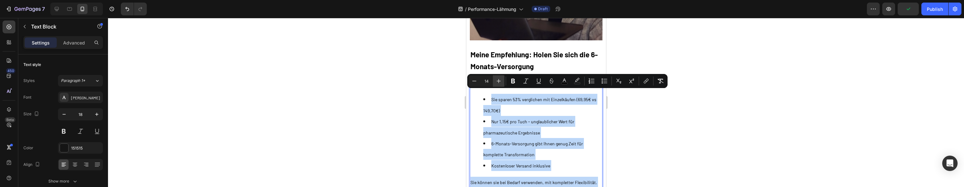
type input "15"
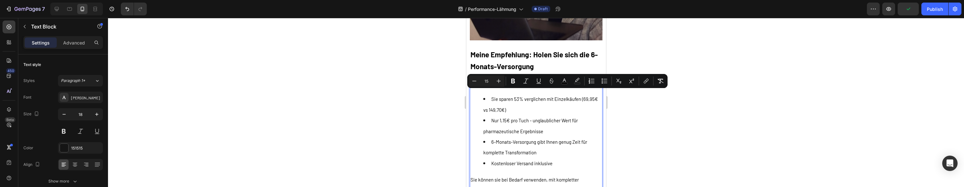
drag, startPoint x: 594, startPoint y: 145, endPoint x: 603, endPoint y: 142, distance: 9.4
click at [594, 136] on li "Nur 1,15€ pro Tuch - unglaublicher Wert für pharmazeutische Ergebnisse" at bounding box center [542, 125] width 119 height 21
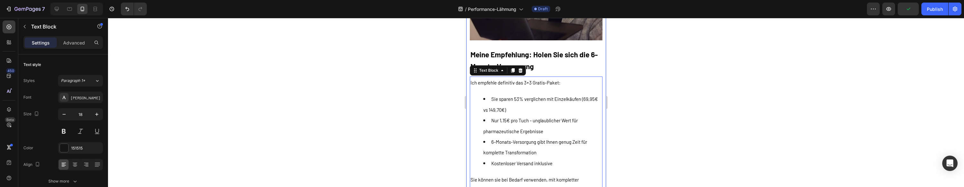
drag, startPoint x: 639, startPoint y: 124, endPoint x: 636, endPoint y: 123, distance: 3.3
click at [638, 124] on div at bounding box center [536, 102] width 856 height 169
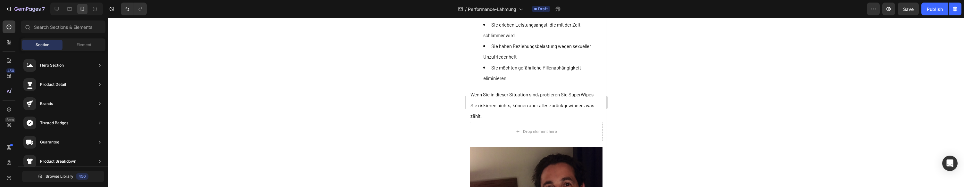
scroll to position [10414, 0]
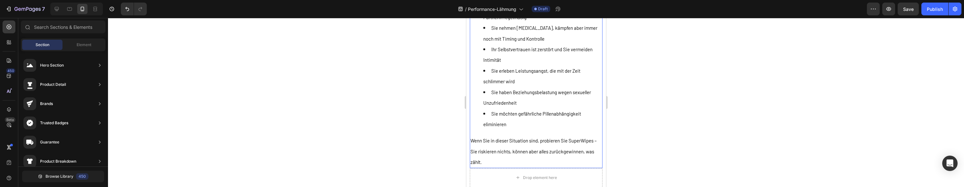
click at [568, 87] on li "Sie erleben Leistungsangst, die mit der Zeit schlimmer wird" at bounding box center [542, 75] width 119 height 21
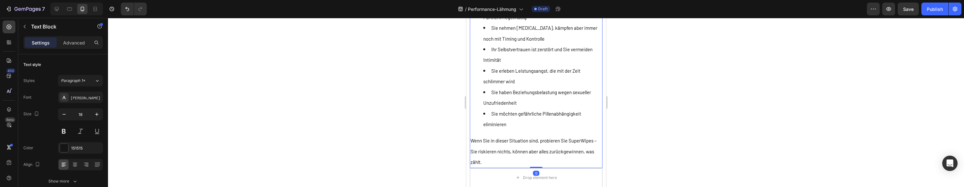
click at [568, 87] on li "Sie erleben Leistungsangst, die mit der Zeit schlimmer wird" at bounding box center [542, 75] width 119 height 21
click at [599, 159] on p "Wenn Sie in dieser Situation sind, probieren Sie SuperWipes – Sie riskieren nic…" at bounding box center [535, 151] width 131 height 32
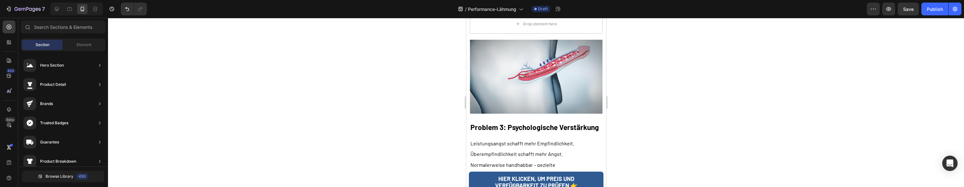
scroll to position [6001, 0]
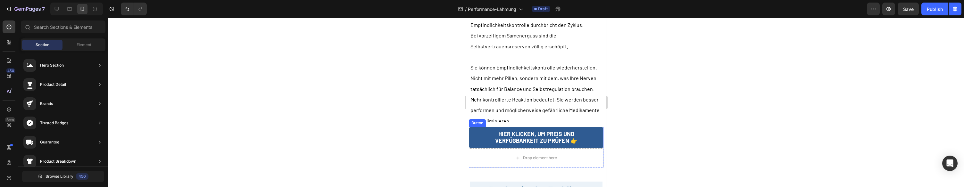
click at [487, 148] on div "Drop element here" at bounding box center [535, 157] width 135 height 19
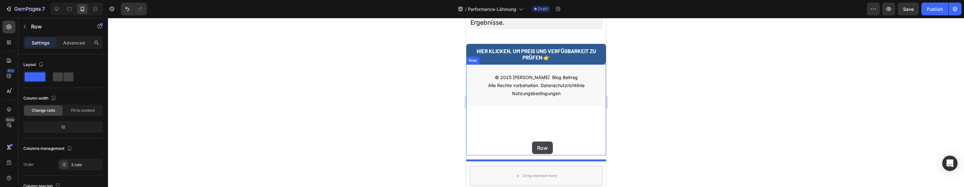
drag, startPoint x: 479, startPoint y: 60, endPoint x: 532, endPoint y: 142, distance: 97.6
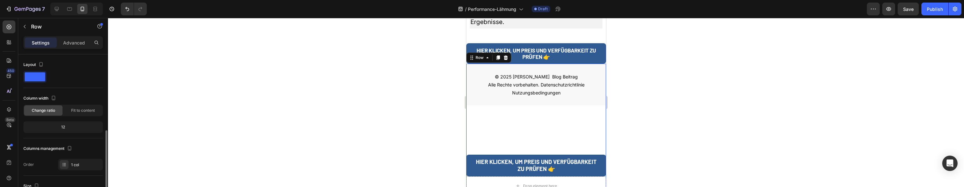
scroll to position [54, 0]
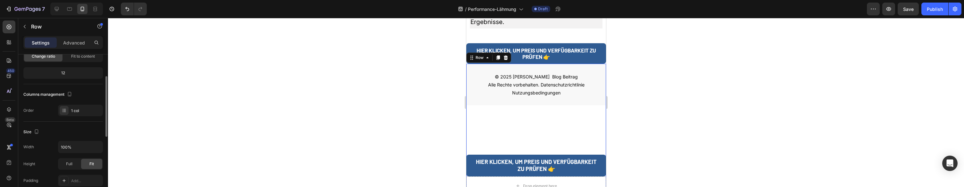
click at [534, 133] on div "© 2025 Marcus T. Blog Beitrag Alle Rechte vorbehalten. Datenschutzrichtlinie Nu…" at bounding box center [536, 130] width 140 height 132
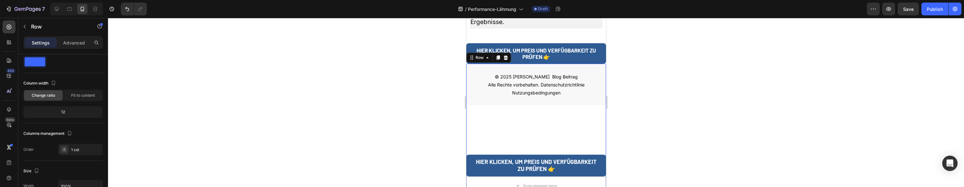
scroll to position [0, 0]
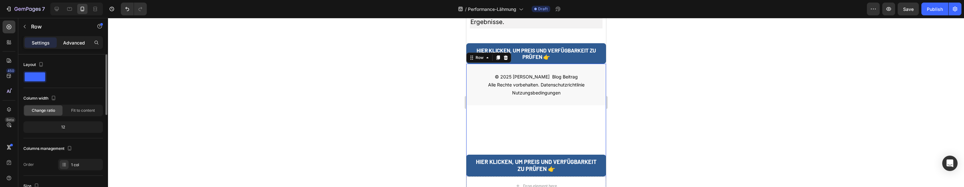
drag, startPoint x: 73, startPoint y: 40, endPoint x: 73, endPoint y: 46, distance: 6.4
click at [73, 40] on p "Advanced" at bounding box center [74, 42] width 22 height 7
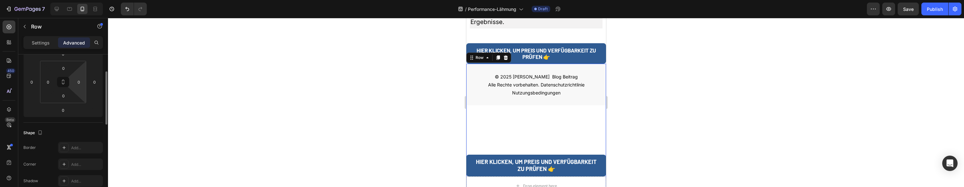
scroll to position [103, 0]
click at [516, 136] on div "© 2025 Marcus T. Blog Beitrag Alle Rechte vorbehalten. Datenschutzrichtlinie Nu…" at bounding box center [536, 130] width 140 height 132
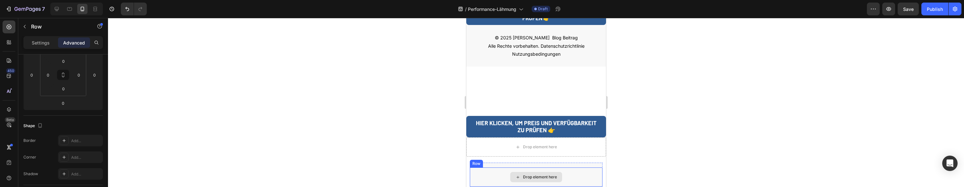
scroll to position [11958, 0]
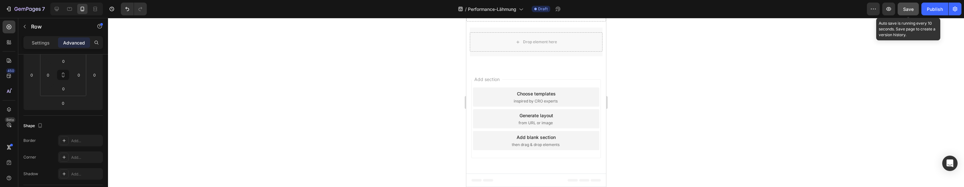
click at [903, 11] on button "Save" at bounding box center [907, 9] width 21 height 13
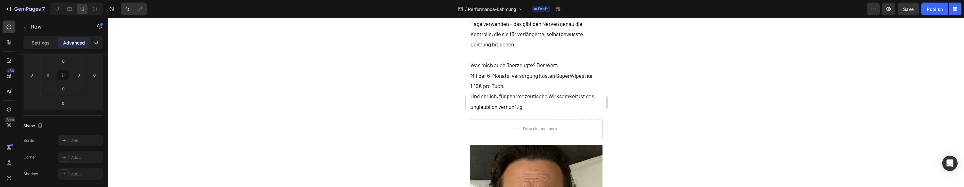
scroll to position [9120, 0]
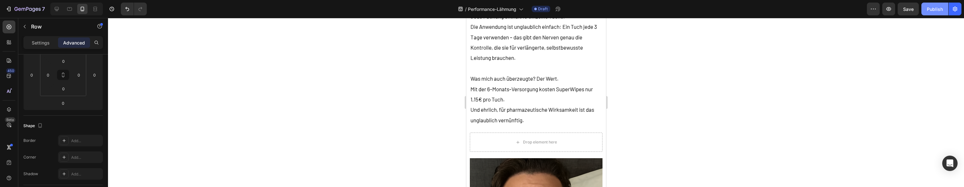
click at [931, 5] on button "Publish" at bounding box center [934, 9] width 27 height 13
click at [10, 7] on icon "button" at bounding box center [8, 9] width 6 height 6
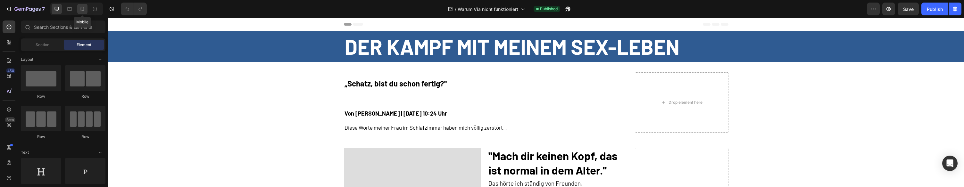
click at [82, 9] on icon at bounding box center [82, 9] width 6 height 6
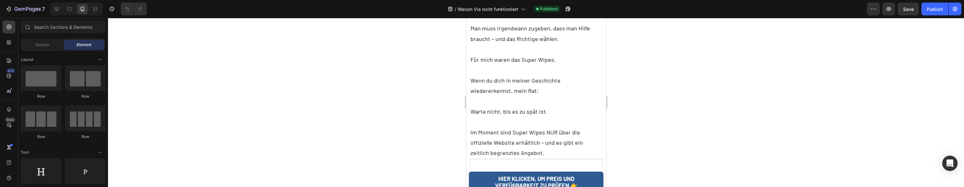
scroll to position [2842, 0]
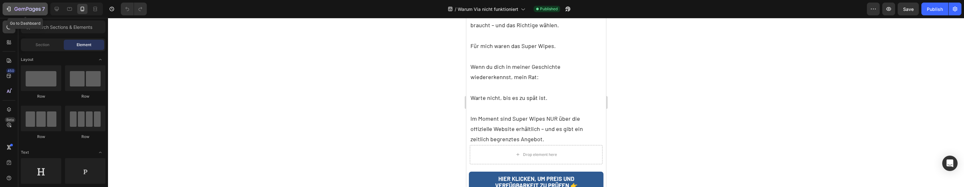
click at [21, 12] on icon "button" at bounding box center [27, 9] width 26 height 5
